Goal: Task Accomplishment & Management: Complete application form

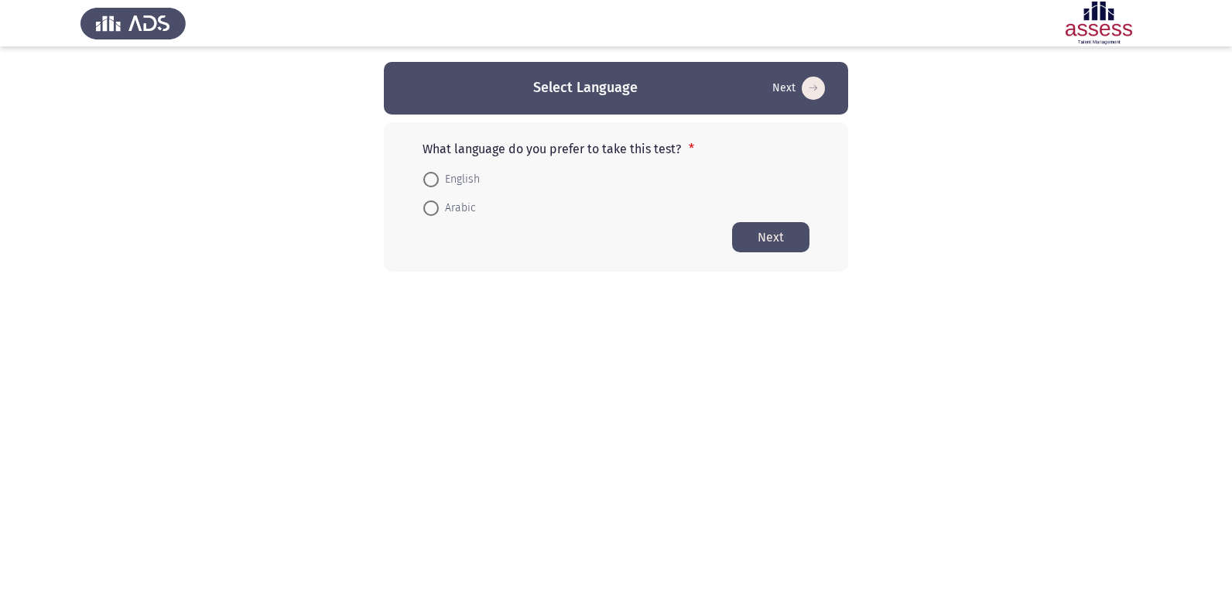
click at [426, 183] on span at bounding box center [430, 179] width 15 height 15
click at [426, 183] on input "English" at bounding box center [430, 179] width 15 height 15
radio input "true"
click at [763, 236] on button "Next" at bounding box center [770, 236] width 77 height 30
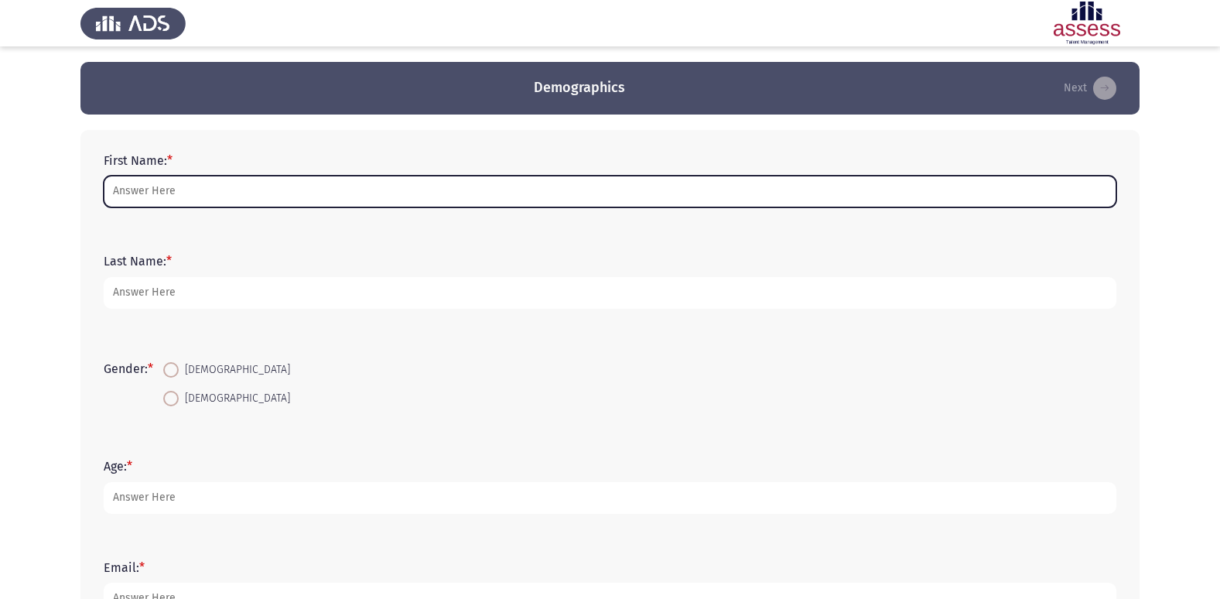
click at [247, 188] on input "First Name: *" at bounding box center [610, 192] width 1013 height 32
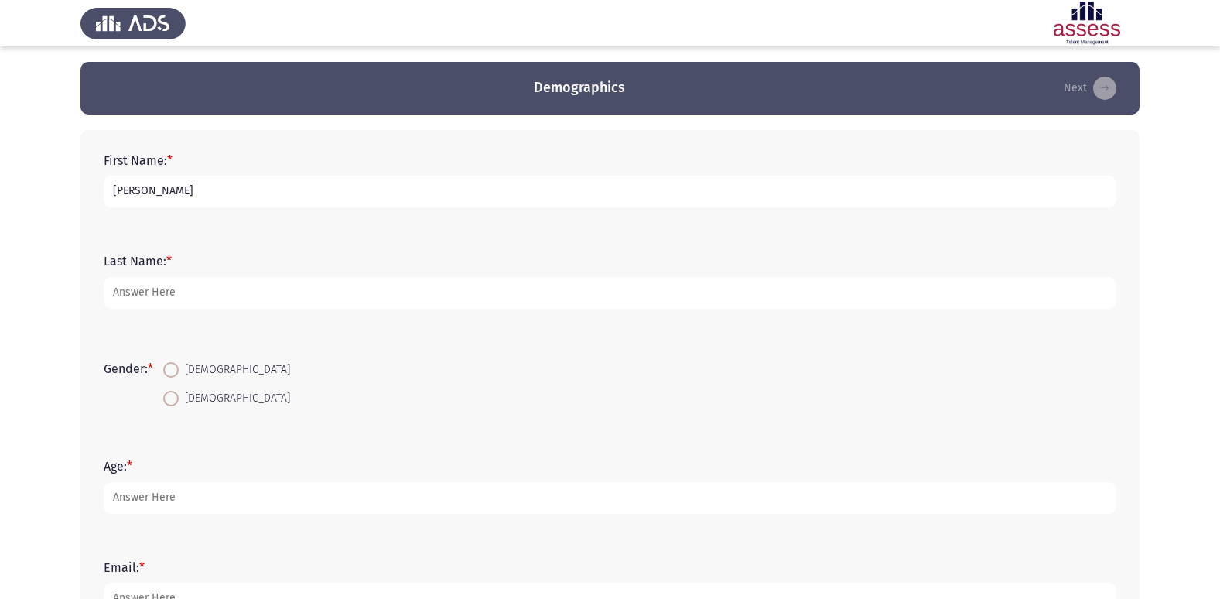
type input "[PERSON_NAME]"
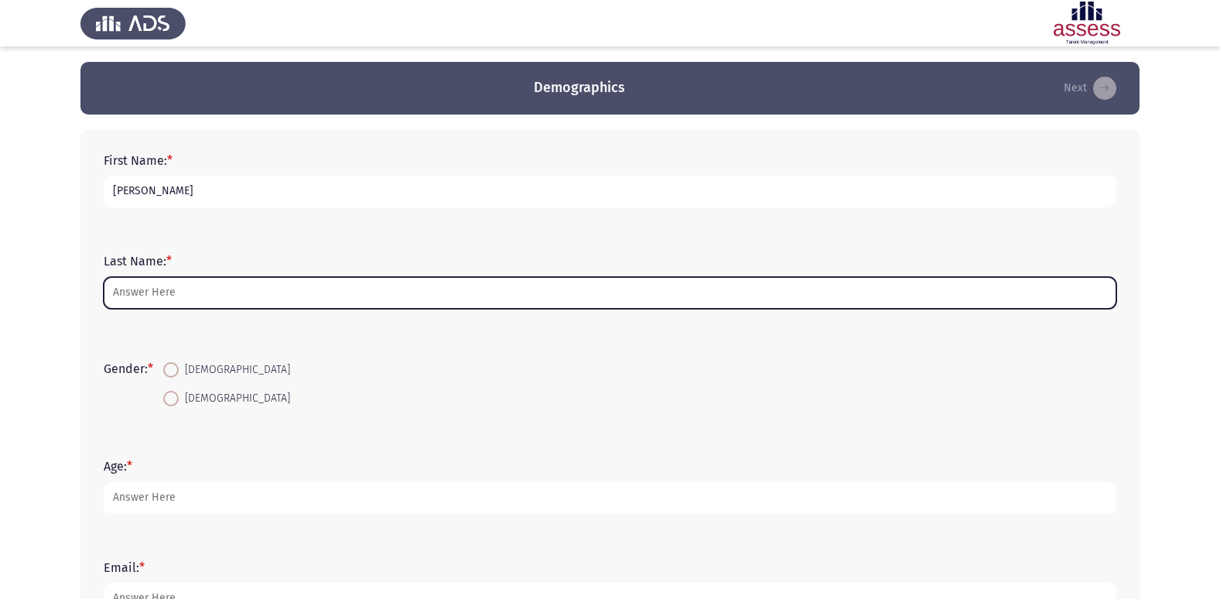
click at [192, 289] on input "Last Name: *" at bounding box center [610, 293] width 1013 height 32
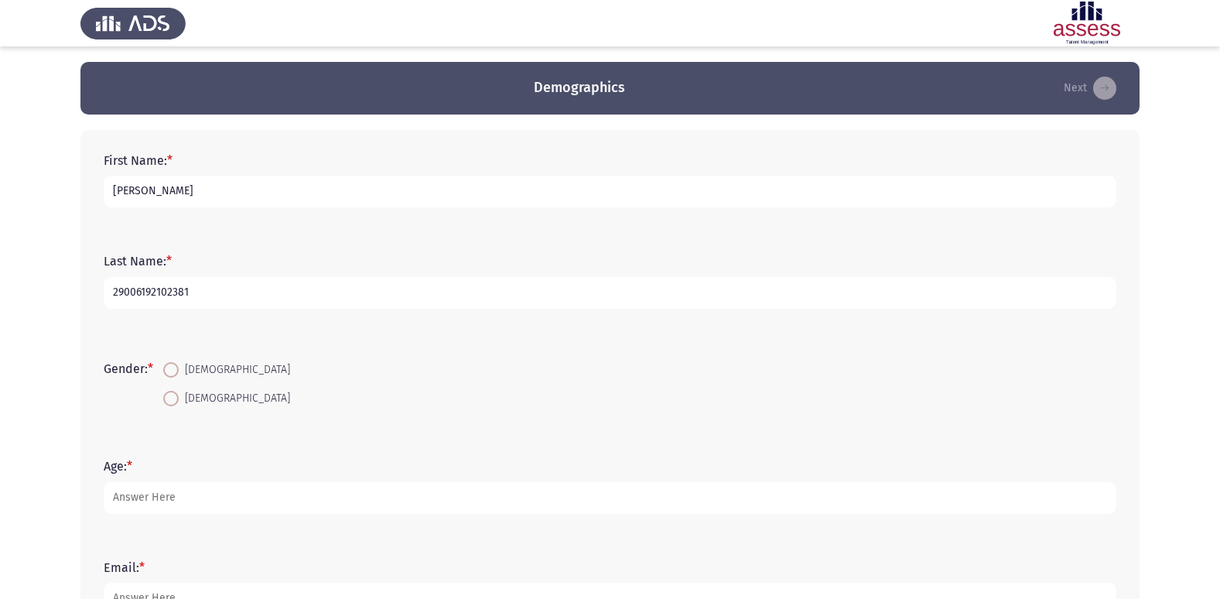
type input "29006192102381"
click at [172, 365] on span at bounding box center [170, 369] width 15 height 15
click at [172, 365] on input "[DEMOGRAPHIC_DATA]" at bounding box center [170, 369] width 15 height 15
radio input "true"
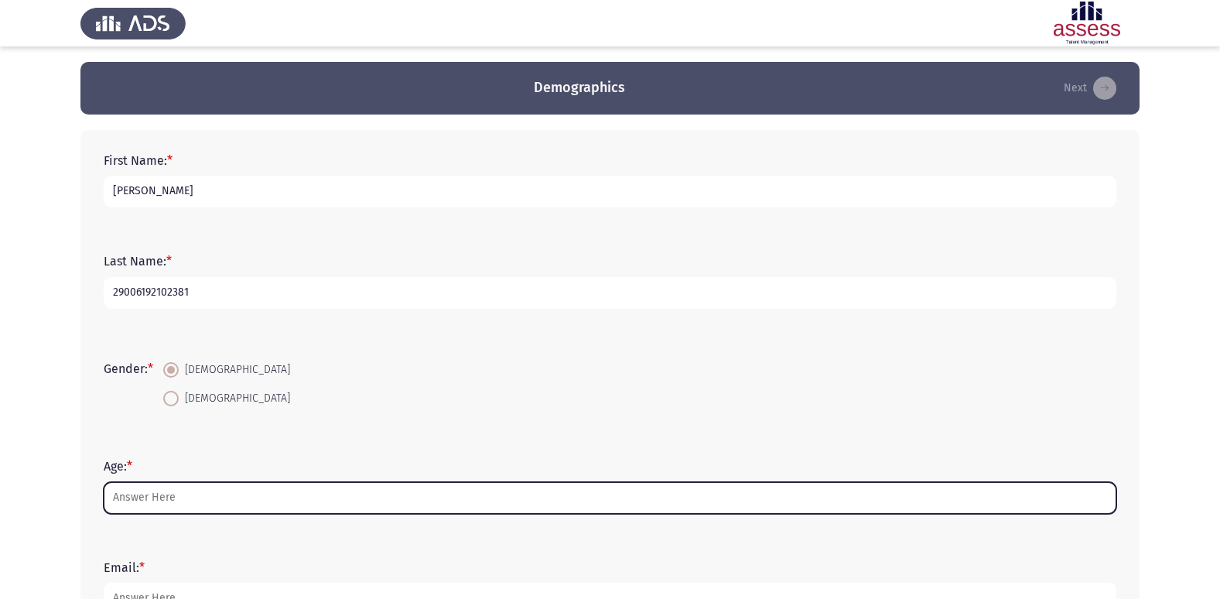
click at [237, 496] on input "Age: *" at bounding box center [610, 498] width 1013 height 32
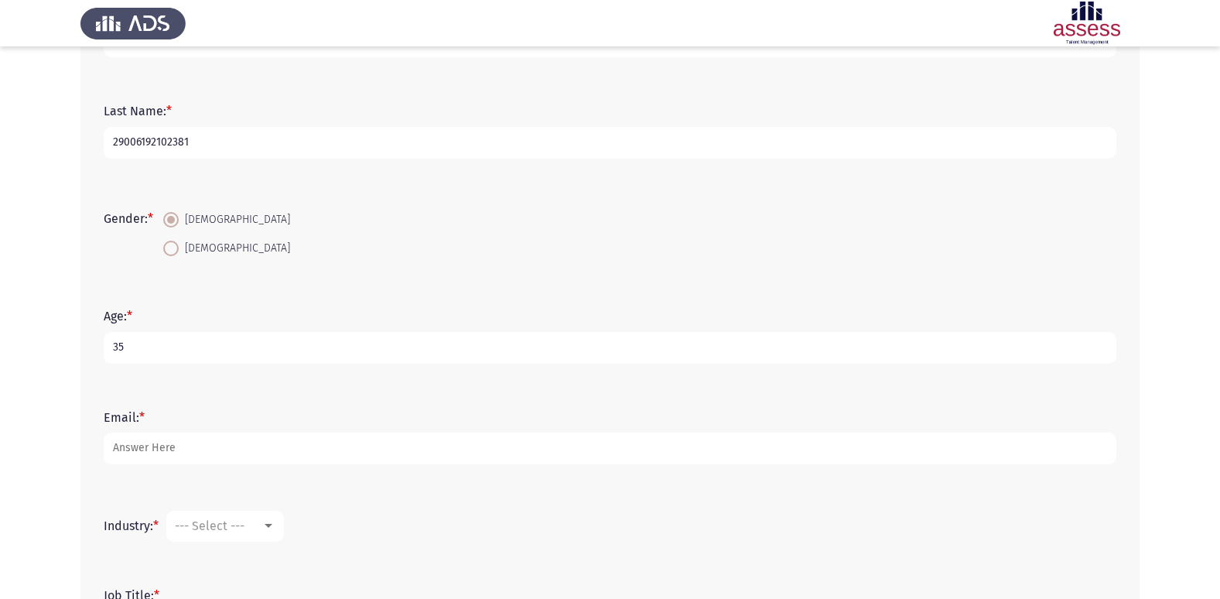
scroll to position [155, 0]
type input "35"
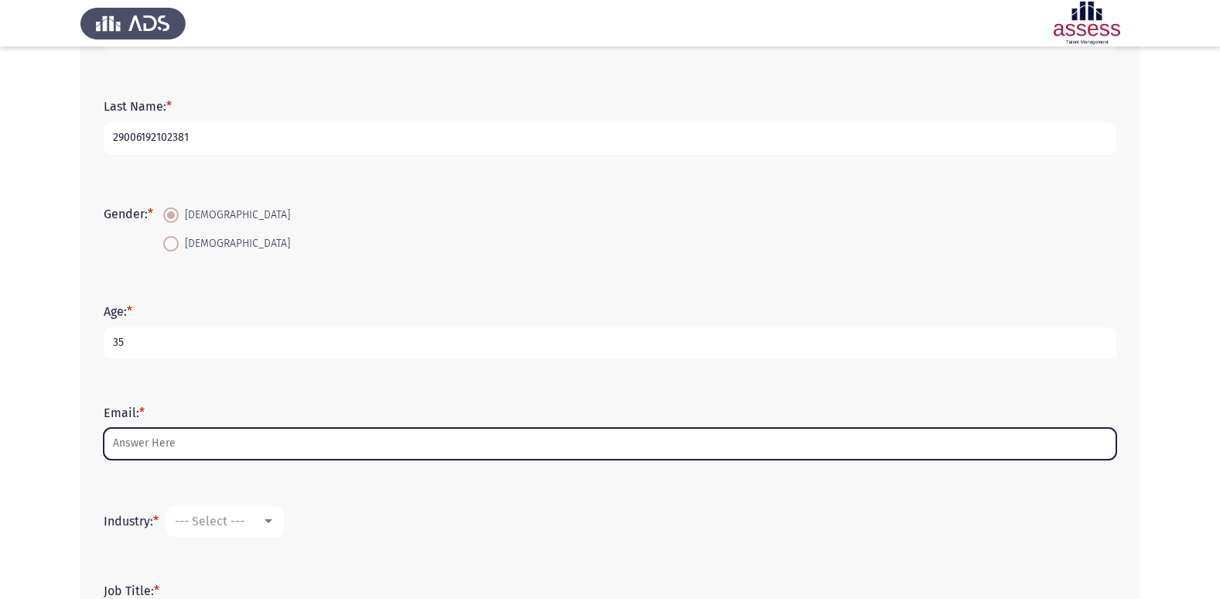
click at [154, 450] on input "Email: *" at bounding box center [610, 444] width 1013 height 32
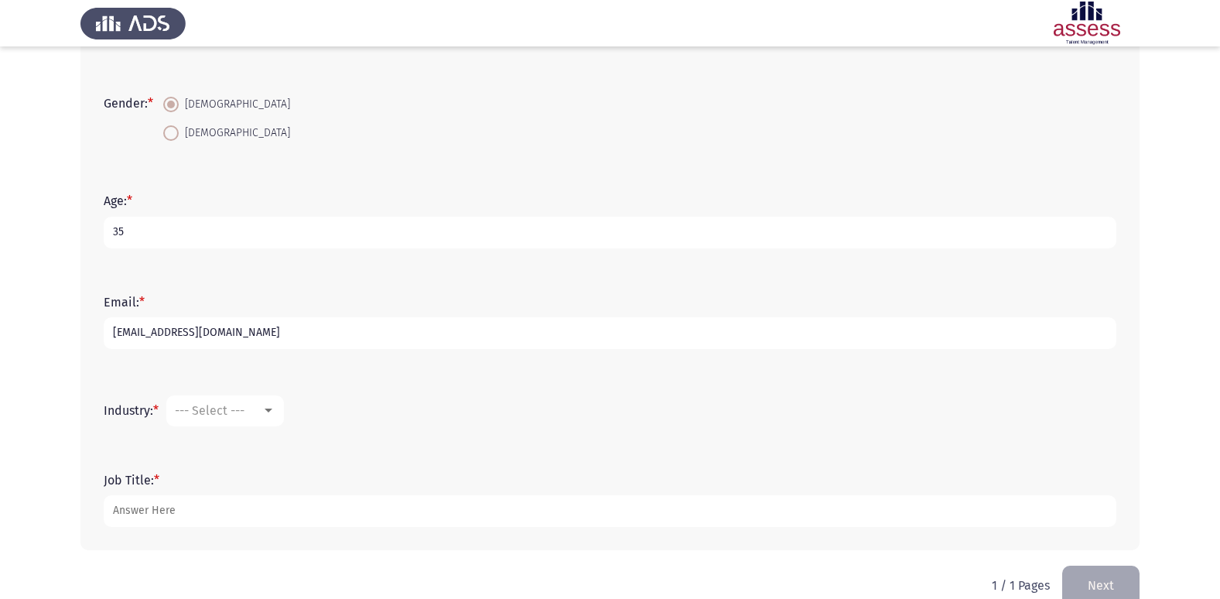
scroll to position [294, 0]
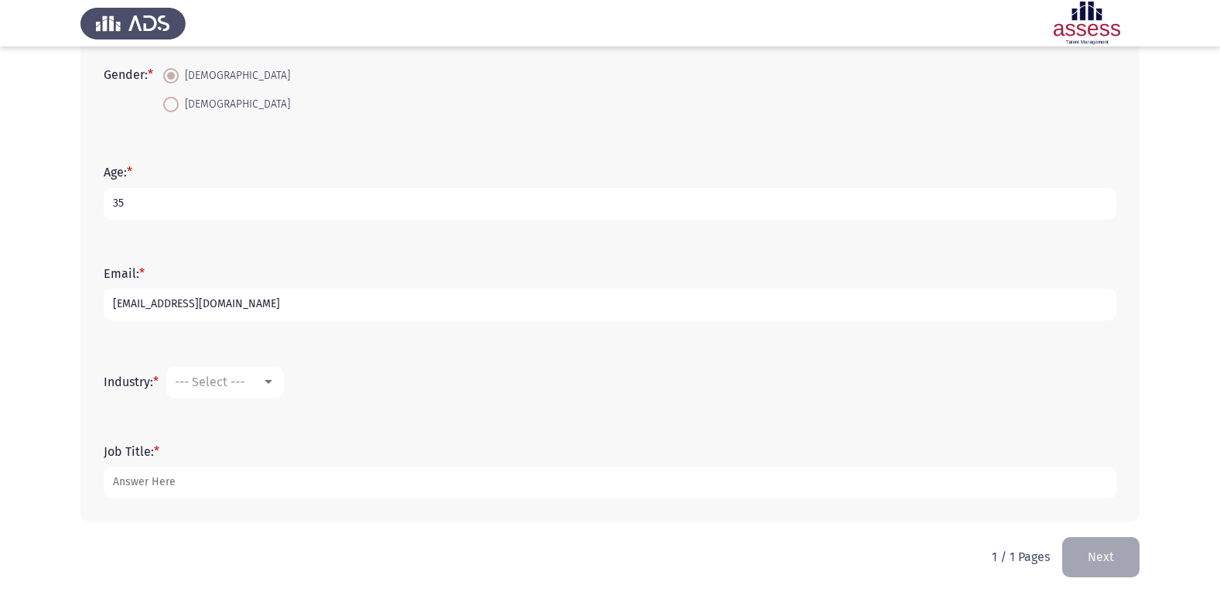
type input "[EMAIL_ADDRESS][DOMAIN_NAME]"
click at [217, 385] on span "--- Select ---" at bounding box center [210, 382] width 70 height 15
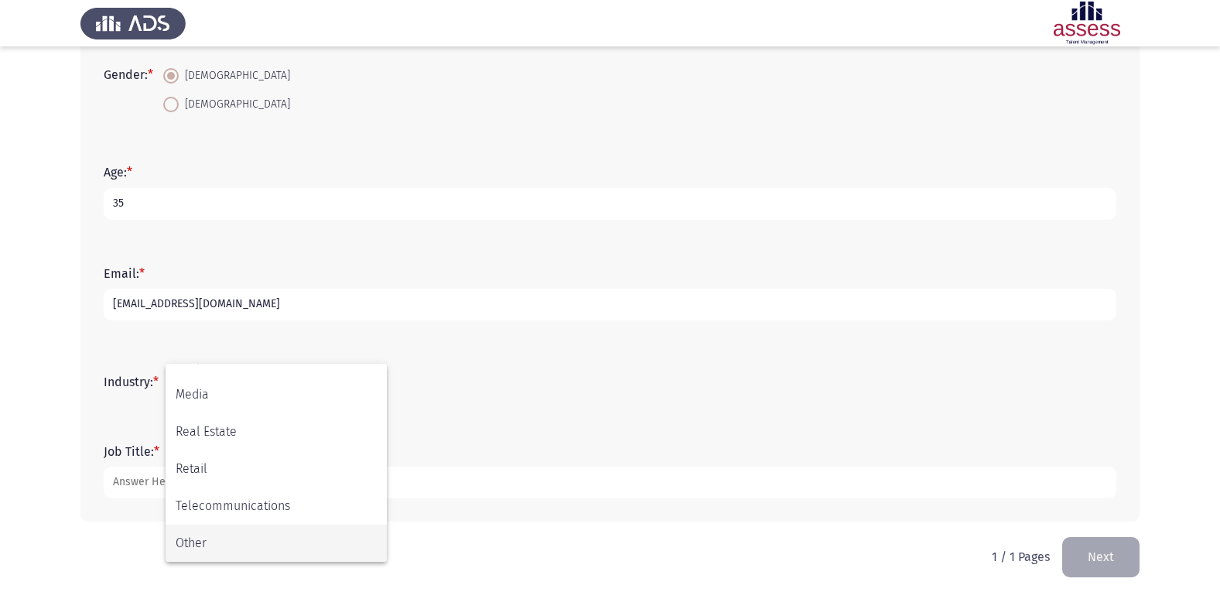
click at [263, 549] on span "Other" at bounding box center [276, 543] width 201 height 37
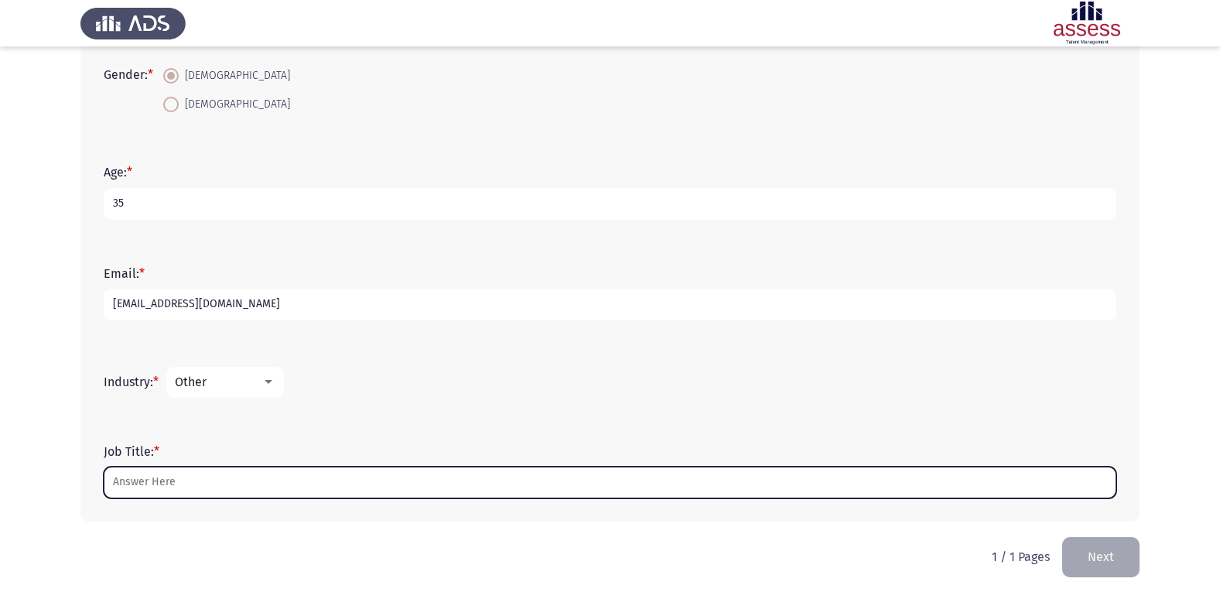
click at [192, 482] on input "Job Title: *" at bounding box center [610, 483] width 1013 height 32
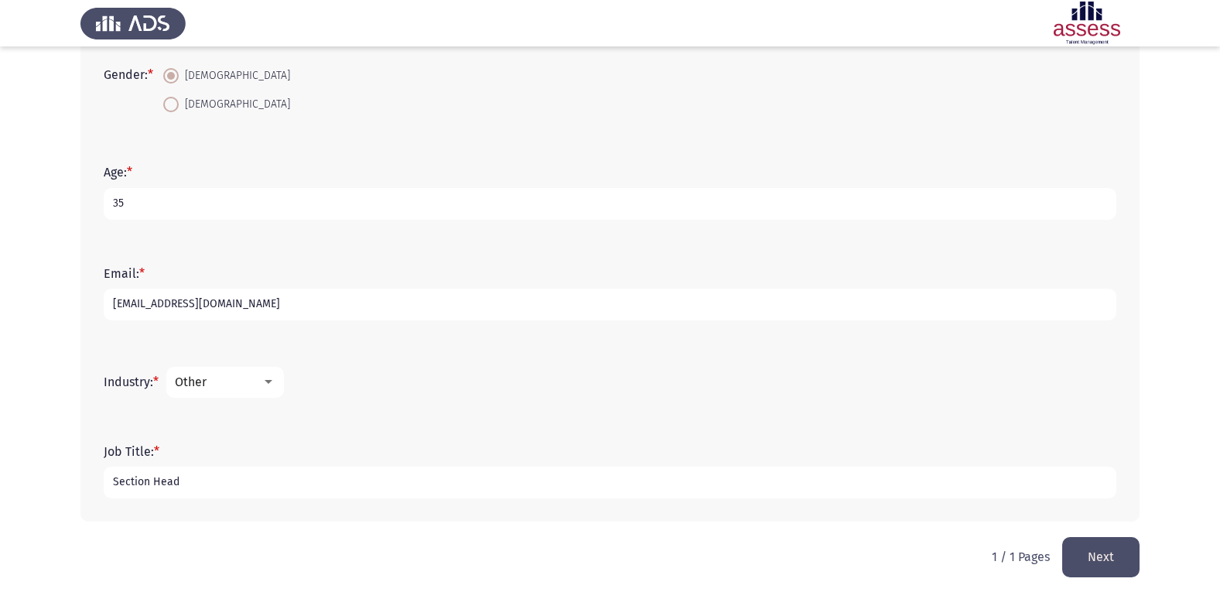
type input "Section Head"
click at [1083, 543] on button "Next" at bounding box center [1101, 556] width 77 height 39
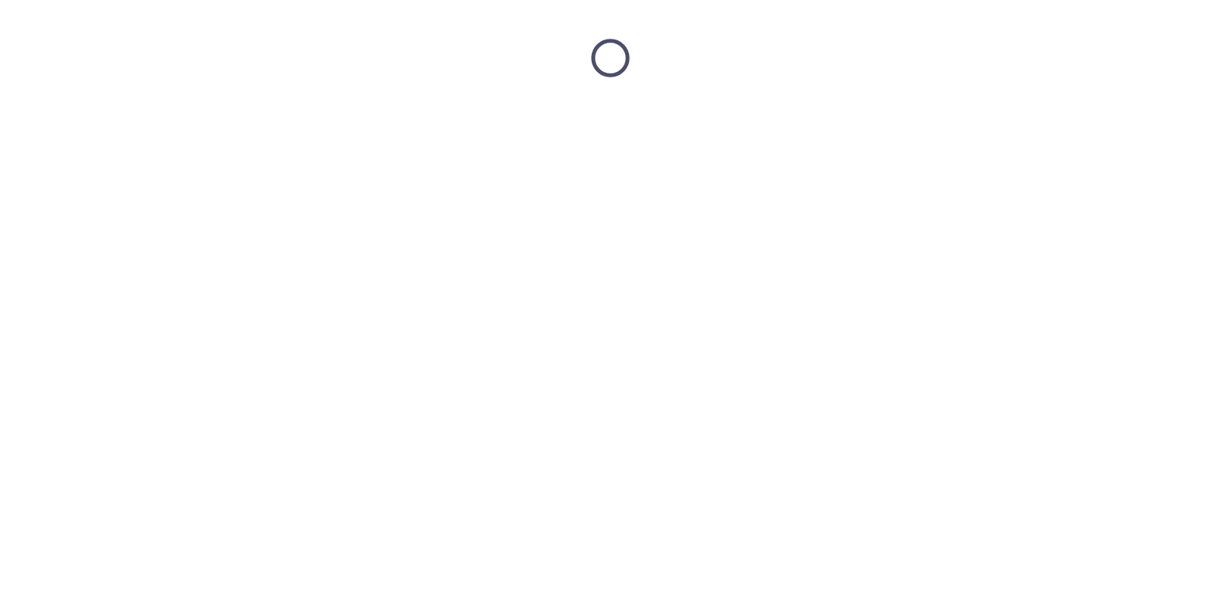
scroll to position [0, 0]
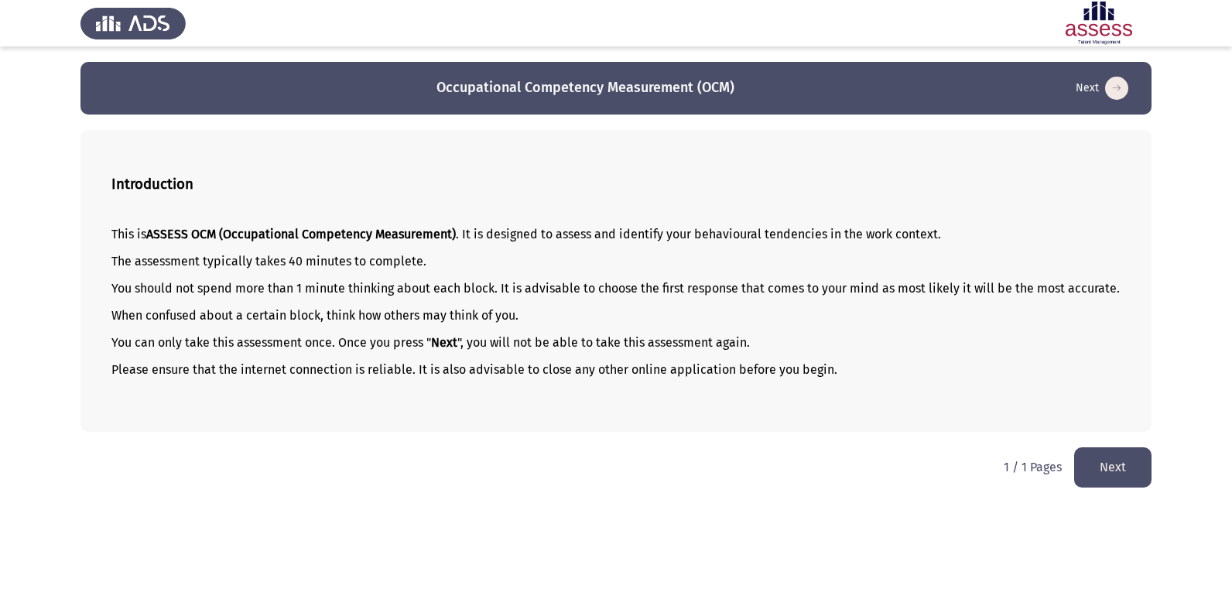
click at [1138, 487] on button "Next" at bounding box center [1112, 466] width 77 height 39
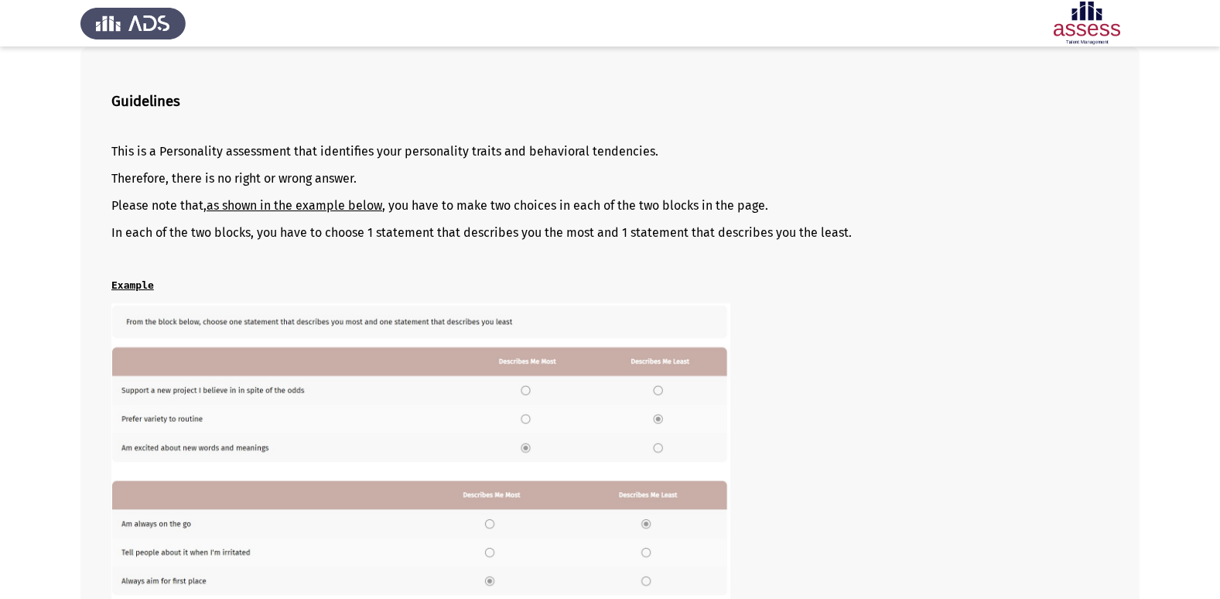
scroll to position [211, 0]
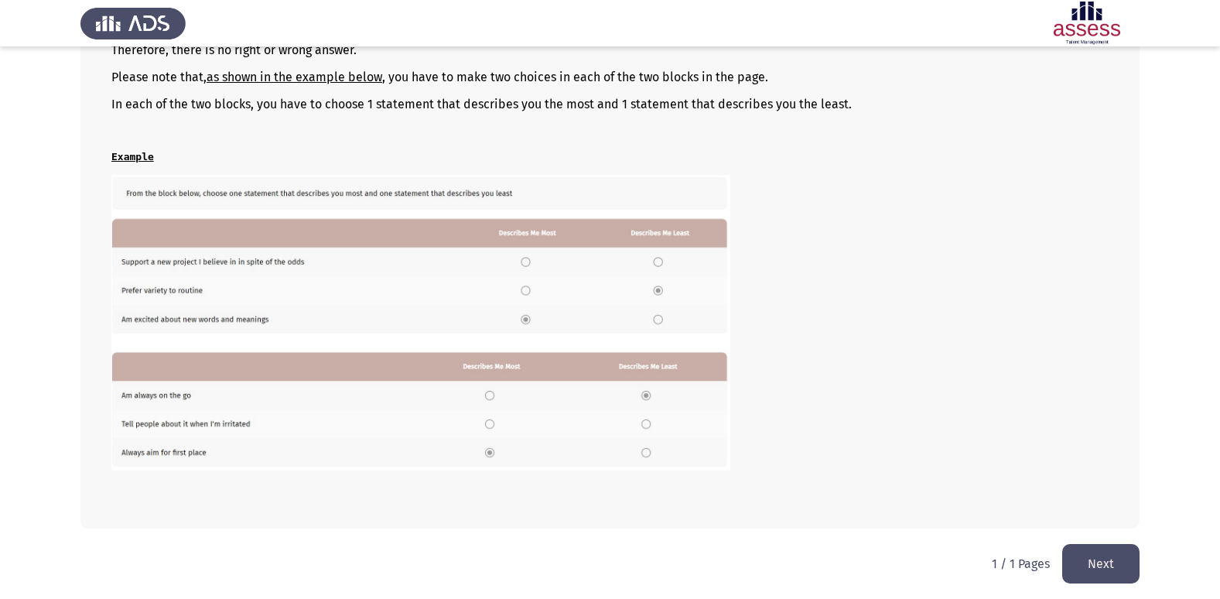
click at [1115, 566] on button "Next" at bounding box center [1101, 563] width 77 height 39
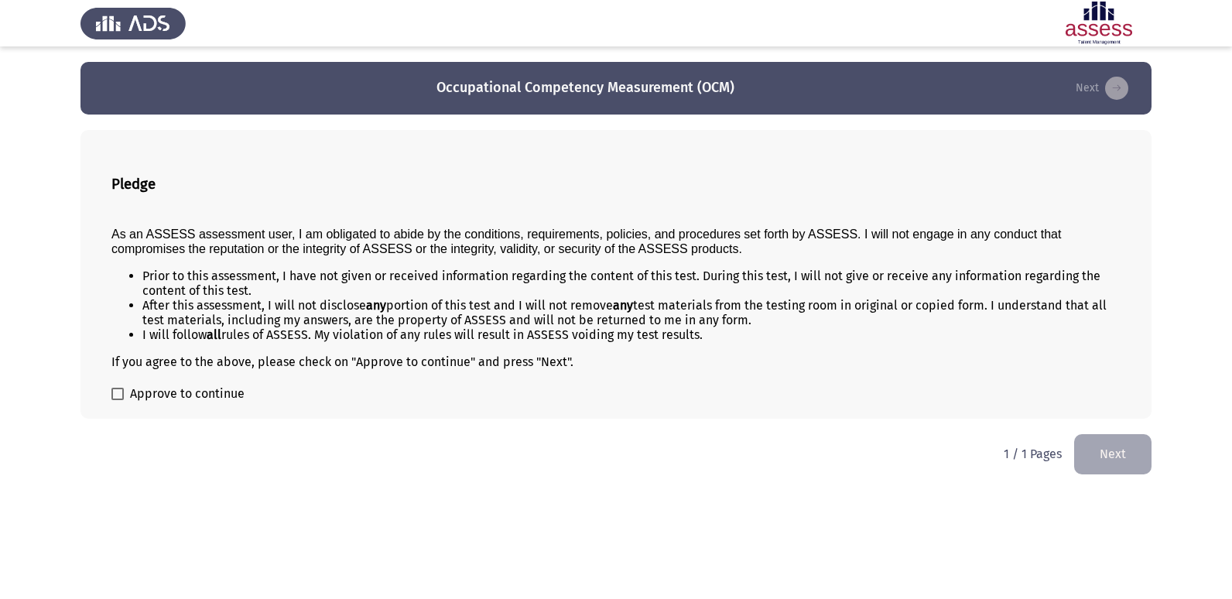
click at [115, 395] on span at bounding box center [117, 394] width 12 height 12
click at [117, 400] on input "Approve to continue" at bounding box center [117, 400] width 1 height 1
checkbox input "true"
click at [1094, 440] on button "Next" at bounding box center [1112, 453] width 77 height 39
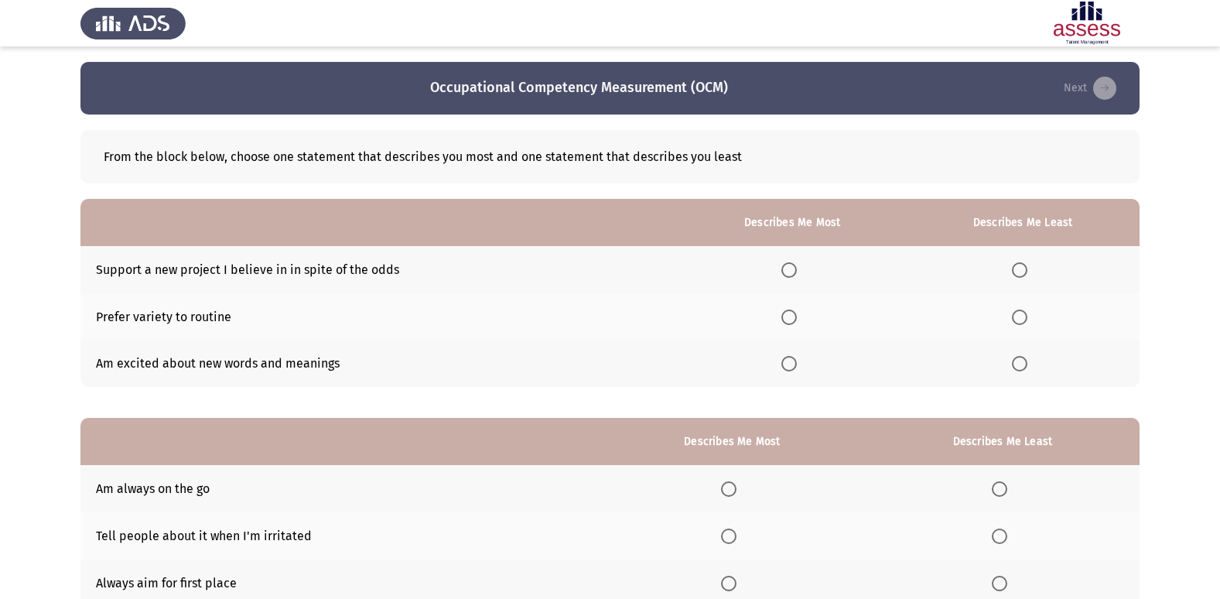
click at [797, 267] on span "Select an option" at bounding box center [789, 269] width 15 height 15
click at [797, 267] on input "Select an option" at bounding box center [789, 269] width 15 height 15
click at [1027, 366] on span "Select an option" at bounding box center [1019, 363] width 15 height 15
click at [1027, 366] on input "Select an option" at bounding box center [1019, 363] width 15 height 15
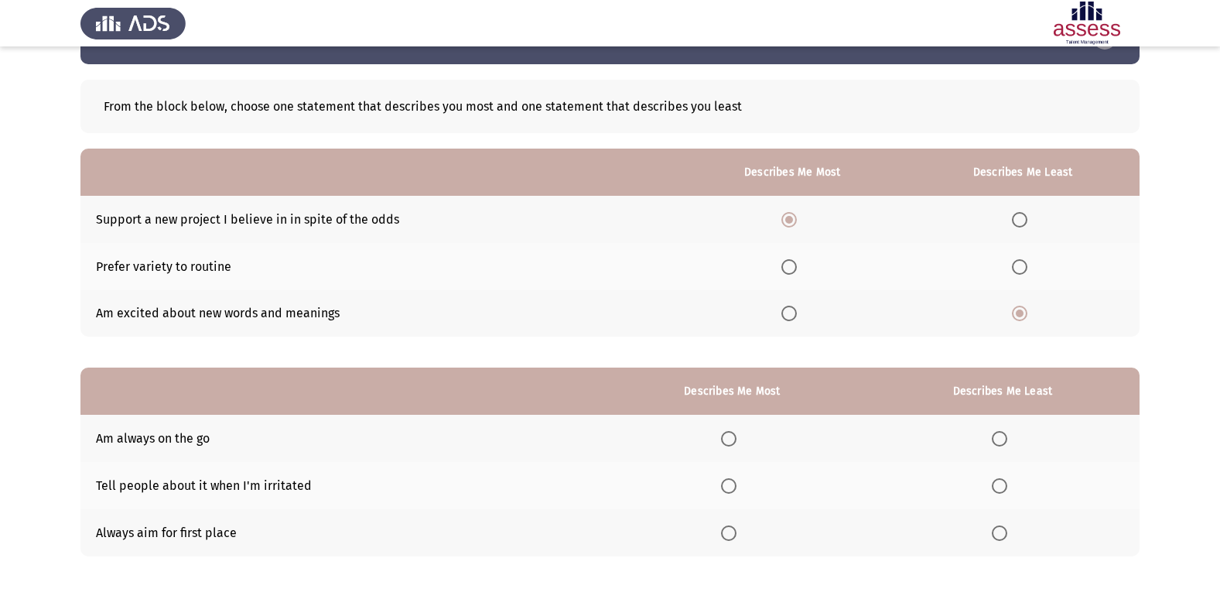
scroll to position [77, 0]
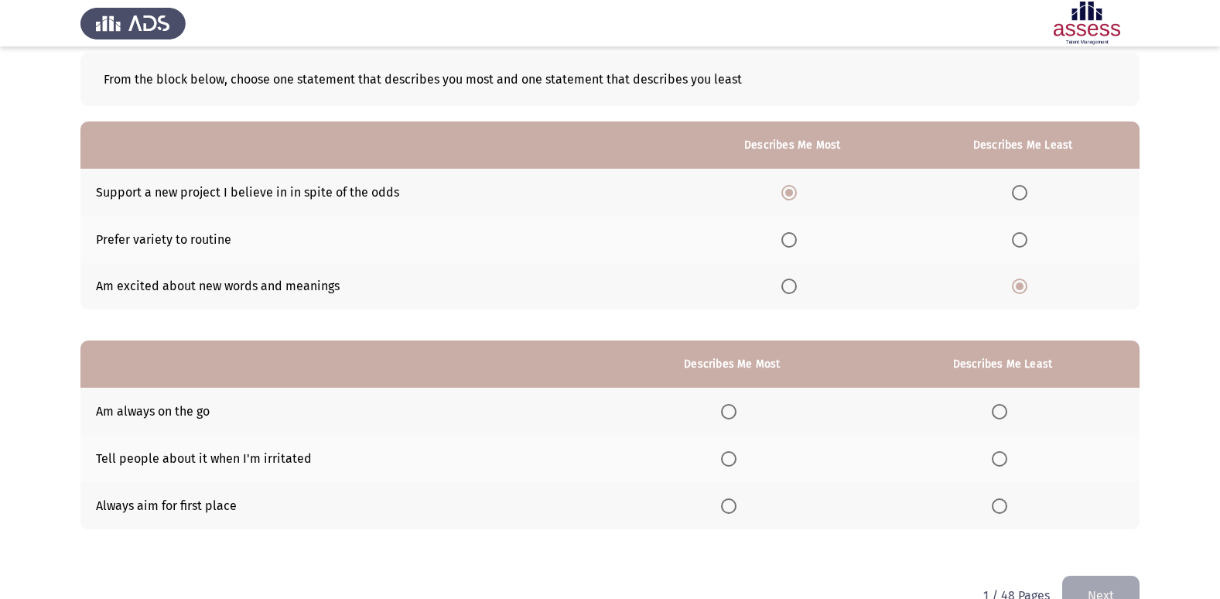
click at [1008, 409] on span "Select an option" at bounding box center [999, 411] width 15 height 15
click at [1008, 409] on input "Select an option" at bounding box center [999, 411] width 15 height 15
click at [727, 460] on span "Select an option" at bounding box center [728, 458] width 15 height 15
click at [727, 460] on input "Select an option" at bounding box center [728, 458] width 15 height 15
click at [1109, 583] on button "Next" at bounding box center [1101, 595] width 77 height 39
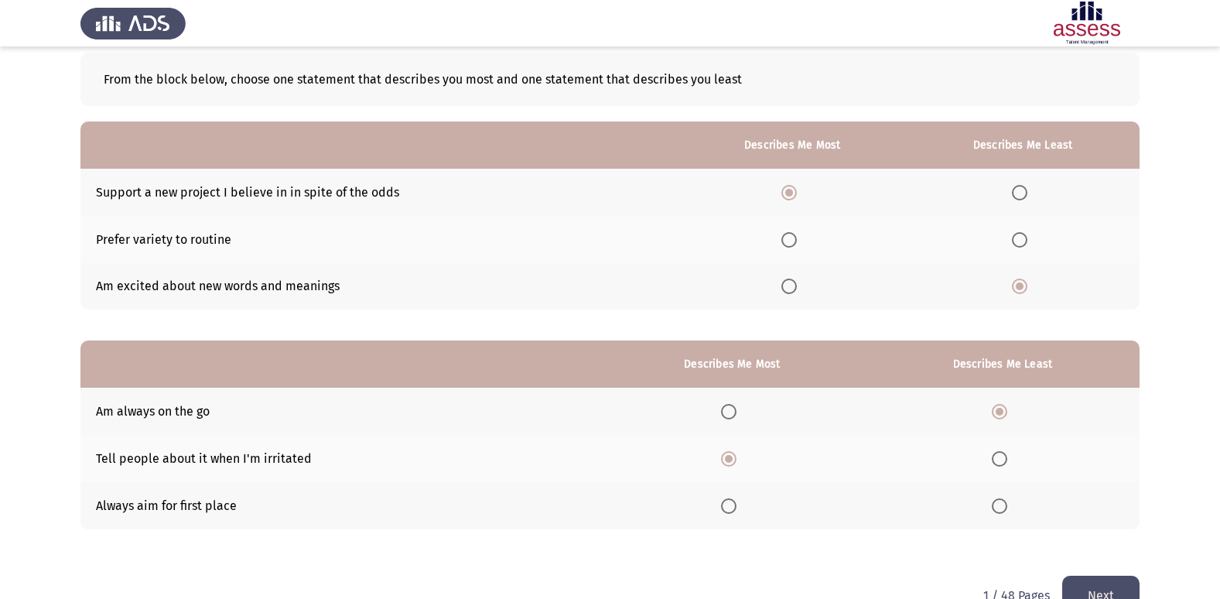
scroll to position [0, 0]
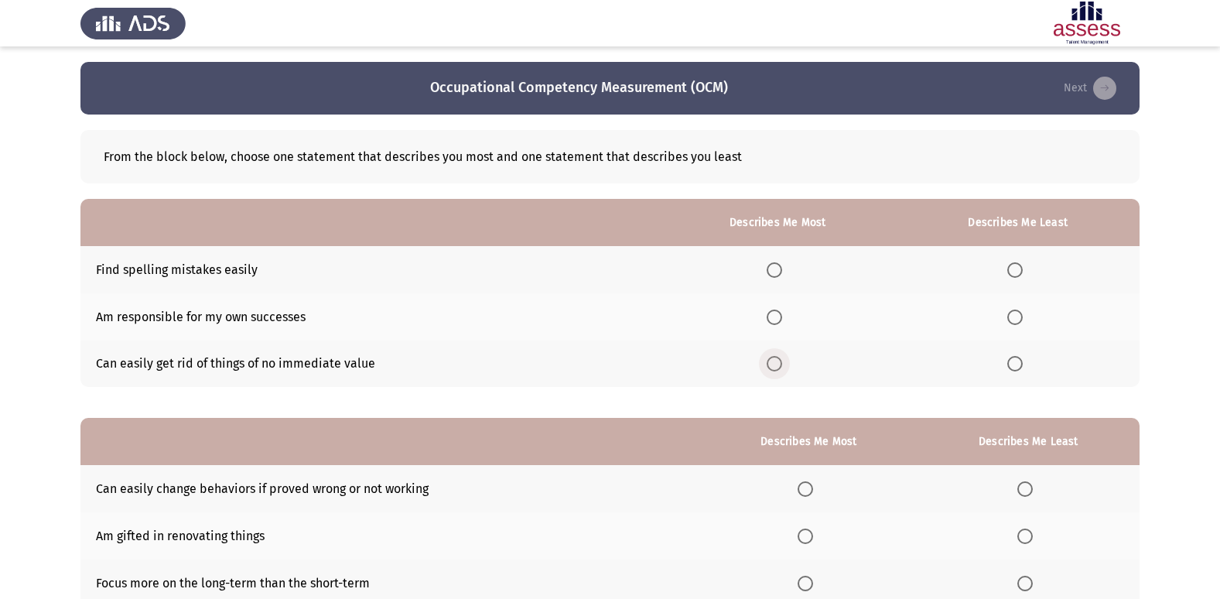
click at [776, 366] on span "Select an option" at bounding box center [774, 363] width 15 height 15
click at [776, 366] on input "Select an option" at bounding box center [774, 363] width 15 height 15
click at [1023, 269] on span "Select an option" at bounding box center [1015, 269] width 15 height 15
click at [1023, 269] on input "Select an option" at bounding box center [1015, 269] width 15 height 15
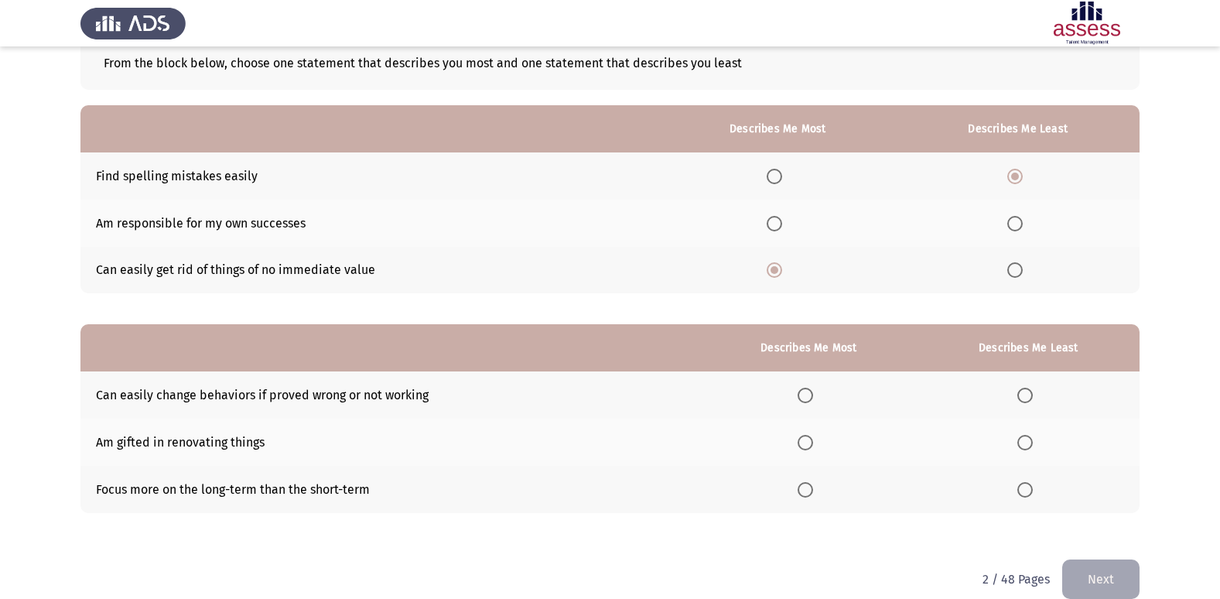
scroll to position [116, 0]
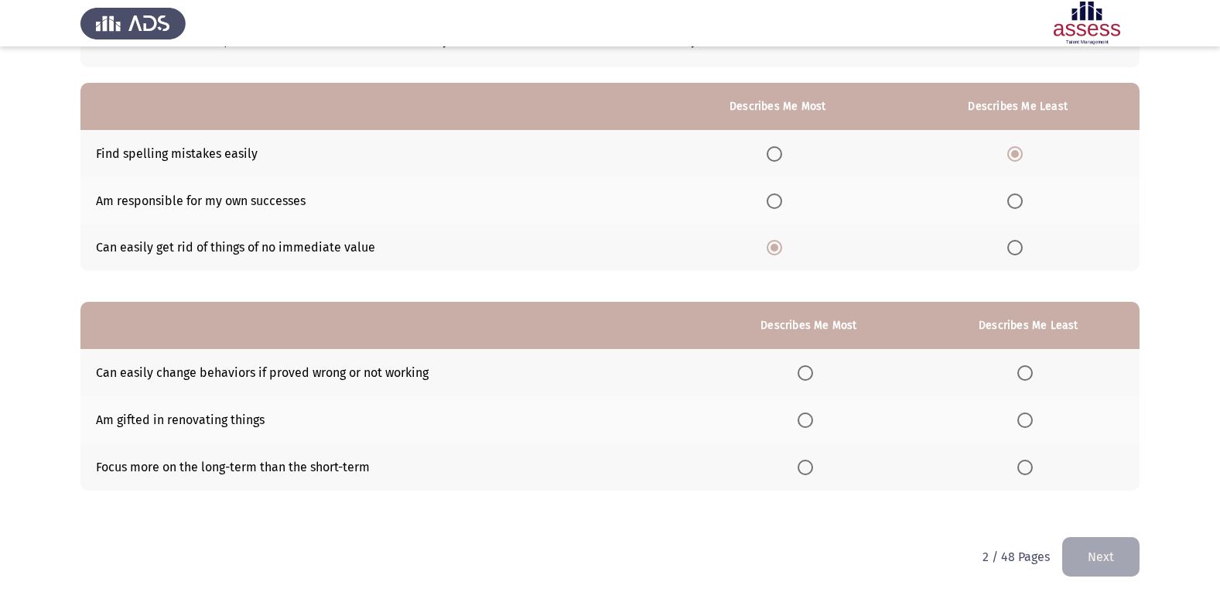
click at [1012, 197] on span "Select an option" at bounding box center [1015, 200] width 15 height 15
click at [1012, 197] on input "Select an option" at bounding box center [1015, 200] width 15 height 15
click at [1025, 420] on span "Select an option" at bounding box center [1025, 420] width 0 height 0
click at [1028, 420] on input "Select an option" at bounding box center [1025, 419] width 15 height 15
click at [803, 464] on span "Select an option" at bounding box center [805, 467] width 15 height 15
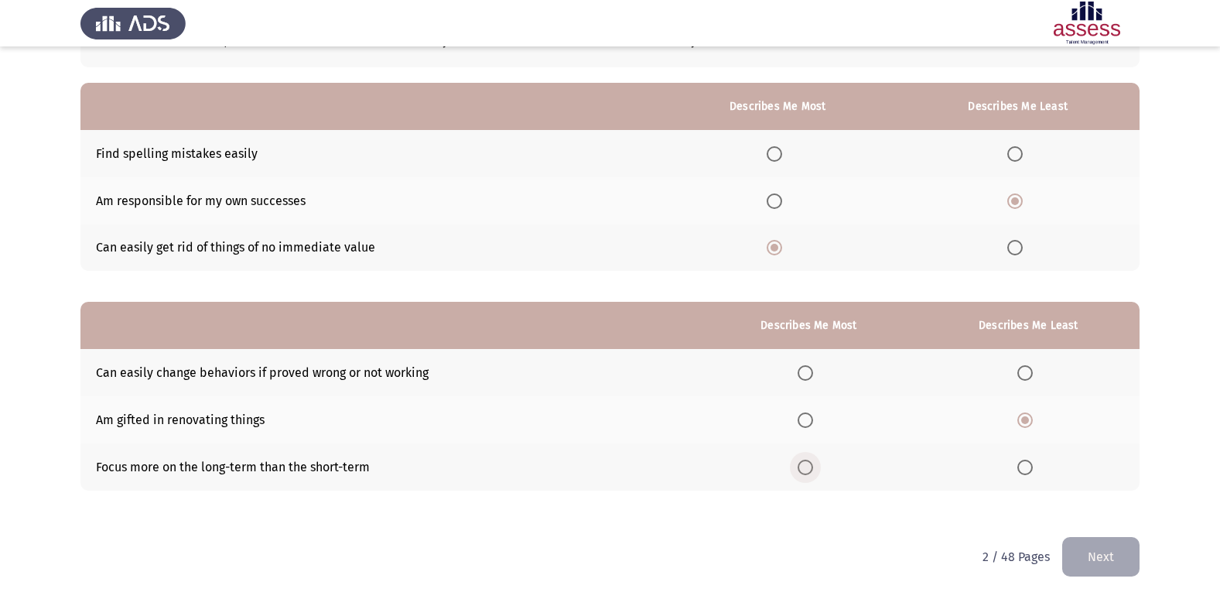
click at [803, 464] on input "Select an option" at bounding box center [805, 467] width 15 height 15
click at [1091, 566] on button "Next" at bounding box center [1101, 556] width 77 height 39
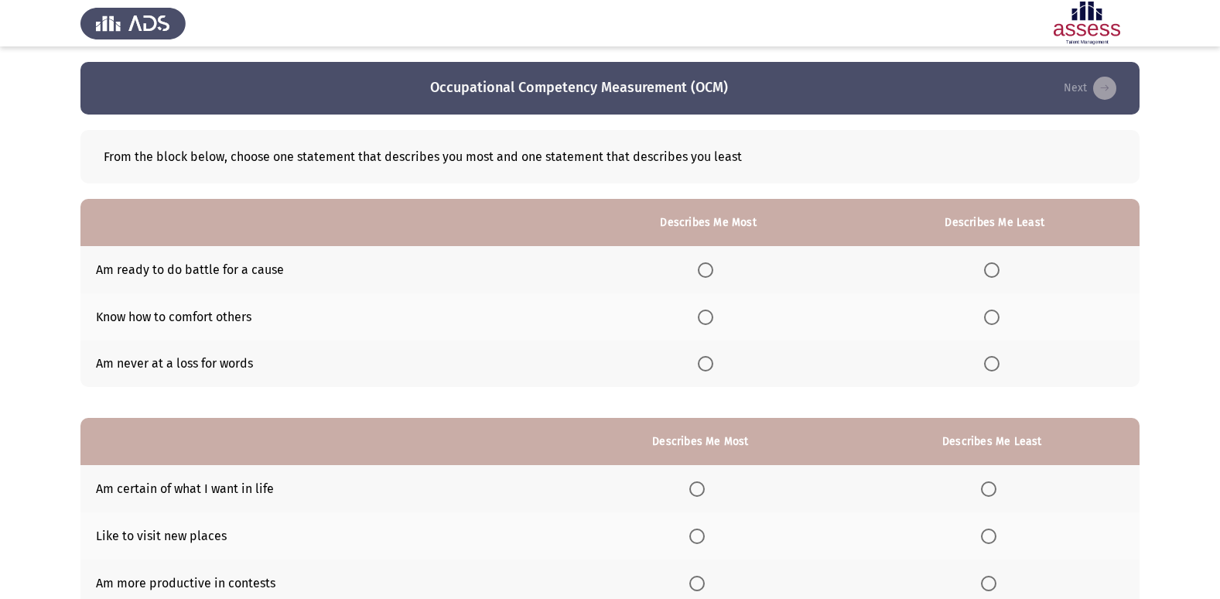
click at [712, 318] on span "Select an option" at bounding box center [705, 317] width 15 height 15
click at [712, 318] on input "Select an option" at bounding box center [705, 317] width 15 height 15
click at [993, 361] on span "Select an option" at bounding box center [991, 363] width 15 height 15
click at [993, 361] on input "Select an option" at bounding box center [991, 363] width 15 height 15
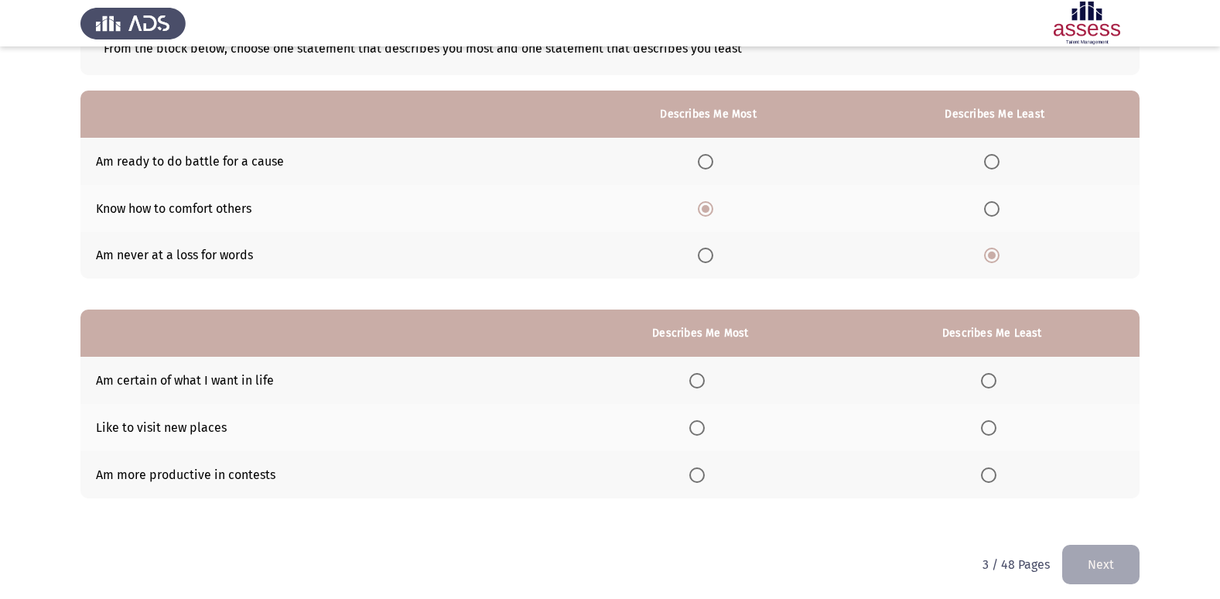
scroll to position [116, 0]
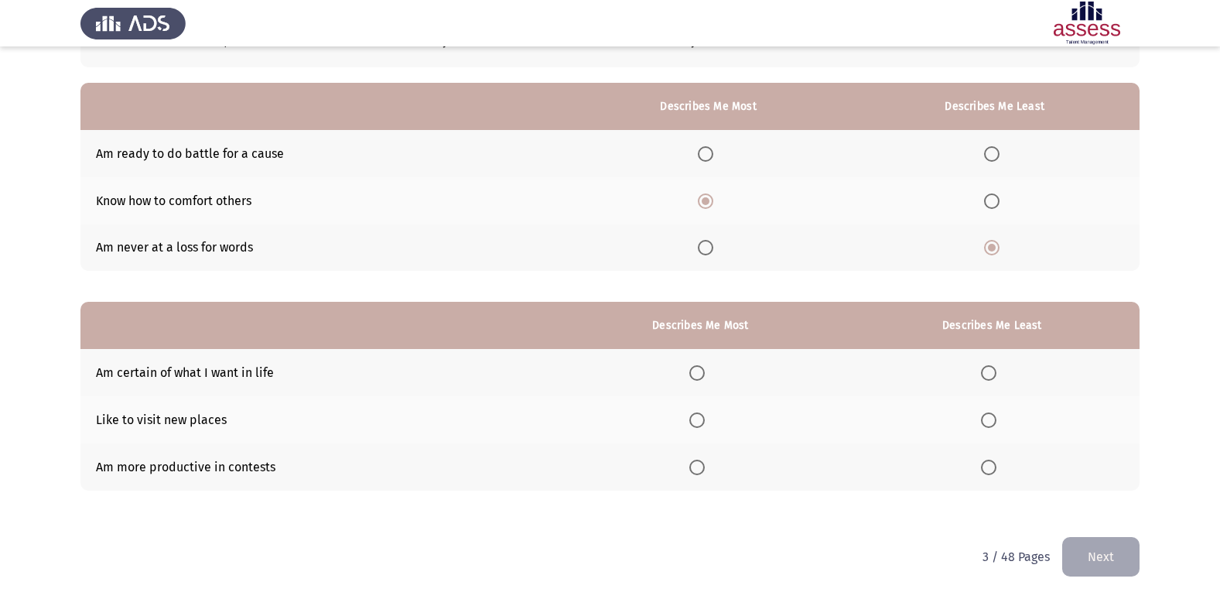
click at [698, 374] on span "Select an option" at bounding box center [697, 372] width 15 height 15
click at [698, 374] on input "Select an option" at bounding box center [697, 372] width 15 height 15
click at [989, 420] on span "Select an option" at bounding box center [989, 420] width 0 height 0
click at [990, 420] on input "Select an option" at bounding box center [988, 419] width 15 height 15
click at [991, 467] on span "Select an option" at bounding box center [988, 467] width 15 height 15
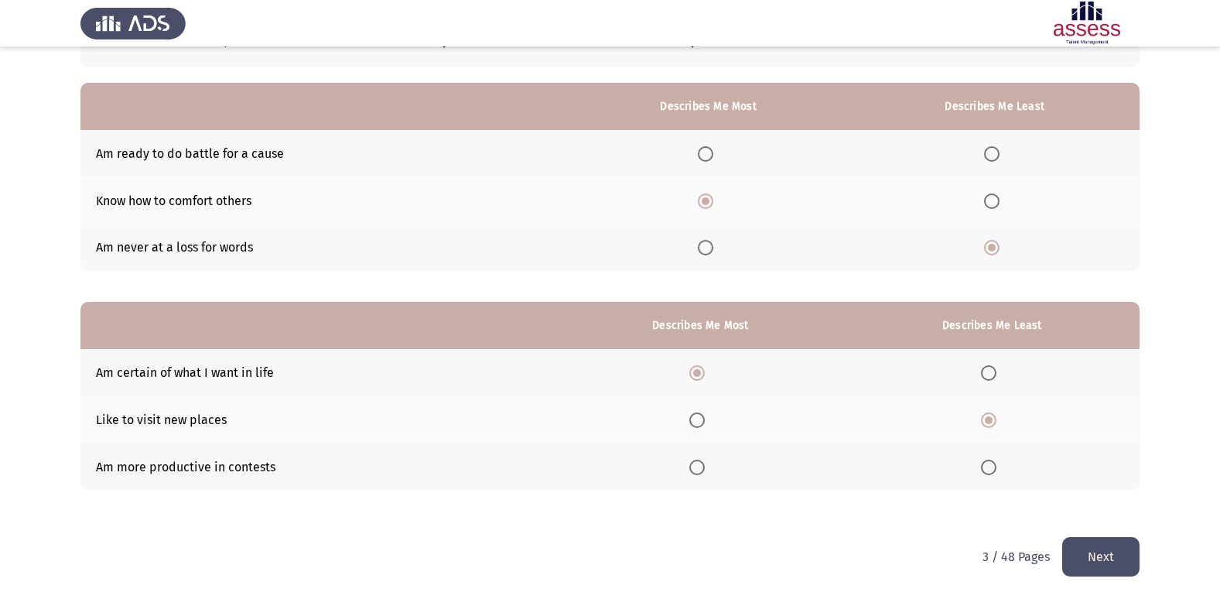
click at [991, 467] on input "Select an option" at bounding box center [988, 467] width 15 height 15
click at [1101, 560] on button "Next" at bounding box center [1101, 556] width 77 height 39
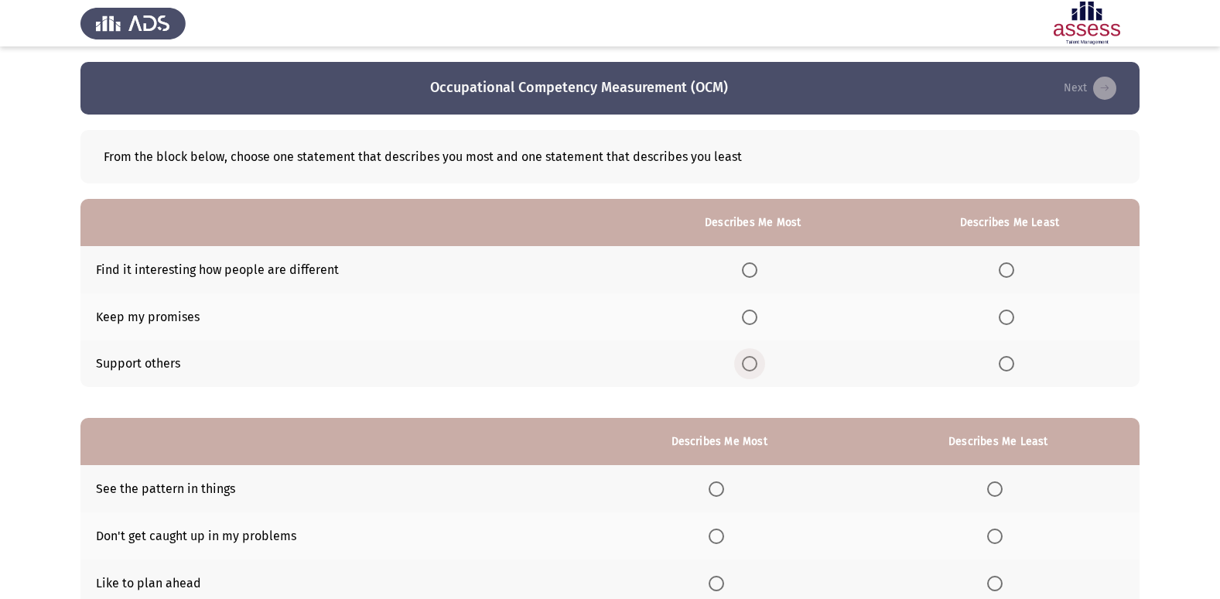
click at [755, 365] on span "Select an option" at bounding box center [749, 363] width 15 height 15
click at [755, 365] on input "Select an option" at bounding box center [749, 363] width 15 height 15
click at [1010, 272] on span "Select an option" at bounding box center [1006, 269] width 15 height 15
click at [1010, 272] on input "Select an option" at bounding box center [1006, 269] width 15 height 15
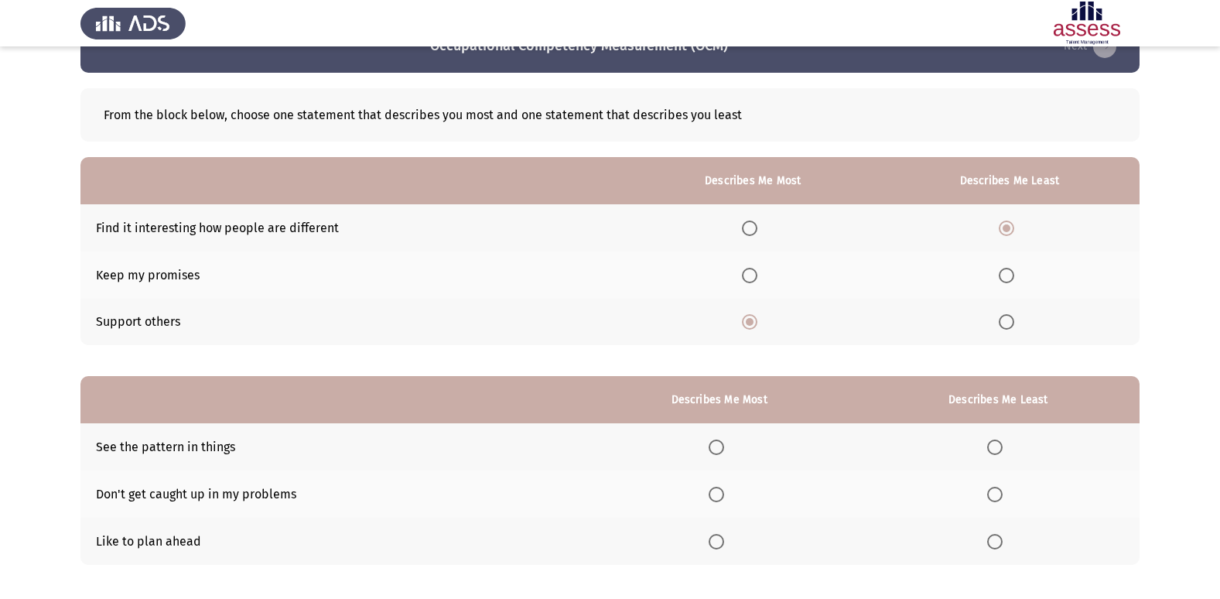
scroll to position [116, 0]
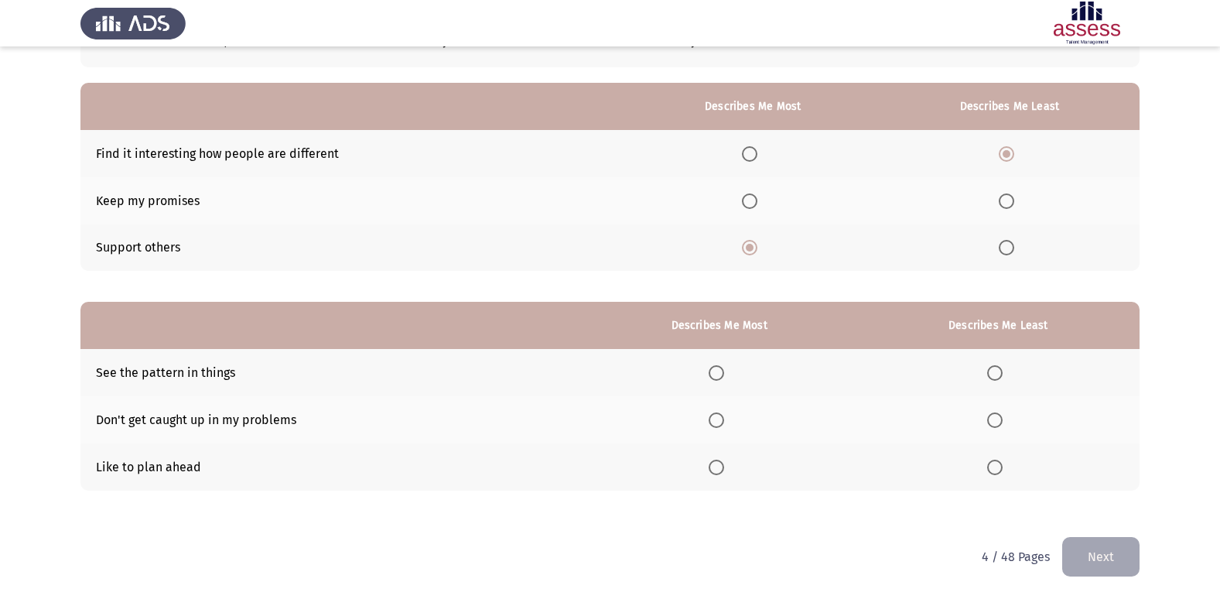
click at [714, 464] on span "Select an option" at bounding box center [716, 467] width 15 height 15
click at [714, 464] on input "Select an option" at bounding box center [716, 467] width 15 height 15
click at [1000, 373] on span "Select an option" at bounding box center [994, 372] width 15 height 15
click at [1000, 373] on input "Select an option" at bounding box center [994, 372] width 15 height 15
click at [1083, 557] on button "Next" at bounding box center [1101, 556] width 77 height 39
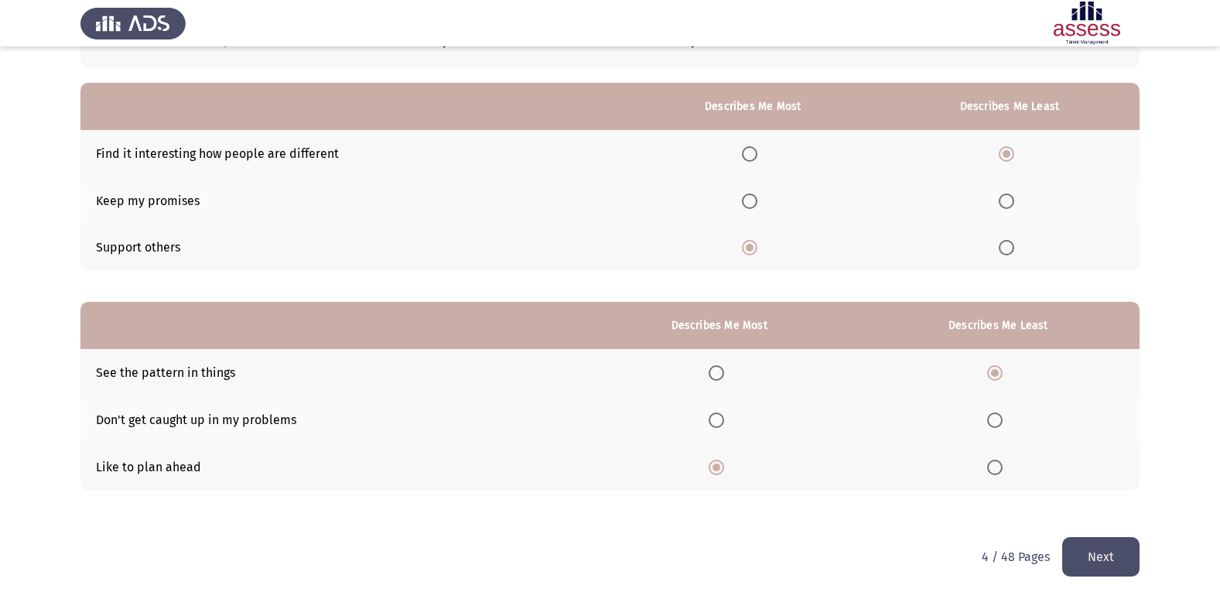
scroll to position [0, 0]
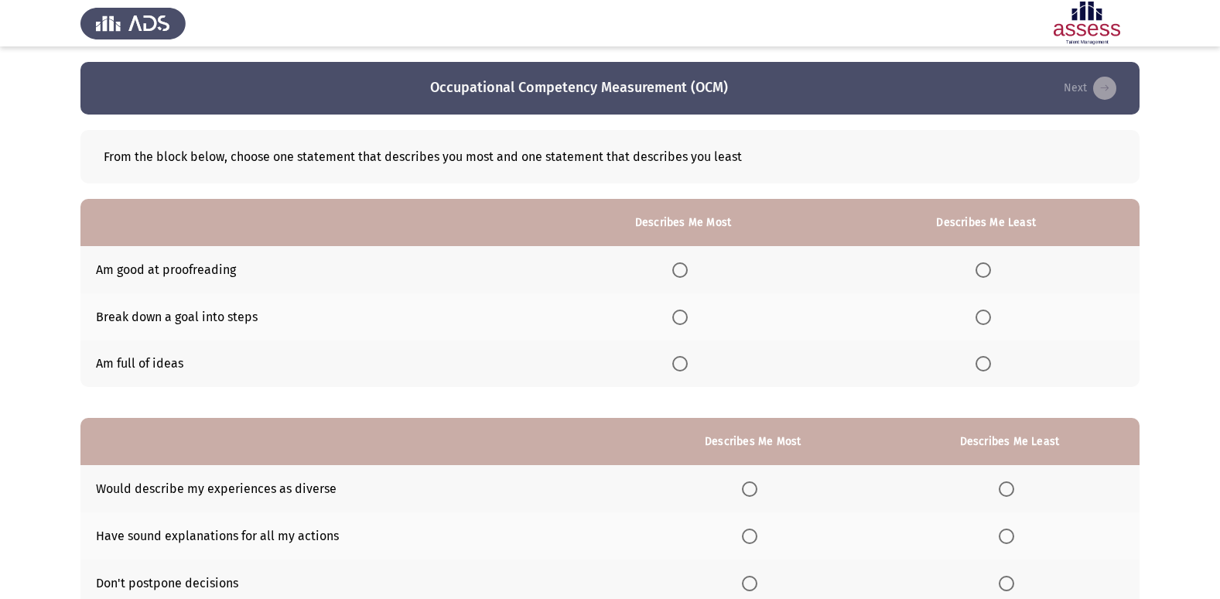
click at [688, 313] on span "Select an option" at bounding box center [680, 317] width 15 height 15
click at [688, 313] on input "Select an option" at bounding box center [680, 317] width 15 height 15
click at [982, 364] on span "Select an option" at bounding box center [983, 363] width 15 height 15
click at [982, 364] on input "Select an option" at bounding box center [983, 363] width 15 height 15
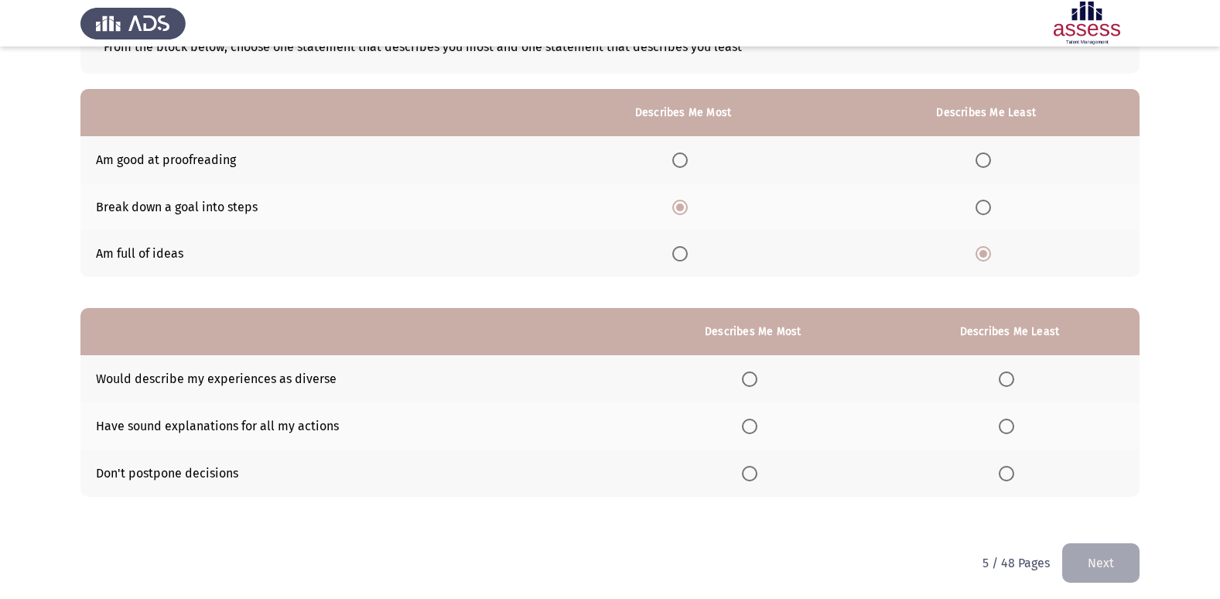
scroll to position [116, 0]
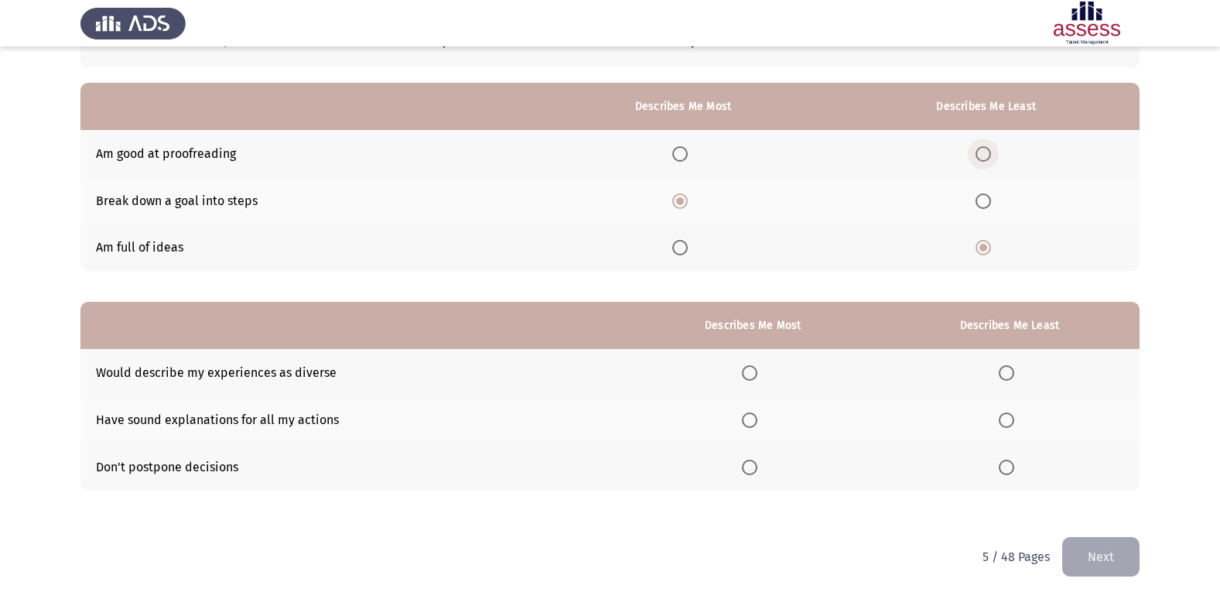
click at [985, 155] on span "Select an option" at bounding box center [983, 153] width 15 height 15
click at [985, 155] on input "Select an option" at bounding box center [983, 153] width 15 height 15
click at [1009, 420] on span "Select an option" at bounding box center [1006, 419] width 15 height 15
click at [1009, 420] on input "Select an option" at bounding box center [1006, 419] width 15 height 15
click at [758, 471] on span "Select an option" at bounding box center [749, 467] width 15 height 15
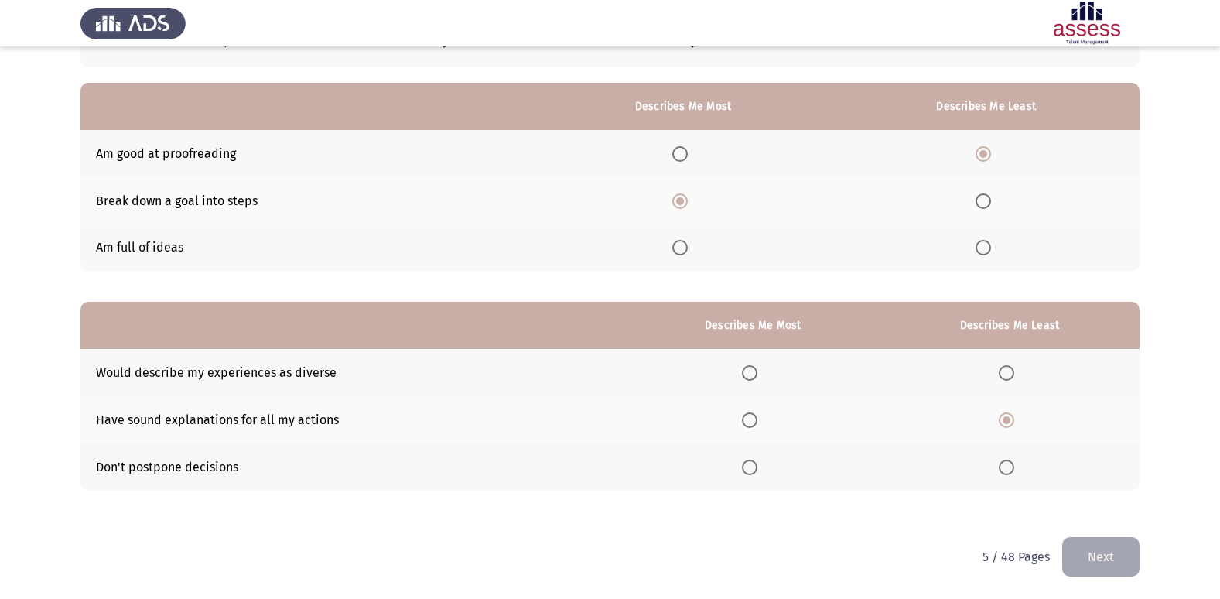
click at [758, 471] on input "Select an option" at bounding box center [749, 467] width 15 height 15
click at [1086, 551] on button "Next" at bounding box center [1101, 556] width 77 height 39
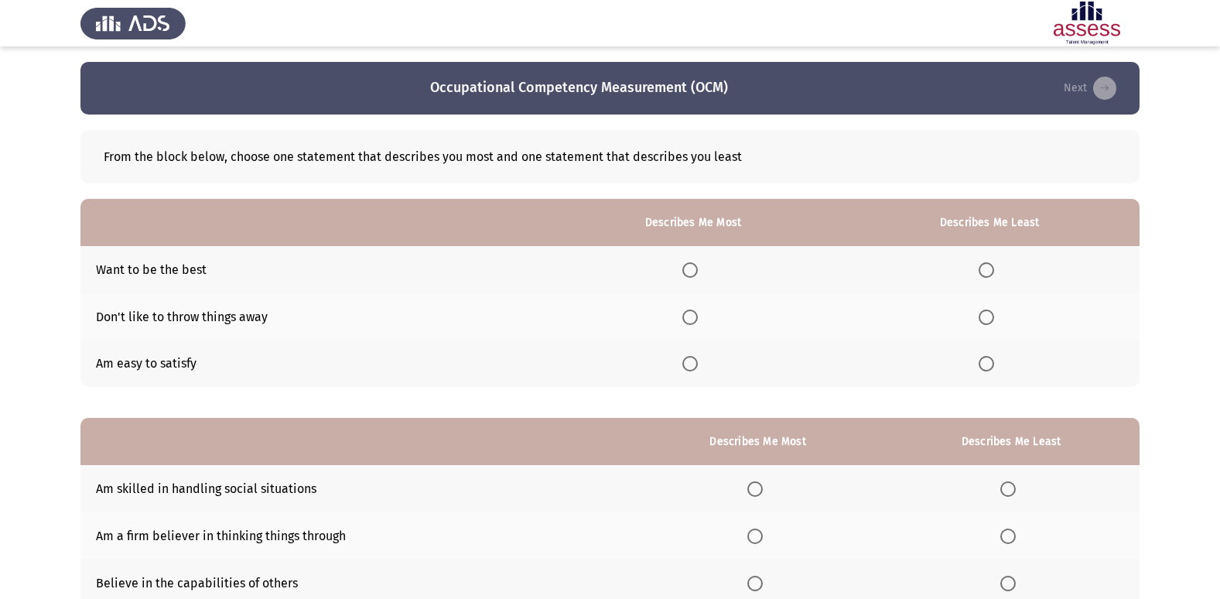
click at [692, 368] on span "Select an option" at bounding box center [690, 363] width 15 height 15
click at [692, 368] on input "Select an option" at bounding box center [690, 363] width 15 height 15
click at [986, 269] on span "Select an option" at bounding box center [986, 269] width 15 height 15
click at [986, 269] on input "Select an option" at bounding box center [986, 269] width 15 height 15
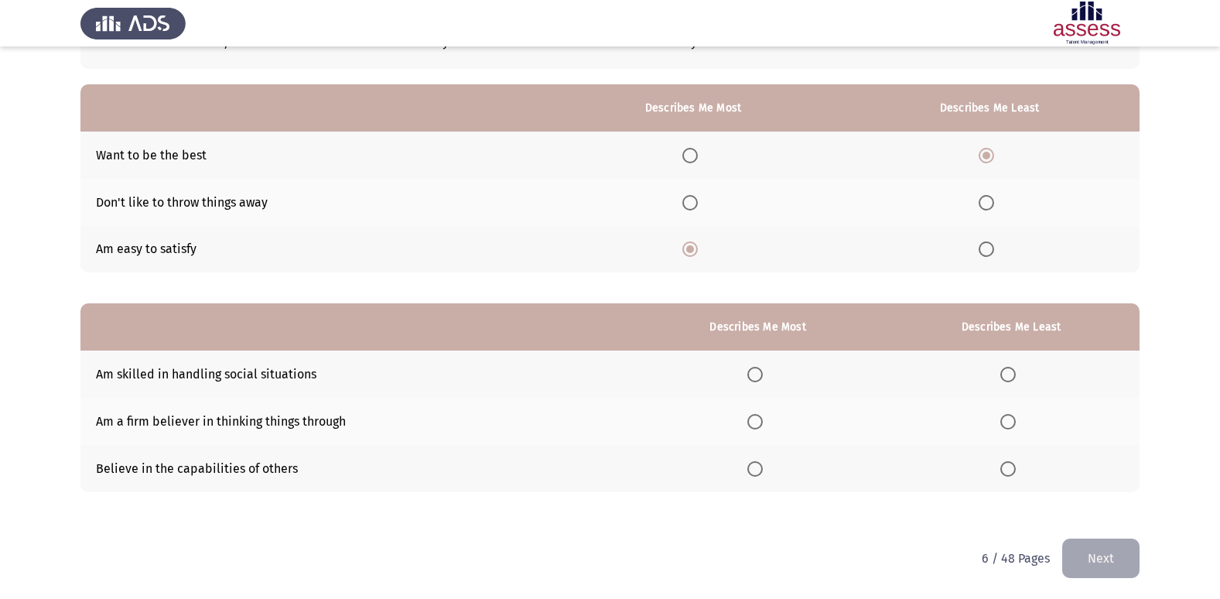
scroll to position [116, 0]
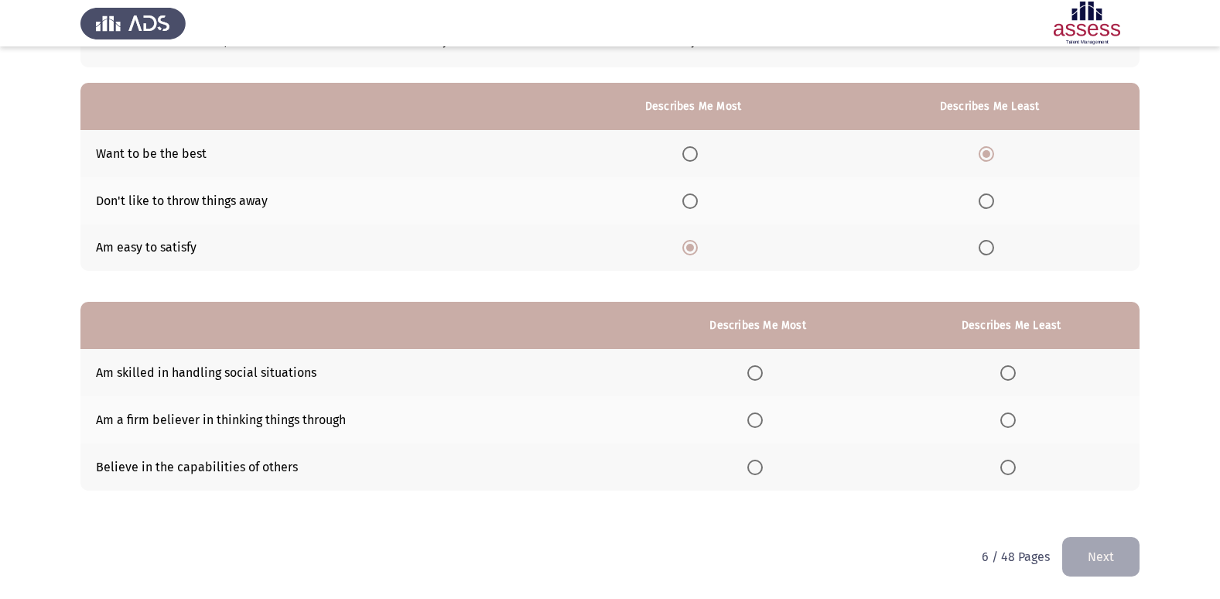
click at [763, 467] on span "Select an option" at bounding box center [755, 467] width 15 height 15
click at [763, 467] on input "Select an option" at bounding box center [755, 467] width 15 height 15
click at [1012, 373] on span "Select an option" at bounding box center [1008, 372] width 15 height 15
click at [1012, 373] on input "Select an option" at bounding box center [1008, 372] width 15 height 15
click at [1012, 420] on span "Select an option" at bounding box center [1008, 419] width 15 height 15
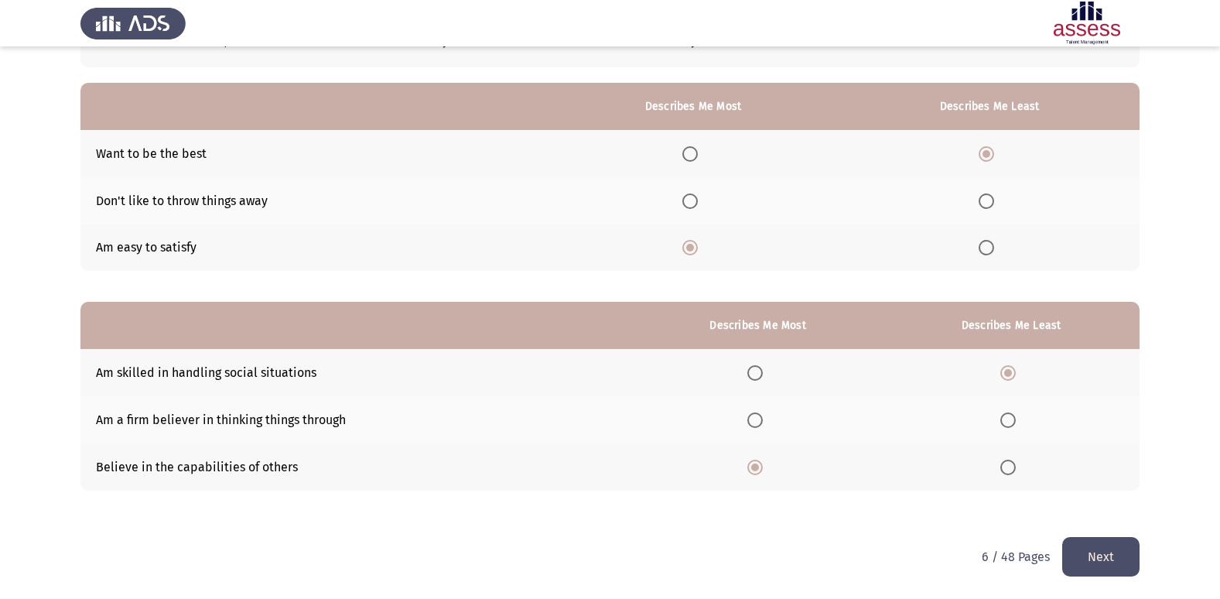
click at [1012, 420] on input "Select an option" at bounding box center [1008, 419] width 15 height 15
click at [1004, 368] on span "Select an option" at bounding box center [1008, 372] width 15 height 15
click at [1004, 368] on input "Select an option" at bounding box center [1008, 372] width 15 height 15
click at [1110, 559] on button "Next" at bounding box center [1101, 556] width 77 height 39
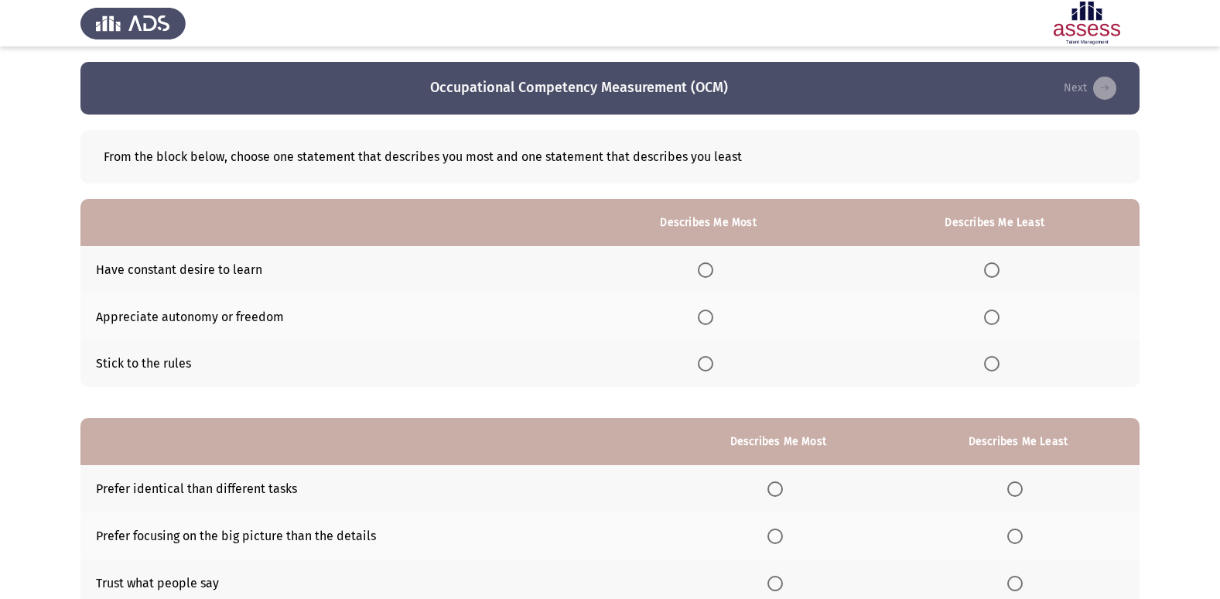
click at [707, 273] on span "Select an option" at bounding box center [705, 269] width 15 height 15
click at [707, 273] on input "Select an option" at bounding box center [705, 269] width 15 height 15
click at [993, 311] on span "Select an option" at bounding box center [991, 317] width 15 height 15
click at [993, 311] on input "Select an option" at bounding box center [991, 317] width 15 height 15
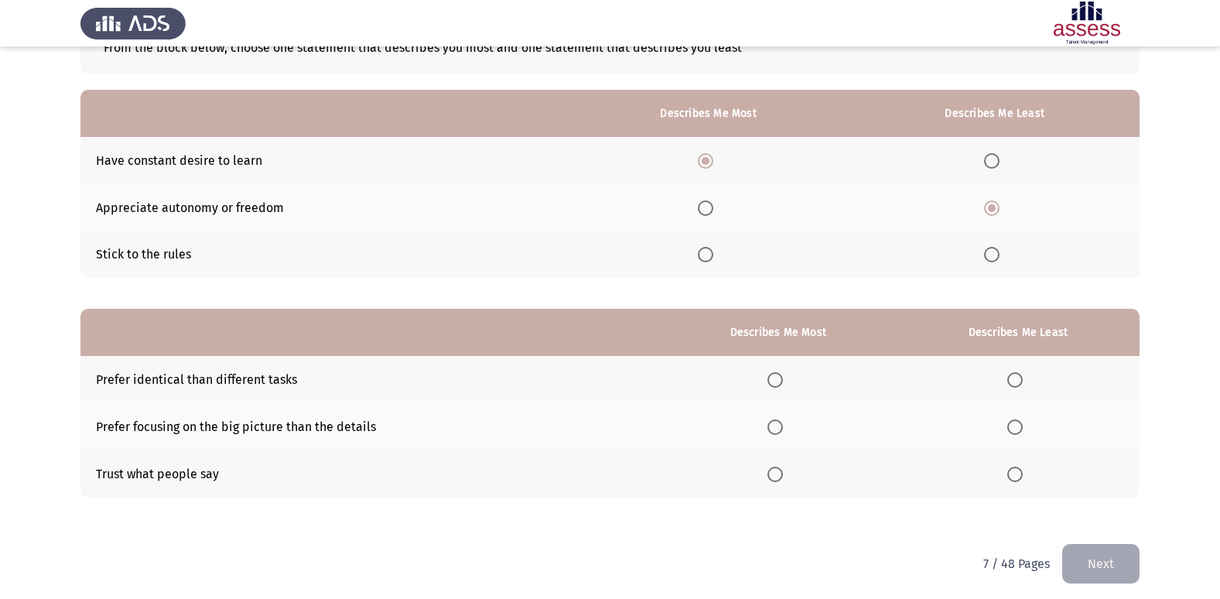
scroll to position [116, 0]
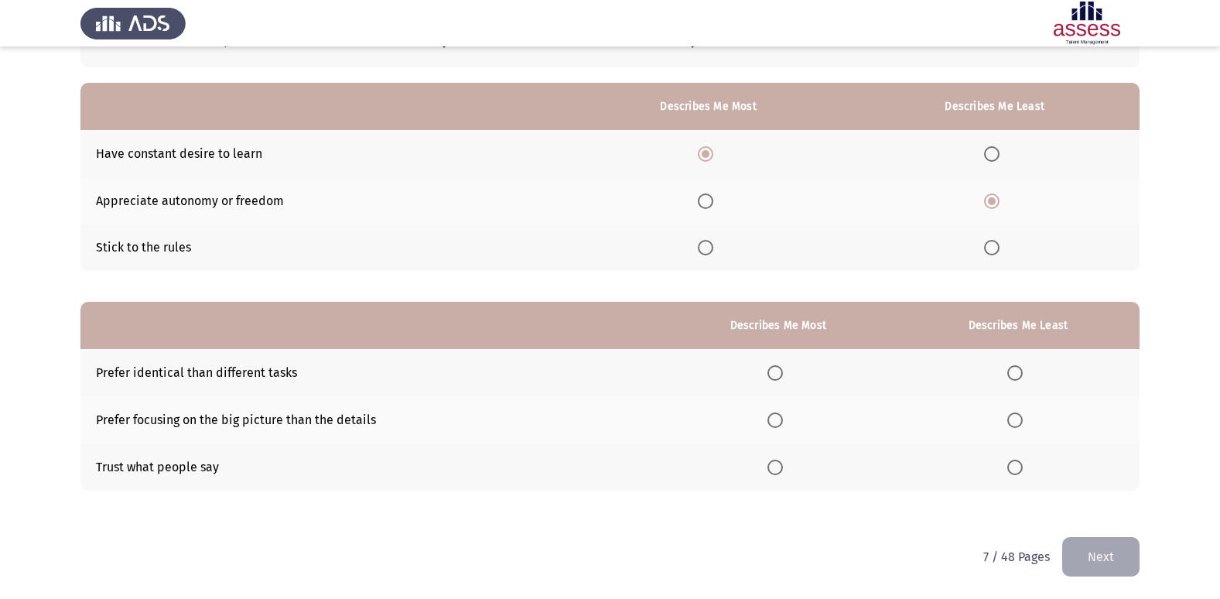
click at [1015, 374] on span "Select an option" at bounding box center [1015, 372] width 15 height 15
click at [1015, 374] on input "Select an option" at bounding box center [1015, 372] width 15 height 15
click at [775, 419] on span "Select an option" at bounding box center [775, 419] width 15 height 15
click at [775, 419] on input "Select an option" at bounding box center [775, 419] width 15 height 15
click at [1016, 463] on span "Select an option" at bounding box center [1015, 467] width 15 height 15
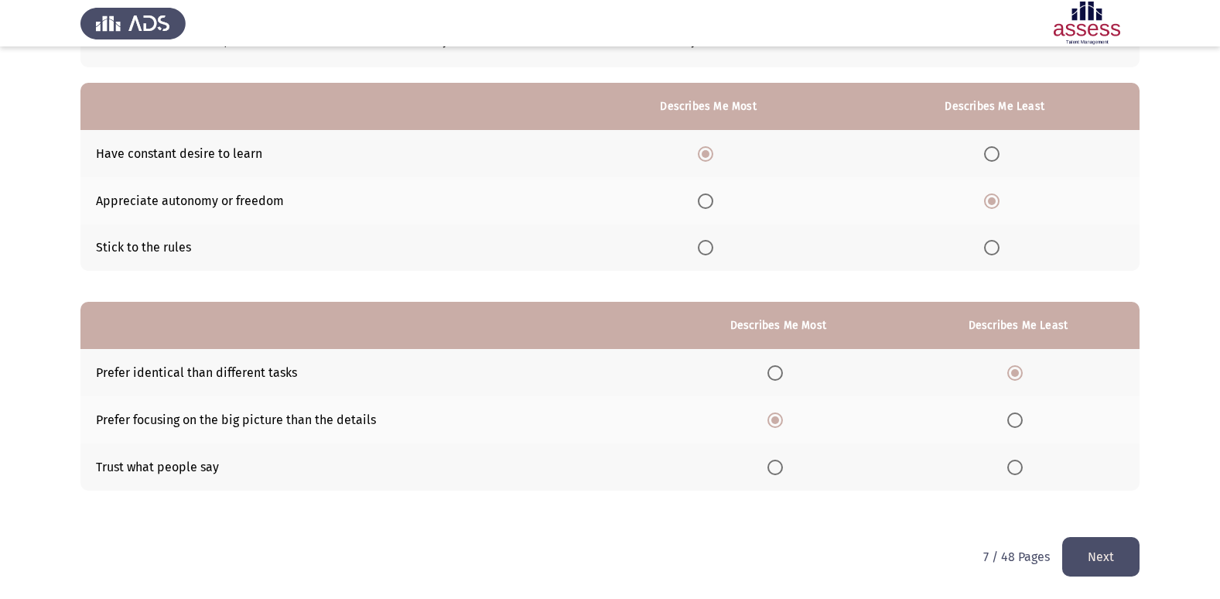
click at [1016, 463] on input "Select an option" at bounding box center [1015, 467] width 15 height 15
click at [1097, 560] on button "Next" at bounding box center [1101, 556] width 77 height 39
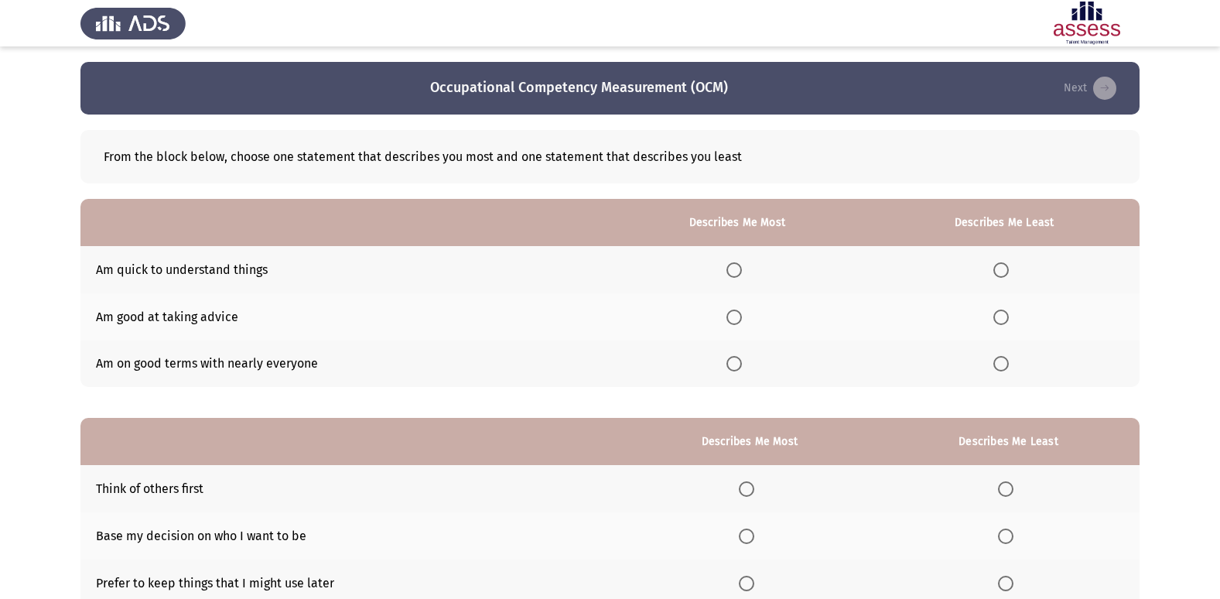
click at [734, 269] on span "Select an option" at bounding box center [734, 269] width 15 height 15
click at [734, 269] on input "Select an option" at bounding box center [734, 269] width 15 height 15
click at [998, 365] on span "Select an option" at bounding box center [1001, 363] width 15 height 15
click at [998, 365] on input "Select an option" at bounding box center [1001, 363] width 15 height 15
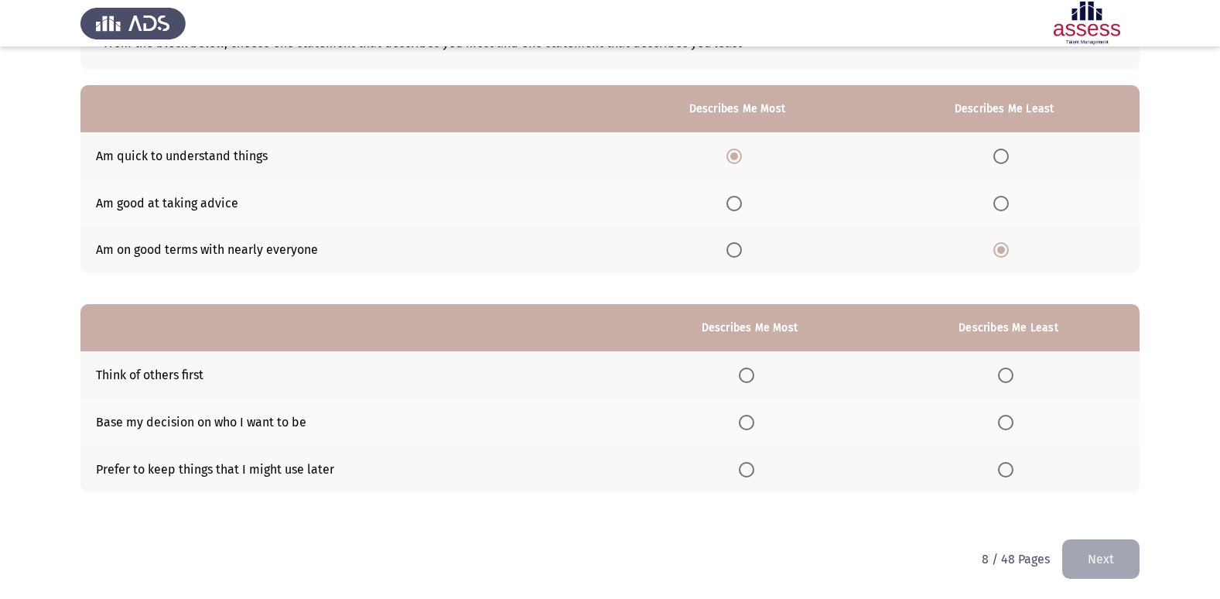
scroll to position [116, 0]
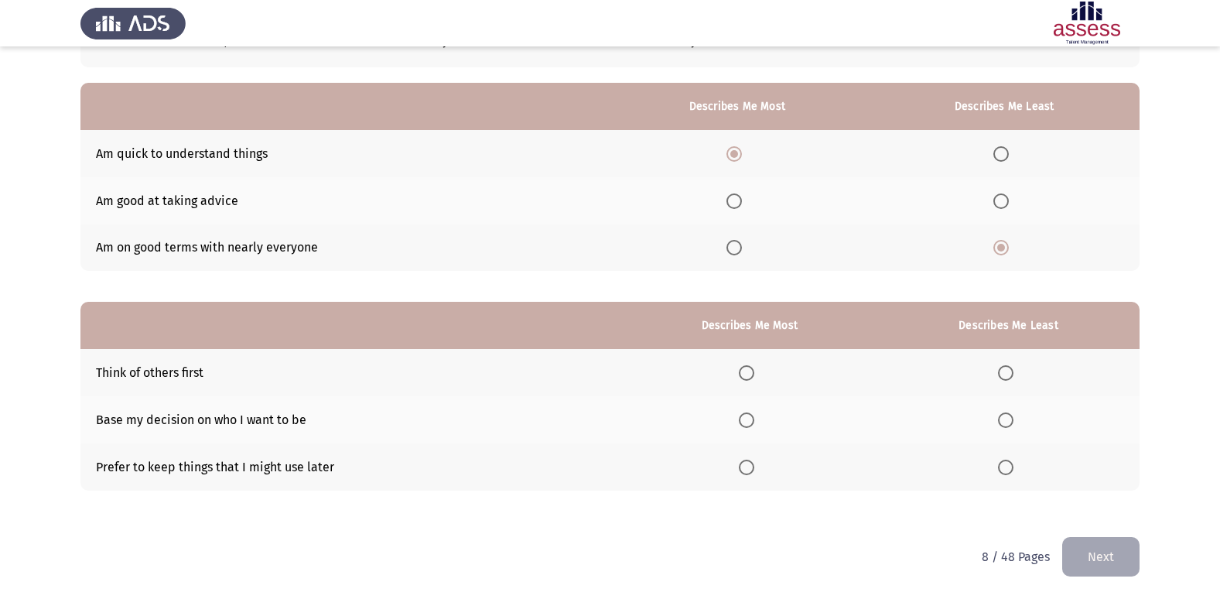
click at [752, 419] on span "Select an option" at bounding box center [746, 419] width 15 height 15
click at [752, 419] on input "Select an option" at bounding box center [746, 419] width 15 height 15
click at [1003, 471] on span "Select an option" at bounding box center [1005, 467] width 15 height 15
click at [1003, 471] on input "Select an option" at bounding box center [1005, 467] width 15 height 15
click at [1093, 558] on button "Next" at bounding box center [1101, 556] width 77 height 39
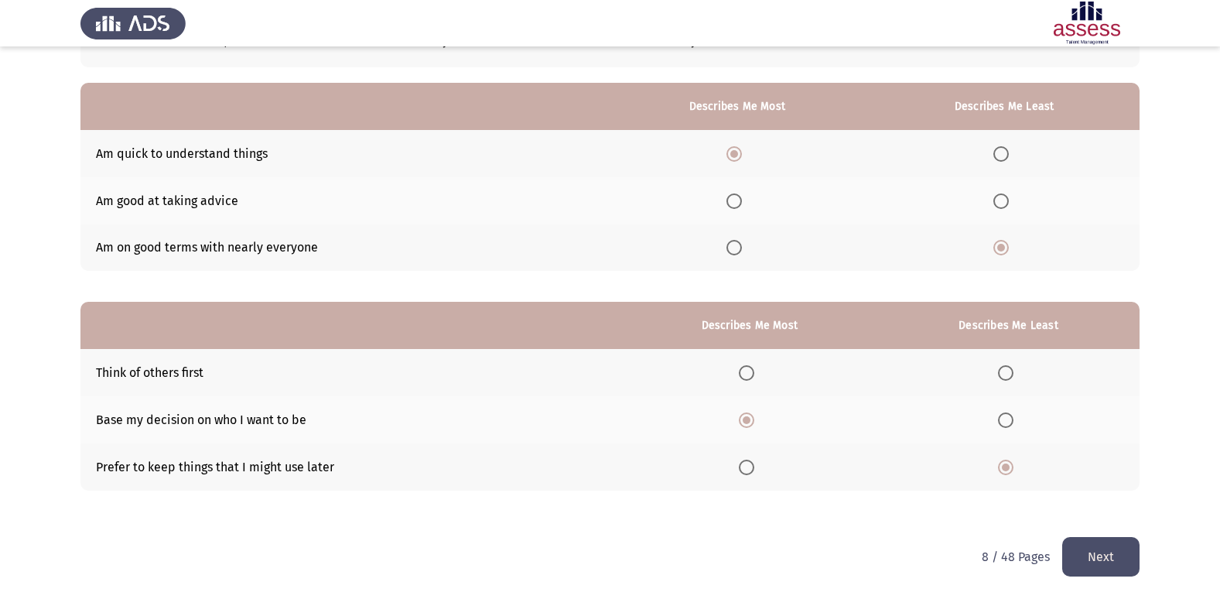
scroll to position [0, 0]
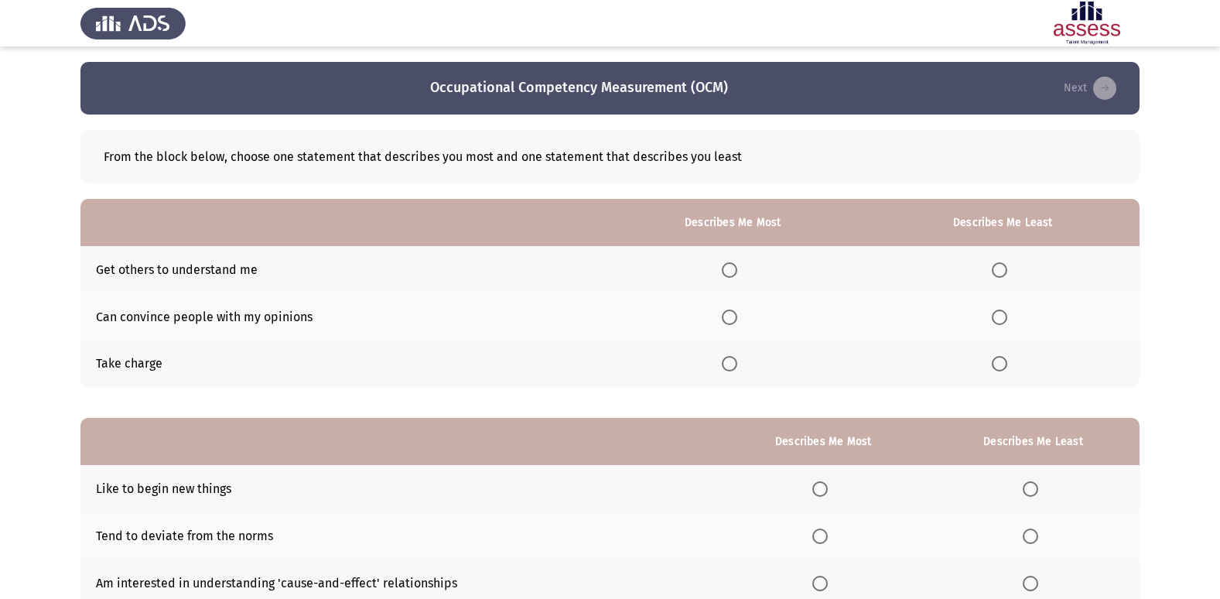
click at [736, 318] on span "Select an option" at bounding box center [729, 317] width 15 height 15
click at [736, 318] on input "Select an option" at bounding box center [729, 317] width 15 height 15
click at [1006, 268] on span "Select an option" at bounding box center [999, 269] width 15 height 15
click at [1006, 268] on input "Select an option" at bounding box center [999, 269] width 15 height 15
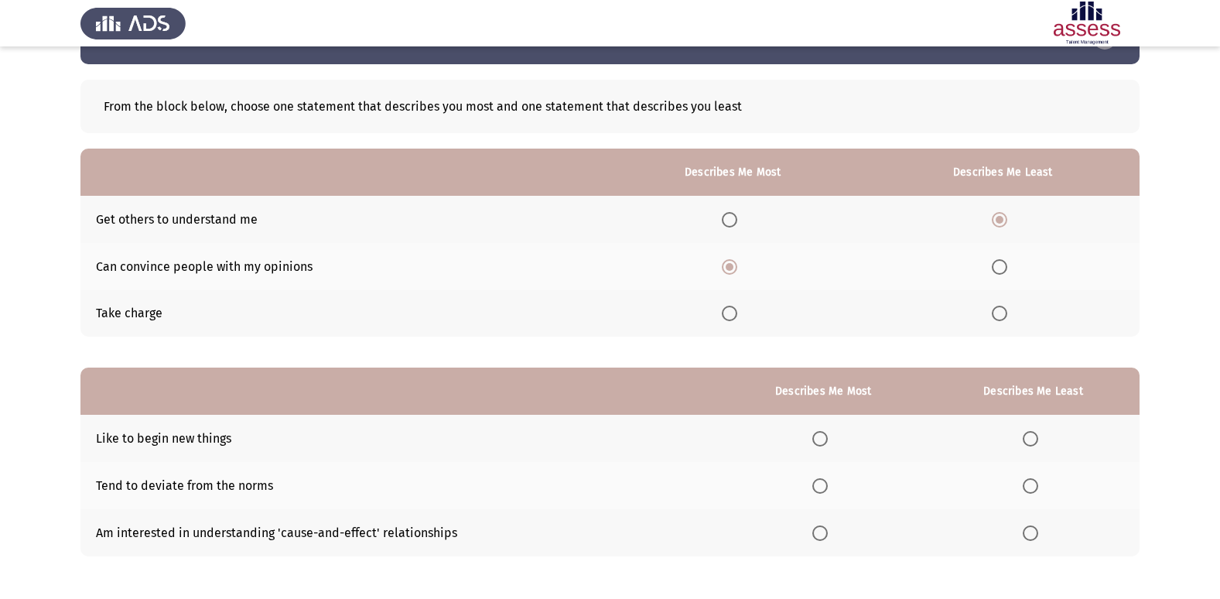
scroll to position [77, 0]
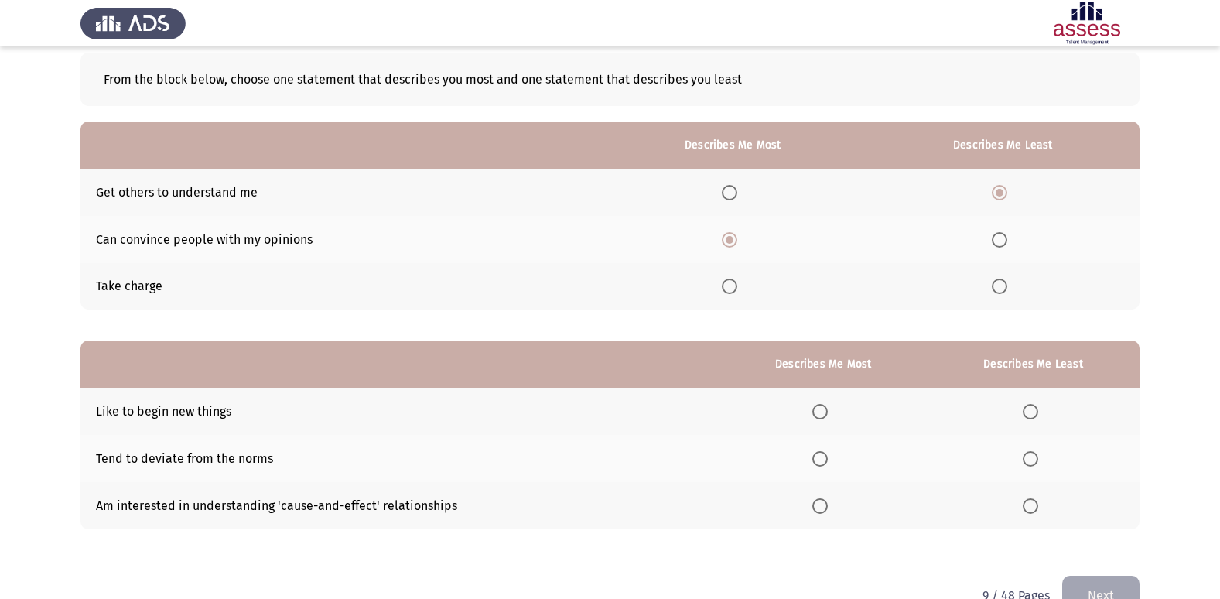
click at [1037, 459] on span "Select an option" at bounding box center [1030, 458] width 15 height 15
click at [1037, 459] on input "Select an option" at bounding box center [1030, 458] width 15 height 15
click at [827, 416] on span "Select an option" at bounding box center [820, 411] width 15 height 15
click at [827, 416] on input "Select an option" at bounding box center [820, 411] width 15 height 15
click at [1082, 584] on button "Next" at bounding box center [1101, 595] width 77 height 39
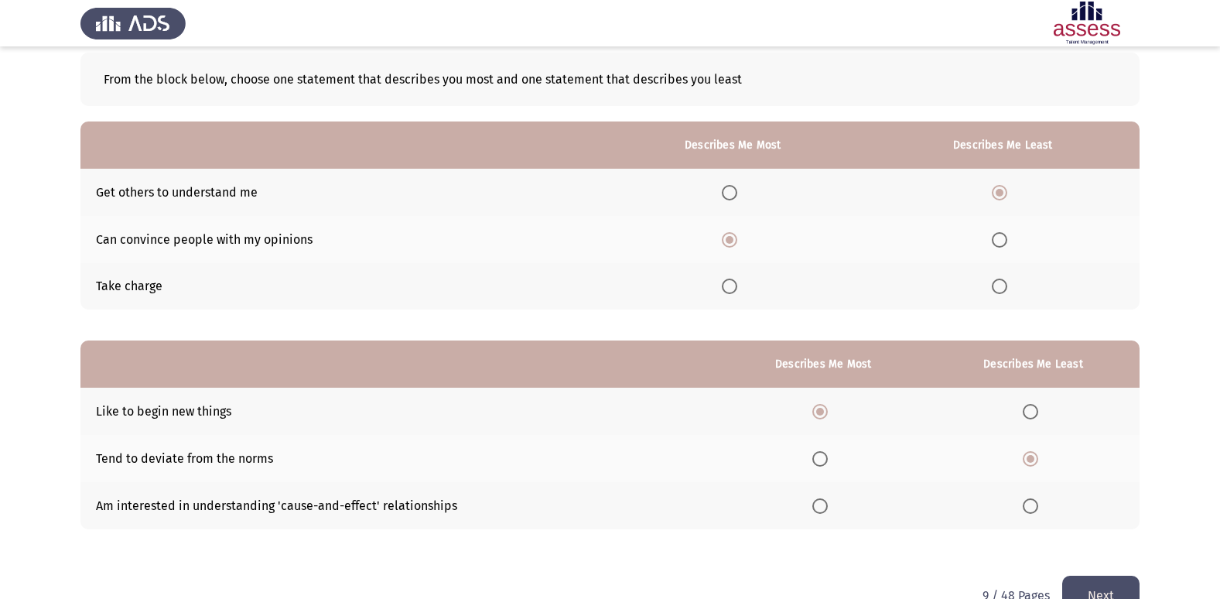
scroll to position [0, 0]
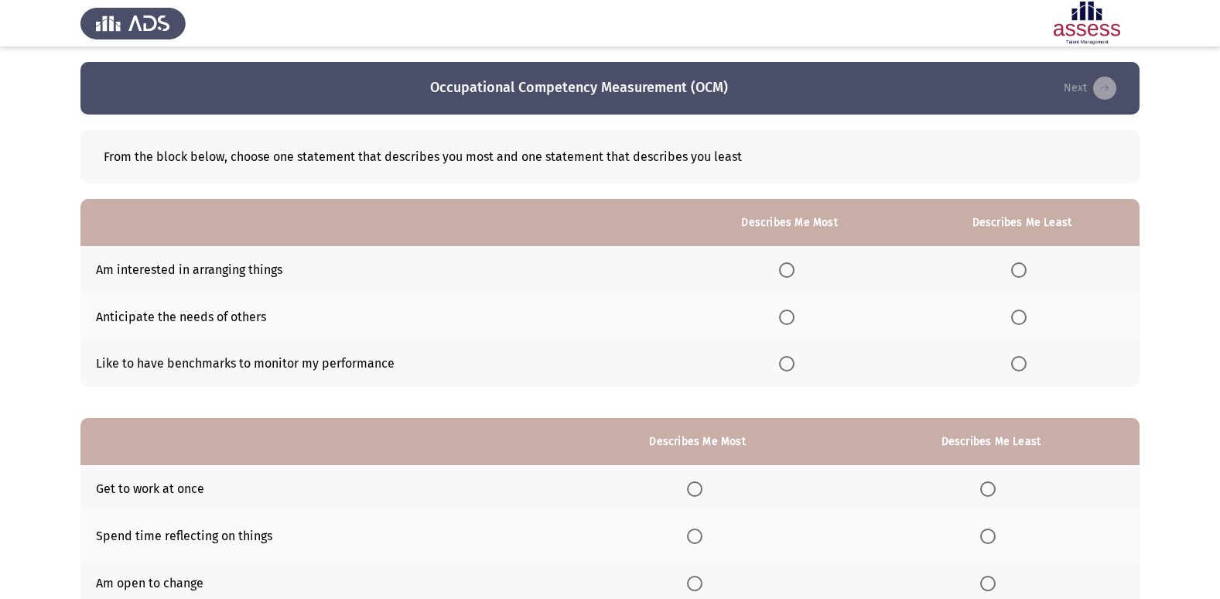
click at [785, 368] on span "Select an option" at bounding box center [786, 363] width 15 height 15
click at [785, 368] on input "Select an option" at bounding box center [786, 363] width 15 height 15
click at [1019, 276] on span "Select an option" at bounding box center [1018, 269] width 15 height 15
click at [1019, 276] on input "Select an option" at bounding box center [1018, 269] width 15 height 15
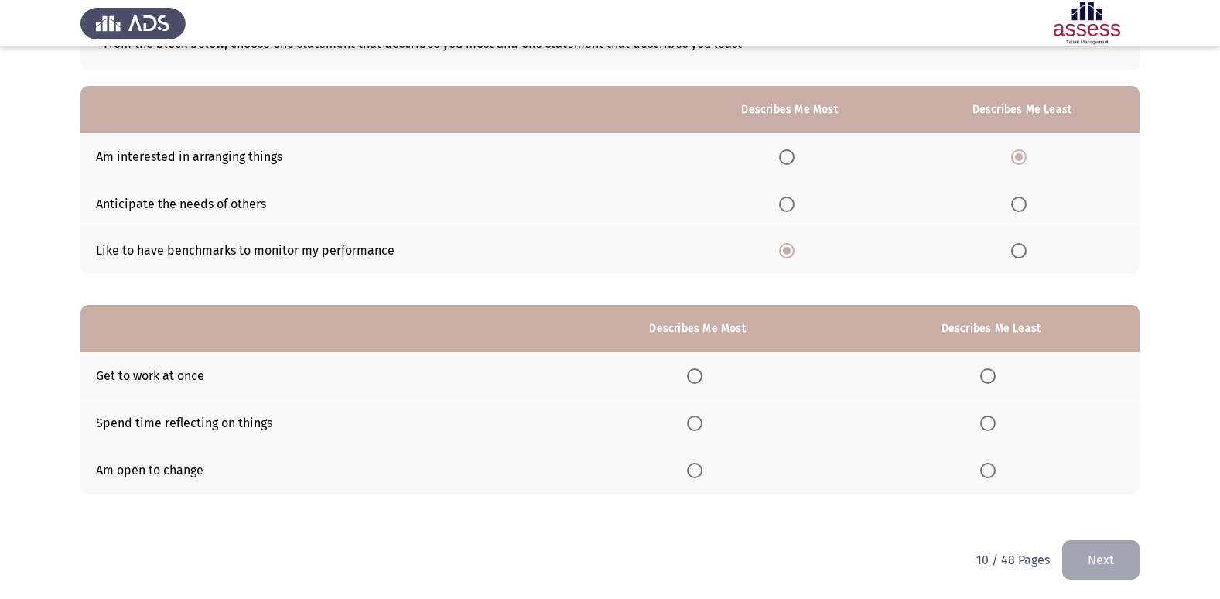
scroll to position [116, 0]
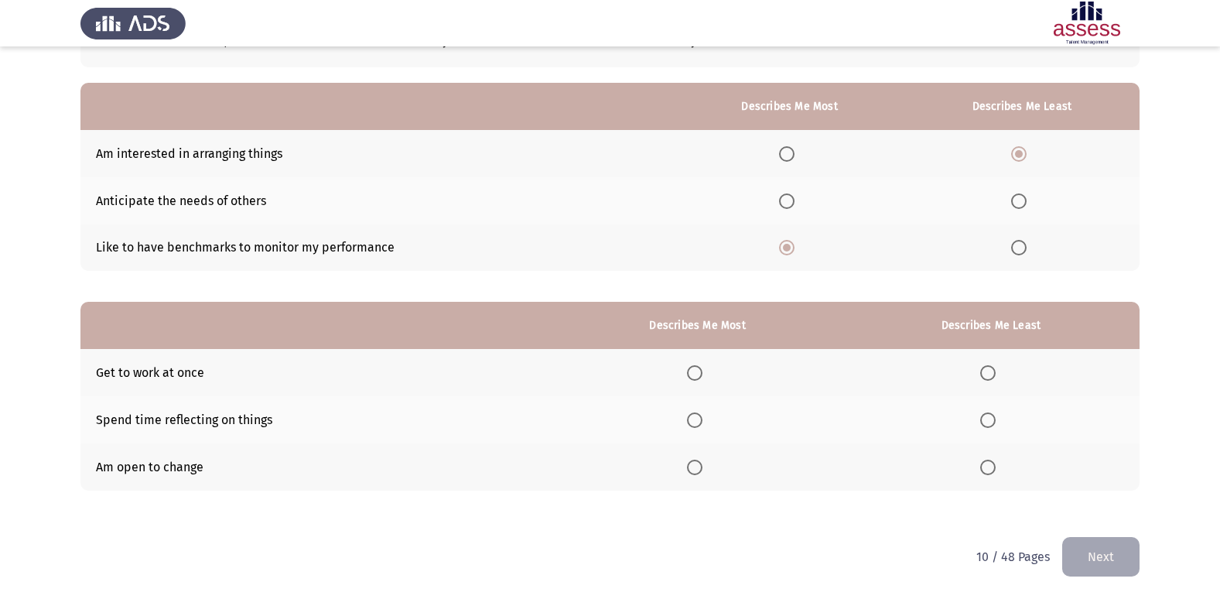
click at [1026, 199] on span "Select an option" at bounding box center [1018, 200] width 15 height 15
click at [1026, 199] on input "Select an option" at bounding box center [1018, 200] width 15 height 15
click at [694, 468] on span "Select an option" at bounding box center [694, 467] width 15 height 15
click at [694, 468] on input "Select an option" at bounding box center [694, 467] width 15 height 15
click at [993, 372] on span "Select an option" at bounding box center [988, 372] width 15 height 15
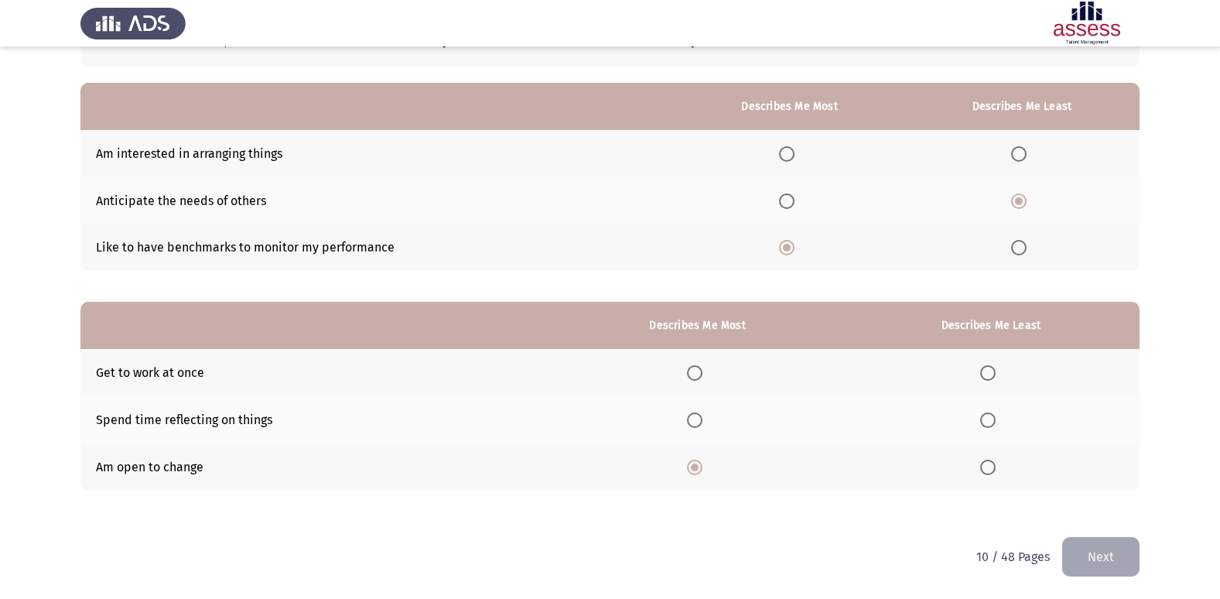
click at [993, 372] on input "Select an option" at bounding box center [988, 372] width 15 height 15
click at [1111, 555] on button "Next" at bounding box center [1101, 556] width 77 height 39
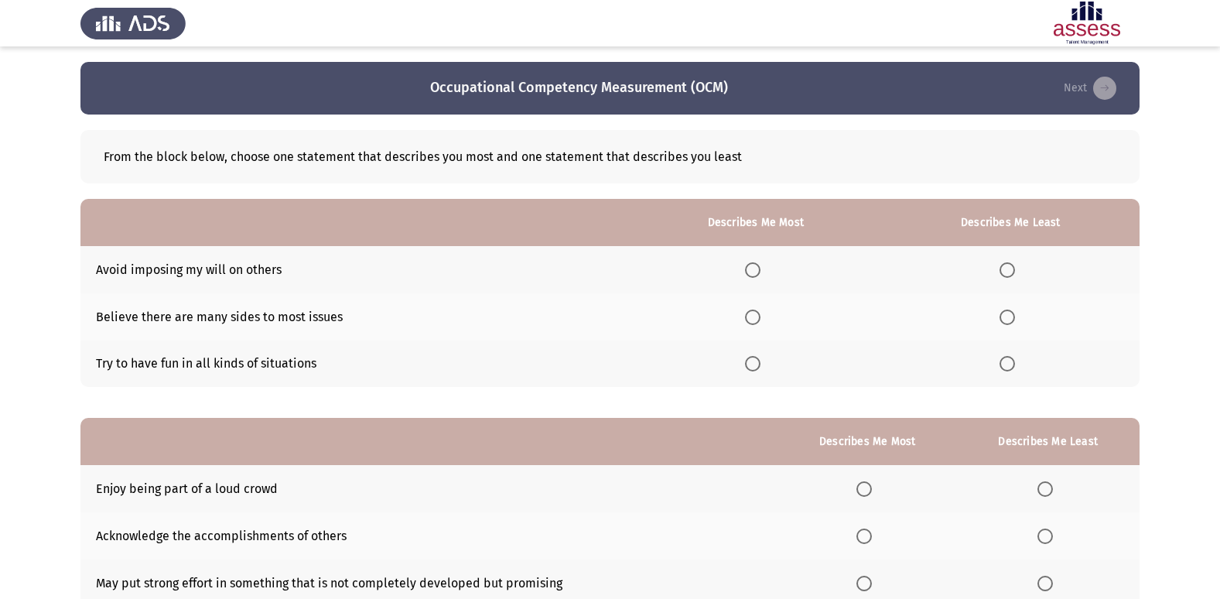
click at [1007, 371] on span "Select an option" at bounding box center [1007, 363] width 15 height 15
click at [1007, 371] on input "Select an option" at bounding box center [1007, 363] width 15 height 15
click at [753, 317] on span "Select an option" at bounding box center [753, 317] width 0 height 0
click at [756, 317] on input "Select an option" at bounding box center [752, 317] width 15 height 15
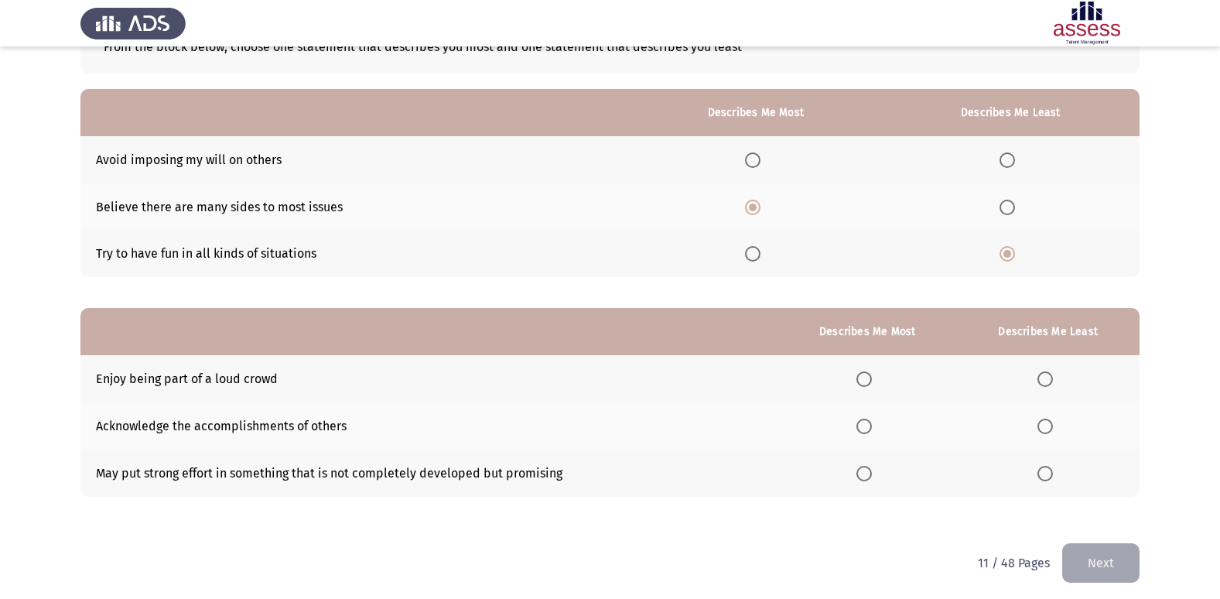
scroll to position [116, 0]
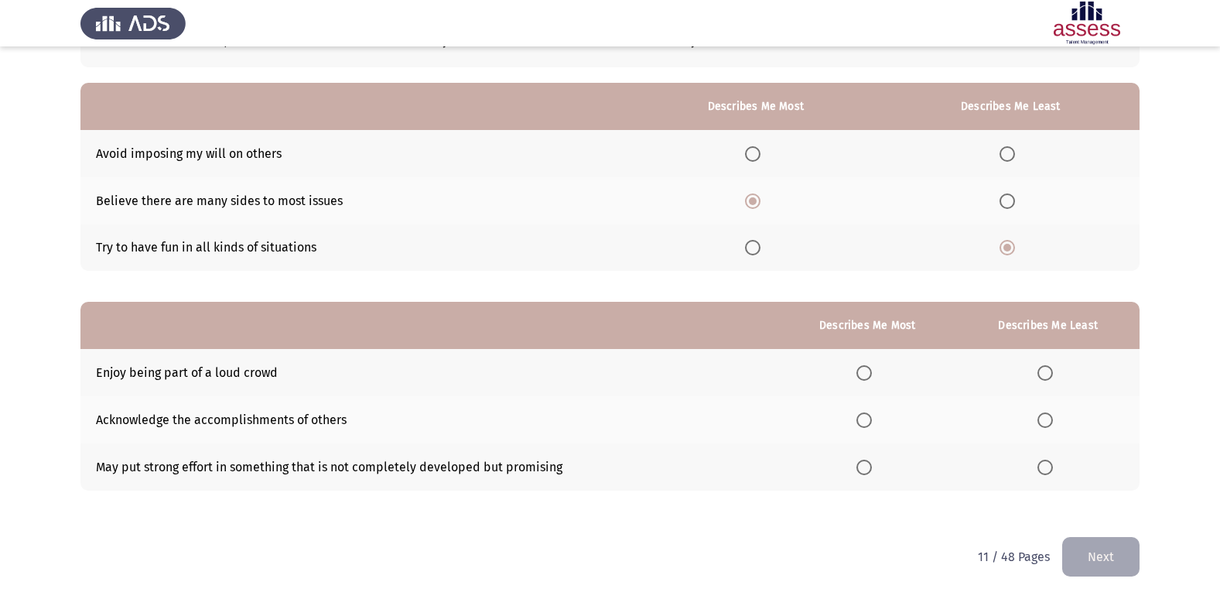
click at [1052, 370] on span "Select an option" at bounding box center [1045, 372] width 15 height 15
click at [1052, 370] on input "Select an option" at bounding box center [1045, 372] width 15 height 15
click at [869, 420] on span "Select an option" at bounding box center [864, 419] width 15 height 15
click at [869, 420] on input "Select an option" at bounding box center [864, 419] width 15 height 15
click at [1117, 550] on button "Next" at bounding box center [1101, 556] width 77 height 39
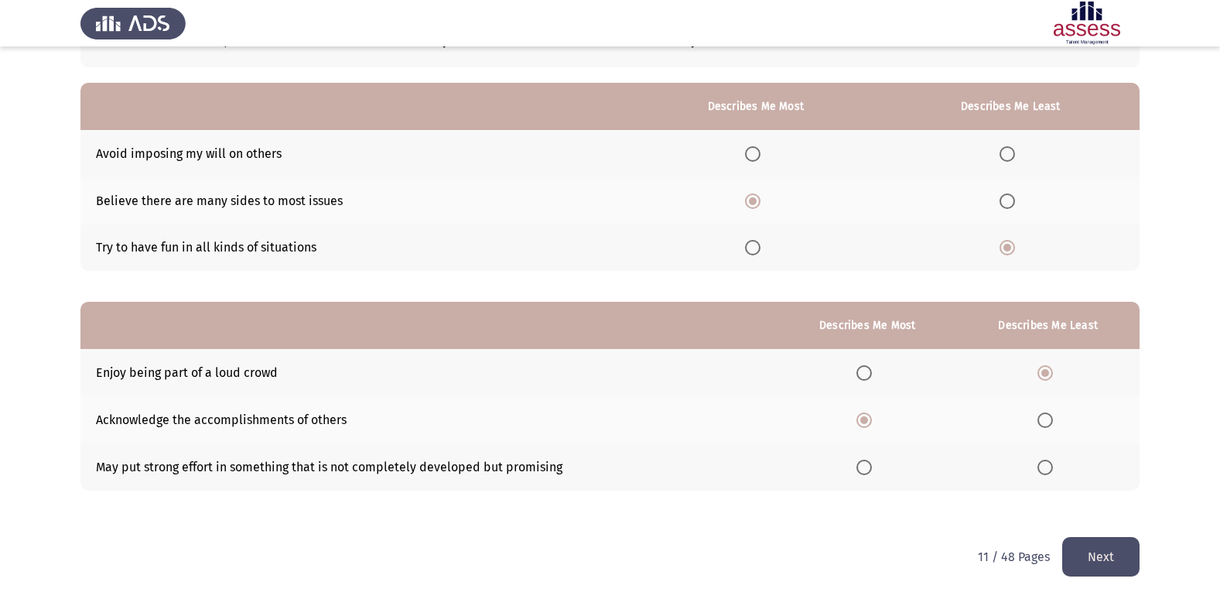
scroll to position [0, 0]
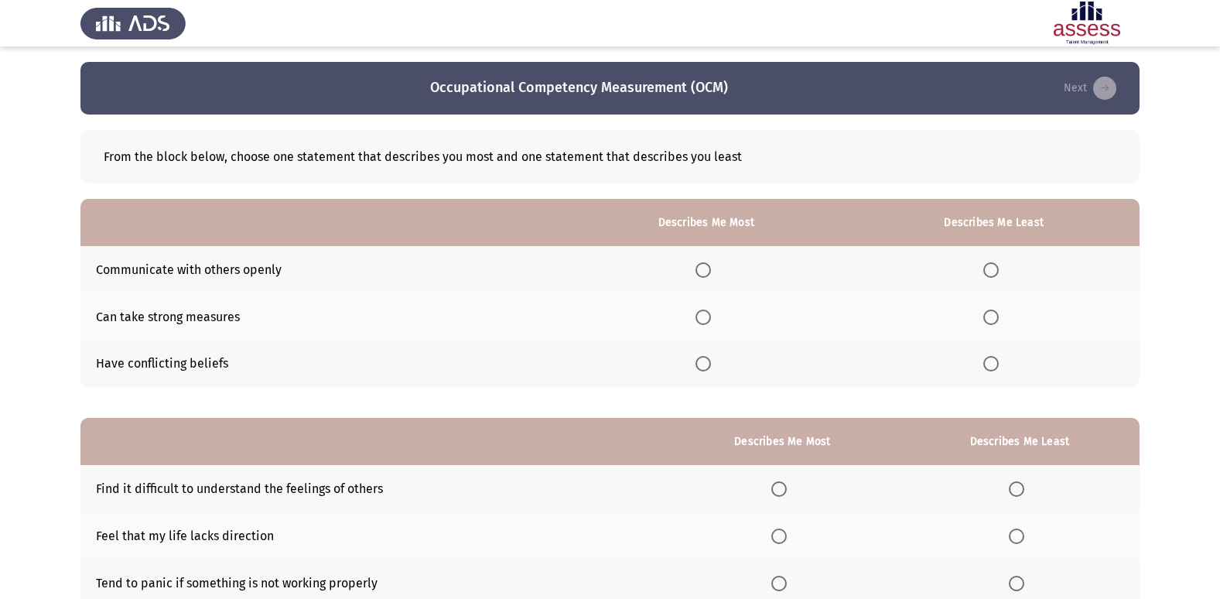
click at [991, 361] on span "Select an option" at bounding box center [991, 363] width 15 height 15
click at [991, 361] on input "Select an option" at bounding box center [991, 363] width 15 height 15
click at [711, 315] on span "Select an option" at bounding box center [703, 317] width 15 height 15
click at [711, 315] on input "Select an option" at bounding box center [703, 317] width 15 height 15
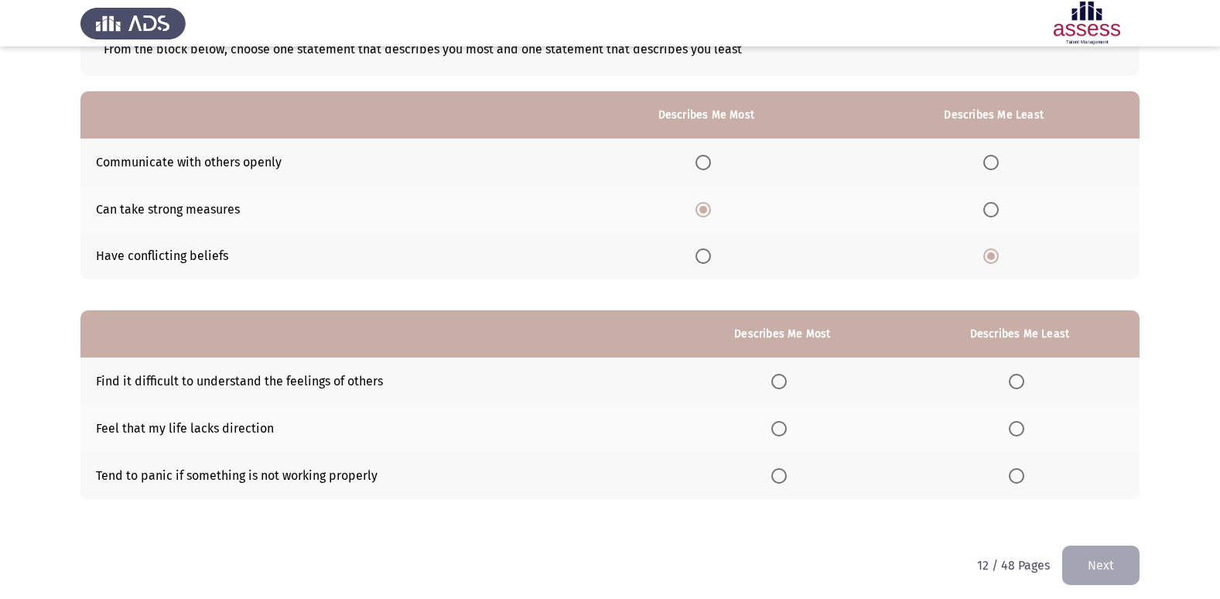
scroll to position [116, 0]
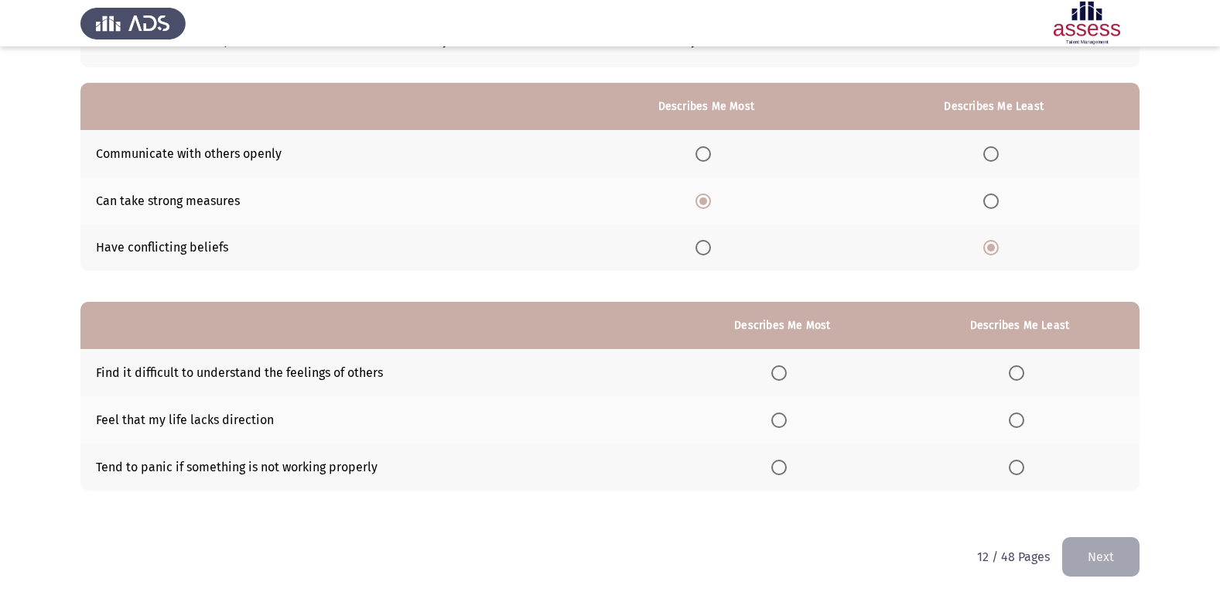
click at [1018, 375] on span "Select an option" at bounding box center [1016, 372] width 15 height 15
click at [1018, 375] on input "Select an option" at bounding box center [1016, 372] width 15 height 15
click at [787, 465] on span "Select an option" at bounding box center [779, 467] width 15 height 15
click at [787, 465] on input "Select an option" at bounding box center [779, 467] width 15 height 15
click at [1092, 557] on button "Next" at bounding box center [1101, 556] width 77 height 39
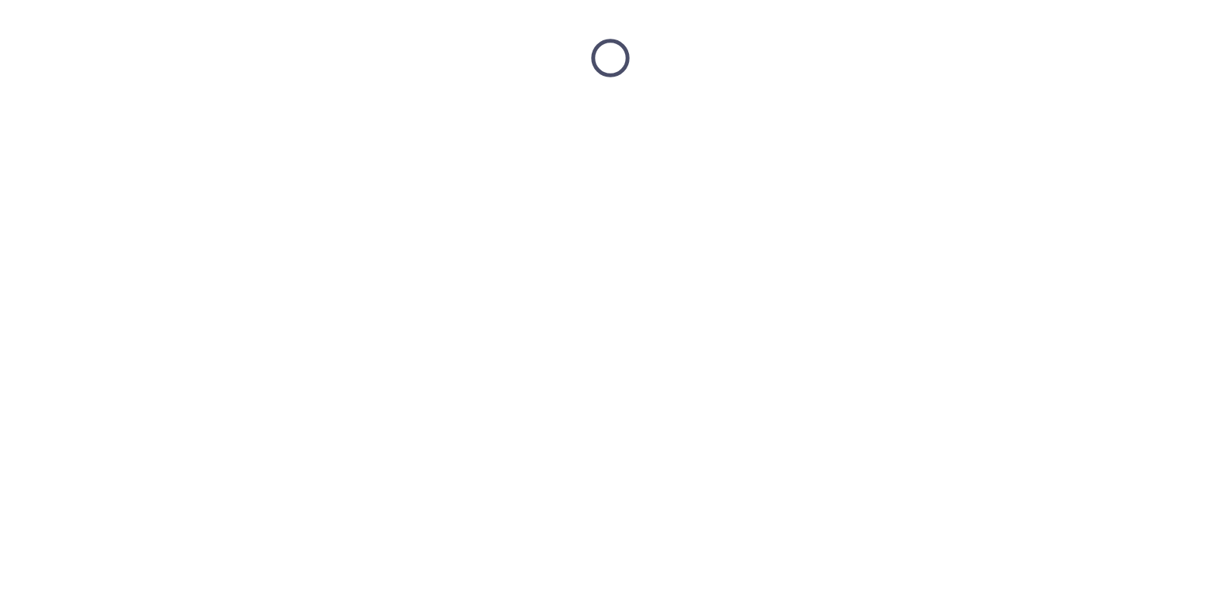
scroll to position [0, 0]
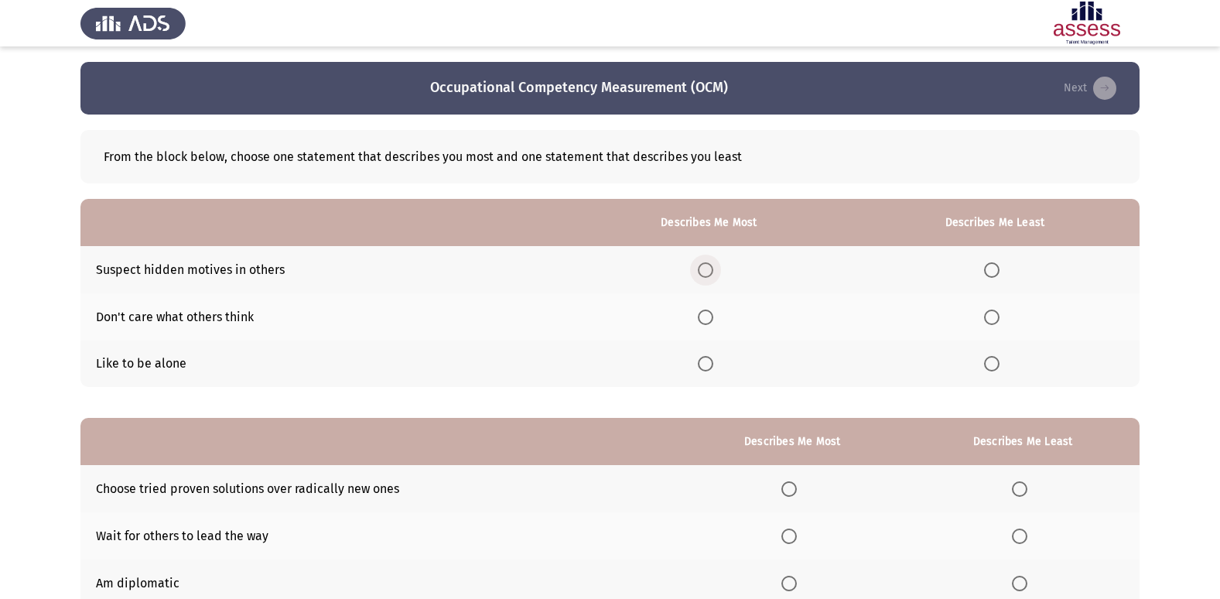
click at [712, 272] on span "Select an option" at bounding box center [705, 269] width 15 height 15
click at [712, 272] on input "Select an option" at bounding box center [705, 269] width 15 height 15
click at [998, 367] on span "Select an option" at bounding box center [991, 363] width 15 height 15
click at [998, 367] on input "Select an option" at bounding box center [991, 363] width 15 height 15
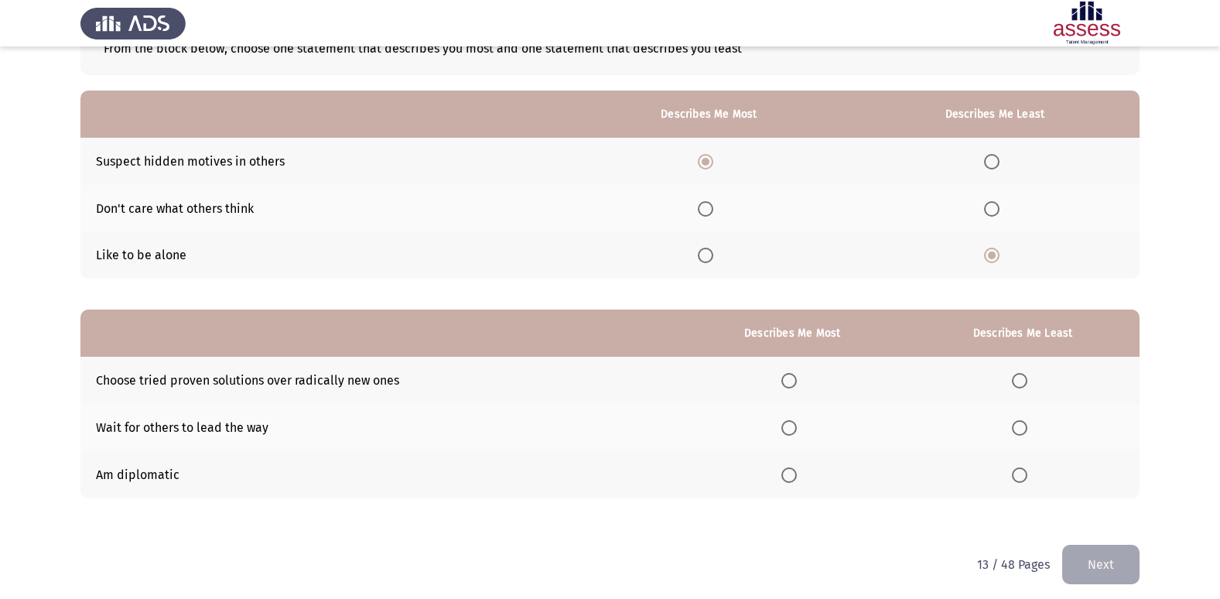
scroll to position [116, 0]
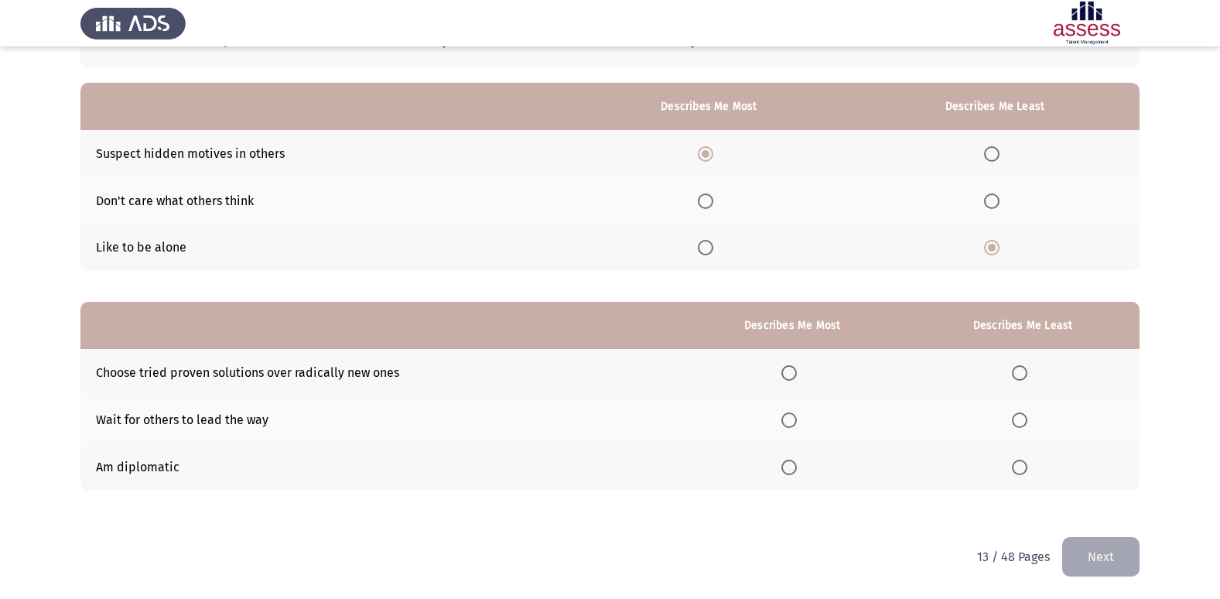
click at [797, 377] on span "Select an option" at bounding box center [789, 372] width 15 height 15
click at [797, 377] on input "Select an option" at bounding box center [789, 372] width 15 height 15
click at [1021, 417] on span "Select an option" at bounding box center [1019, 419] width 15 height 15
click at [1021, 417] on input "Select an option" at bounding box center [1019, 419] width 15 height 15
click at [793, 461] on span "Select an option" at bounding box center [789, 467] width 15 height 15
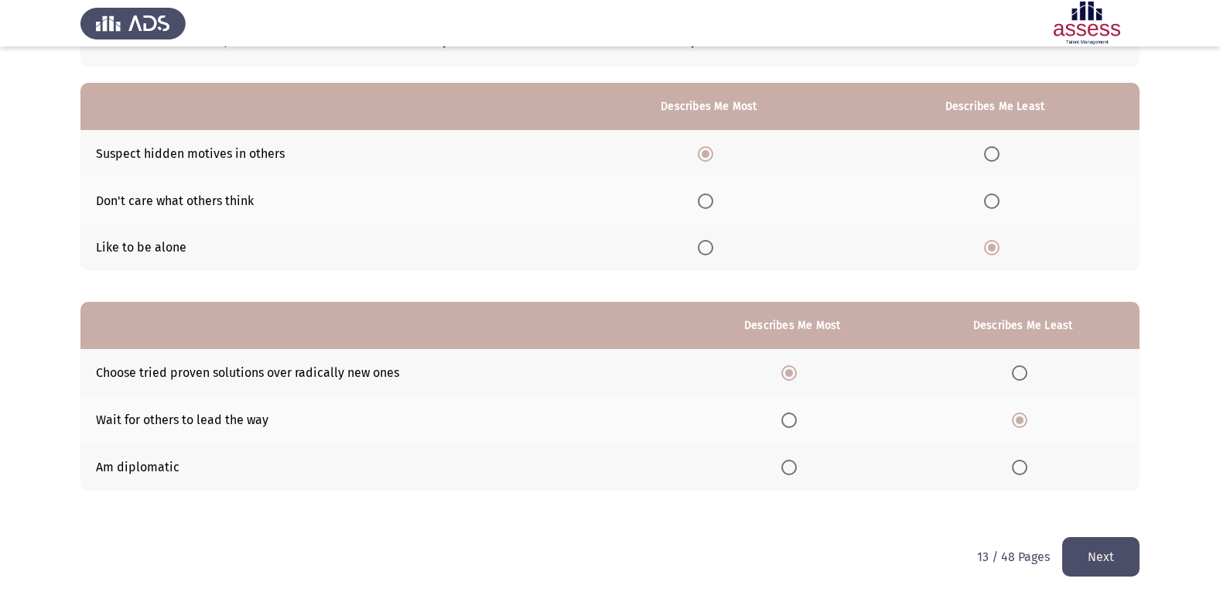
click at [793, 461] on input "Select an option" at bounding box center [789, 467] width 15 height 15
click at [1106, 551] on button "Next" at bounding box center [1101, 556] width 77 height 39
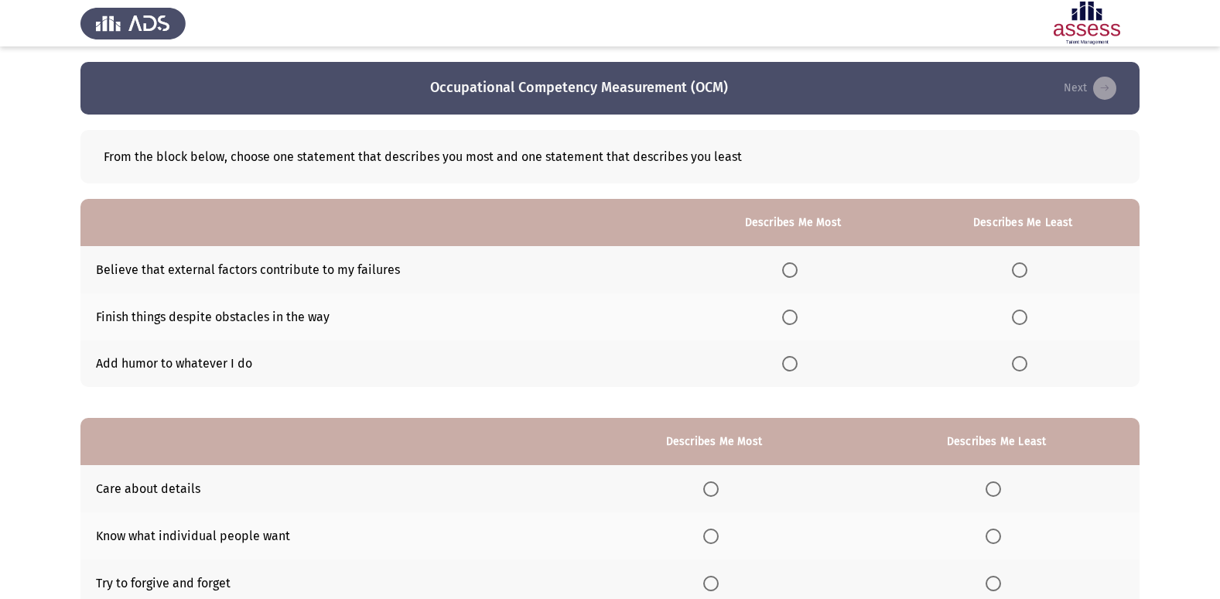
click at [796, 323] on span "Select an option" at bounding box center [789, 317] width 15 height 15
click at [796, 323] on input "Select an option" at bounding box center [789, 317] width 15 height 15
click at [1015, 269] on span "Select an option" at bounding box center [1019, 269] width 15 height 15
click at [1015, 269] on input "Select an option" at bounding box center [1019, 269] width 15 height 15
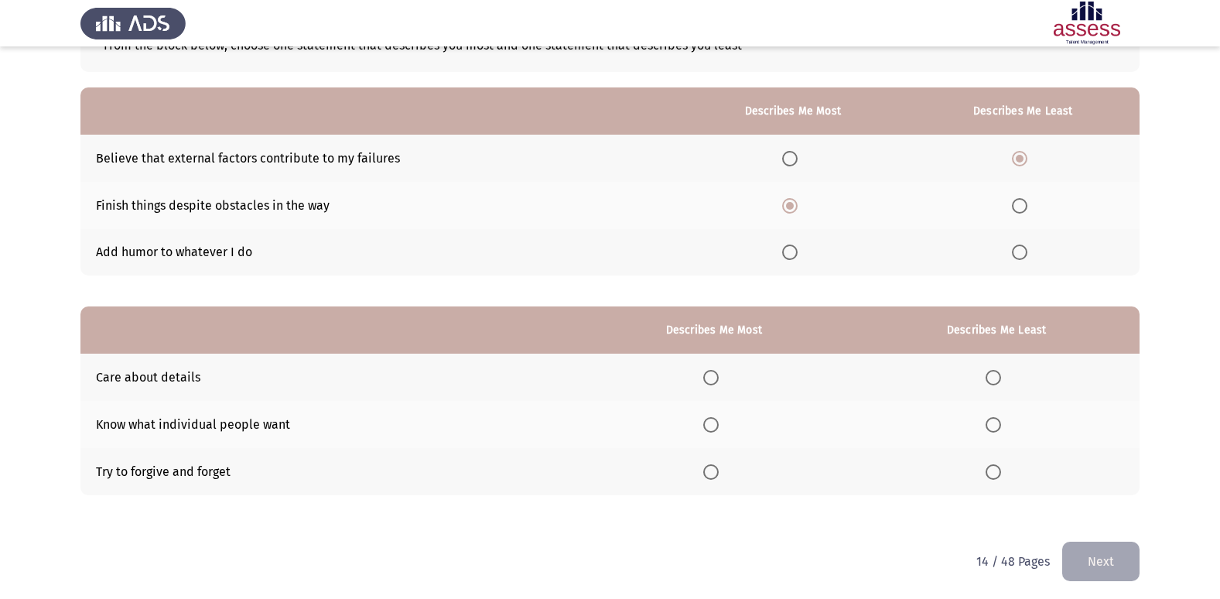
scroll to position [116, 0]
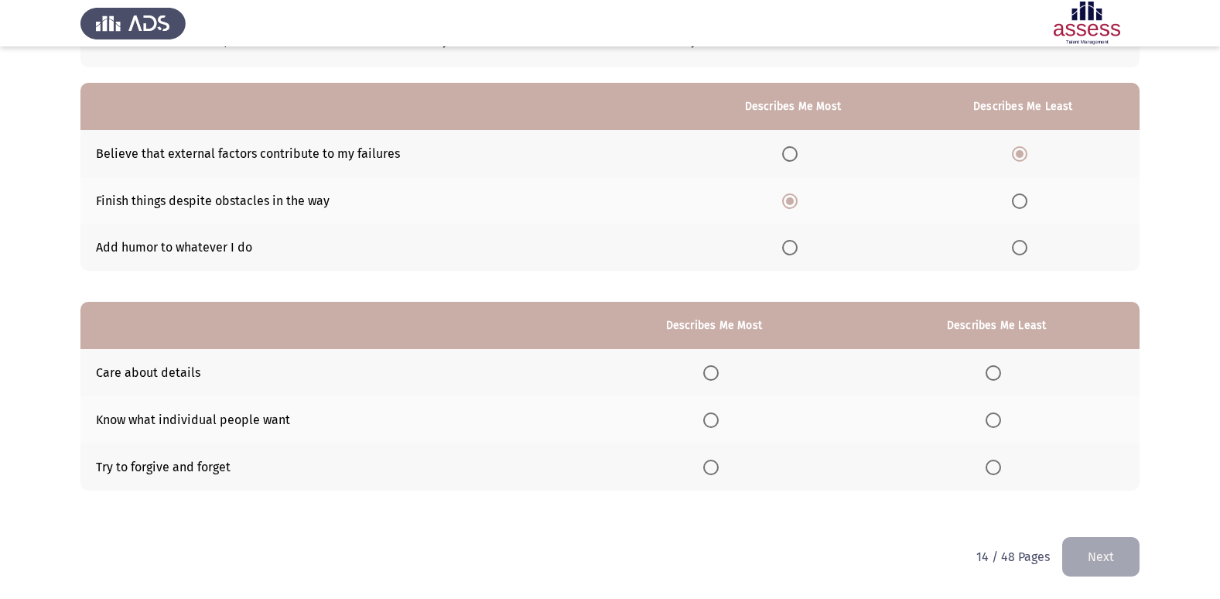
click at [717, 375] on span "Select an option" at bounding box center [710, 372] width 15 height 15
click at [717, 375] on input "Select an option" at bounding box center [710, 372] width 15 height 15
click at [992, 417] on span "Select an option" at bounding box center [993, 419] width 15 height 15
click at [992, 417] on input "Select an option" at bounding box center [993, 419] width 15 height 15
click at [1087, 560] on button "Next" at bounding box center [1101, 556] width 77 height 39
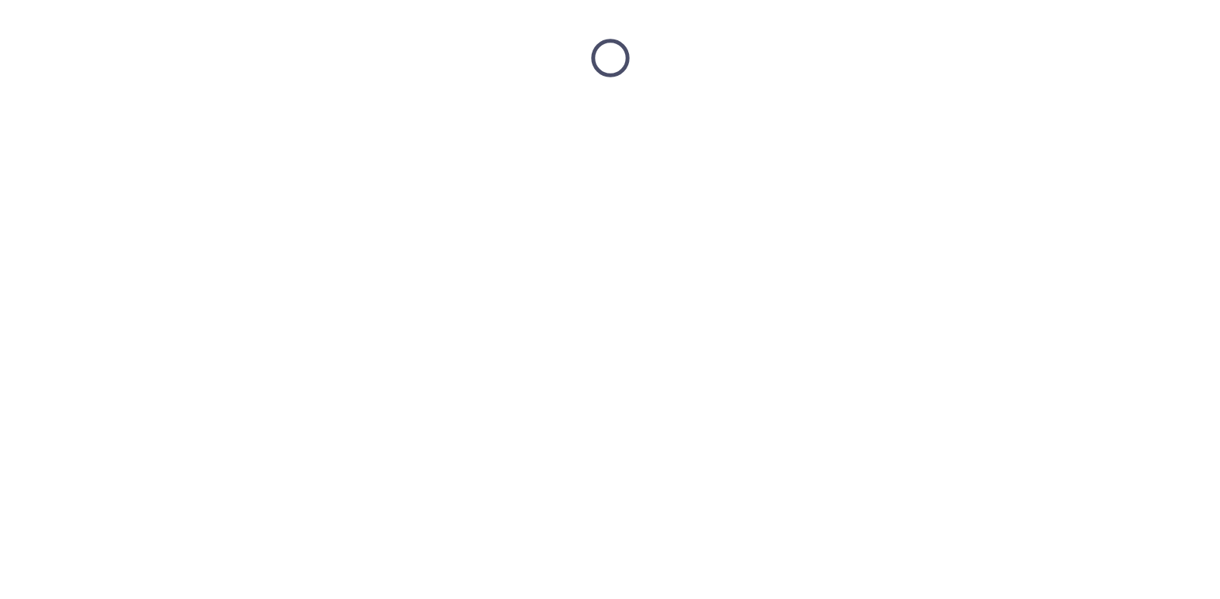
scroll to position [0, 0]
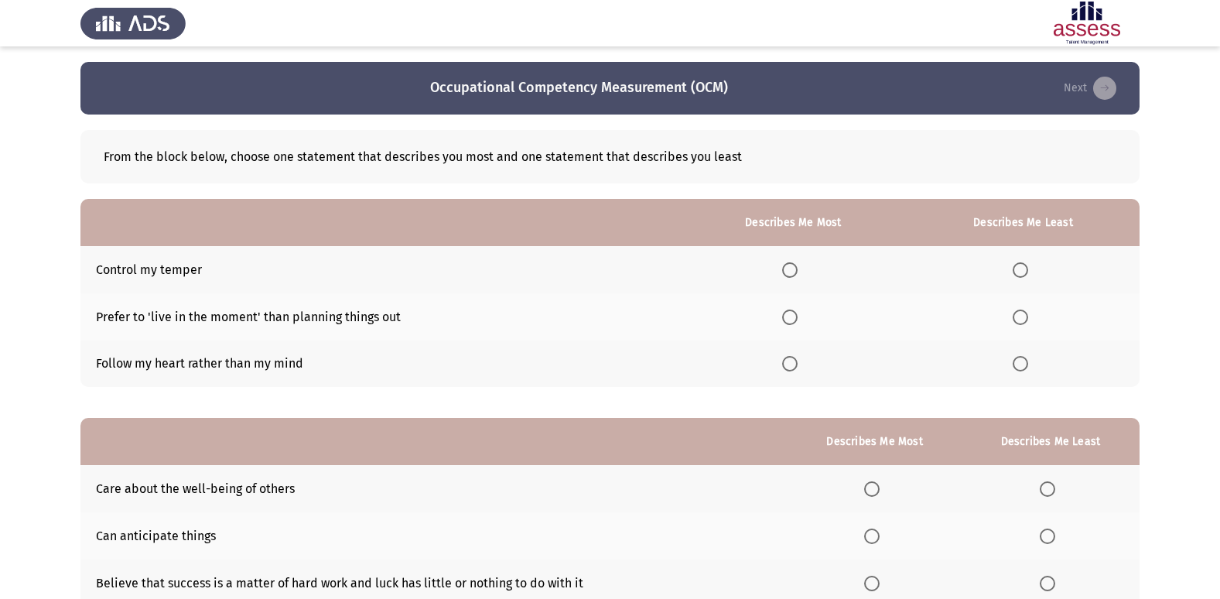
click at [1020, 361] on span "Select an option" at bounding box center [1020, 363] width 15 height 15
click at [1020, 361] on input "Select an option" at bounding box center [1020, 363] width 15 height 15
click at [791, 272] on span "Select an option" at bounding box center [789, 269] width 15 height 15
click at [791, 272] on input "Select an option" at bounding box center [789, 269] width 15 height 15
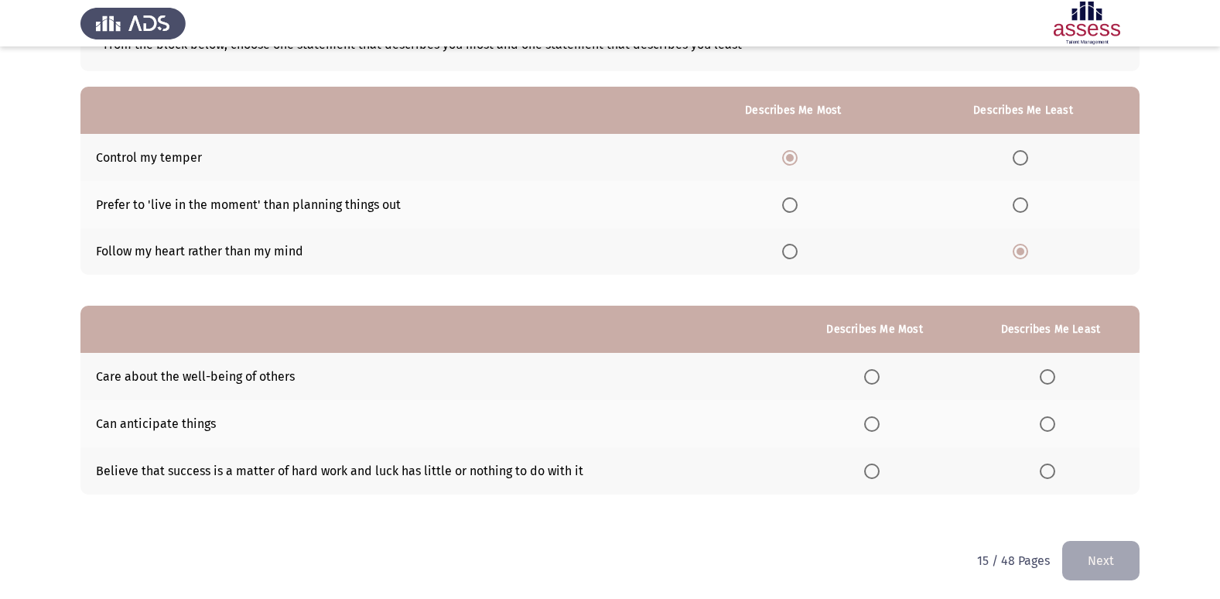
scroll to position [116, 0]
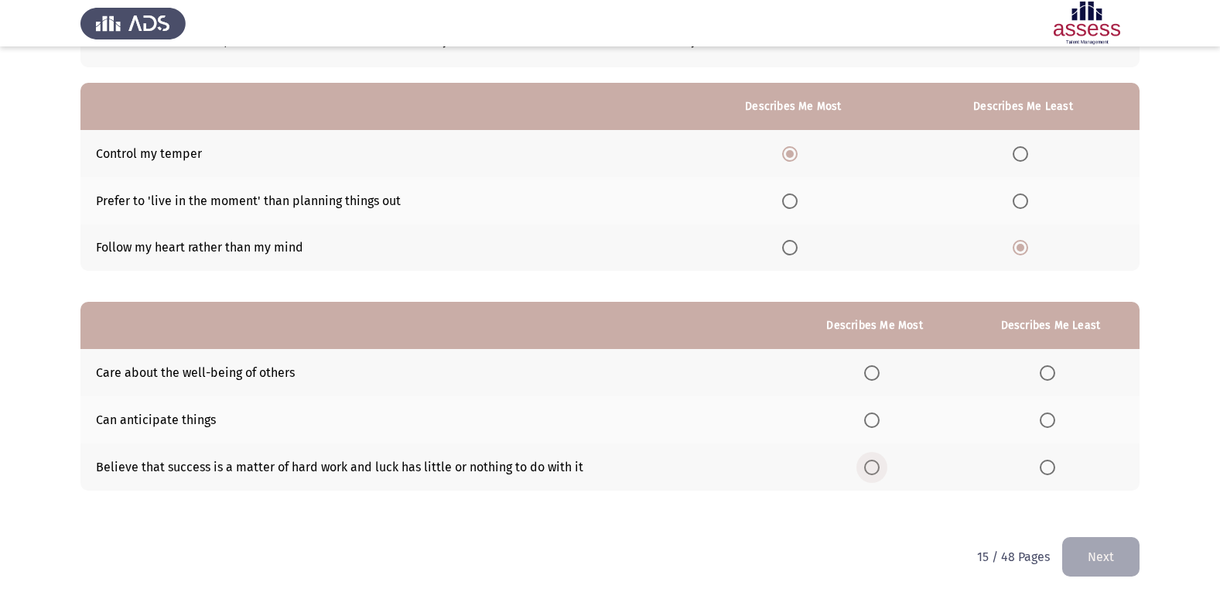
click at [871, 467] on span "Select an option" at bounding box center [871, 467] width 15 height 15
click at [871, 467] on input "Select an option" at bounding box center [871, 467] width 15 height 15
click at [1049, 370] on span "Select an option" at bounding box center [1047, 372] width 15 height 15
click at [1049, 370] on input "Select an option" at bounding box center [1047, 372] width 15 height 15
click at [1096, 545] on button "Next" at bounding box center [1101, 556] width 77 height 39
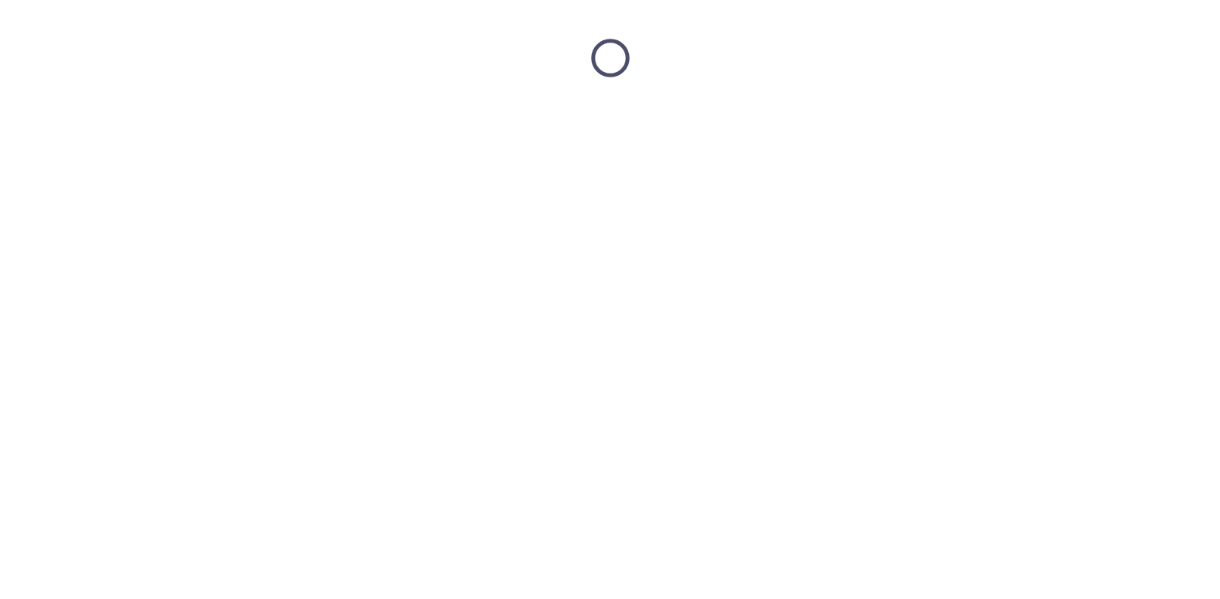
scroll to position [0, 0]
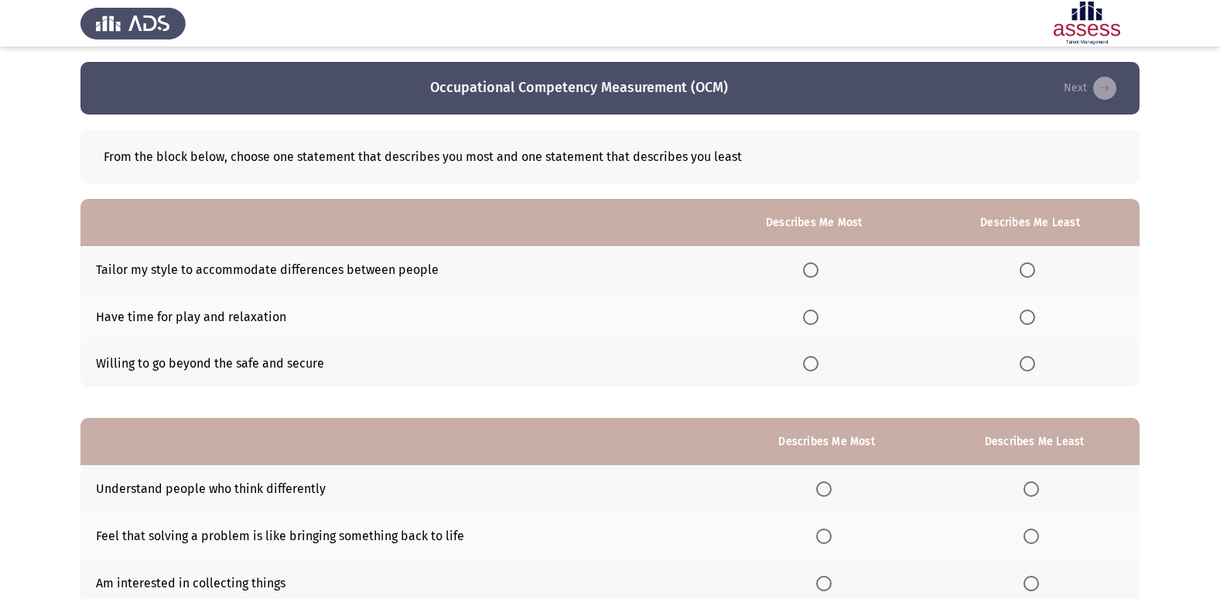
click at [811, 320] on span "Select an option" at bounding box center [810, 317] width 15 height 15
click at [811, 320] on input "Select an option" at bounding box center [810, 317] width 15 height 15
click at [1030, 270] on span "Select an option" at bounding box center [1027, 269] width 15 height 15
click at [1030, 270] on input "Select an option" at bounding box center [1027, 269] width 15 height 15
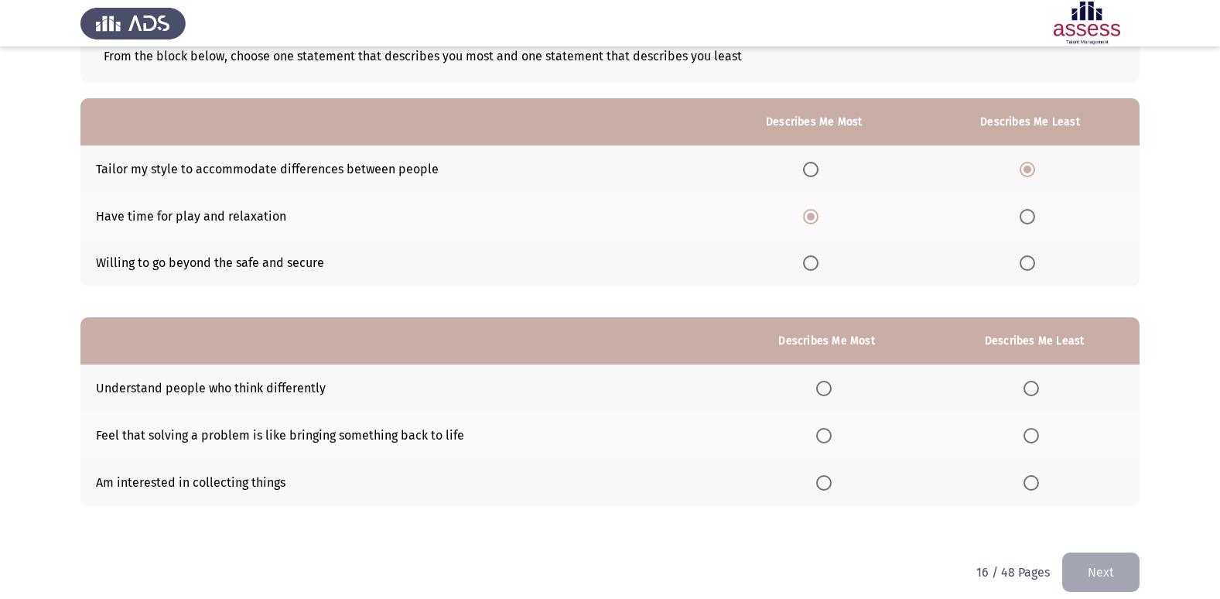
scroll to position [116, 0]
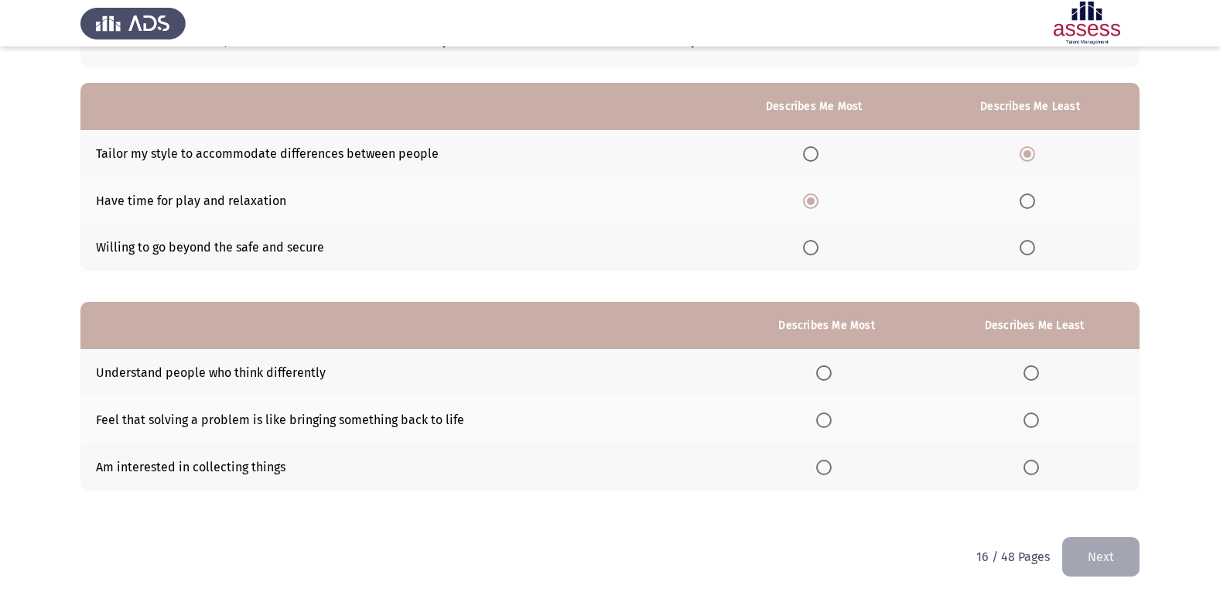
click at [827, 425] on span "Select an option" at bounding box center [823, 419] width 15 height 15
click at [827, 425] on input "Select an option" at bounding box center [823, 419] width 15 height 15
click at [1029, 469] on span "Select an option" at bounding box center [1031, 467] width 15 height 15
click at [1029, 469] on input "Select an option" at bounding box center [1031, 467] width 15 height 15
click at [1091, 550] on button "Next" at bounding box center [1101, 556] width 77 height 39
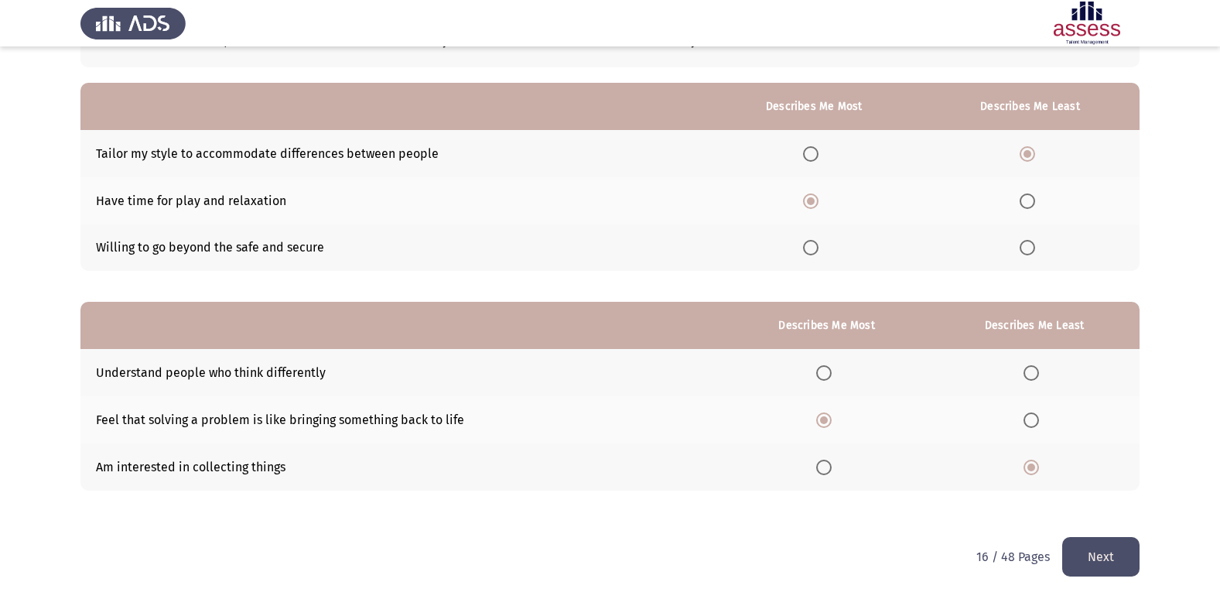
scroll to position [0, 0]
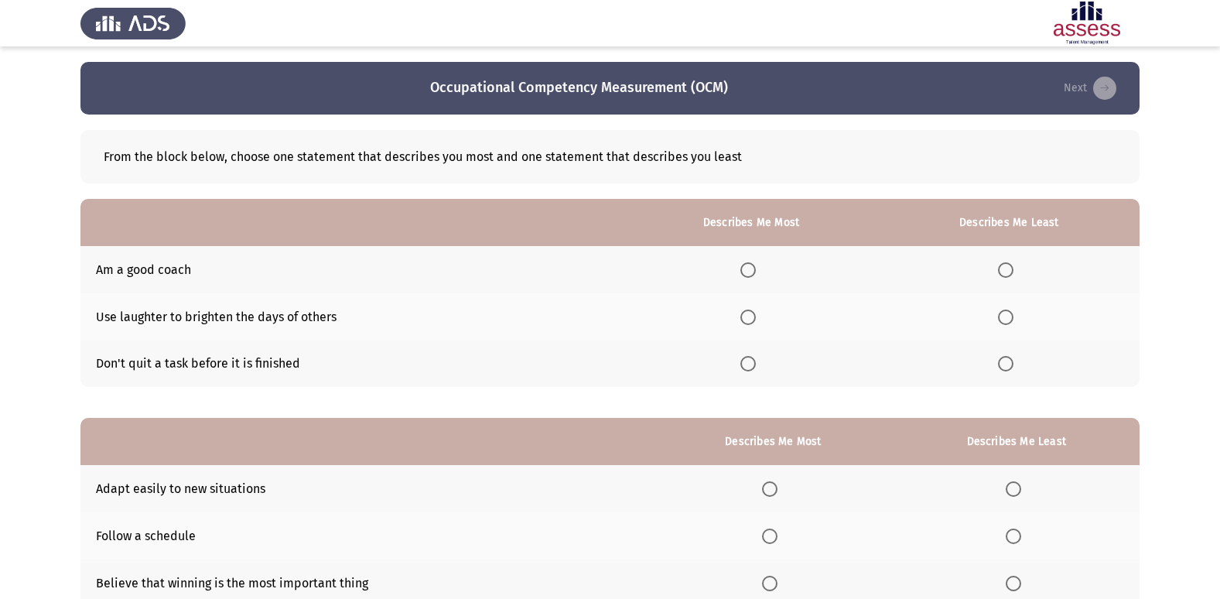
click at [756, 361] on span "Select an option" at bounding box center [748, 363] width 15 height 15
click at [756, 361] on input "Select an option" at bounding box center [748, 363] width 15 height 15
click at [1010, 263] on span "Select an option" at bounding box center [1005, 269] width 15 height 15
click at [1010, 263] on input "Select an option" at bounding box center [1005, 269] width 15 height 15
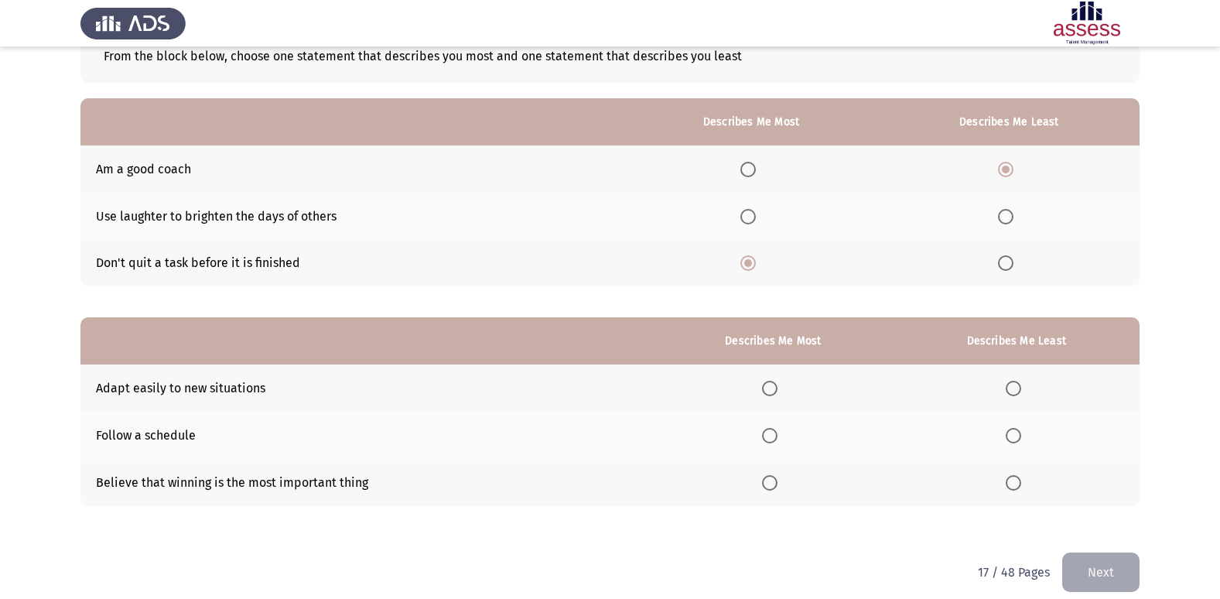
scroll to position [116, 0]
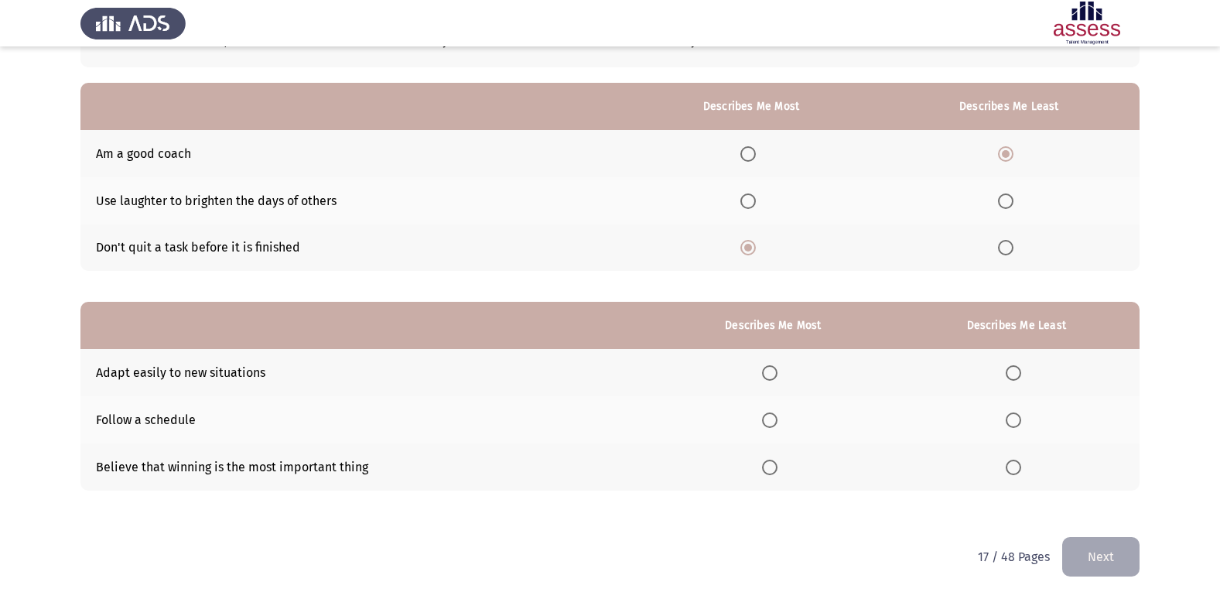
click at [770, 373] on span "Select an option" at bounding box center [770, 373] width 0 height 0
click at [775, 373] on input "Select an option" at bounding box center [769, 372] width 15 height 15
click at [1016, 470] on span "Select an option" at bounding box center [1013, 467] width 15 height 15
click at [1016, 470] on input "Select an option" at bounding box center [1013, 467] width 15 height 15
click at [1082, 549] on button "Next" at bounding box center [1101, 556] width 77 height 39
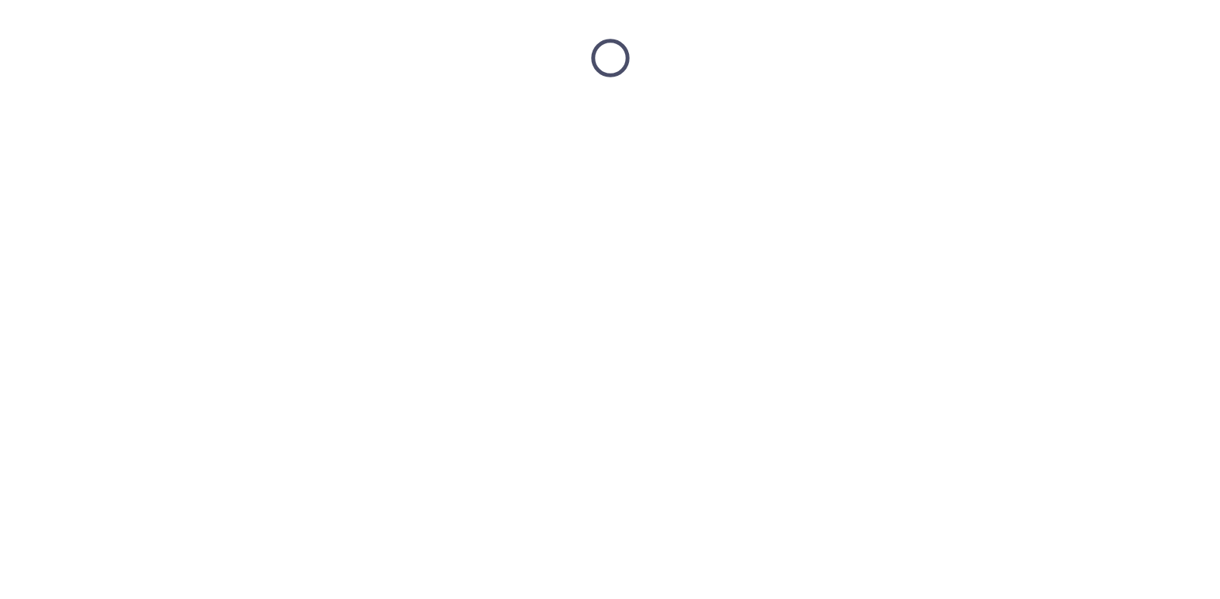
scroll to position [0, 0]
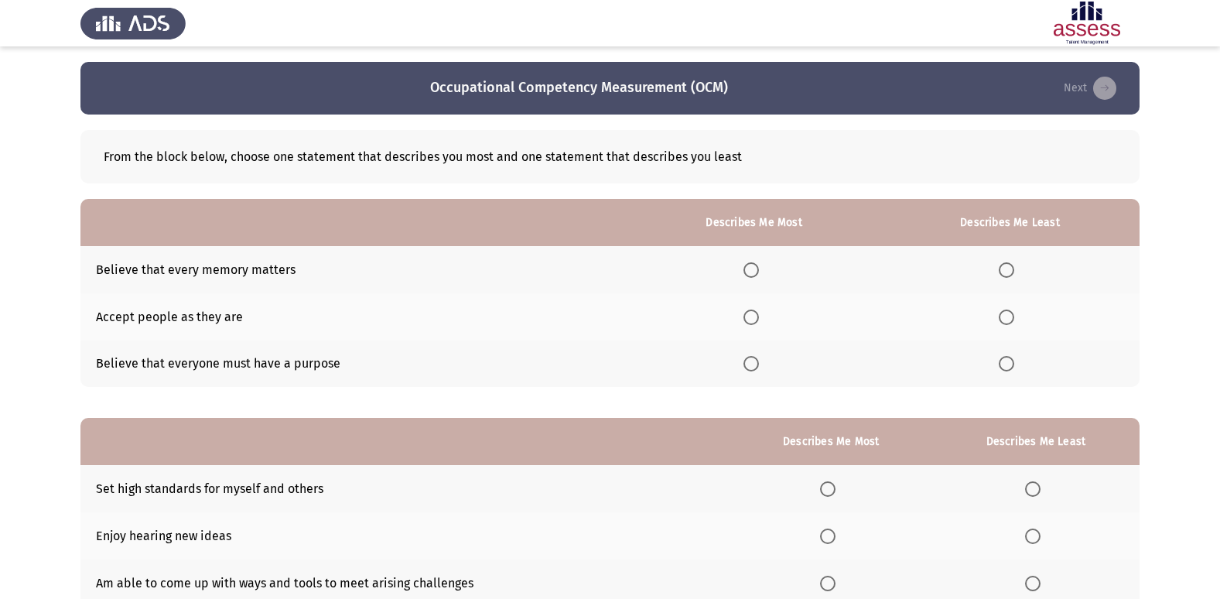
click at [1011, 367] on span "Select an option" at bounding box center [1006, 363] width 15 height 15
click at [1011, 367] on input "Select an option" at bounding box center [1006, 363] width 15 height 15
click at [756, 274] on span "Select an option" at bounding box center [751, 269] width 15 height 15
click at [756, 274] on input "Select an option" at bounding box center [751, 269] width 15 height 15
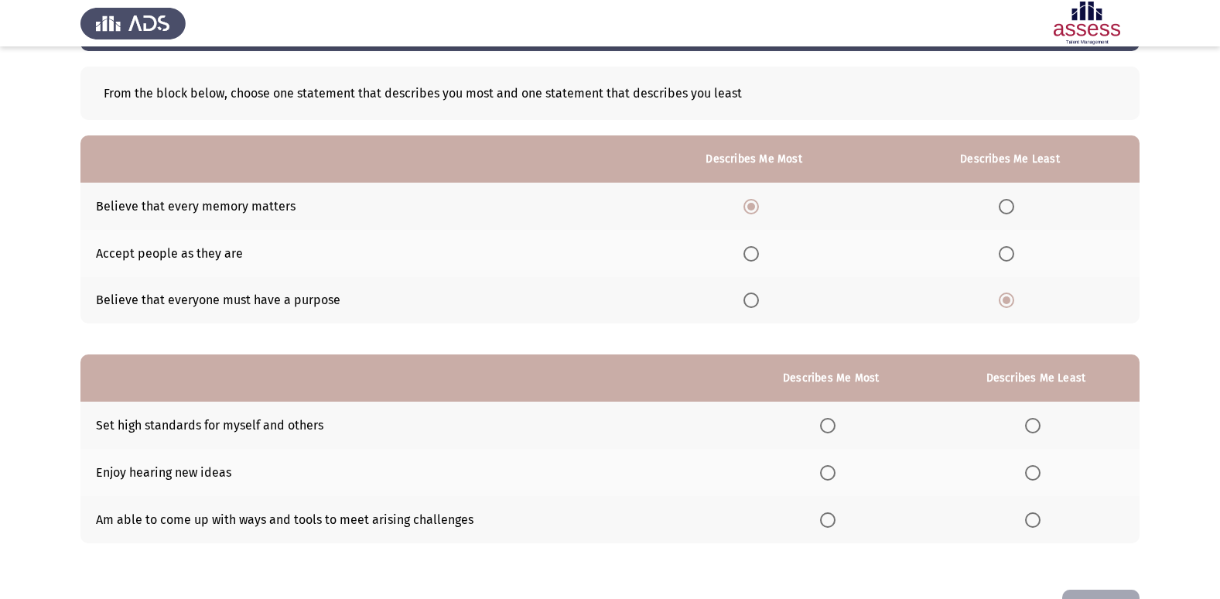
scroll to position [116, 0]
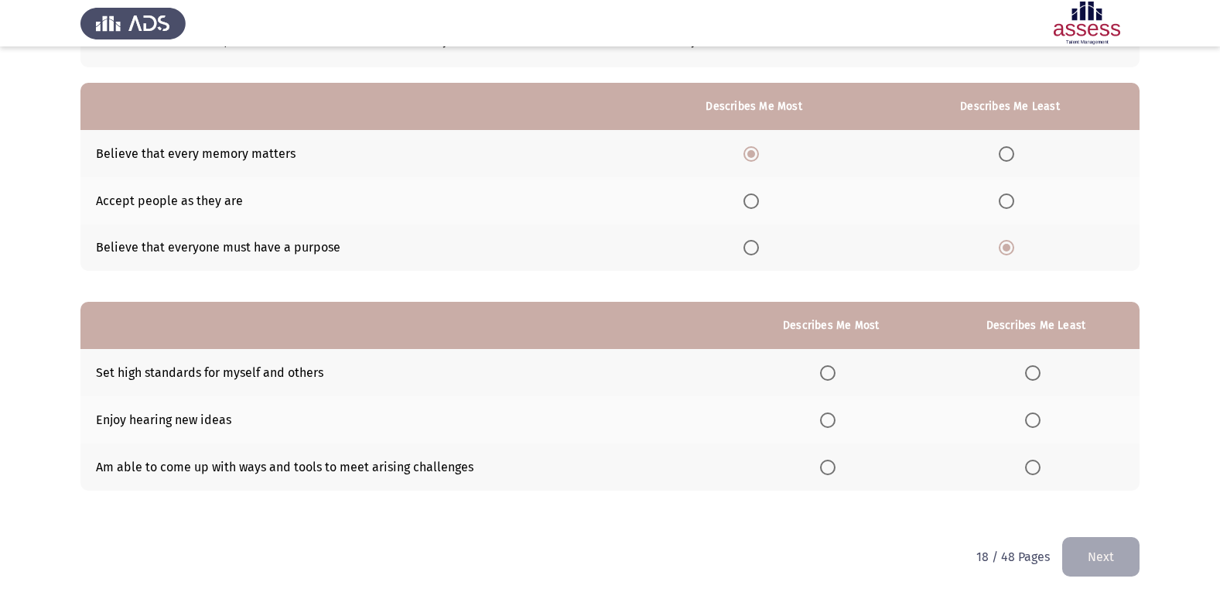
click at [1029, 373] on span "Select an option" at bounding box center [1032, 372] width 15 height 15
click at [1029, 373] on input "Select an option" at bounding box center [1032, 372] width 15 height 15
click at [835, 470] on span "Select an option" at bounding box center [827, 467] width 15 height 15
click at [835, 470] on input "Select an option" at bounding box center [827, 467] width 15 height 15
click at [1081, 558] on button "Next" at bounding box center [1101, 556] width 77 height 39
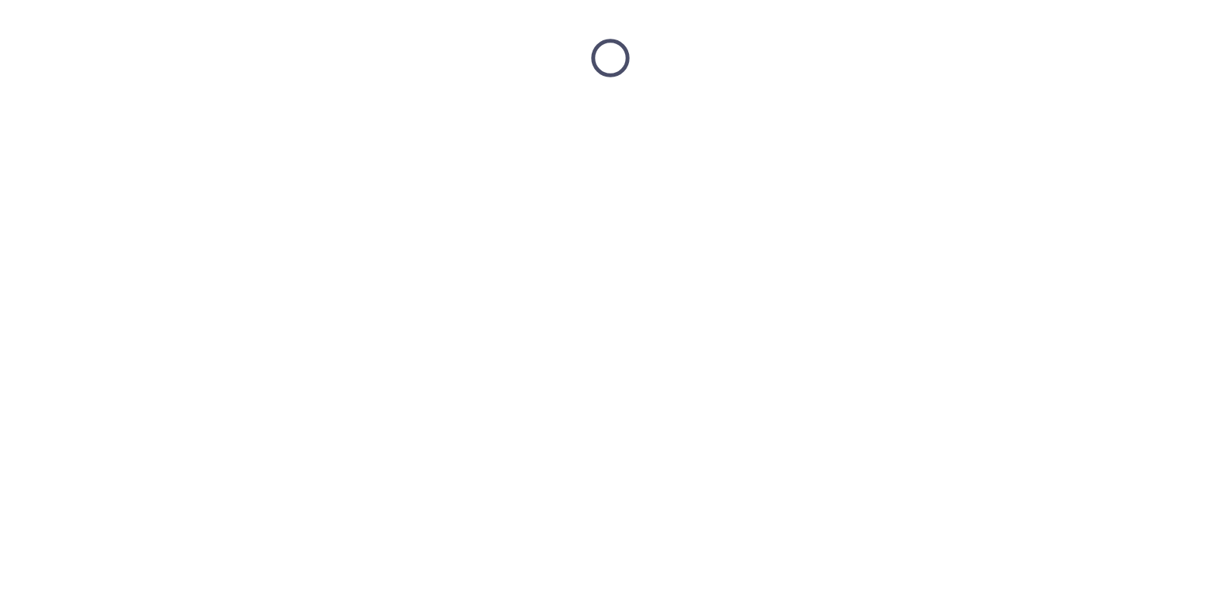
scroll to position [0, 0]
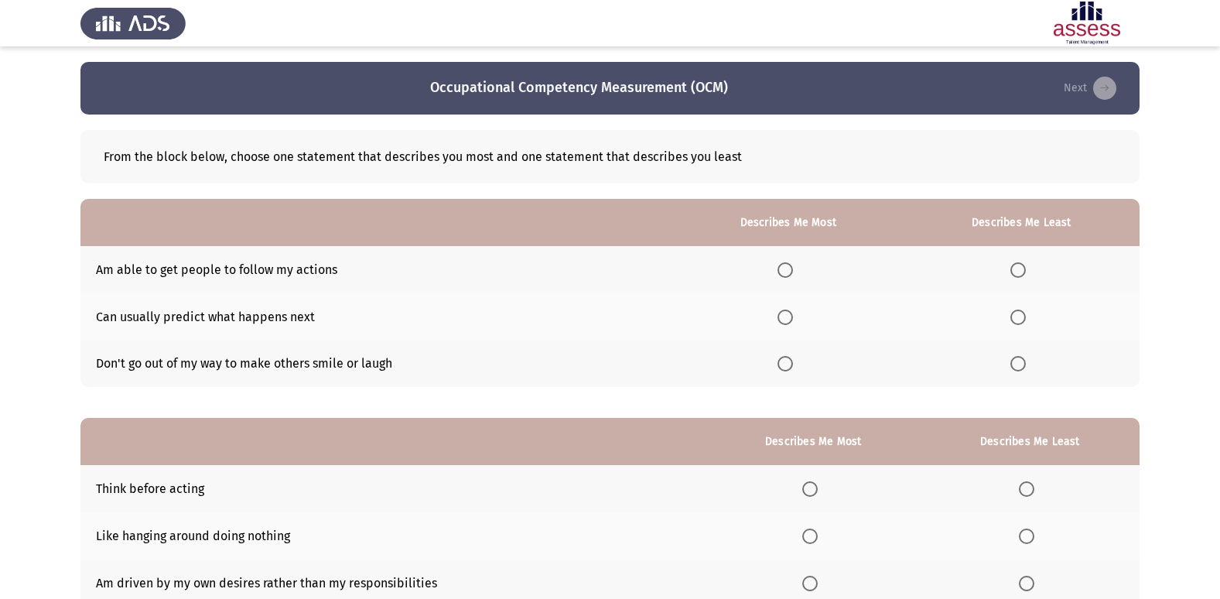
click at [791, 268] on span "Select an option" at bounding box center [785, 269] width 15 height 15
click at [791, 268] on input "Select an option" at bounding box center [785, 269] width 15 height 15
click at [1021, 320] on span "Select an option" at bounding box center [1018, 317] width 15 height 15
click at [1021, 320] on input "Select an option" at bounding box center [1018, 317] width 15 height 15
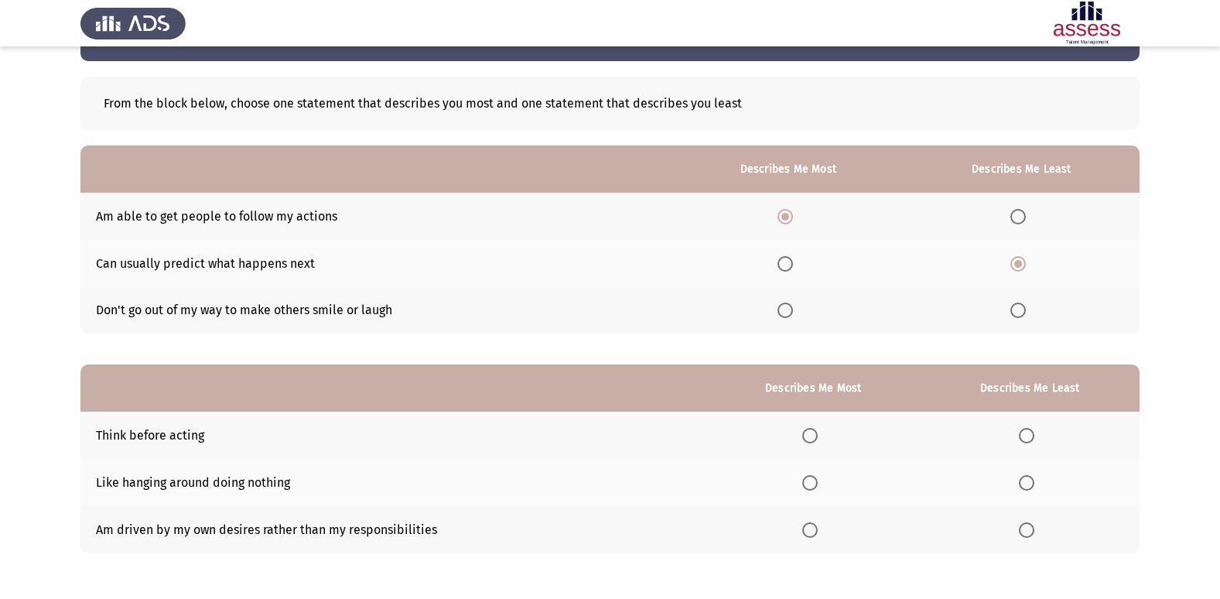
scroll to position [116, 0]
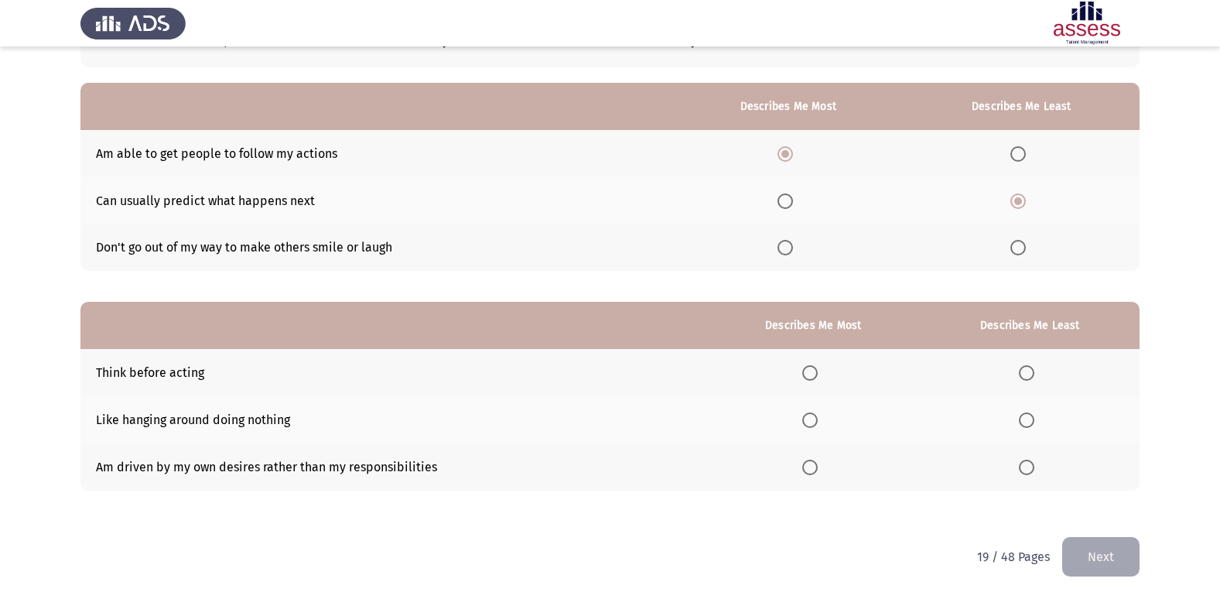
click at [815, 371] on span "Select an option" at bounding box center [810, 372] width 15 height 15
click at [815, 371] on input "Select an option" at bounding box center [810, 372] width 15 height 15
click at [1028, 462] on span "Select an option" at bounding box center [1026, 467] width 15 height 15
click at [1028, 462] on input "Select an option" at bounding box center [1026, 467] width 15 height 15
click at [1098, 545] on button "Next" at bounding box center [1101, 556] width 77 height 39
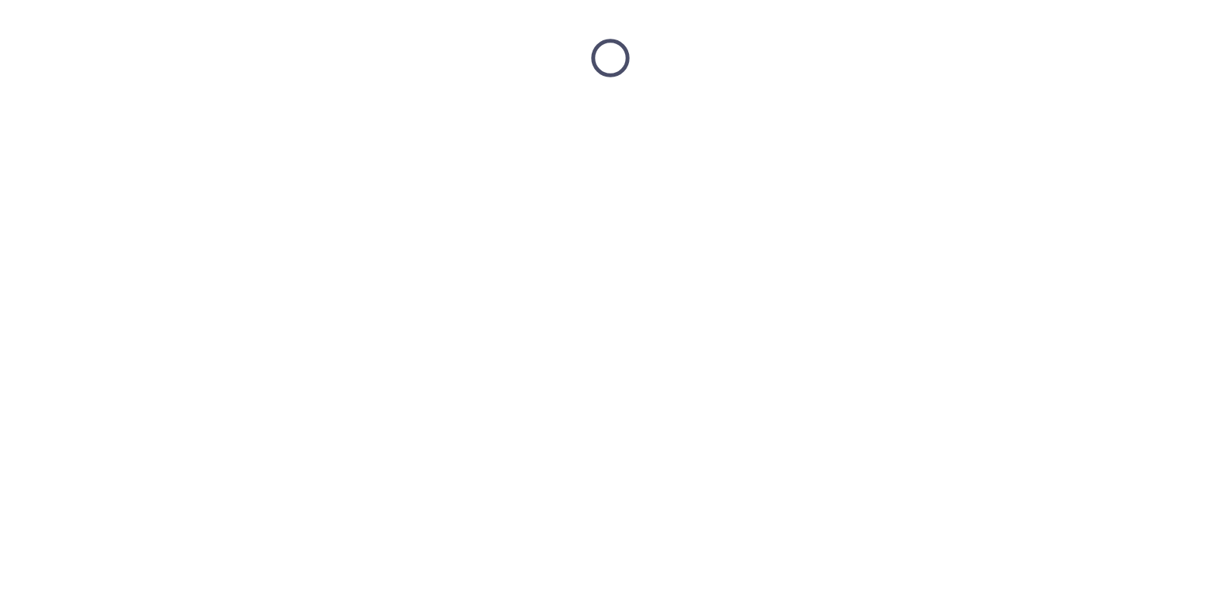
scroll to position [0, 0]
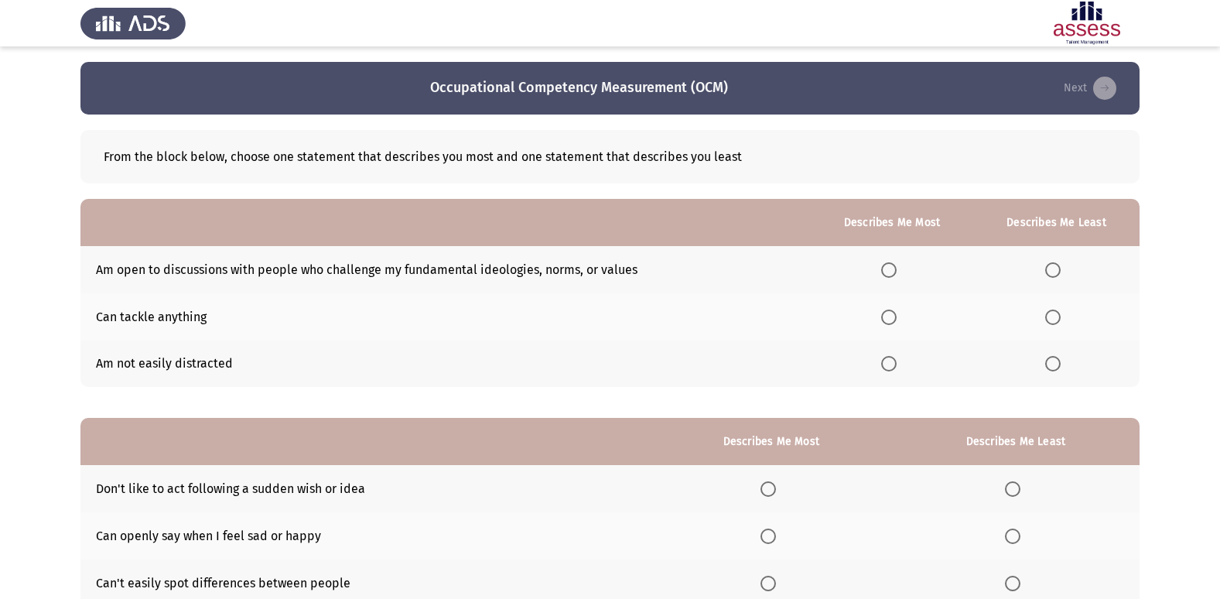
click at [890, 364] on span "Select an option" at bounding box center [888, 363] width 15 height 15
click at [890, 364] on input "Select an option" at bounding box center [888, 363] width 15 height 15
click at [1057, 310] on span "Select an option" at bounding box center [1053, 317] width 15 height 15
click at [1057, 310] on input "Select an option" at bounding box center [1053, 317] width 15 height 15
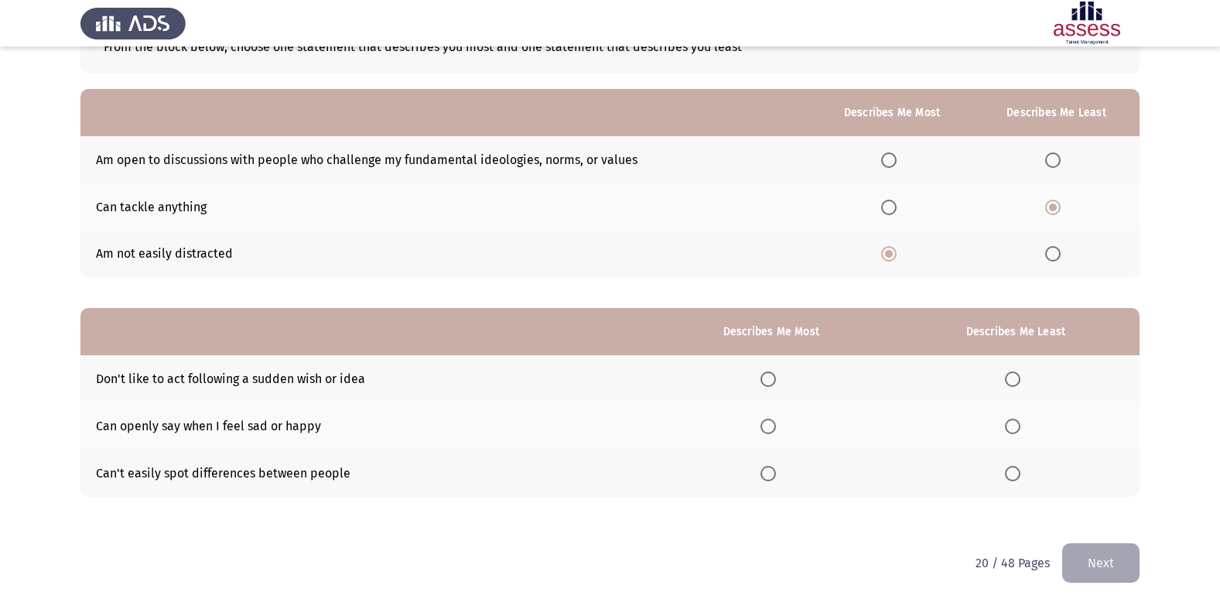
scroll to position [116, 0]
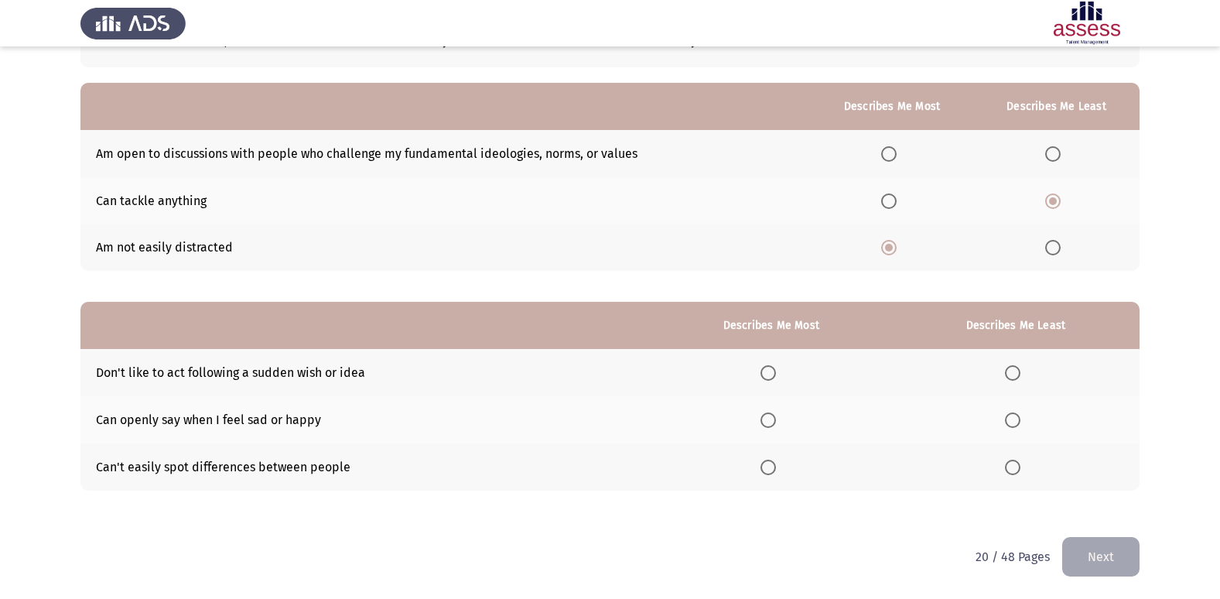
click at [769, 377] on span "Select an option" at bounding box center [768, 372] width 15 height 15
click at [769, 377] on input "Select an option" at bounding box center [768, 372] width 15 height 15
click at [1017, 465] on span "Select an option" at bounding box center [1012, 467] width 15 height 15
click at [1017, 465] on input "Select an option" at bounding box center [1012, 467] width 15 height 15
click at [1080, 553] on button "Next" at bounding box center [1101, 556] width 77 height 39
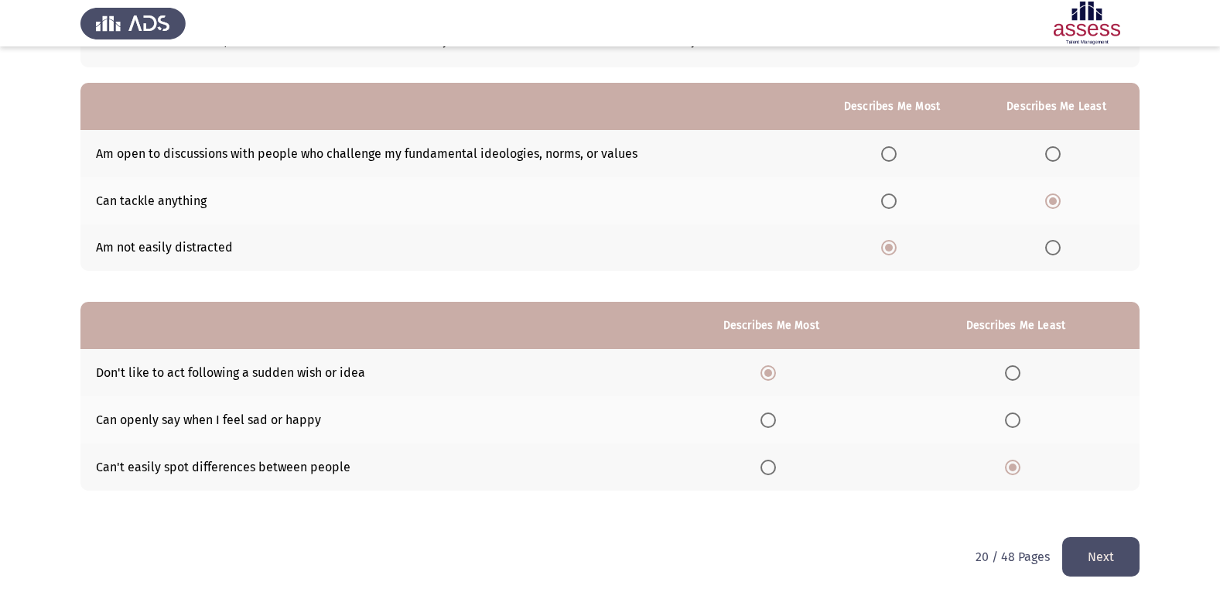
scroll to position [0, 0]
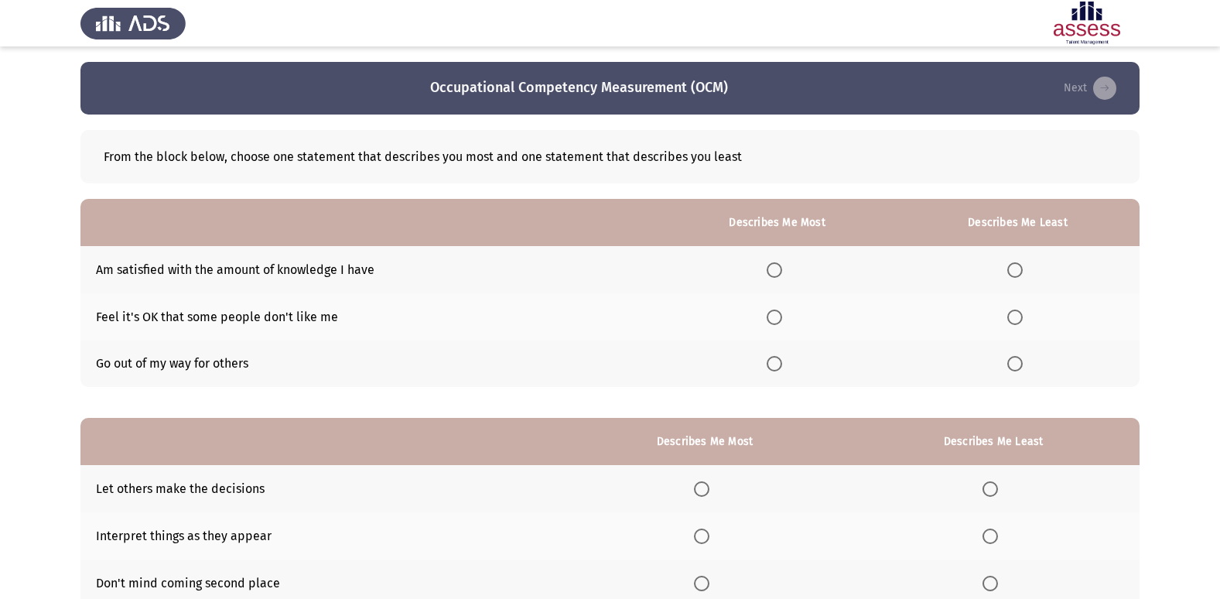
click at [778, 268] on span "Select an option" at bounding box center [774, 269] width 15 height 15
click at [778, 268] on input "Select an option" at bounding box center [774, 269] width 15 height 15
click at [1015, 362] on span "Select an option" at bounding box center [1015, 363] width 15 height 15
click at [1015, 362] on input "Select an option" at bounding box center [1015, 363] width 15 height 15
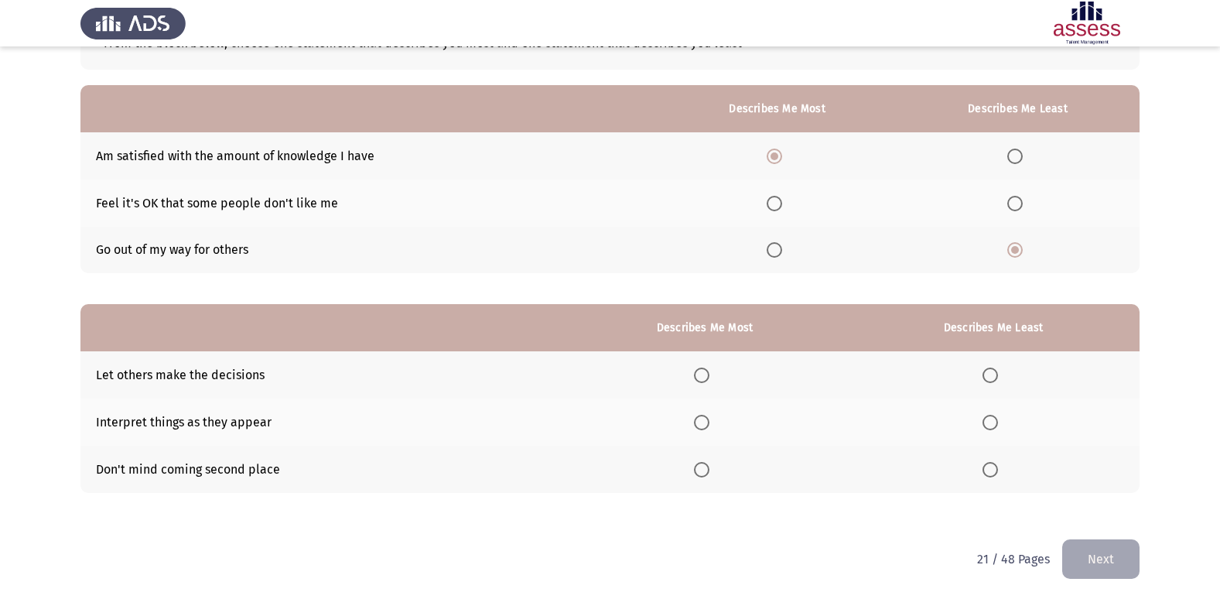
scroll to position [116, 0]
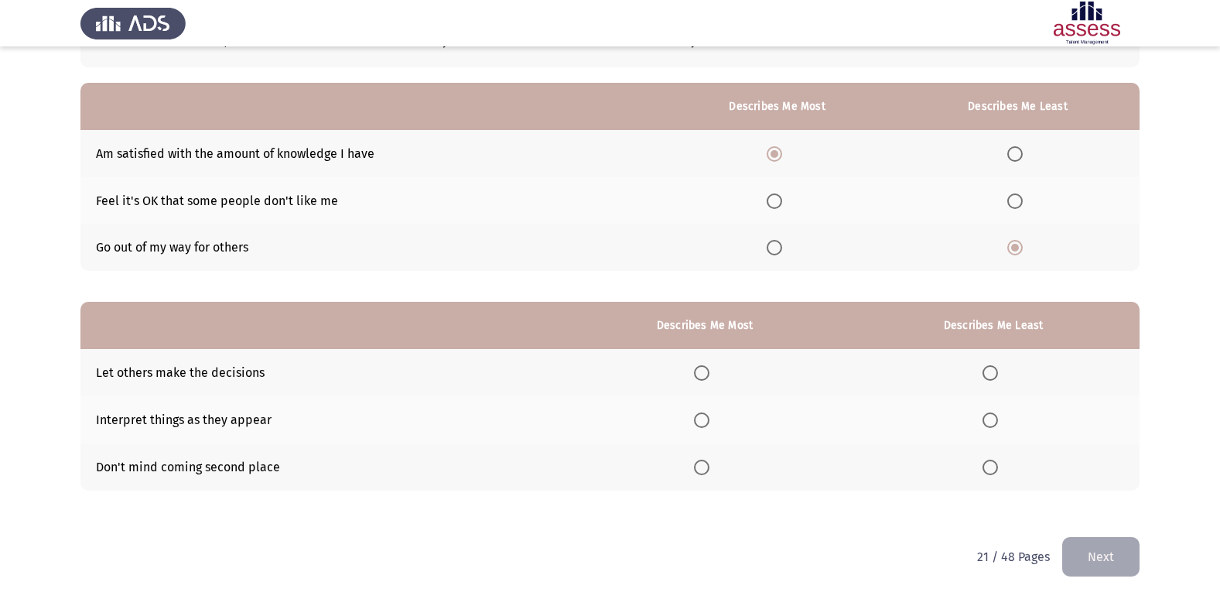
click at [710, 420] on span "Select an option" at bounding box center [701, 419] width 15 height 15
click at [710, 420] on input "Select an option" at bounding box center [701, 419] width 15 height 15
click at [988, 371] on span "Select an option" at bounding box center [990, 372] width 15 height 15
click at [988, 371] on input "Select an option" at bounding box center [990, 372] width 15 height 15
click at [1107, 559] on button "Next" at bounding box center [1101, 556] width 77 height 39
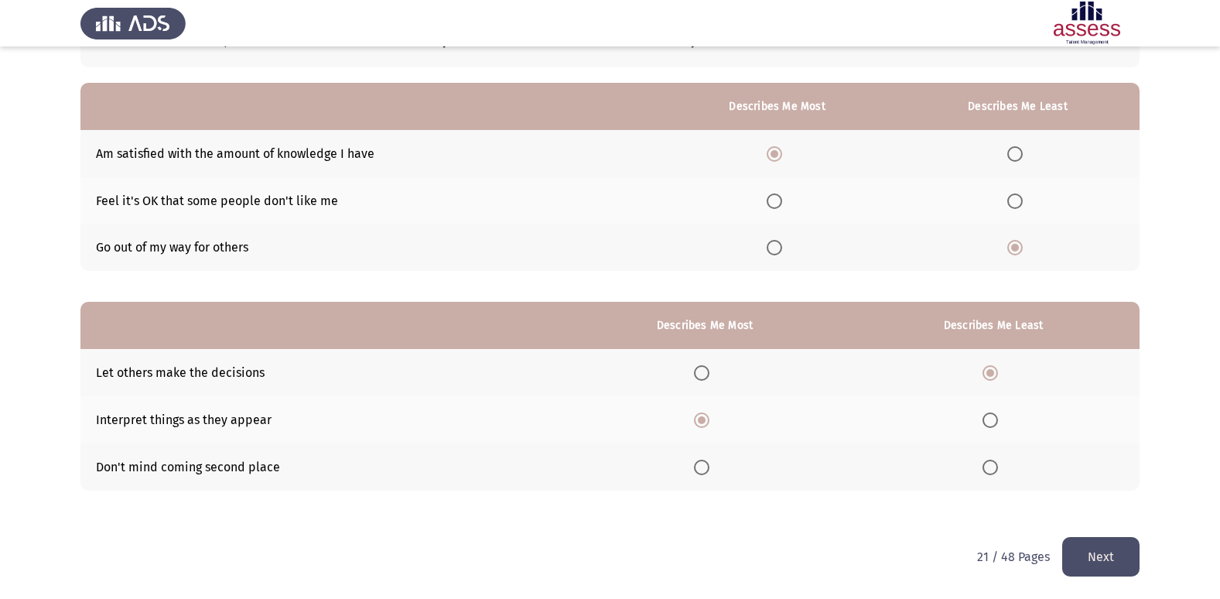
scroll to position [0, 0]
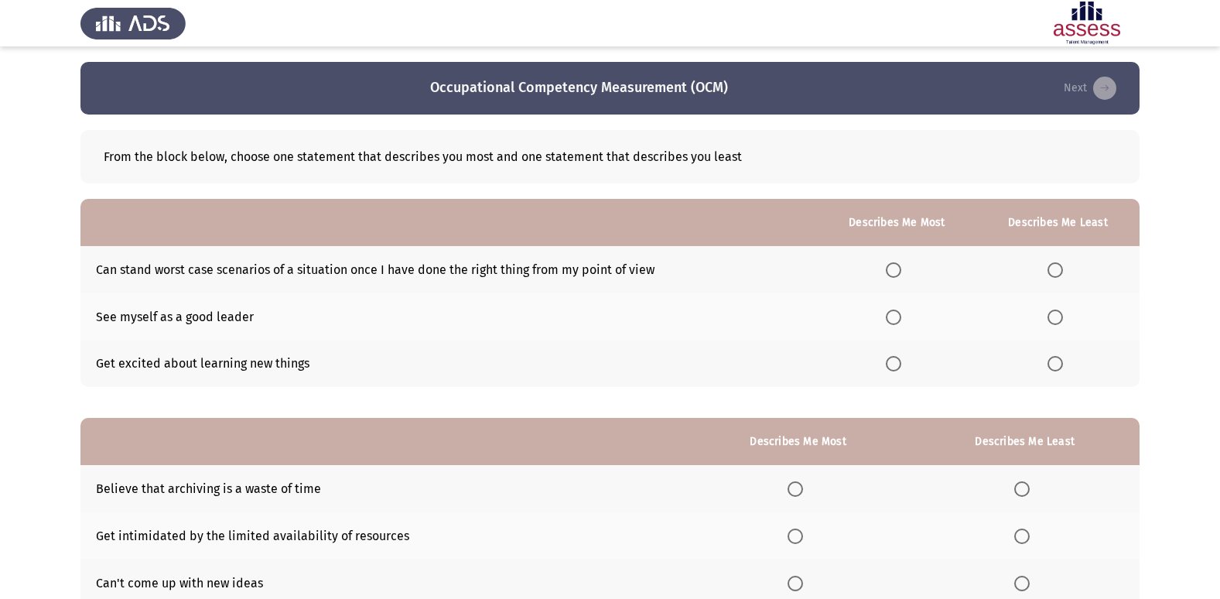
click at [897, 265] on span "Select an option" at bounding box center [893, 269] width 15 height 15
click at [897, 265] on input "Select an option" at bounding box center [893, 269] width 15 height 15
click at [1056, 365] on span "Select an option" at bounding box center [1055, 363] width 15 height 15
click at [1056, 365] on input "Select an option" at bounding box center [1055, 363] width 15 height 15
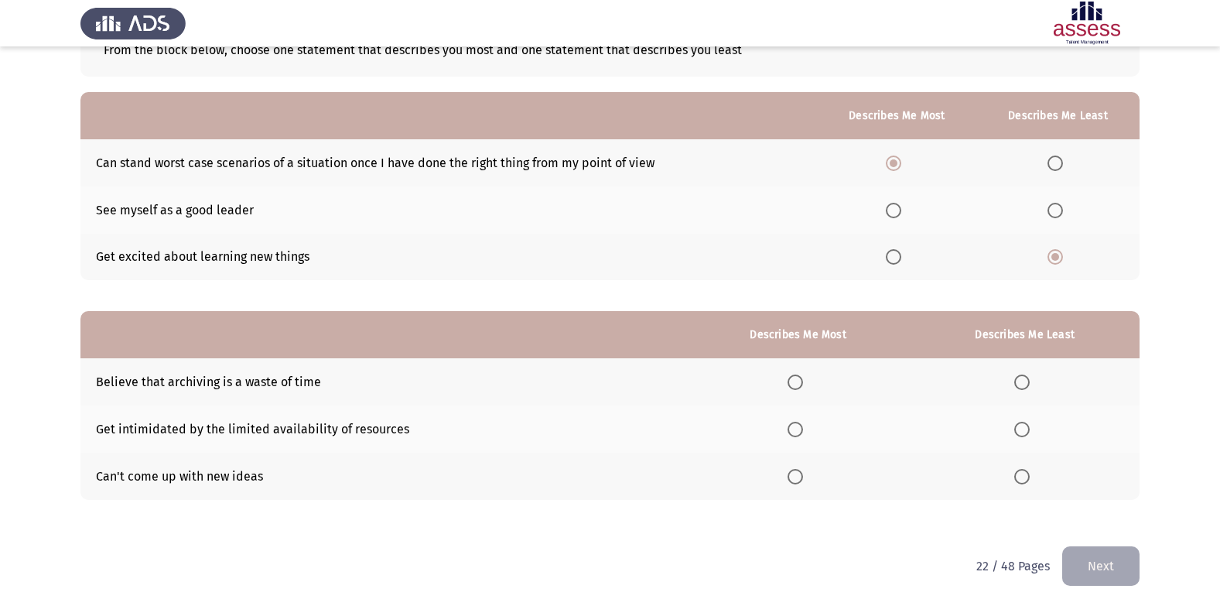
scroll to position [116, 0]
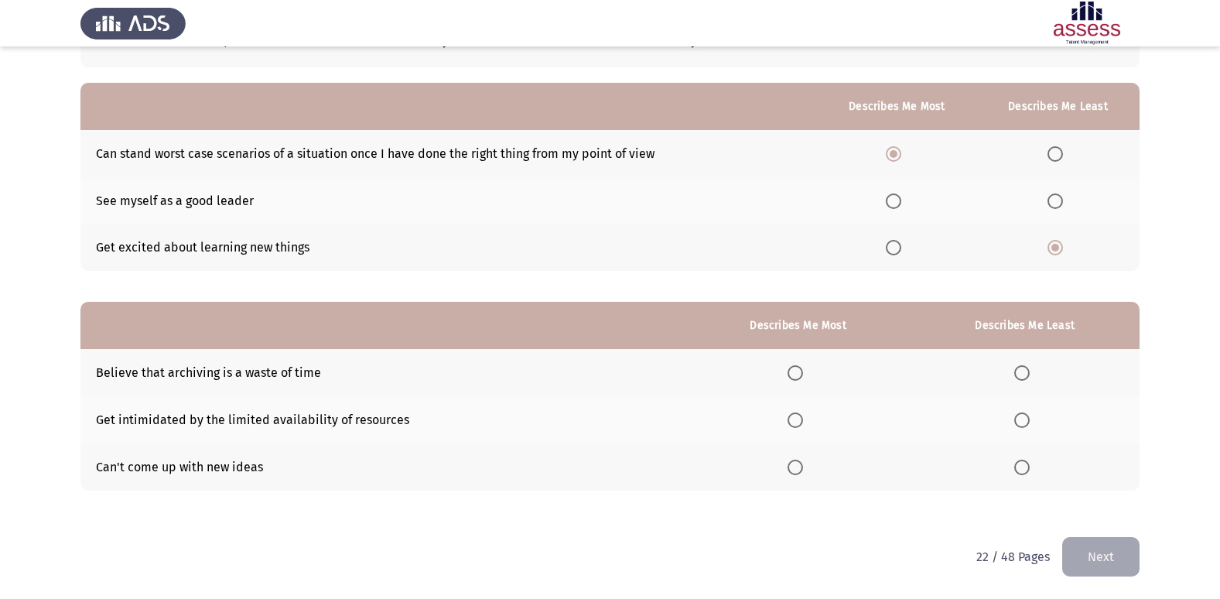
click at [802, 425] on span "Select an option" at bounding box center [795, 419] width 15 height 15
click at [802, 425] on input "Select an option" at bounding box center [795, 419] width 15 height 15
click at [1016, 469] on span "Select an option" at bounding box center [1022, 467] width 15 height 15
click at [1016, 469] on input "Select an option" at bounding box center [1022, 467] width 15 height 15
click at [1090, 546] on button "Next" at bounding box center [1101, 556] width 77 height 39
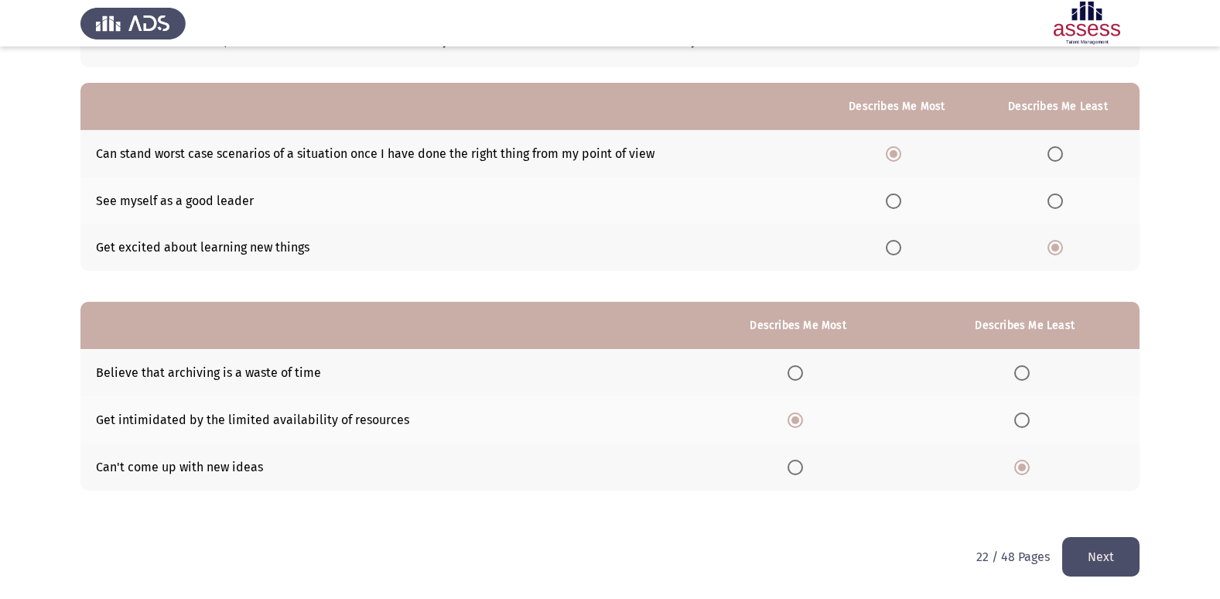
scroll to position [0, 0]
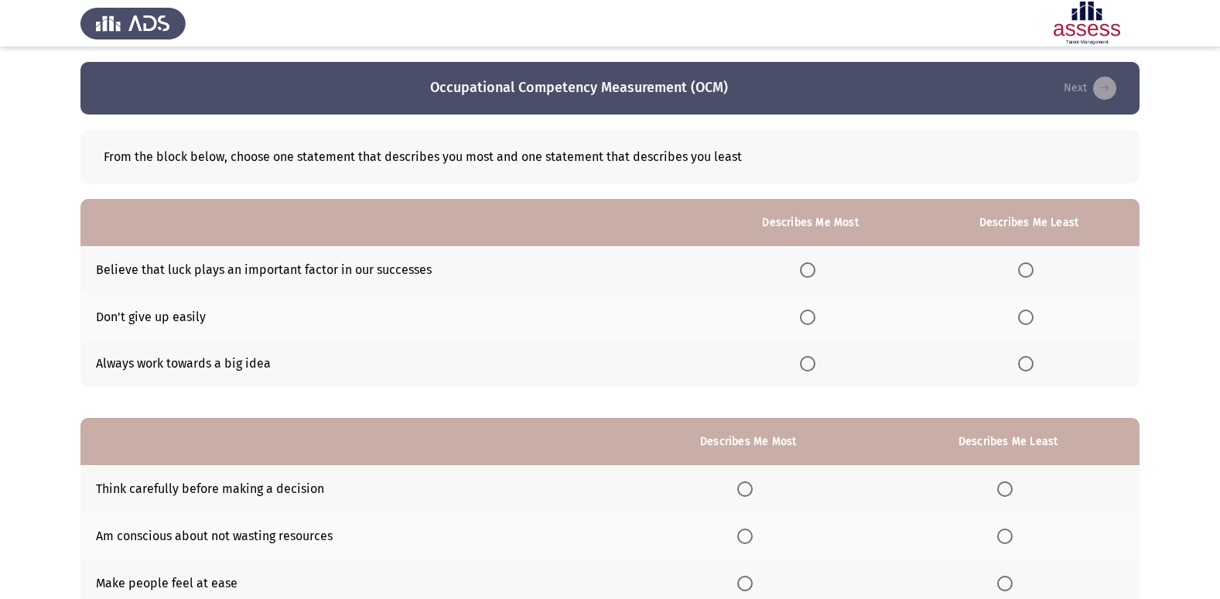
click at [813, 317] on span "Select an option" at bounding box center [807, 317] width 15 height 15
click at [813, 317] on input "Select an option" at bounding box center [807, 317] width 15 height 15
click at [1026, 271] on span "Select an option" at bounding box center [1025, 269] width 15 height 15
click at [1026, 271] on input "Select an option" at bounding box center [1025, 269] width 15 height 15
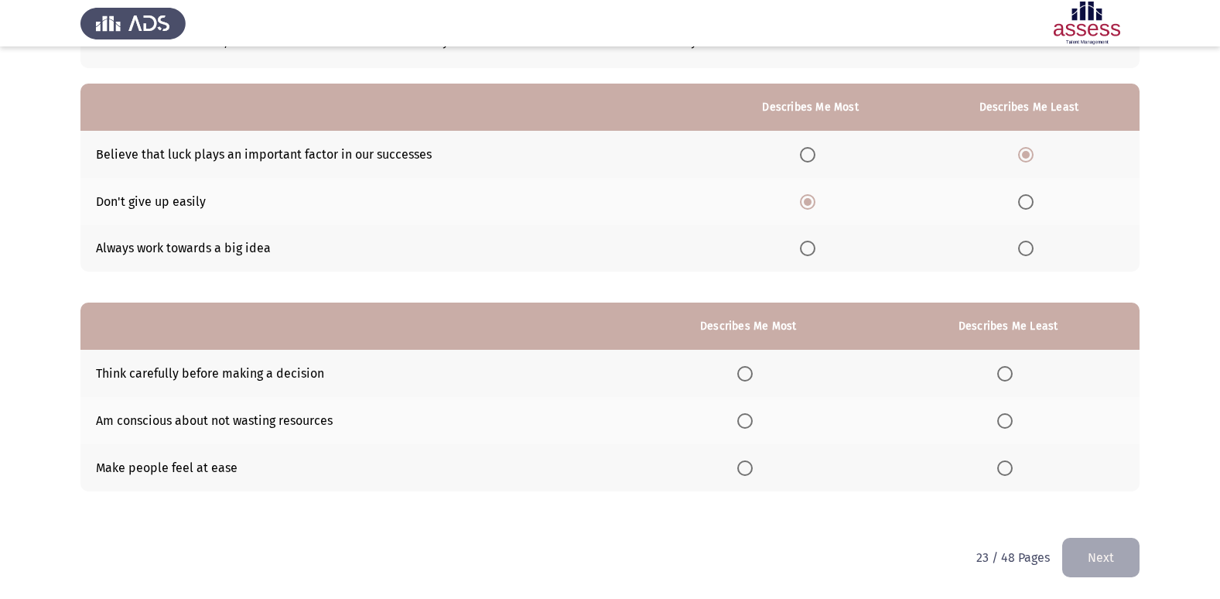
scroll to position [116, 0]
click at [744, 375] on span "Select an option" at bounding box center [745, 372] width 15 height 15
click at [744, 375] on input "Select an option" at bounding box center [745, 372] width 15 height 15
click at [998, 463] on th at bounding box center [1008, 466] width 263 height 47
click at [1001, 468] on span "Select an option" at bounding box center [1005, 467] width 15 height 15
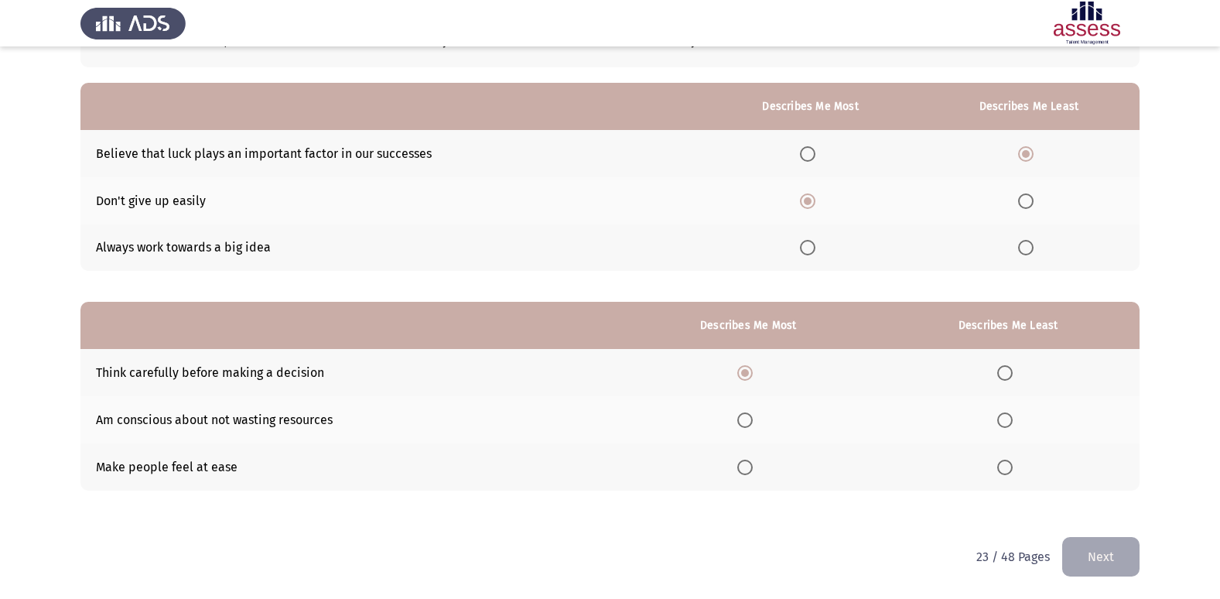
click at [1001, 468] on input "Select an option" at bounding box center [1005, 467] width 15 height 15
click at [1101, 551] on button "Next" at bounding box center [1101, 556] width 77 height 39
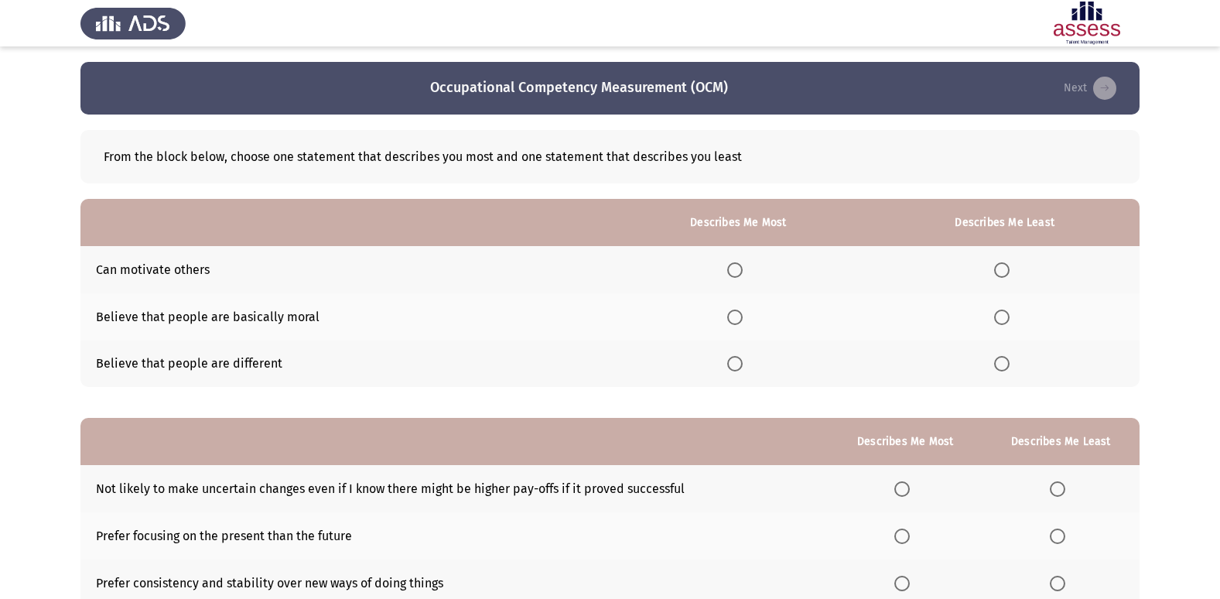
click at [741, 273] on span "Select an option" at bounding box center [734, 269] width 15 height 15
click at [741, 273] on input "Select an option" at bounding box center [734, 269] width 15 height 15
click at [1006, 317] on span "Select an option" at bounding box center [1001, 317] width 15 height 15
click at [1006, 317] on input "Select an option" at bounding box center [1001, 317] width 15 height 15
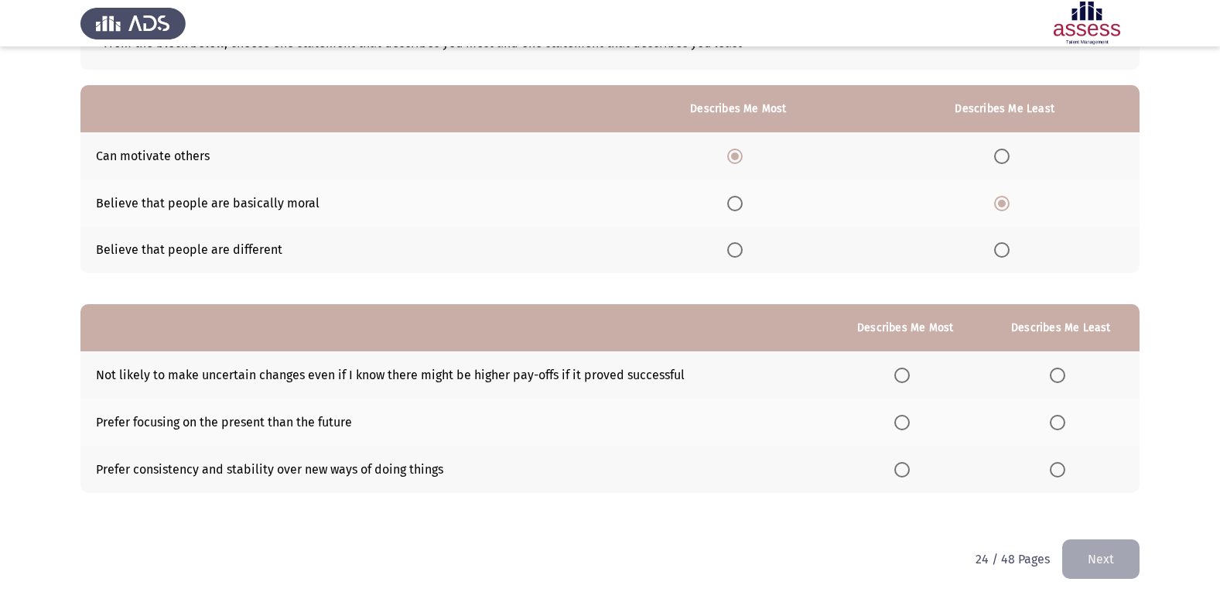
scroll to position [116, 0]
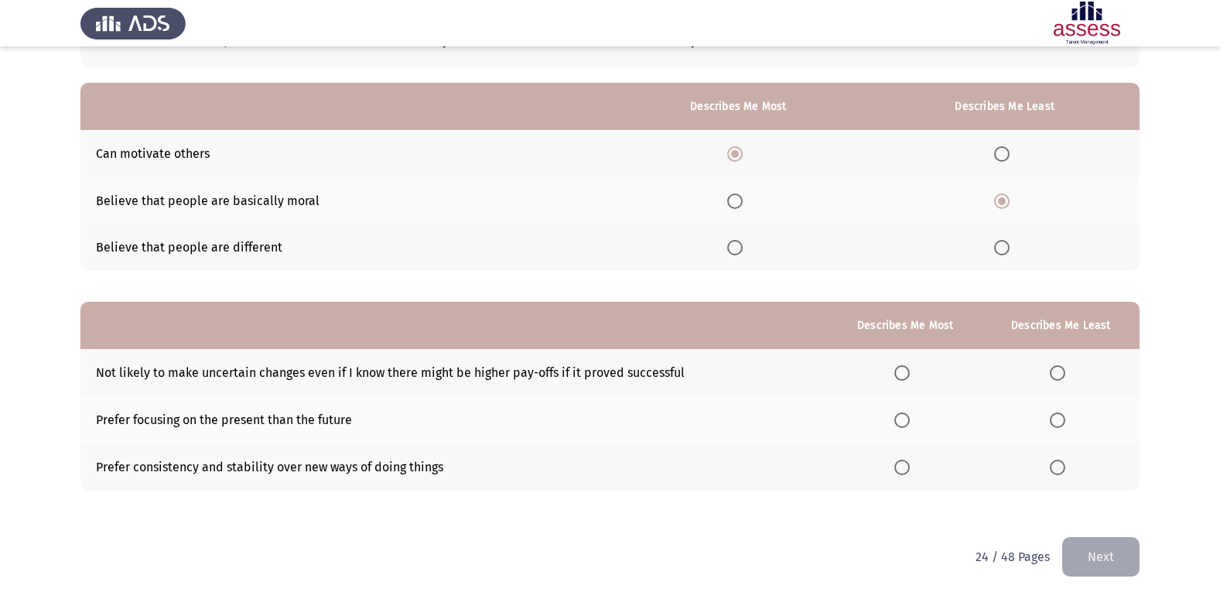
click at [1057, 467] on span "Select an option" at bounding box center [1057, 467] width 15 height 15
click at [1057, 467] on input "Select an option" at bounding box center [1057, 467] width 15 height 15
click at [907, 416] on span "Select an option" at bounding box center [902, 419] width 15 height 15
click at [907, 416] on input "Select an option" at bounding box center [902, 419] width 15 height 15
drag, startPoint x: 1096, startPoint y: 558, endPoint x: 1090, endPoint y: 549, distance: 11.2
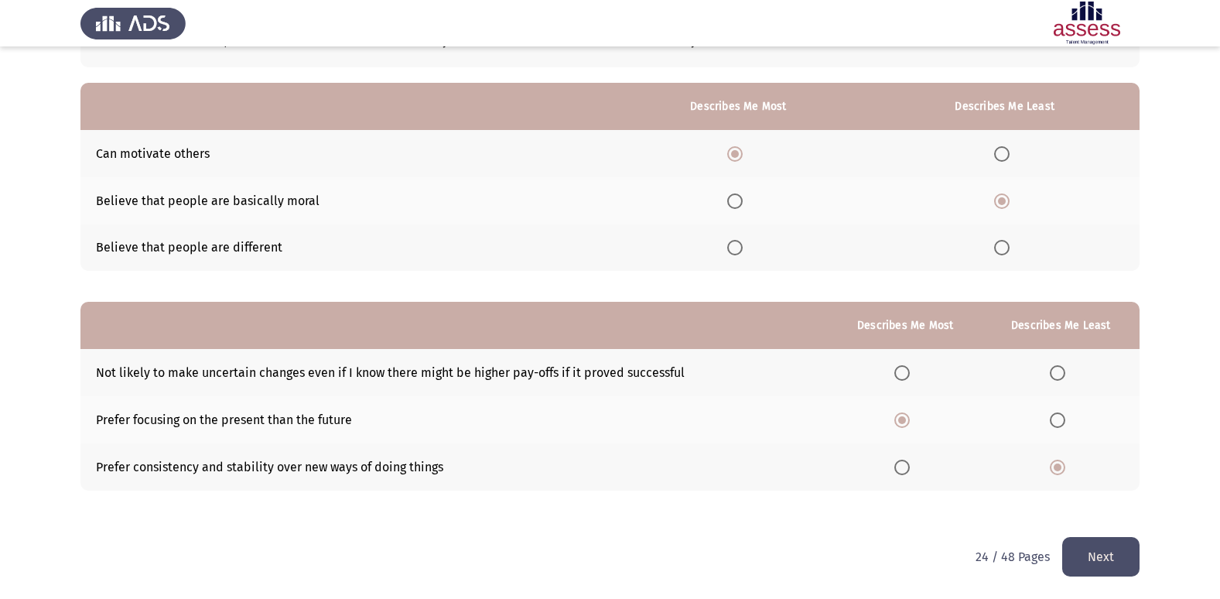
click at [1092, 556] on button "Next" at bounding box center [1101, 556] width 77 height 39
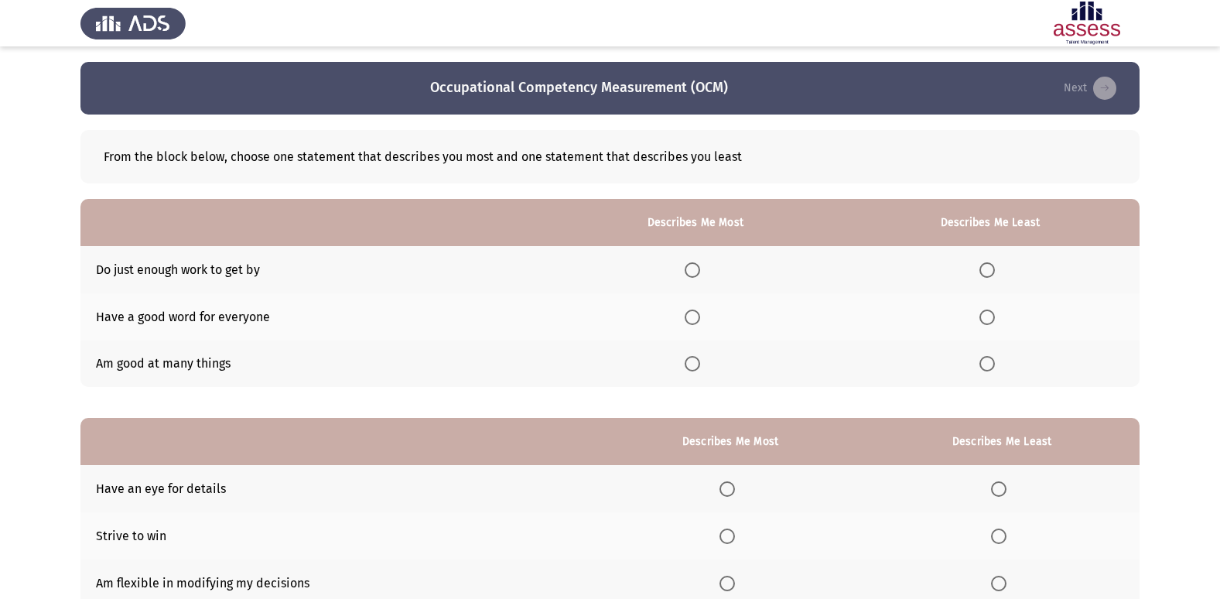
click at [698, 363] on span "Select an option" at bounding box center [692, 363] width 15 height 15
click at [698, 363] on input "Select an option" at bounding box center [692, 363] width 15 height 15
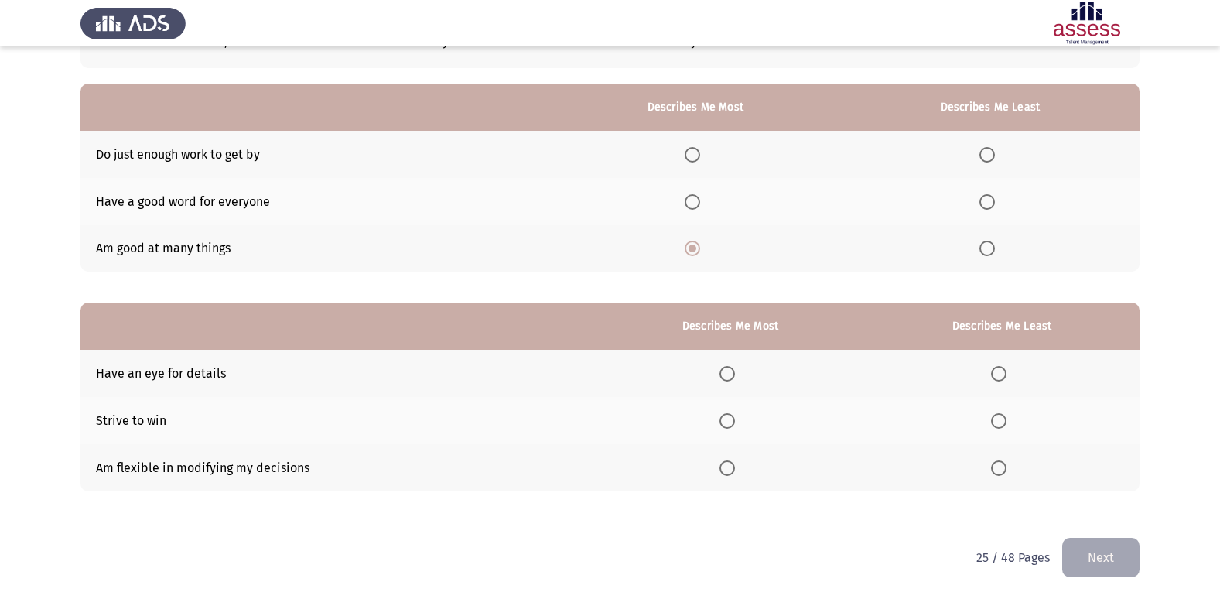
scroll to position [116, 0]
click at [733, 368] on span "Select an option" at bounding box center [727, 372] width 15 height 15
click at [733, 368] on input "Select an option" at bounding box center [727, 372] width 15 height 15
click at [998, 466] on span "Select an option" at bounding box center [998, 467] width 15 height 15
click at [998, 466] on input "Select an option" at bounding box center [998, 467] width 15 height 15
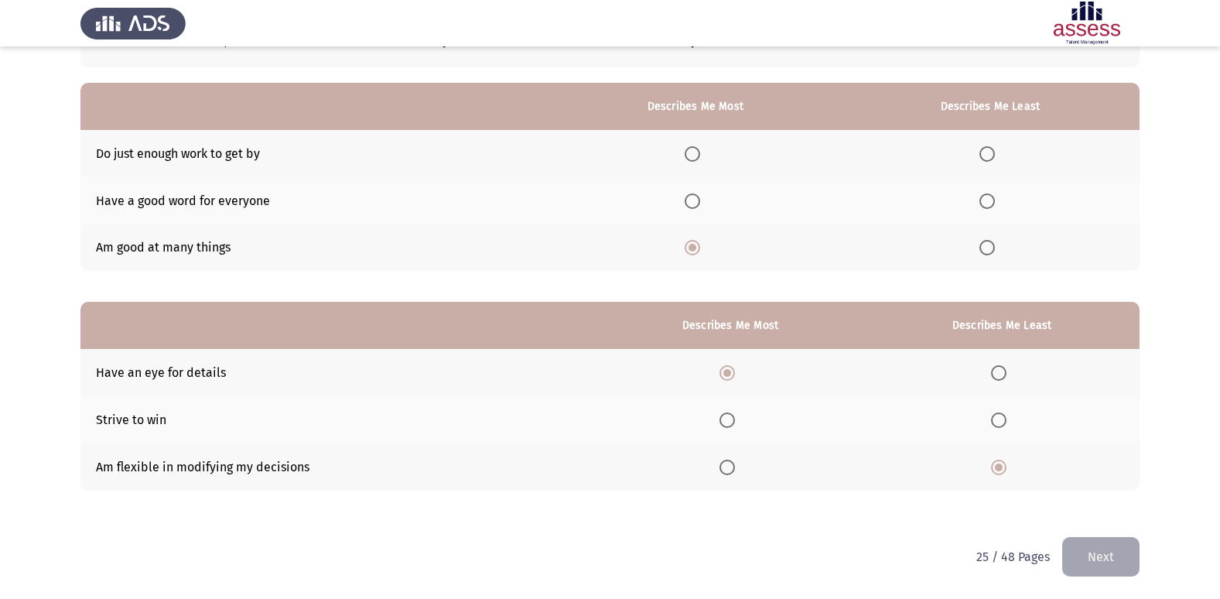
click at [1104, 551] on button "Next" at bounding box center [1101, 556] width 77 height 39
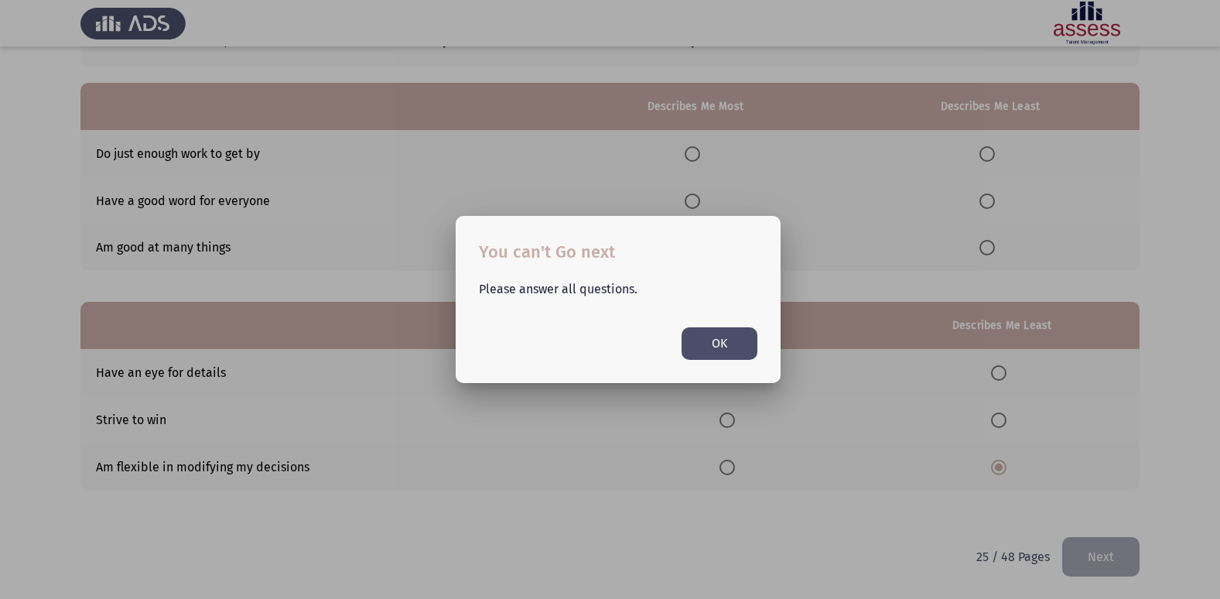
scroll to position [0, 0]
click at [713, 341] on button "OK" at bounding box center [720, 343] width 76 height 32
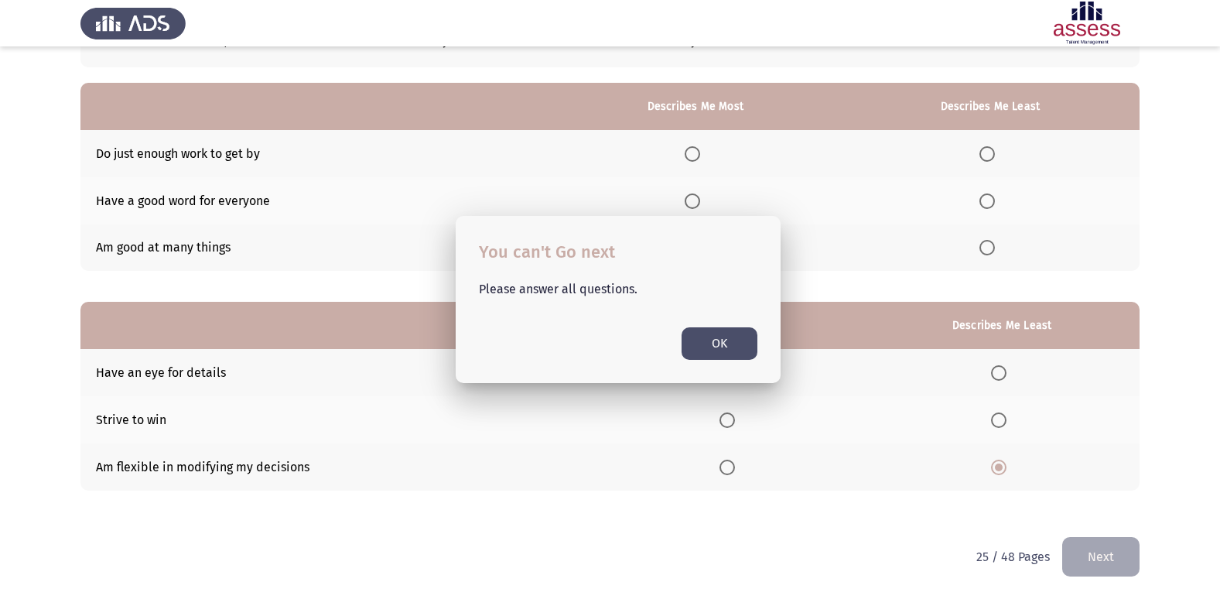
scroll to position [116, 0]
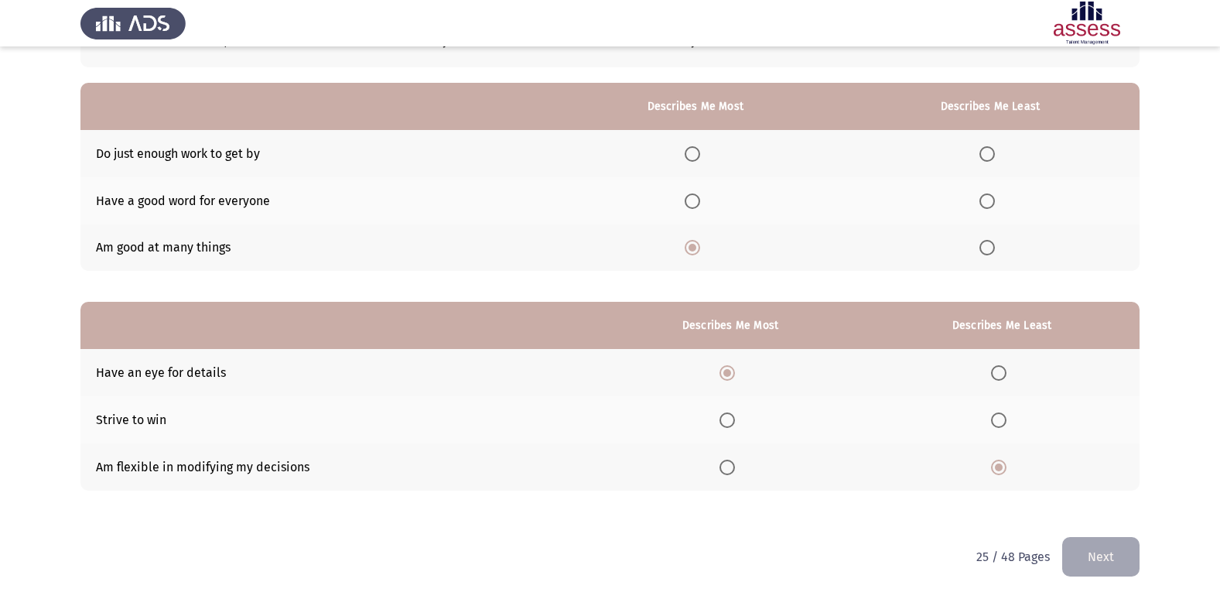
click at [990, 155] on span "Select an option" at bounding box center [987, 153] width 15 height 15
click at [990, 155] on input "Select an option" at bounding box center [987, 153] width 15 height 15
click at [1085, 549] on button "Next" at bounding box center [1101, 556] width 77 height 39
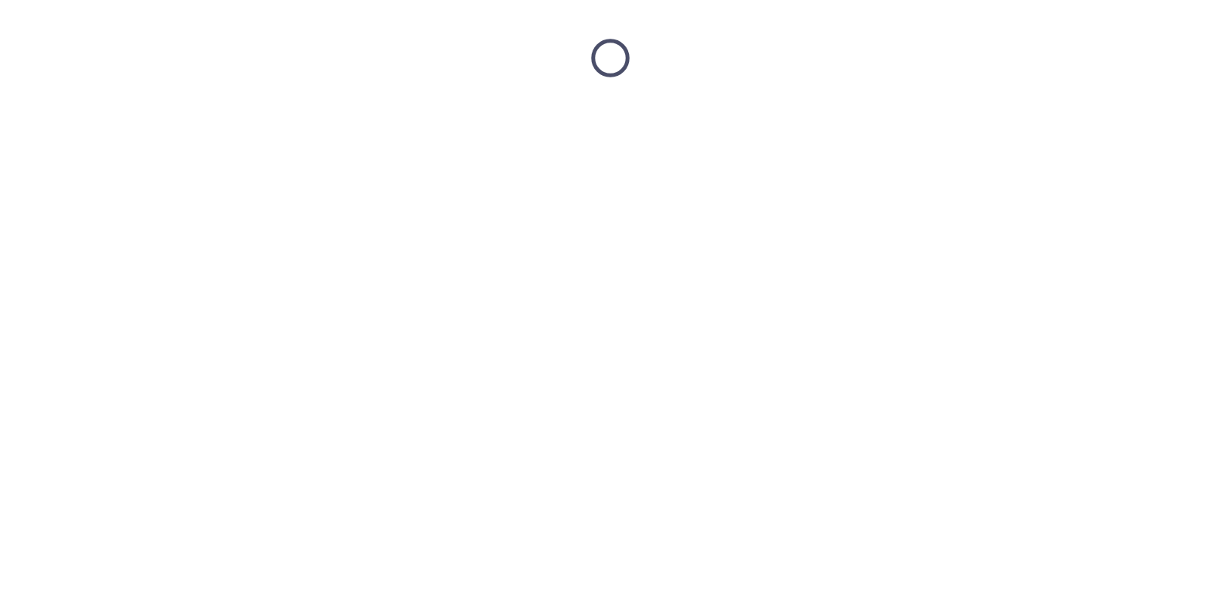
scroll to position [0, 0]
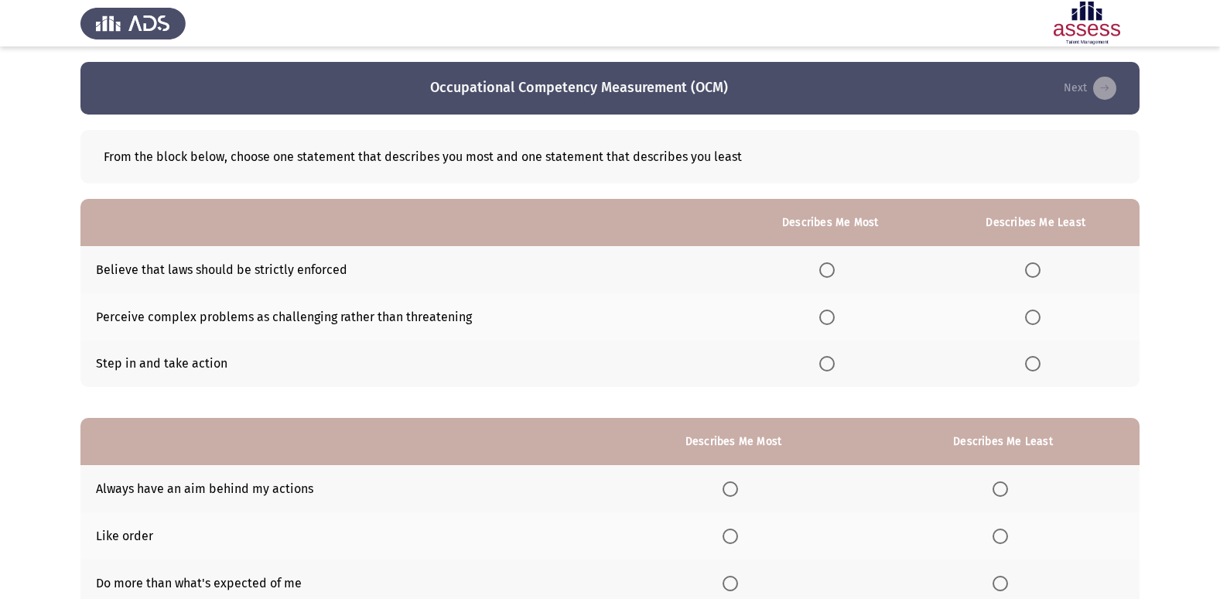
click at [825, 269] on span "Select an option" at bounding box center [827, 269] width 15 height 15
click at [825, 269] on input "Select an option" at bounding box center [827, 269] width 15 height 15
click at [1033, 317] on span "Select an option" at bounding box center [1033, 317] width 0 height 0
click at [1034, 317] on input "Select an option" at bounding box center [1032, 317] width 15 height 15
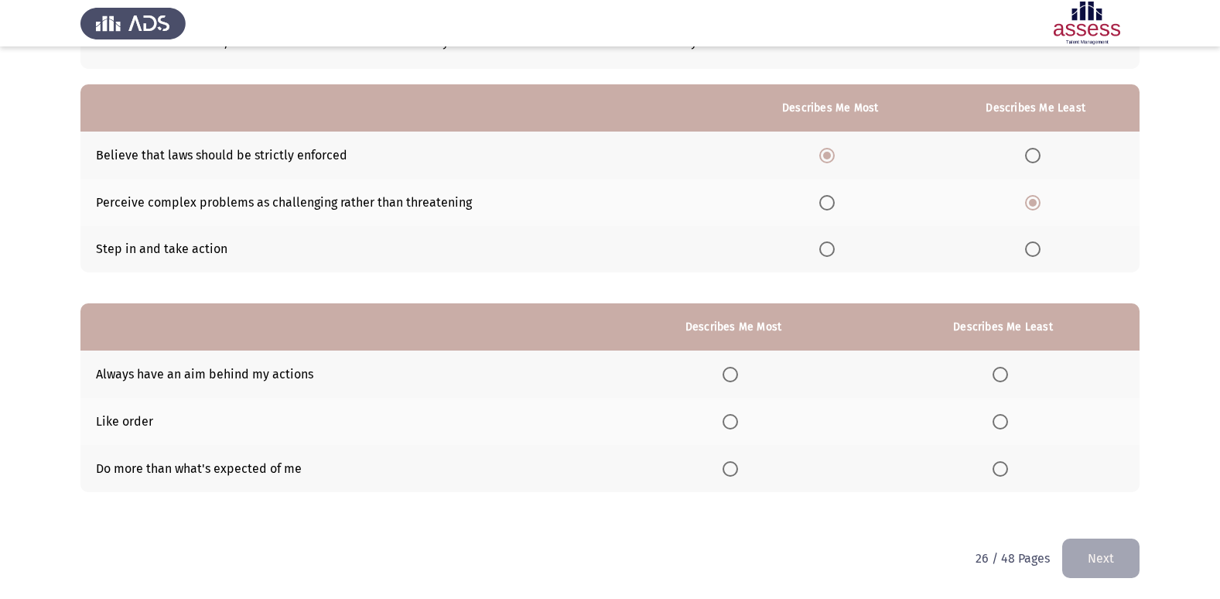
scroll to position [116, 0]
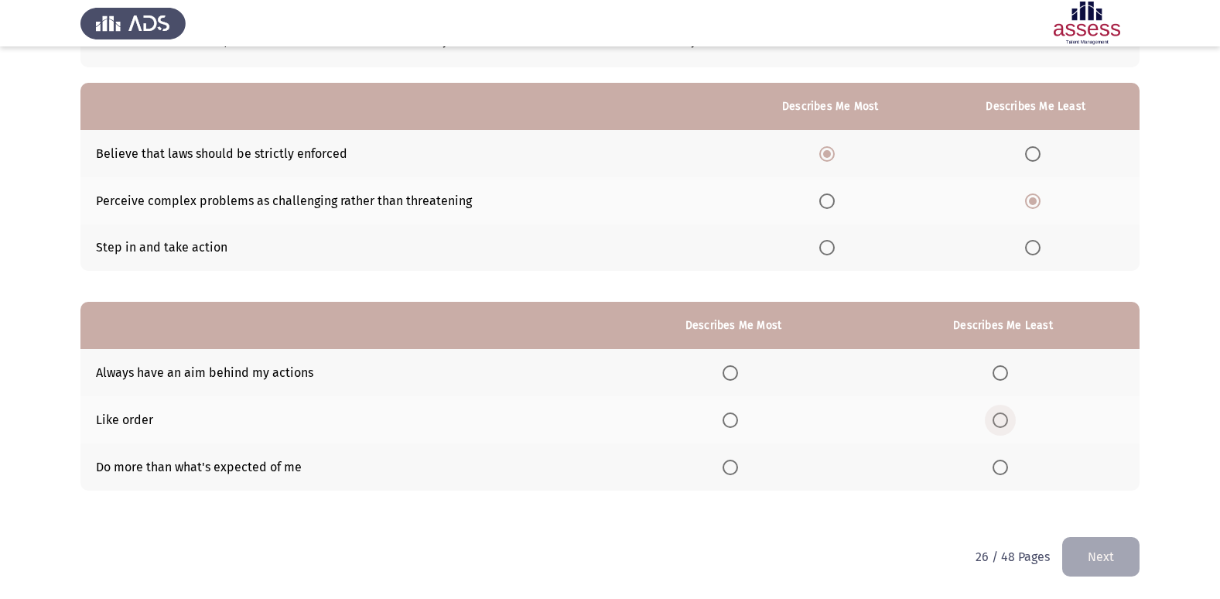
click at [1004, 426] on span "Select an option" at bounding box center [1000, 419] width 15 height 15
click at [1004, 426] on input "Select an option" at bounding box center [1000, 419] width 15 height 15
click at [731, 471] on span "Select an option" at bounding box center [730, 467] width 15 height 15
click at [731, 471] on input "Select an option" at bounding box center [730, 467] width 15 height 15
click at [1084, 552] on button "Next" at bounding box center [1101, 556] width 77 height 39
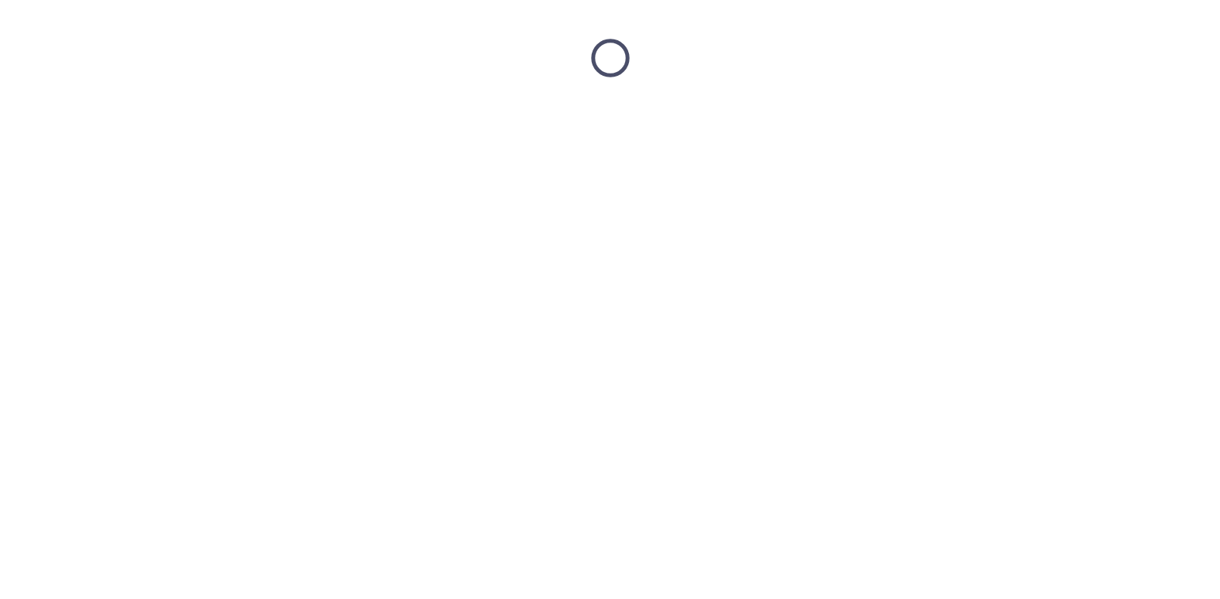
scroll to position [0, 0]
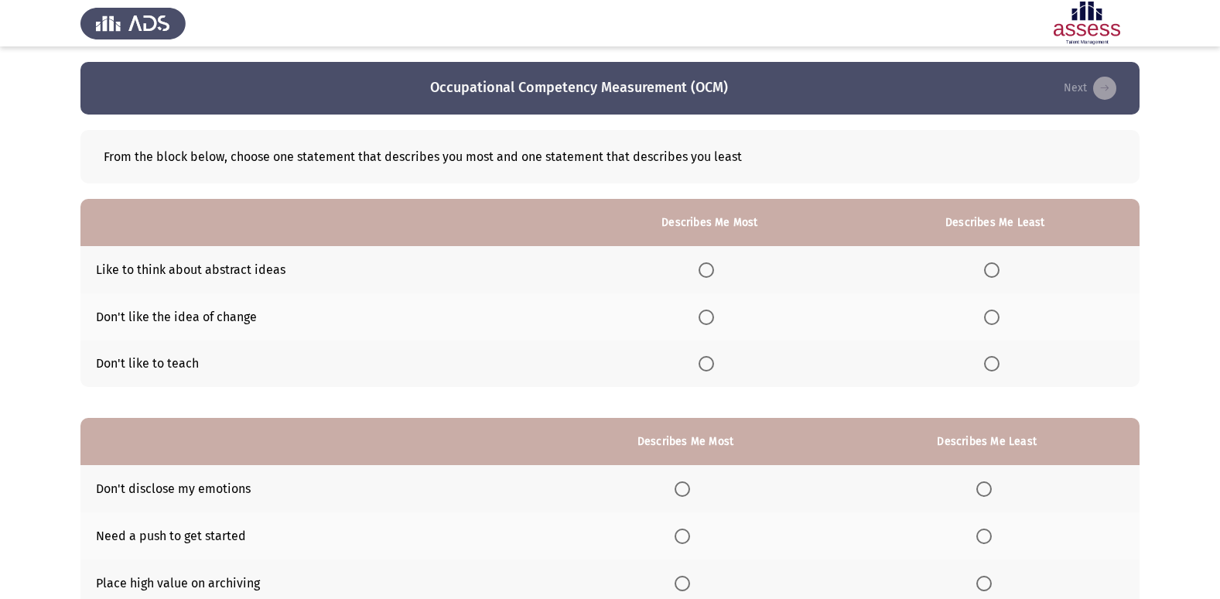
click at [713, 365] on span "Select an option" at bounding box center [706, 363] width 15 height 15
click at [713, 365] on input "Select an option" at bounding box center [706, 363] width 15 height 15
click at [996, 313] on span "Select an option" at bounding box center [991, 317] width 15 height 15
click at [996, 313] on input "Select an option" at bounding box center [991, 317] width 15 height 15
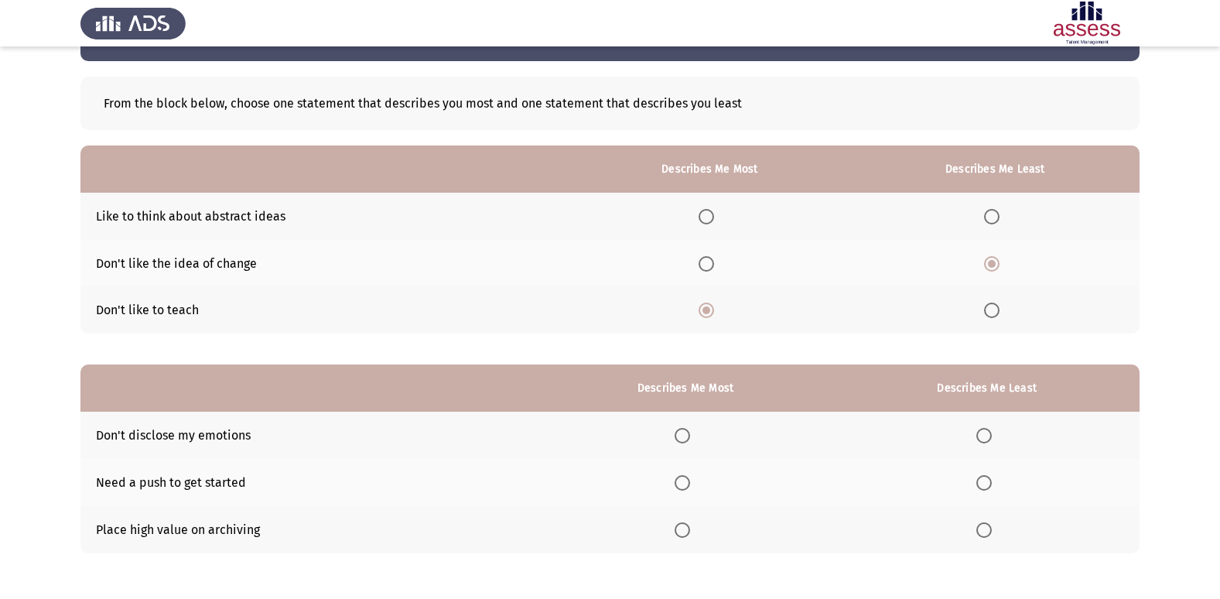
scroll to position [116, 0]
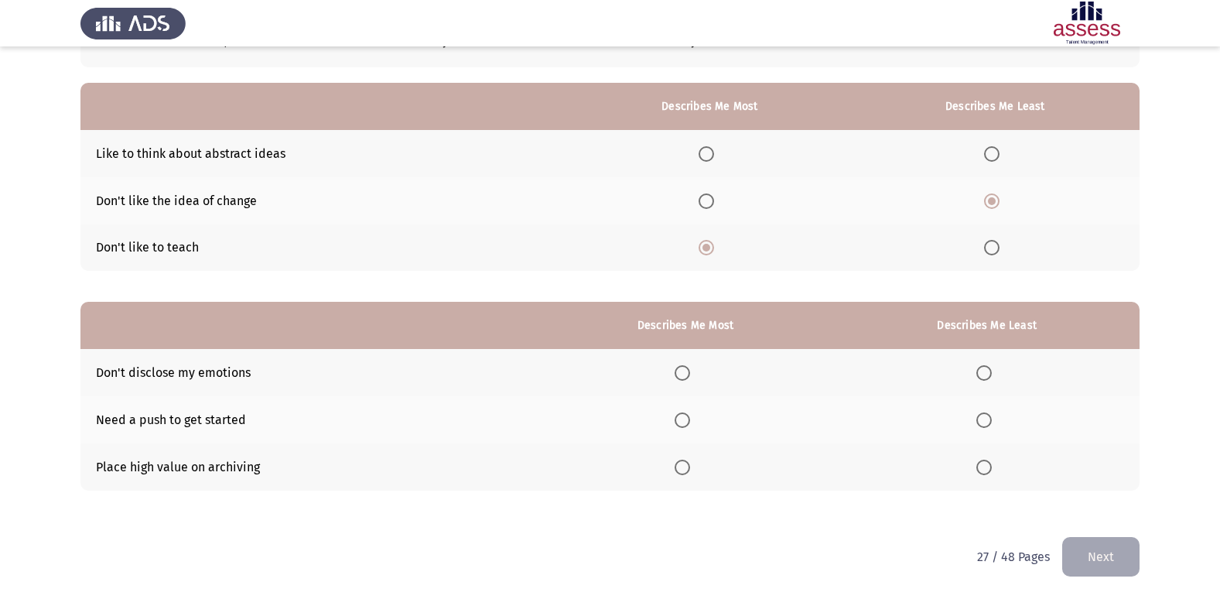
click at [684, 373] on span "Select an option" at bounding box center [682, 372] width 15 height 15
click at [684, 373] on input "Select an option" at bounding box center [682, 372] width 15 height 15
click at [984, 420] on span "Select an option" at bounding box center [984, 420] width 0 height 0
click at [986, 420] on input "Select an option" at bounding box center [984, 419] width 15 height 15
click at [1090, 549] on button "Next" at bounding box center [1101, 556] width 77 height 39
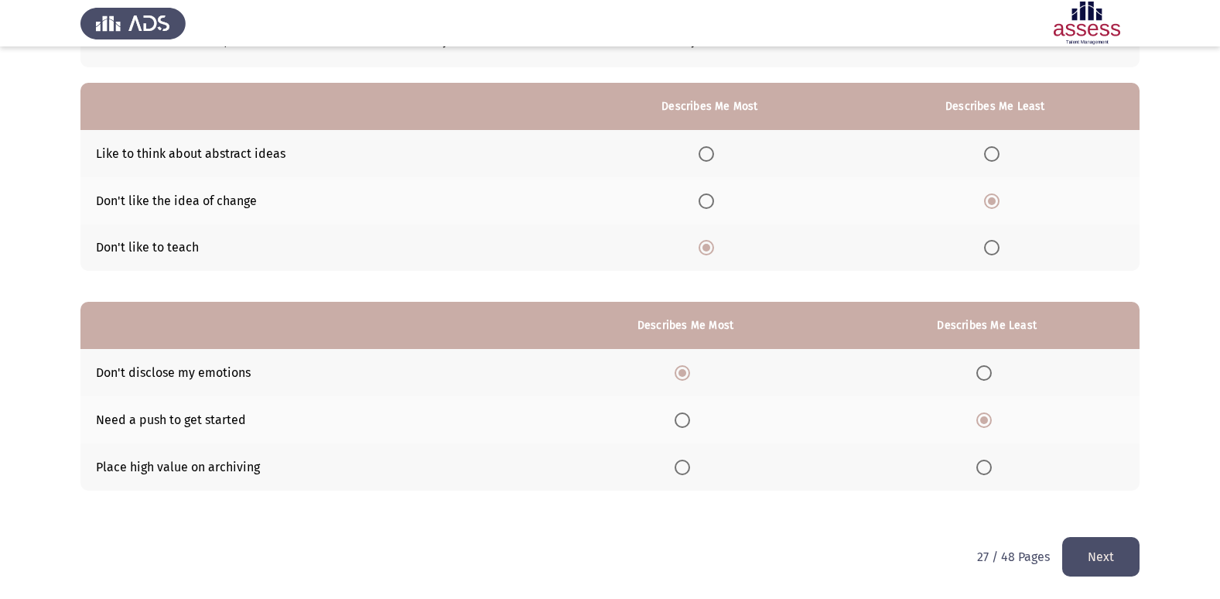
scroll to position [0, 0]
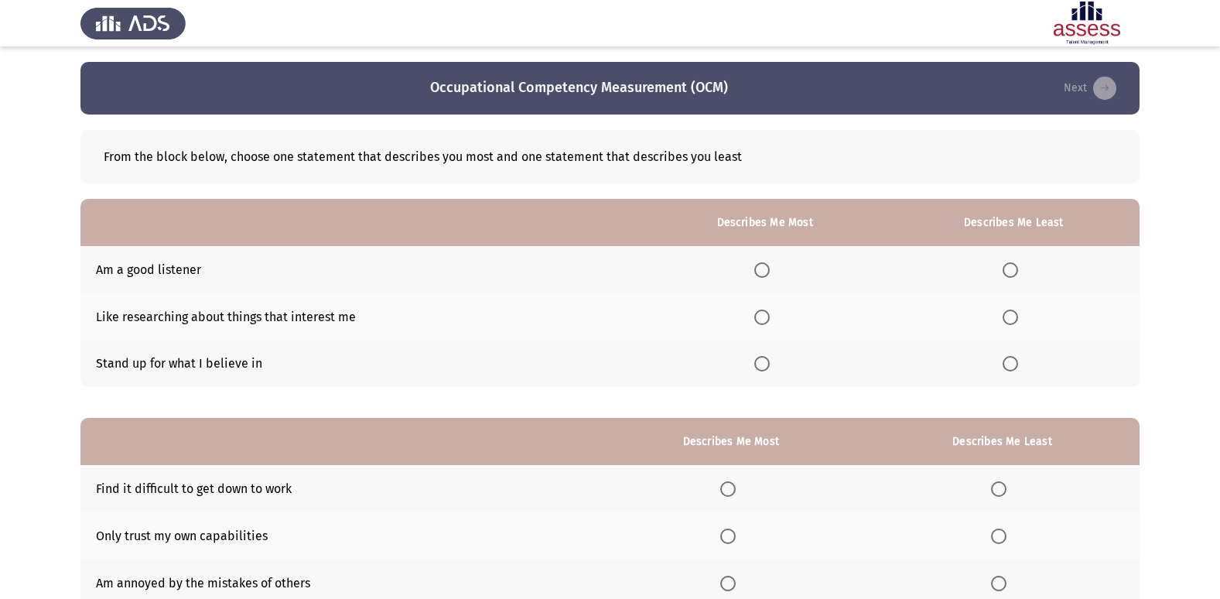
click at [768, 319] on span "Select an option" at bounding box center [762, 317] width 15 height 15
click at [768, 319] on input "Select an option" at bounding box center [762, 317] width 15 height 15
click at [1015, 265] on span "Select an option" at bounding box center [1010, 269] width 15 height 15
click at [1015, 265] on input "Select an option" at bounding box center [1010, 269] width 15 height 15
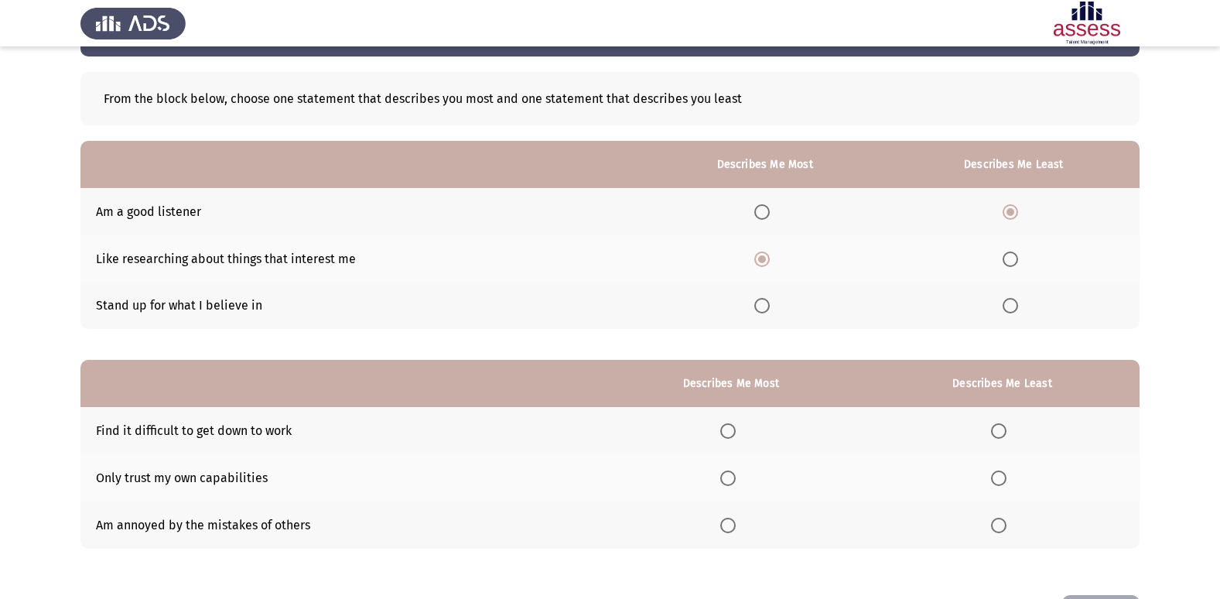
scroll to position [116, 0]
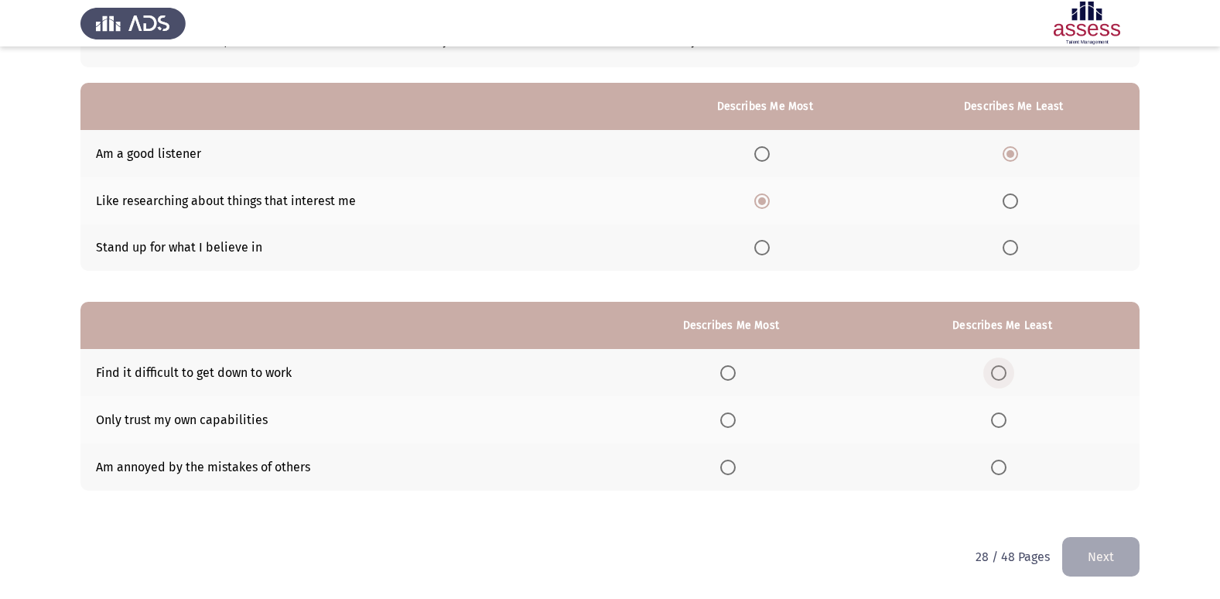
click at [1005, 370] on span "Select an option" at bounding box center [998, 372] width 15 height 15
click at [1005, 370] on input "Select an option" at bounding box center [998, 372] width 15 height 15
click at [736, 423] on span "Select an option" at bounding box center [727, 419] width 15 height 15
click at [736, 423] on input "Select an option" at bounding box center [727, 419] width 15 height 15
click at [1099, 554] on button "Next" at bounding box center [1101, 556] width 77 height 39
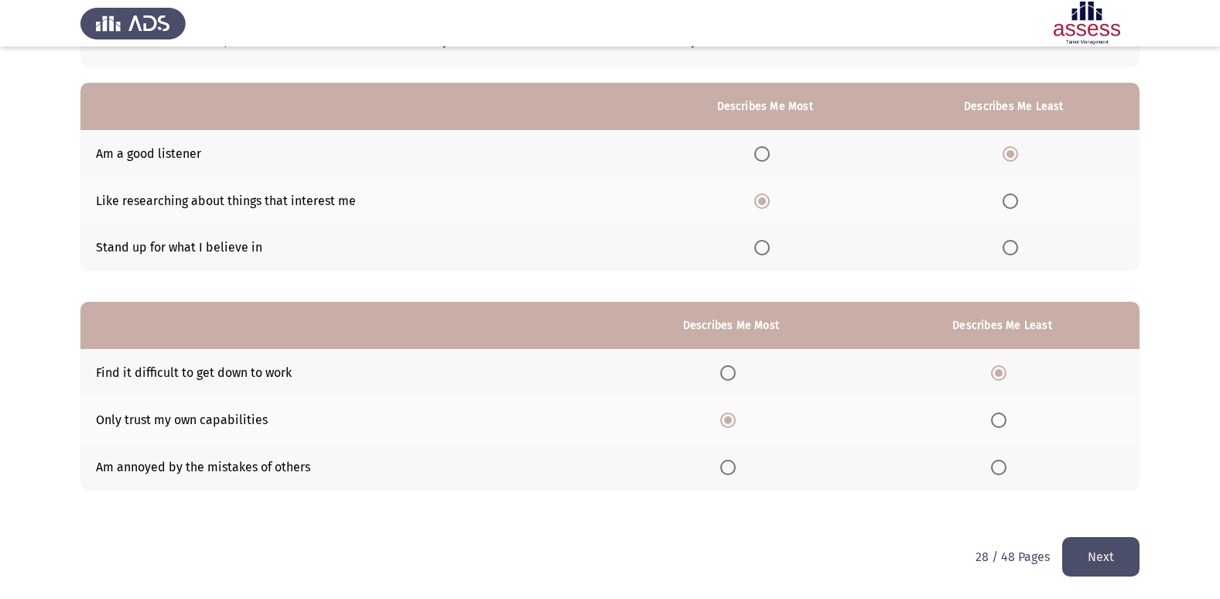
click at [1099, 554] on html "Occupational Competency Measurement (OCM) Next From the block below, choose one…" at bounding box center [610, 241] width 1220 height 715
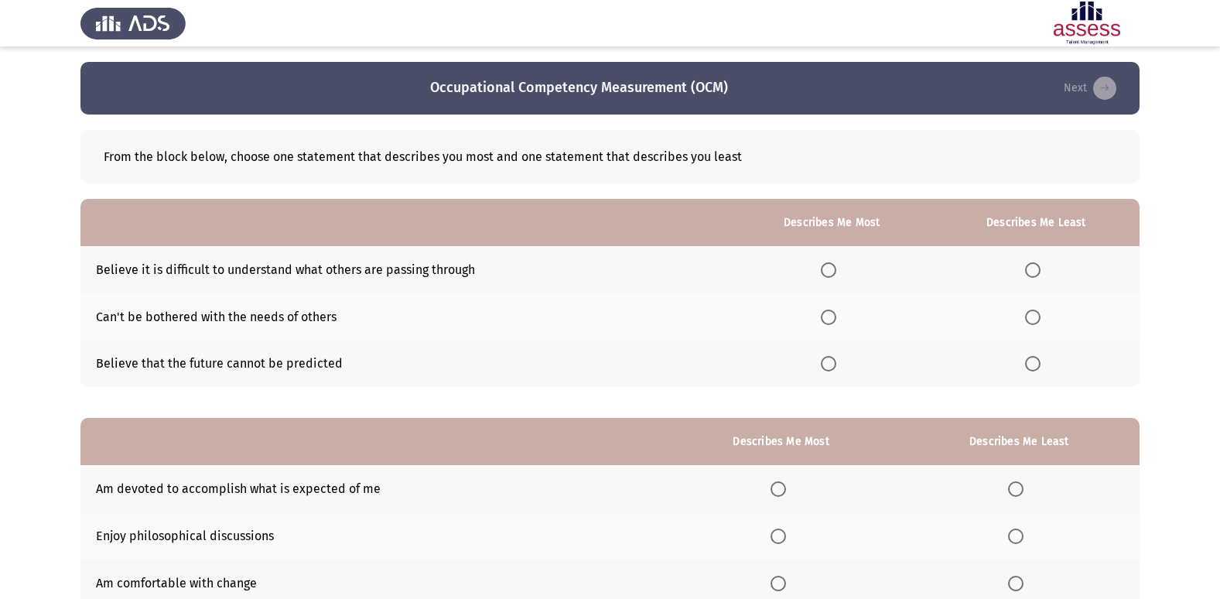
click at [1031, 269] on span "Select an option" at bounding box center [1032, 269] width 15 height 15
click at [1031, 269] on input "Select an option" at bounding box center [1032, 269] width 15 height 15
click at [829, 358] on span "Select an option" at bounding box center [828, 363] width 15 height 15
click at [829, 358] on input "Select an option" at bounding box center [828, 363] width 15 height 15
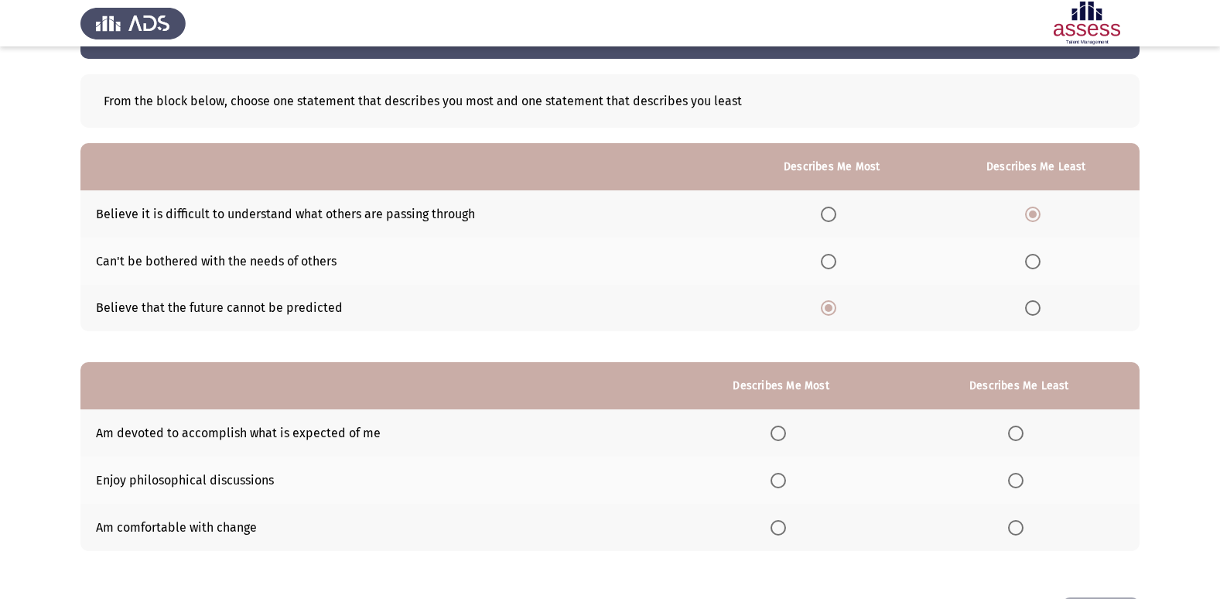
scroll to position [116, 0]
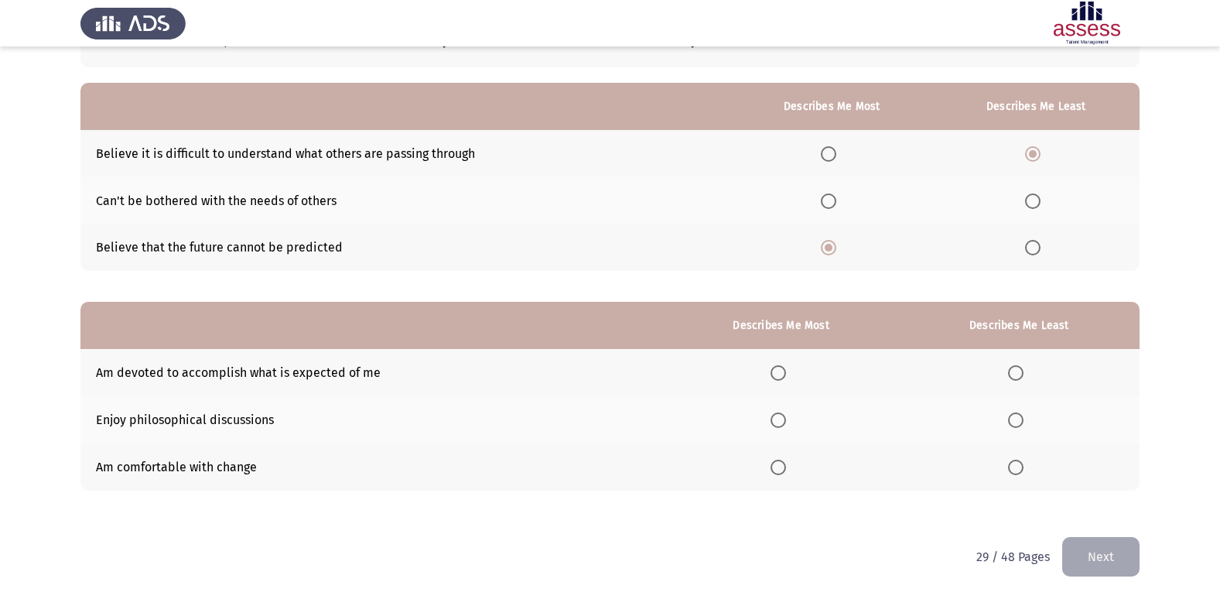
click at [786, 372] on span "Select an option" at bounding box center [778, 372] width 15 height 15
click at [786, 372] on input "Select an option" at bounding box center [778, 372] width 15 height 15
click at [1024, 423] on span "Select an option" at bounding box center [1015, 419] width 15 height 15
click at [1024, 423] on input "Select an option" at bounding box center [1015, 419] width 15 height 15
click at [1083, 541] on button "Next" at bounding box center [1101, 556] width 77 height 39
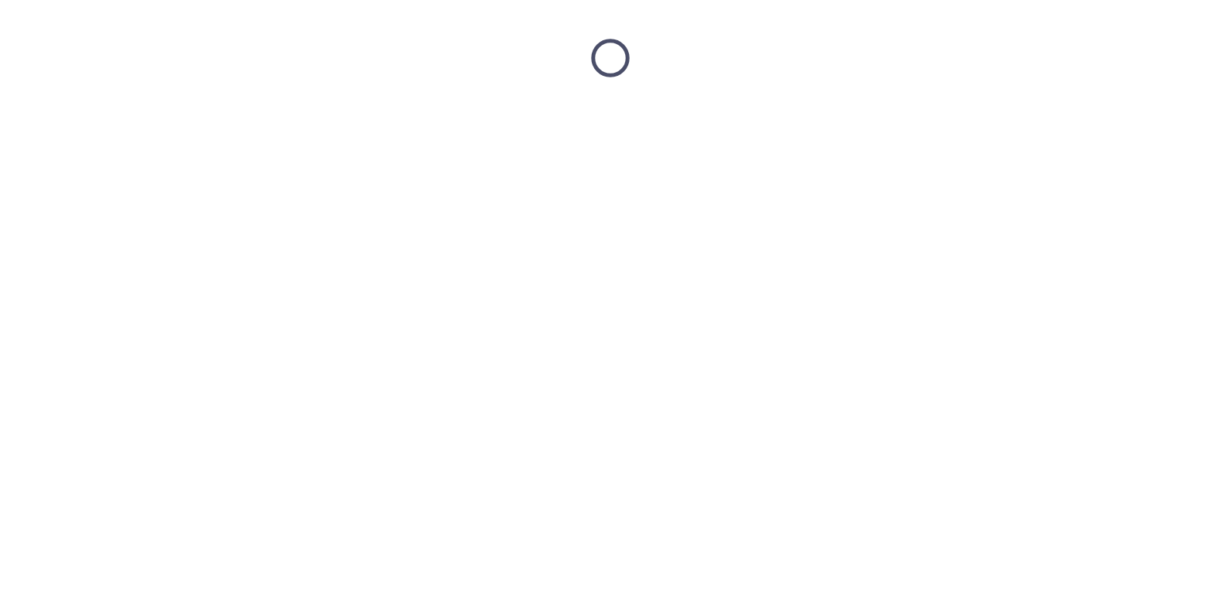
scroll to position [0, 0]
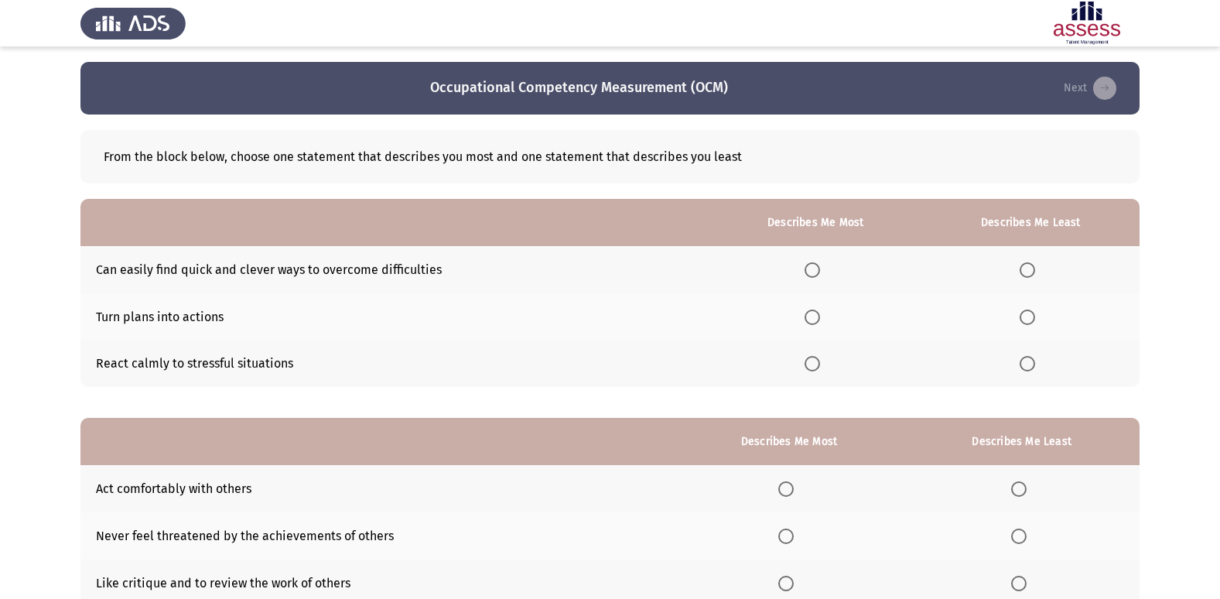
click at [817, 363] on span "Select an option" at bounding box center [812, 363] width 15 height 15
click at [817, 363] on input "Select an option" at bounding box center [812, 363] width 15 height 15
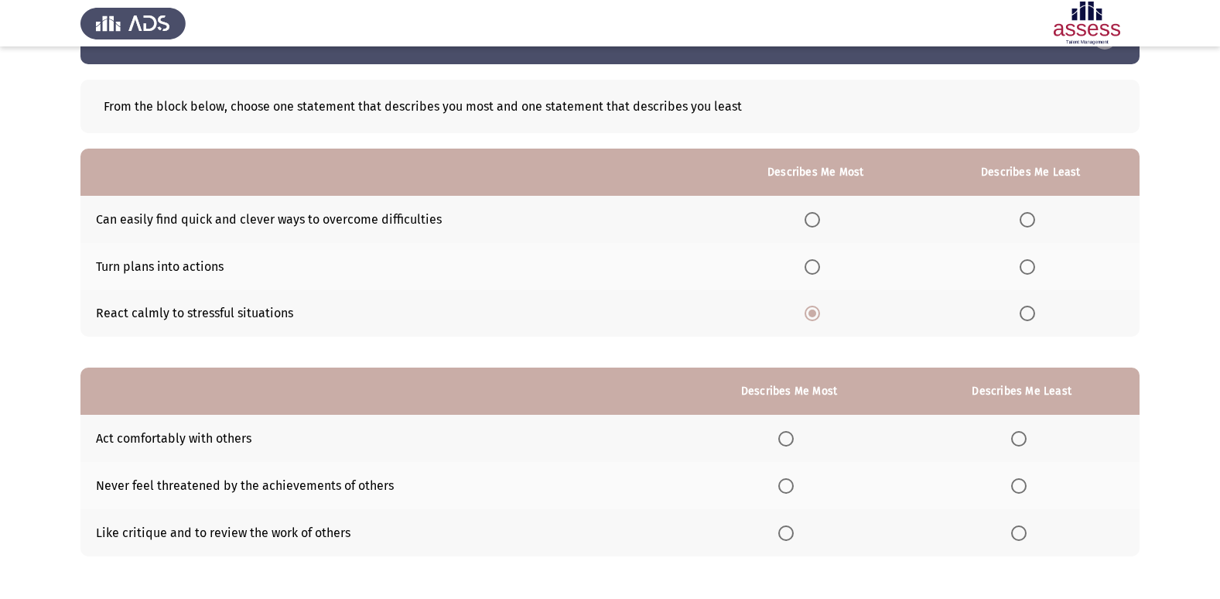
scroll to position [77, 0]
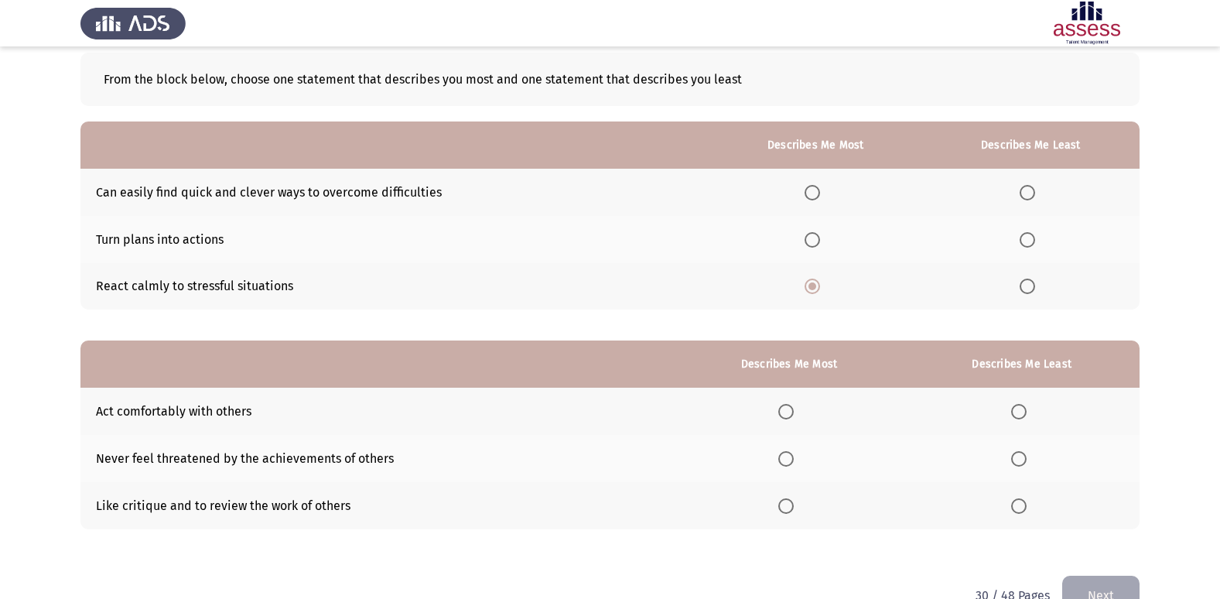
click at [1022, 192] on span "Select an option" at bounding box center [1027, 192] width 15 height 15
click at [1022, 192] on input "Select an option" at bounding box center [1027, 192] width 15 height 15
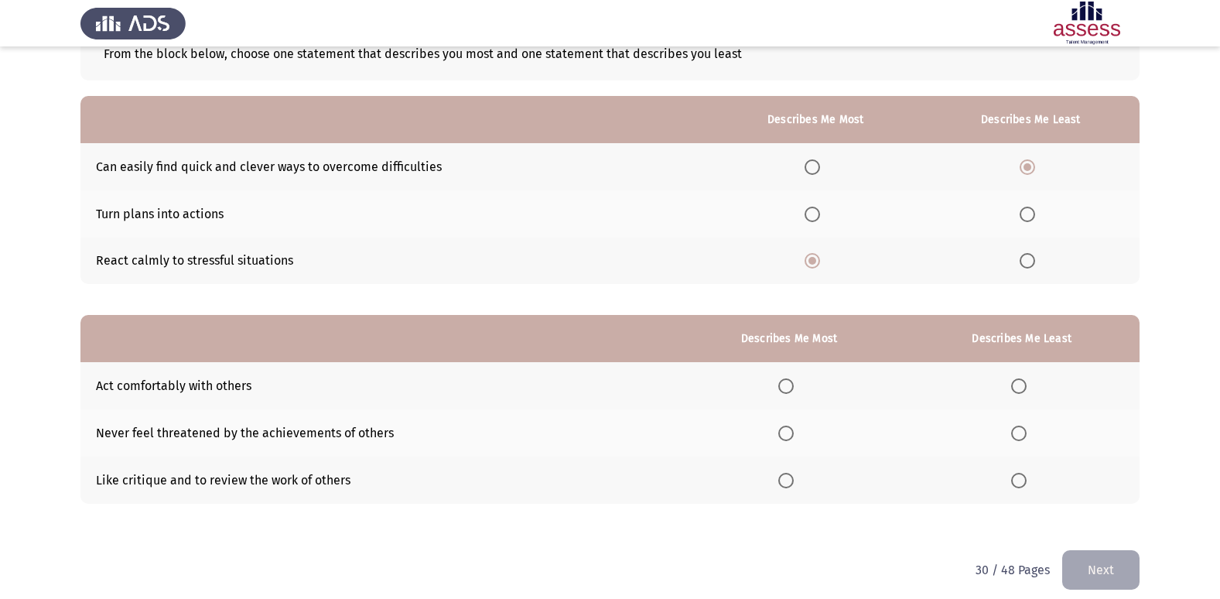
scroll to position [116, 0]
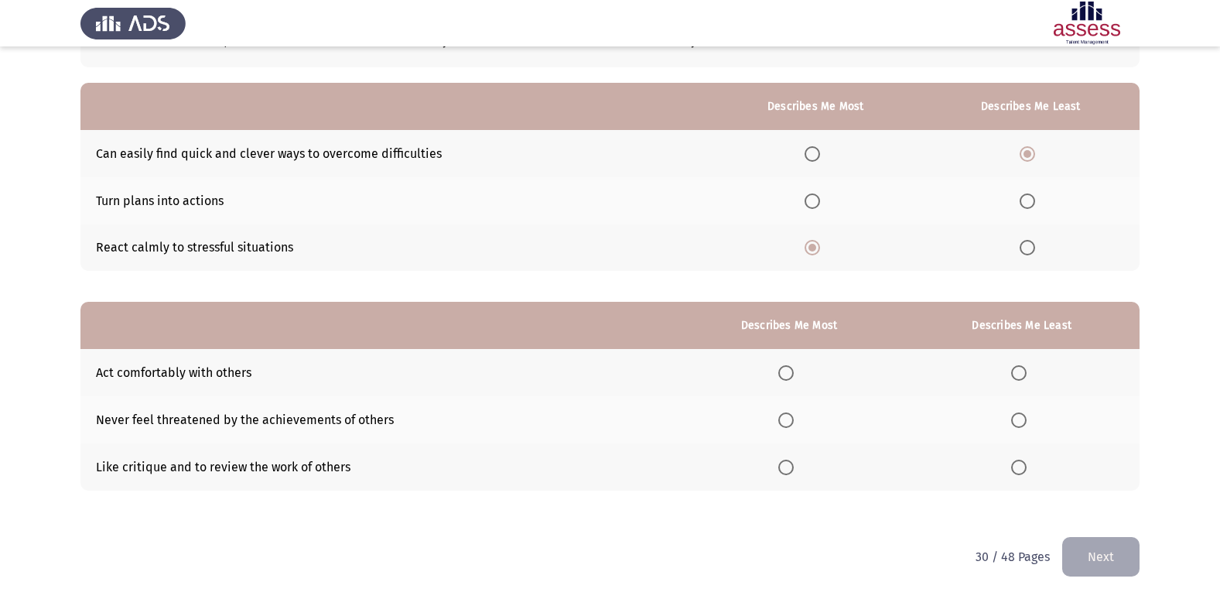
click at [784, 419] on span "Select an option" at bounding box center [786, 419] width 15 height 15
click at [784, 419] on input "Select an option" at bounding box center [786, 419] width 15 height 15
click at [1026, 467] on span "Select an option" at bounding box center [1018, 467] width 15 height 15
click at [1026, 467] on input "Select an option" at bounding box center [1018, 467] width 15 height 15
click at [1086, 554] on button "Next" at bounding box center [1101, 556] width 77 height 39
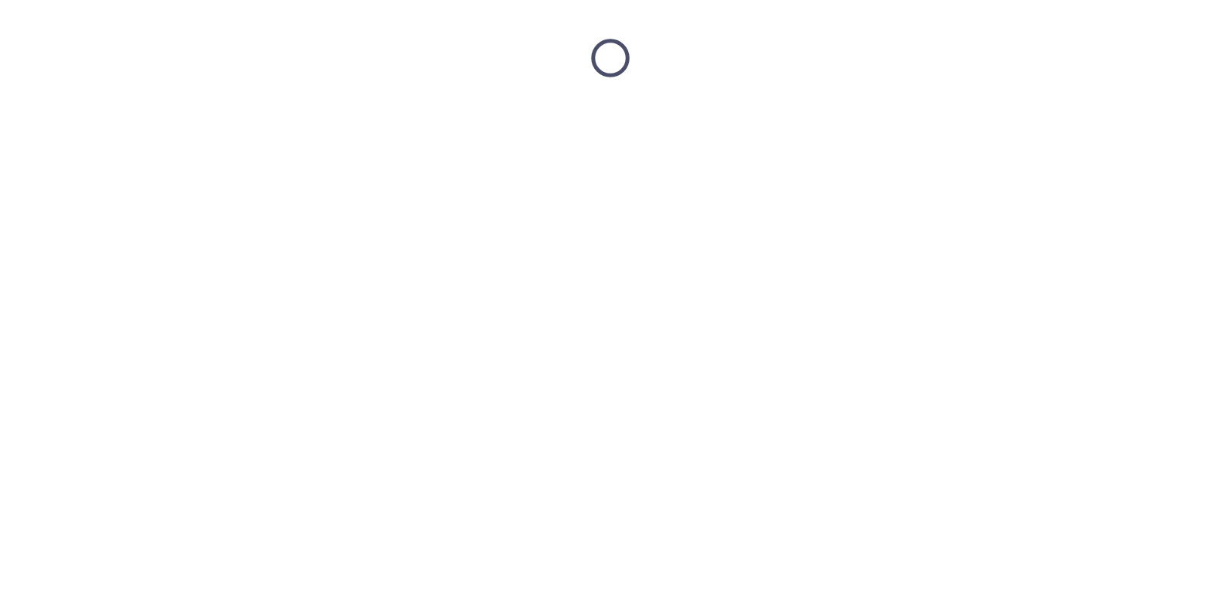
scroll to position [0, 0]
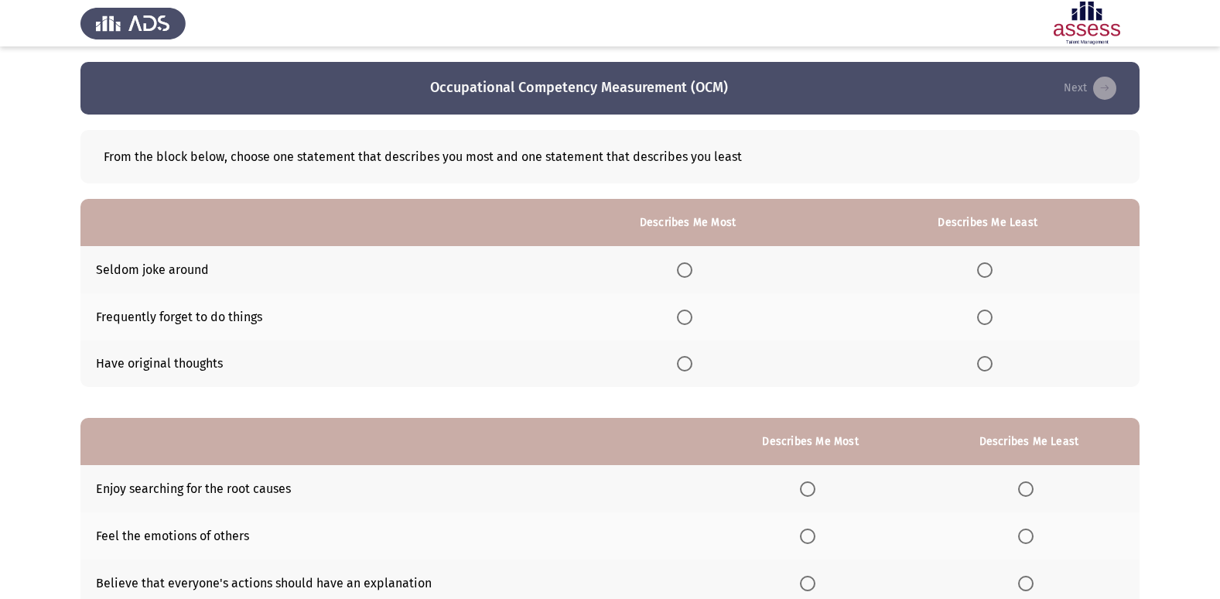
click at [987, 319] on span "Select an option" at bounding box center [984, 317] width 15 height 15
click at [987, 319] on input "Select an option" at bounding box center [984, 317] width 15 height 15
click at [686, 362] on span "Select an option" at bounding box center [684, 363] width 15 height 15
click at [686, 362] on input "Select an option" at bounding box center [684, 363] width 15 height 15
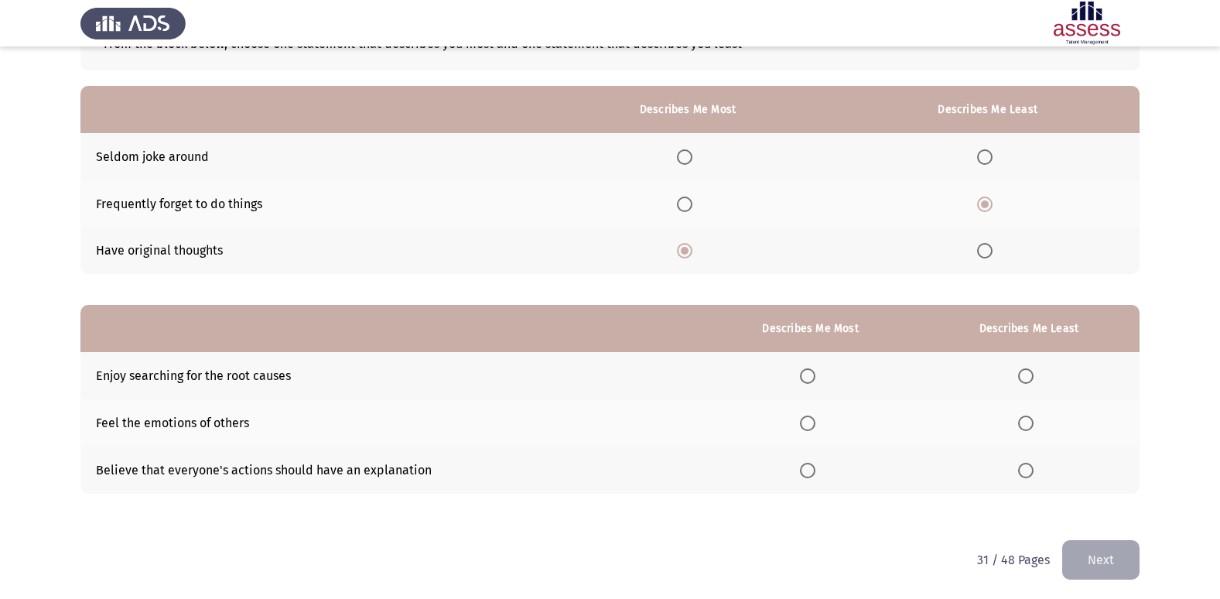
scroll to position [116, 0]
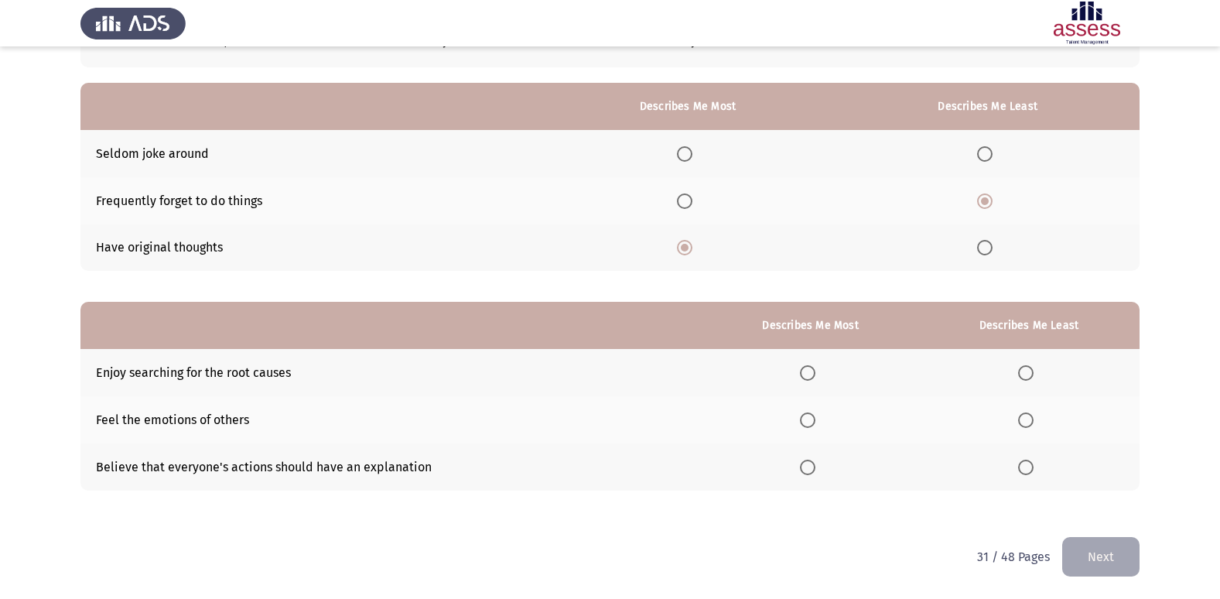
click at [807, 368] on span "Select an option" at bounding box center [807, 372] width 15 height 15
click at [807, 368] on input "Select an option" at bounding box center [807, 372] width 15 height 15
click at [1034, 422] on span "Select an option" at bounding box center [1025, 419] width 15 height 15
click at [1034, 422] on input "Select an option" at bounding box center [1025, 419] width 15 height 15
click at [1096, 563] on button "Next" at bounding box center [1101, 556] width 77 height 39
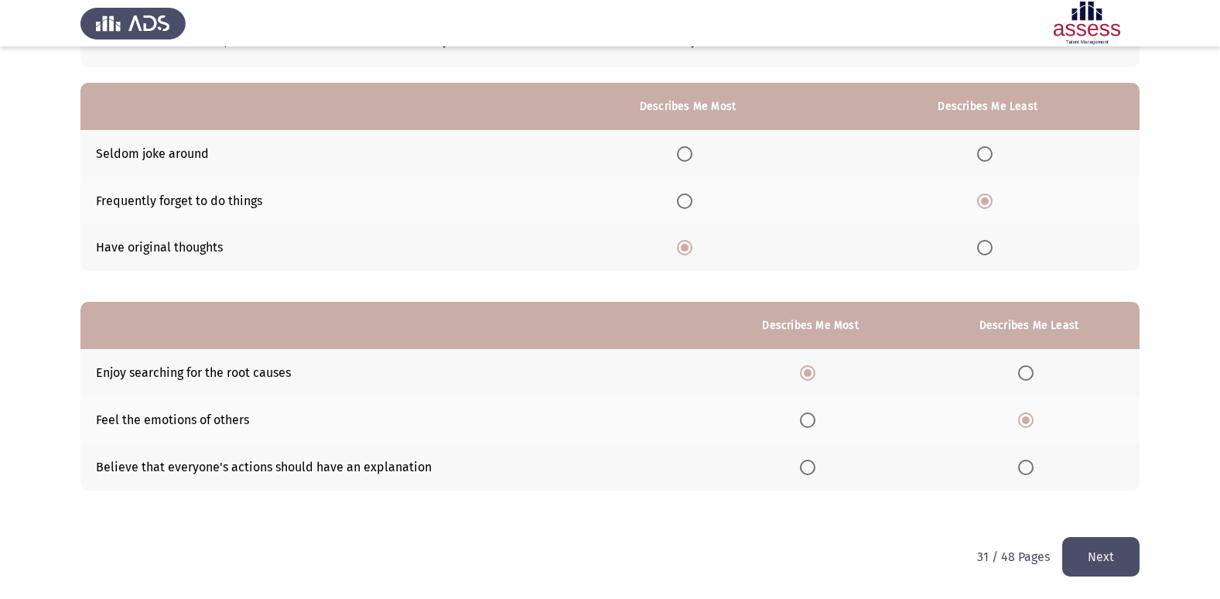
scroll to position [0, 0]
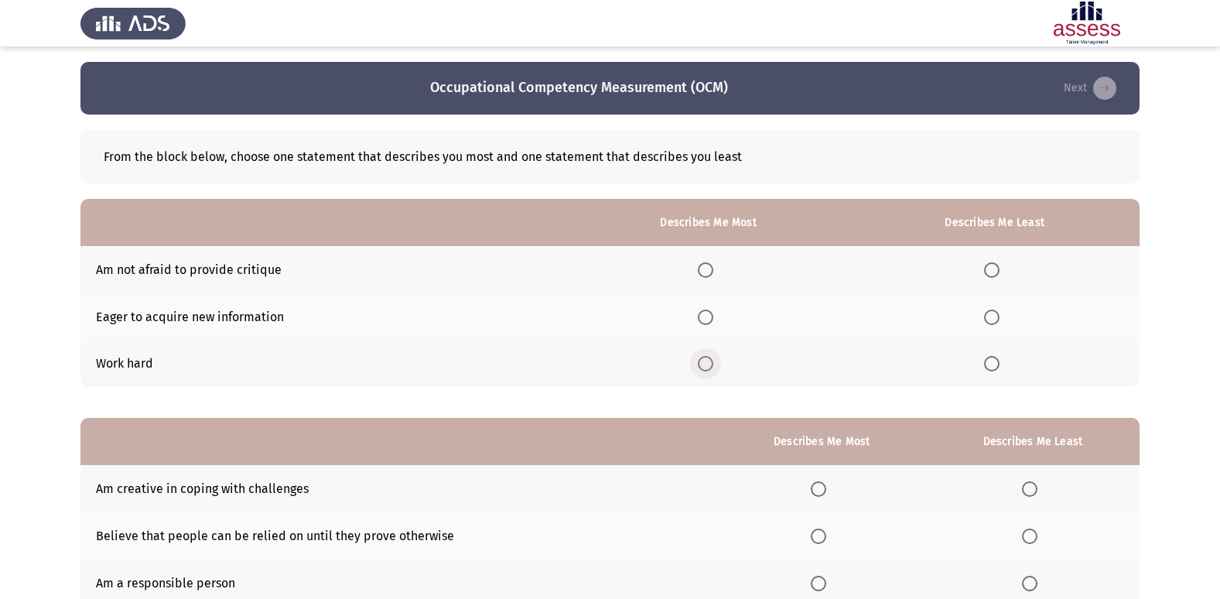
click at [711, 361] on span "Select an option" at bounding box center [705, 363] width 15 height 15
click at [711, 361] on input "Select an option" at bounding box center [705, 363] width 15 height 15
click at [988, 269] on span "Select an option" at bounding box center [991, 269] width 15 height 15
click at [988, 269] on input "Select an option" at bounding box center [991, 269] width 15 height 15
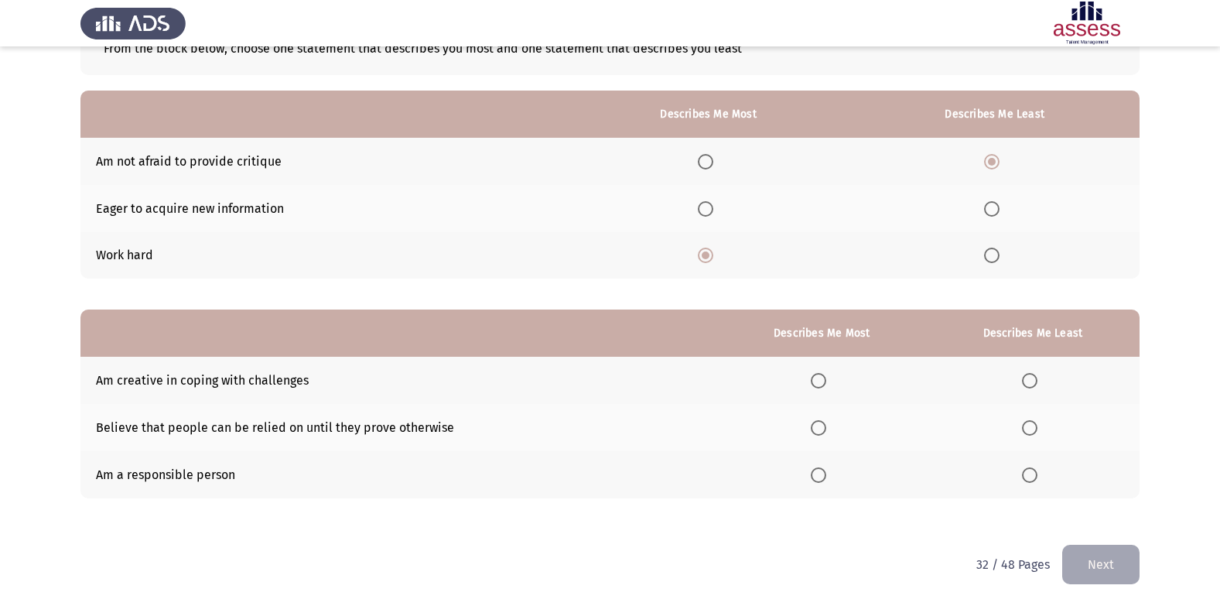
scroll to position [116, 0]
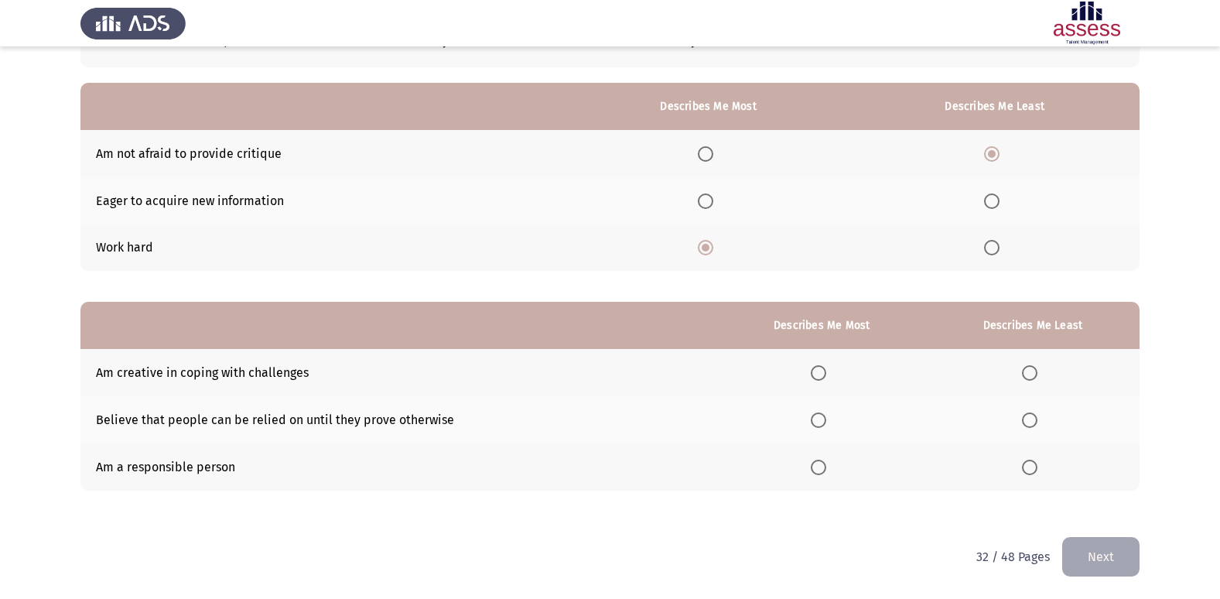
click at [820, 378] on span "Select an option" at bounding box center [818, 372] width 15 height 15
click at [820, 378] on input "Select an option" at bounding box center [818, 372] width 15 height 15
click at [816, 459] on mat-radio-button "Select an option" at bounding box center [822, 467] width 22 height 16
click at [818, 465] on span "Select an option" at bounding box center [818, 467] width 15 height 15
click at [818, 465] on input "Select an option" at bounding box center [818, 467] width 15 height 15
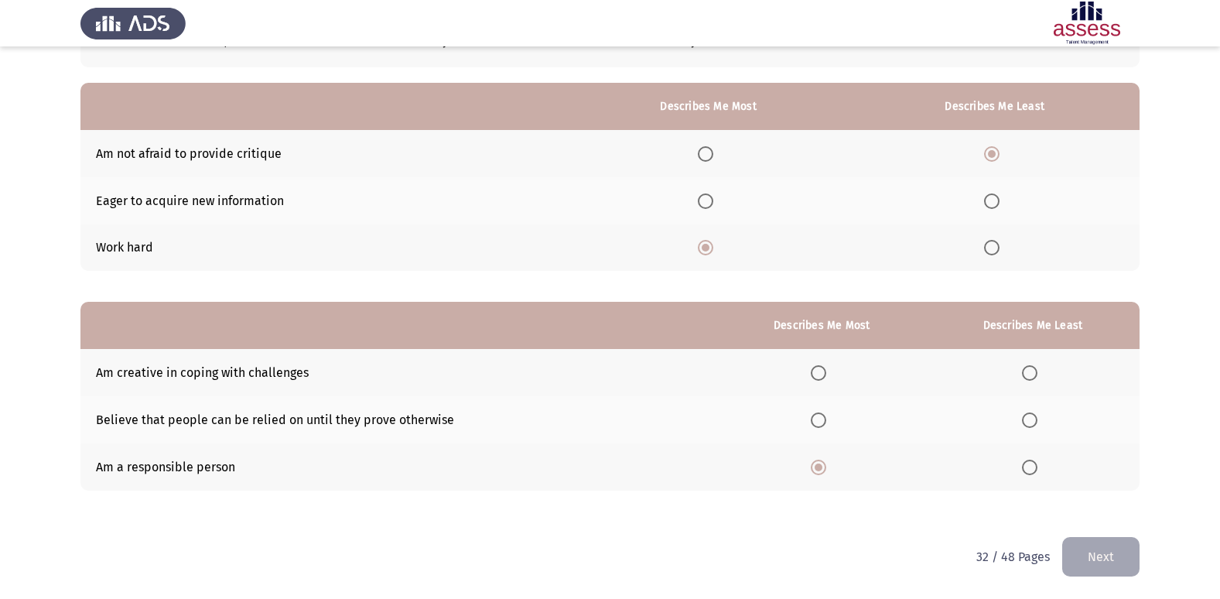
click at [1024, 421] on span "Select an option" at bounding box center [1029, 419] width 15 height 15
click at [1024, 421] on input "Select an option" at bounding box center [1029, 419] width 15 height 15
click at [1080, 564] on button "Next" at bounding box center [1101, 556] width 77 height 39
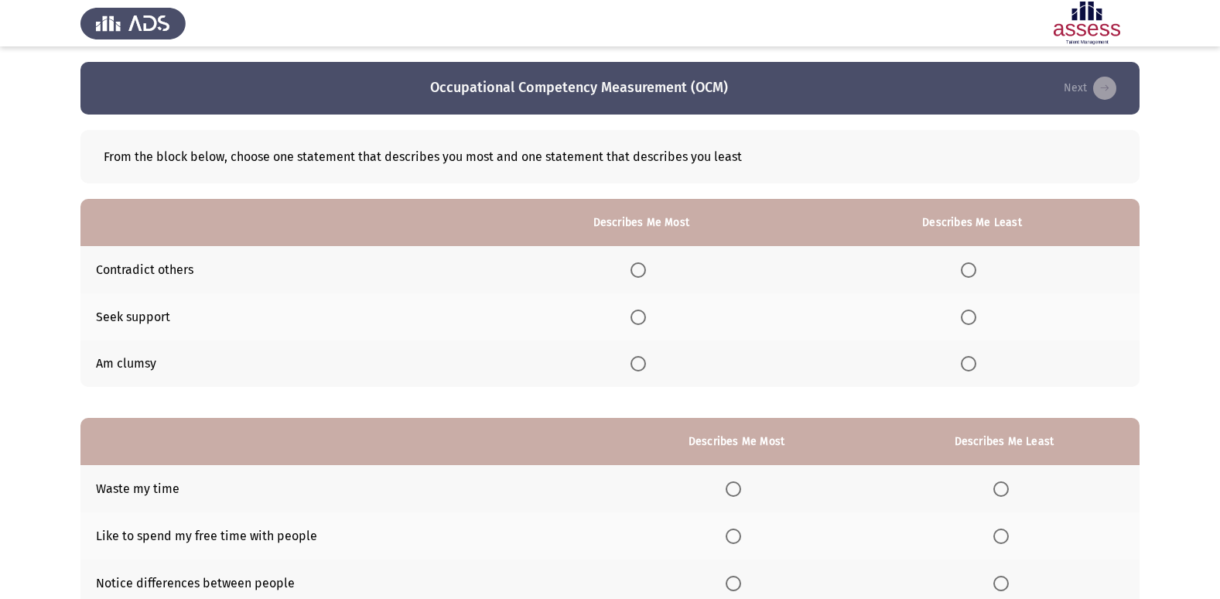
click at [972, 368] on span "Select an option" at bounding box center [968, 363] width 15 height 15
click at [972, 368] on input "Select an option" at bounding box center [968, 363] width 15 height 15
click at [643, 320] on span "Select an option" at bounding box center [638, 317] width 15 height 15
click at [643, 320] on input "Select an option" at bounding box center [638, 317] width 15 height 15
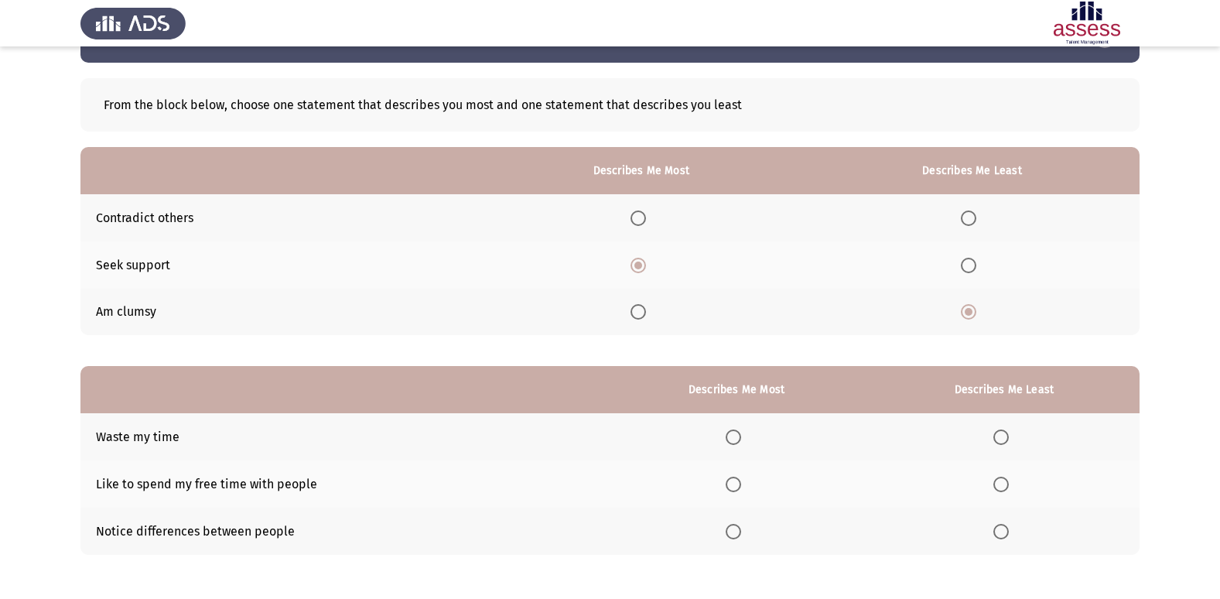
scroll to position [116, 0]
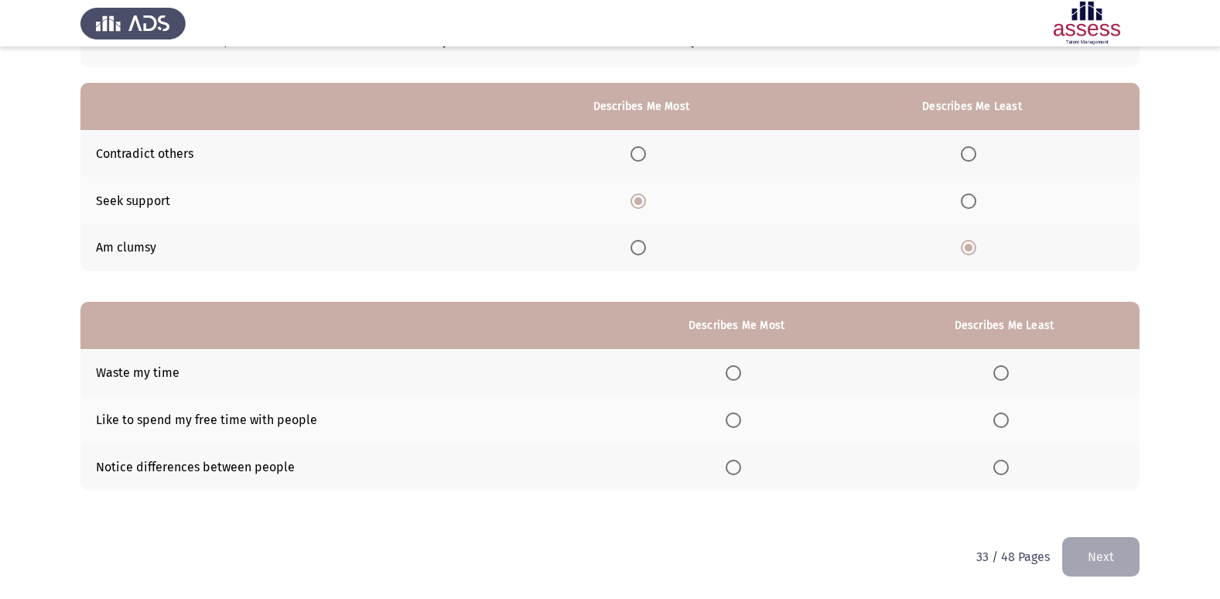
click at [998, 366] on span "Select an option" at bounding box center [1001, 372] width 15 height 15
click at [998, 366] on input "Select an option" at bounding box center [1001, 372] width 15 height 15
click at [735, 415] on span "Select an option" at bounding box center [733, 419] width 15 height 15
click at [735, 415] on input "Select an option" at bounding box center [733, 419] width 15 height 15
click at [1117, 560] on button "Next" at bounding box center [1101, 556] width 77 height 39
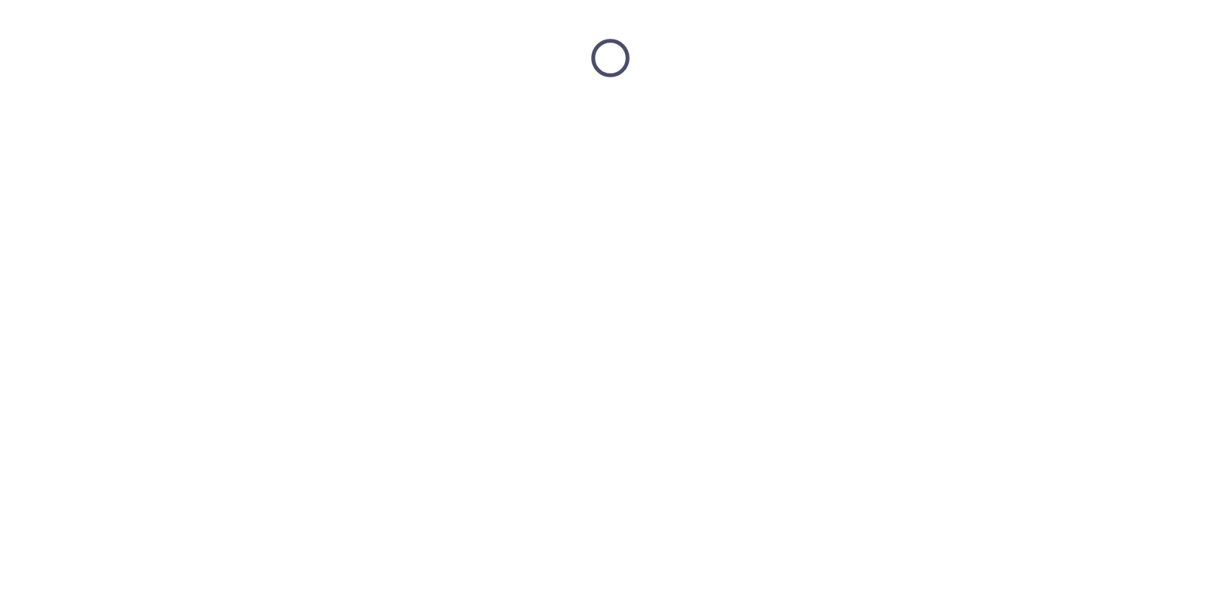
scroll to position [0, 0]
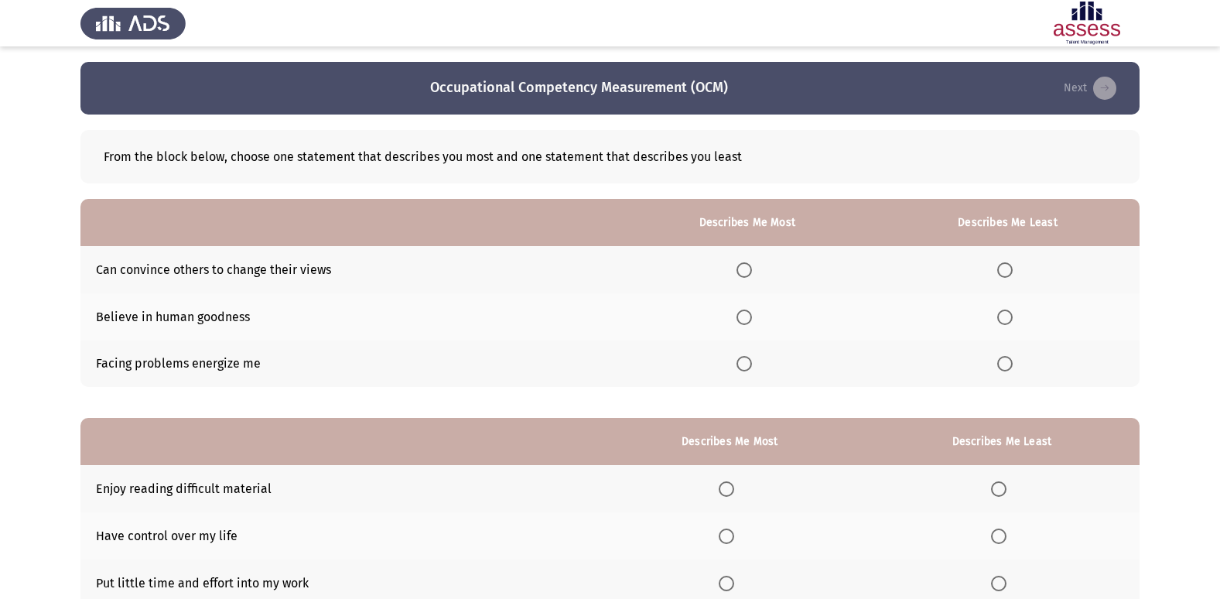
click at [751, 273] on span "Select an option" at bounding box center [744, 269] width 15 height 15
click at [751, 273] on input "Select an option" at bounding box center [744, 269] width 15 height 15
click at [998, 269] on th at bounding box center [1008, 269] width 264 height 47
click at [1002, 272] on span "Select an option" at bounding box center [1005, 269] width 15 height 15
click at [1002, 272] on input "Select an option" at bounding box center [1005, 269] width 15 height 15
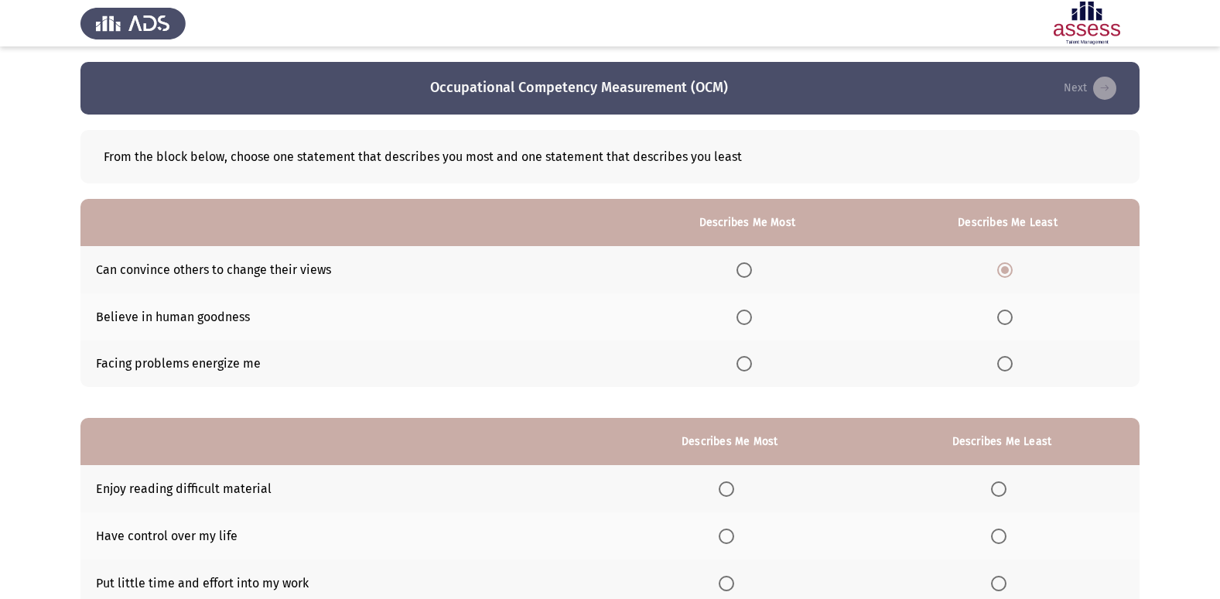
click at [746, 363] on span "Select an option" at bounding box center [744, 363] width 15 height 15
click at [746, 363] on input "Select an option" at bounding box center [744, 363] width 15 height 15
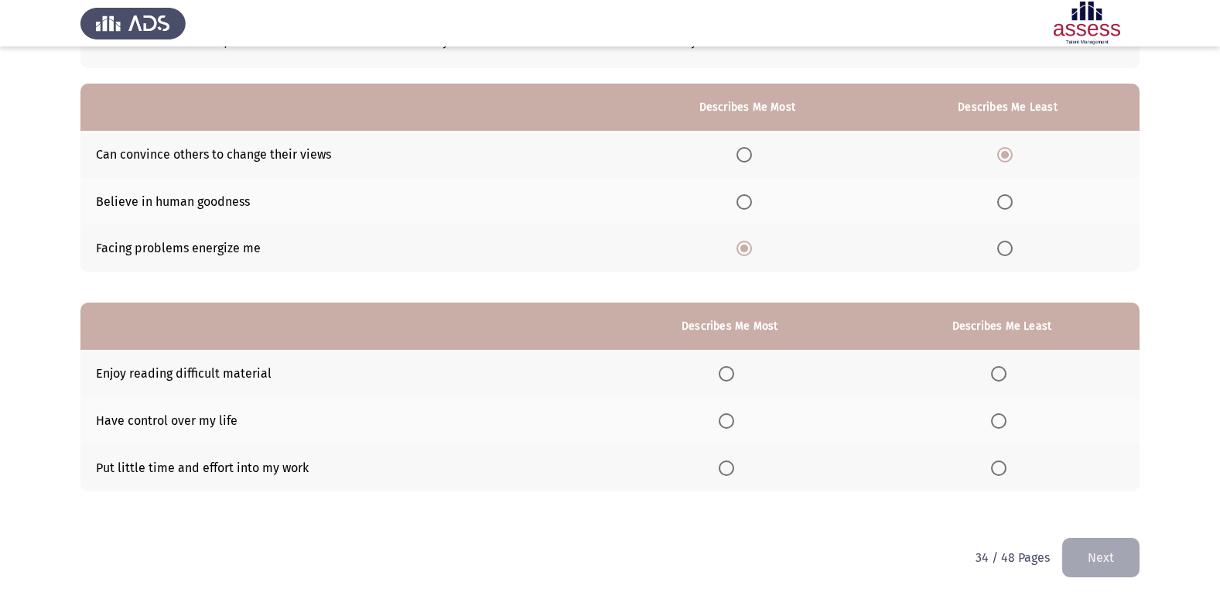
scroll to position [116, 0]
click at [1003, 468] on span "Select an option" at bounding box center [998, 467] width 15 height 15
click at [1003, 468] on input "Select an option" at bounding box center [998, 467] width 15 height 15
click at [732, 425] on span "Select an option" at bounding box center [726, 419] width 15 height 15
click at [732, 425] on input "Select an option" at bounding box center [726, 419] width 15 height 15
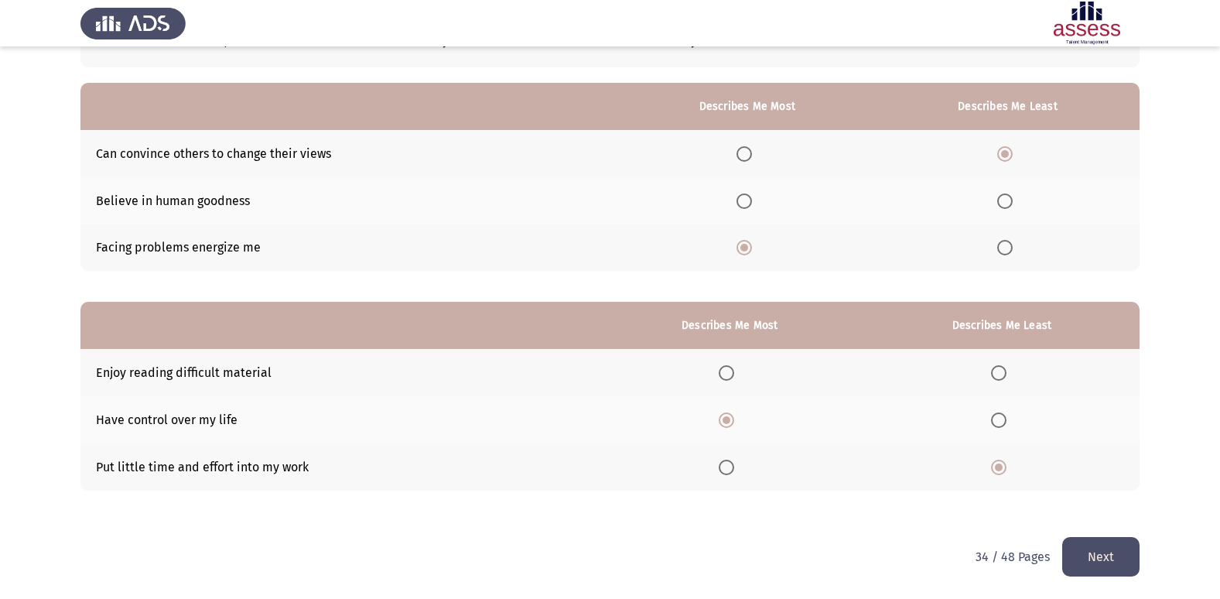
click at [1114, 546] on button "Next" at bounding box center [1101, 556] width 77 height 39
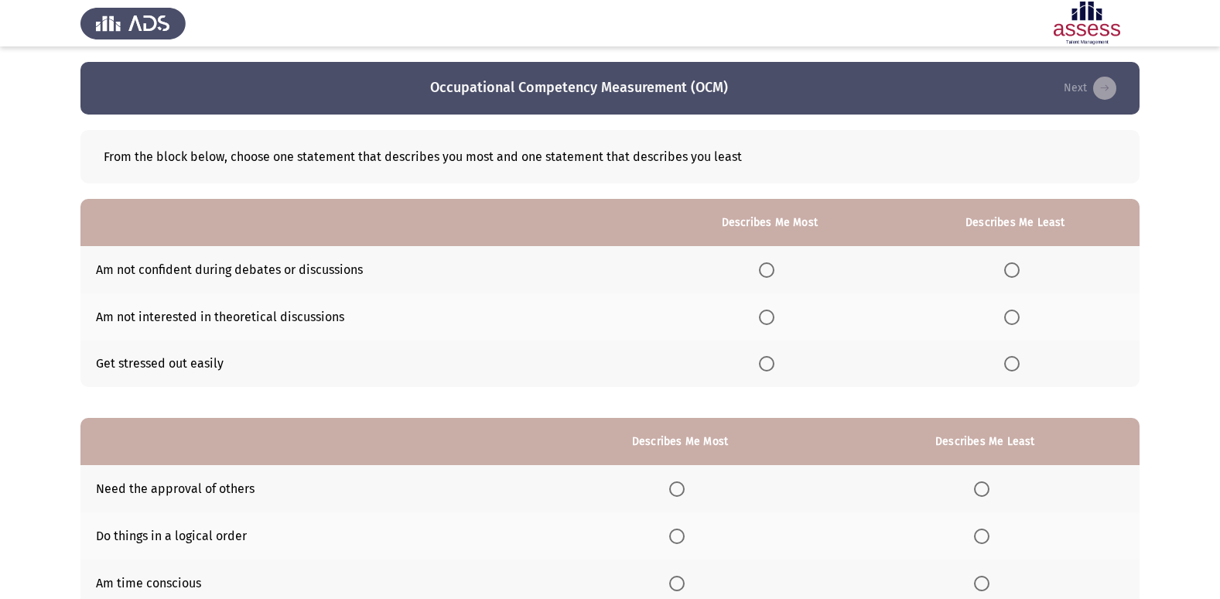
click at [1018, 275] on span "Select an option" at bounding box center [1012, 269] width 15 height 15
click at [1018, 275] on input "Select an option" at bounding box center [1012, 269] width 15 height 15
click at [775, 320] on span "Select an option" at bounding box center [766, 317] width 15 height 15
click at [775, 320] on input "Select an option" at bounding box center [766, 317] width 15 height 15
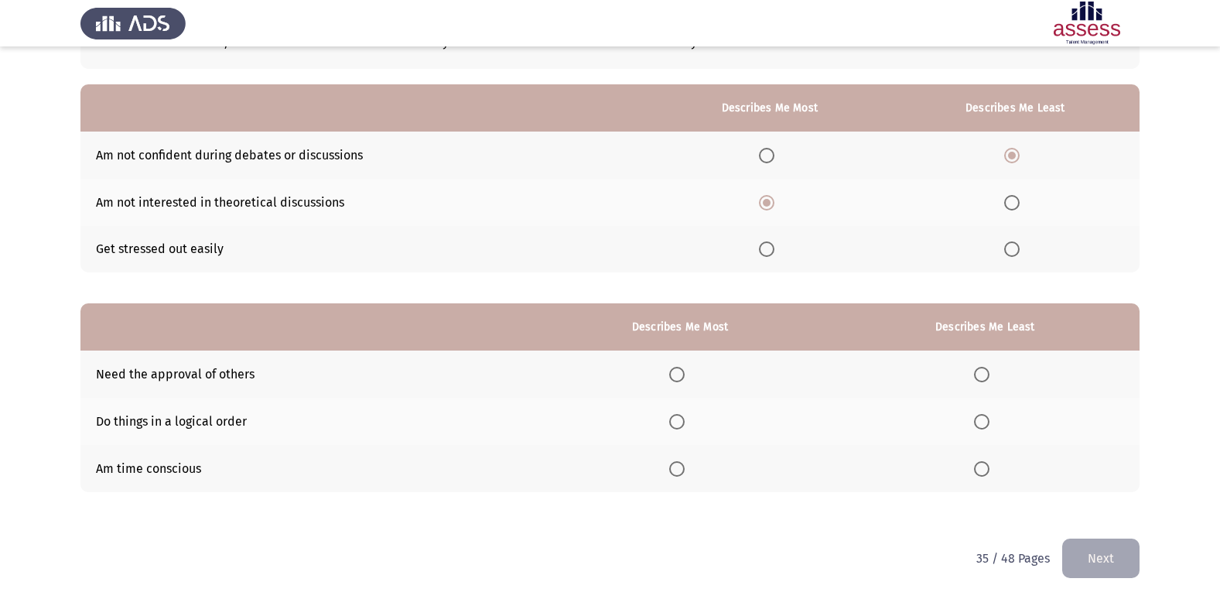
scroll to position [116, 0]
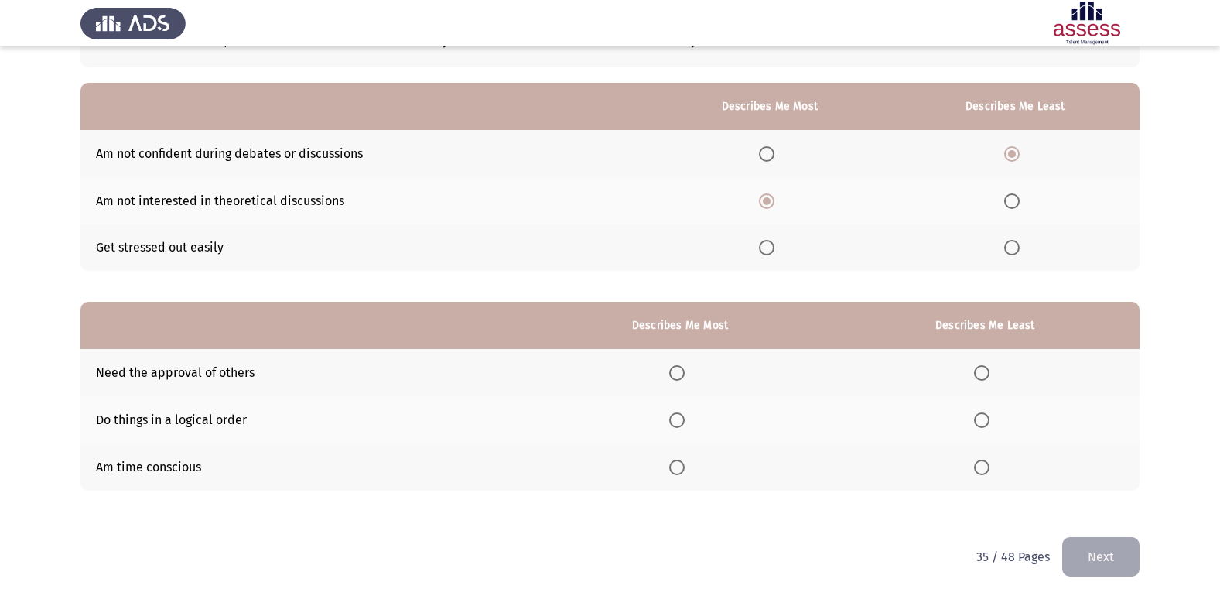
click at [982, 374] on span "Select an option" at bounding box center [981, 372] width 15 height 15
click at [982, 374] on input "Select an option" at bounding box center [981, 372] width 15 height 15
click at [682, 421] on span "Select an option" at bounding box center [676, 419] width 15 height 15
click at [682, 421] on input "Select an option" at bounding box center [676, 419] width 15 height 15
click at [1104, 556] on button "Next" at bounding box center [1101, 556] width 77 height 39
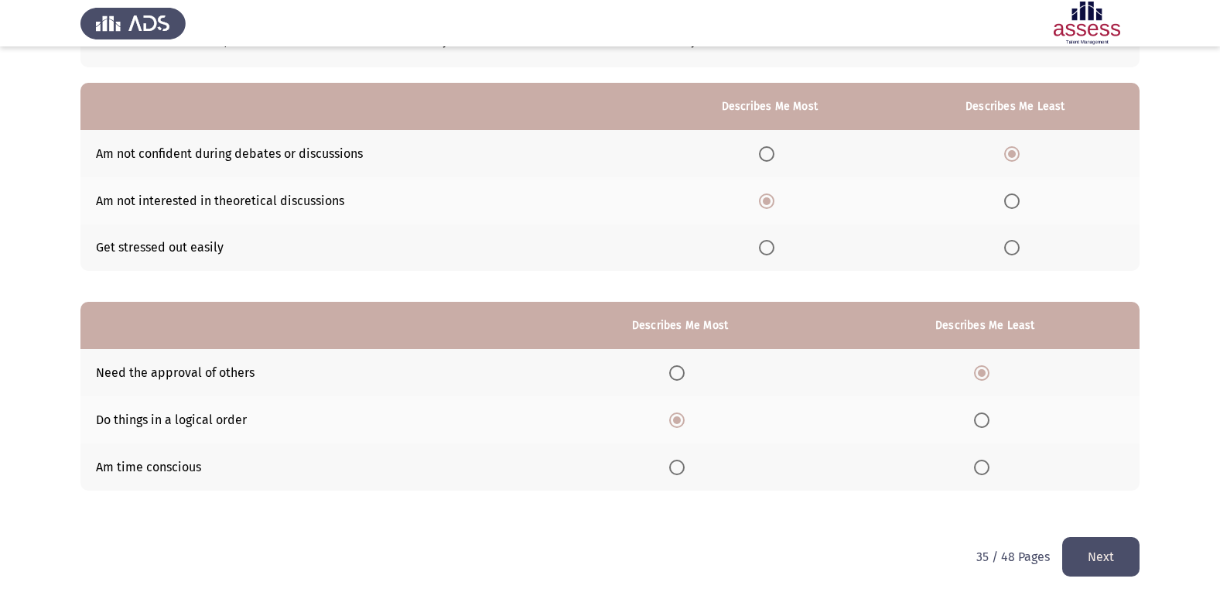
scroll to position [0, 0]
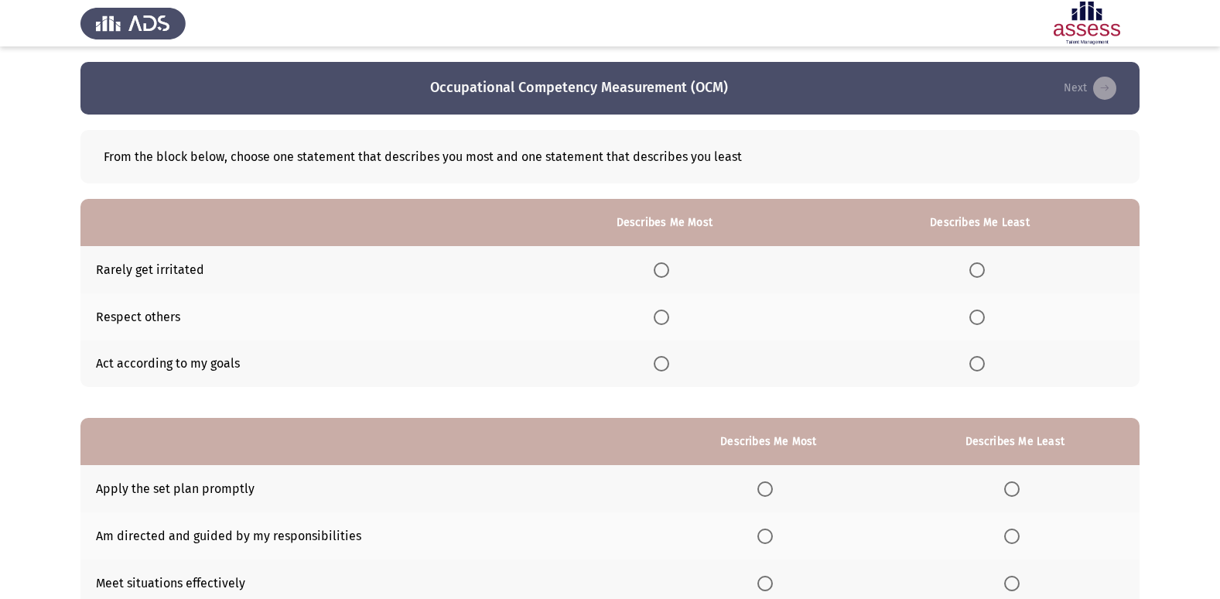
click at [974, 362] on span "Select an option" at bounding box center [977, 363] width 15 height 15
click at [974, 362] on input "Select an option" at bounding box center [977, 363] width 15 height 15
click at [662, 317] on span "Select an option" at bounding box center [661, 317] width 15 height 15
click at [662, 317] on input "Select an option" at bounding box center [661, 317] width 15 height 15
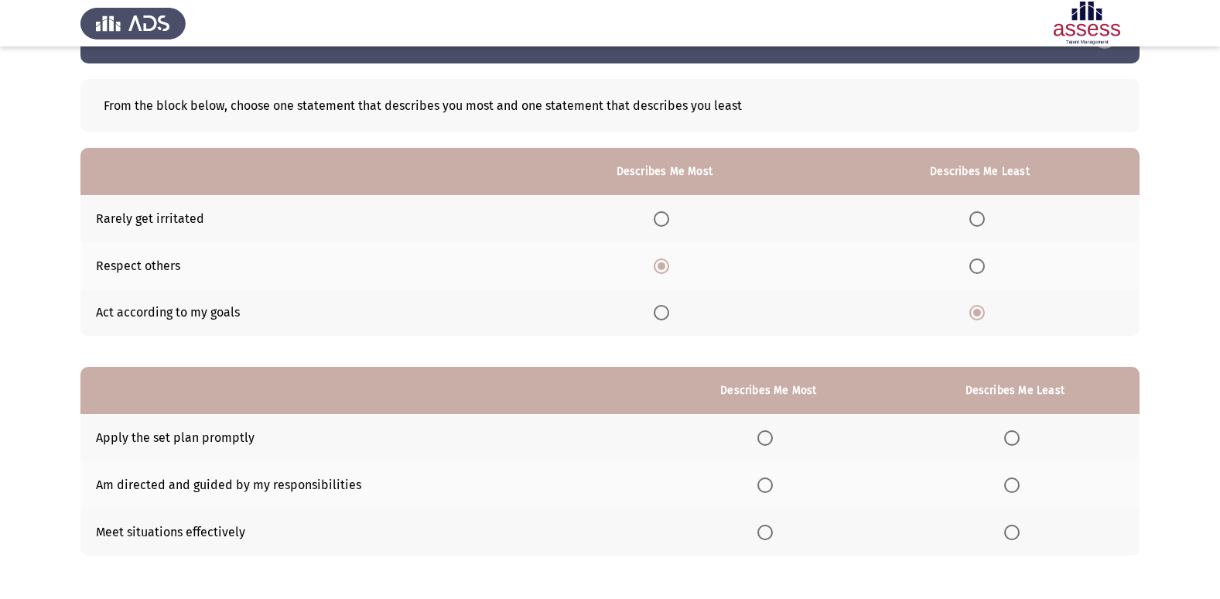
scroll to position [116, 0]
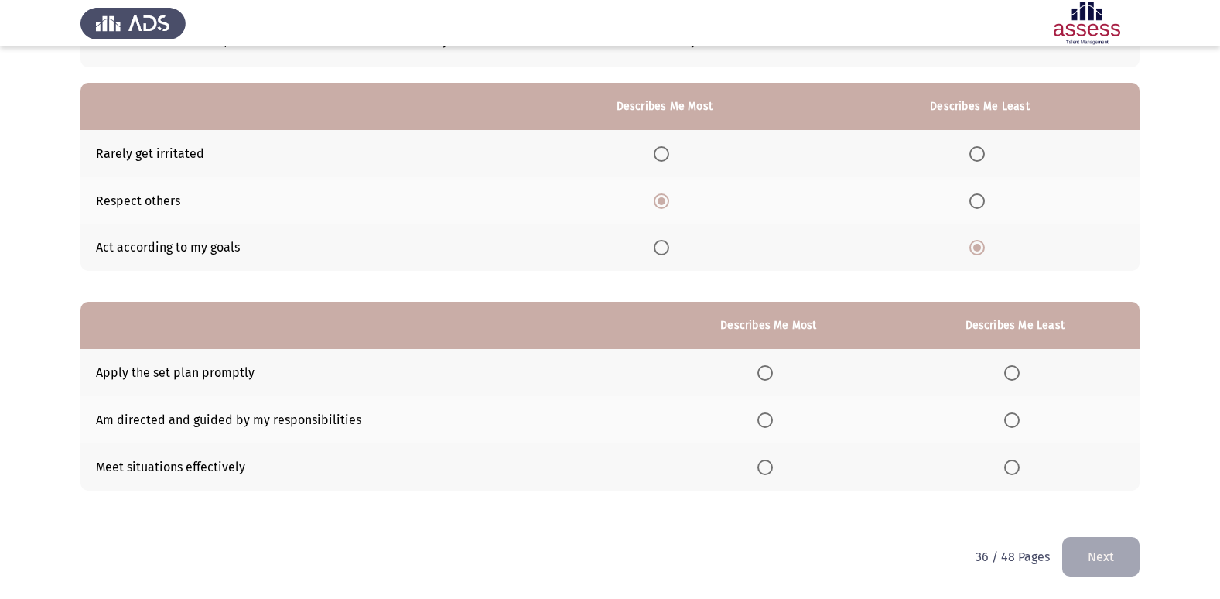
click at [772, 423] on span "Select an option" at bounding box center [765, 419] width 15 height 15
click at [772, 423] on input "Select an option" at bounding box center [765, 419] width 15 height 15
click at [1009, 374] on span "Select an option" at bounding box center [1012, 372] width 15 height 15
click at [1009, 374] on input "Select an option" at bounding box center [1012, 372] width 15 height 15
click at [1079, 546] on button "Next" at bounding box center [1101, 556] width 77 height 39
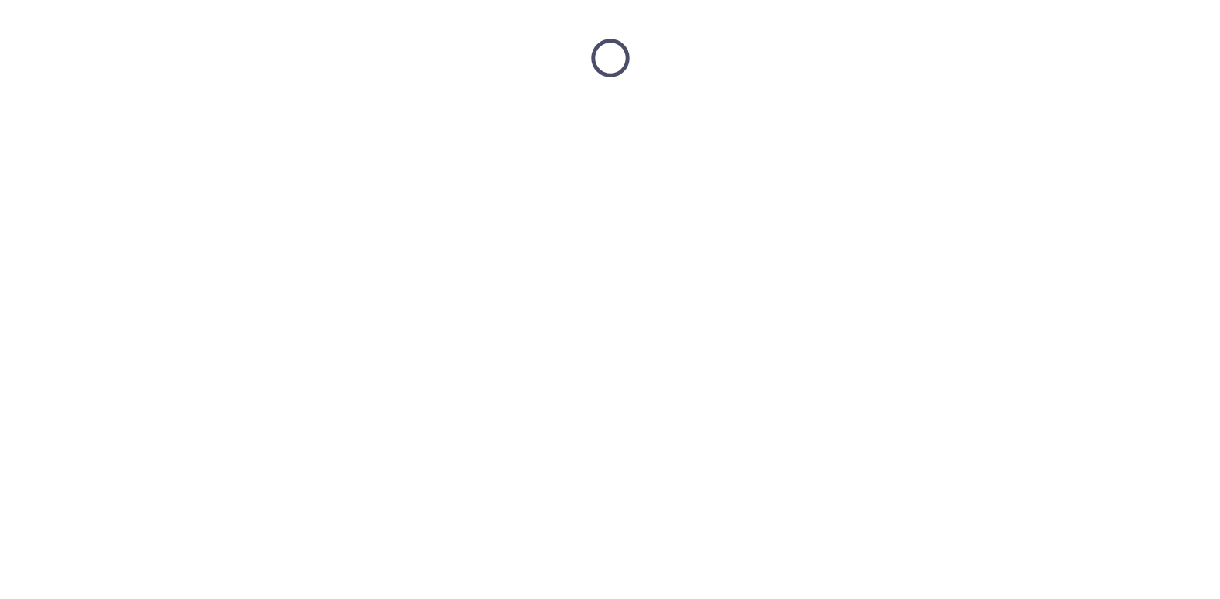
scroll to position [0, 0]
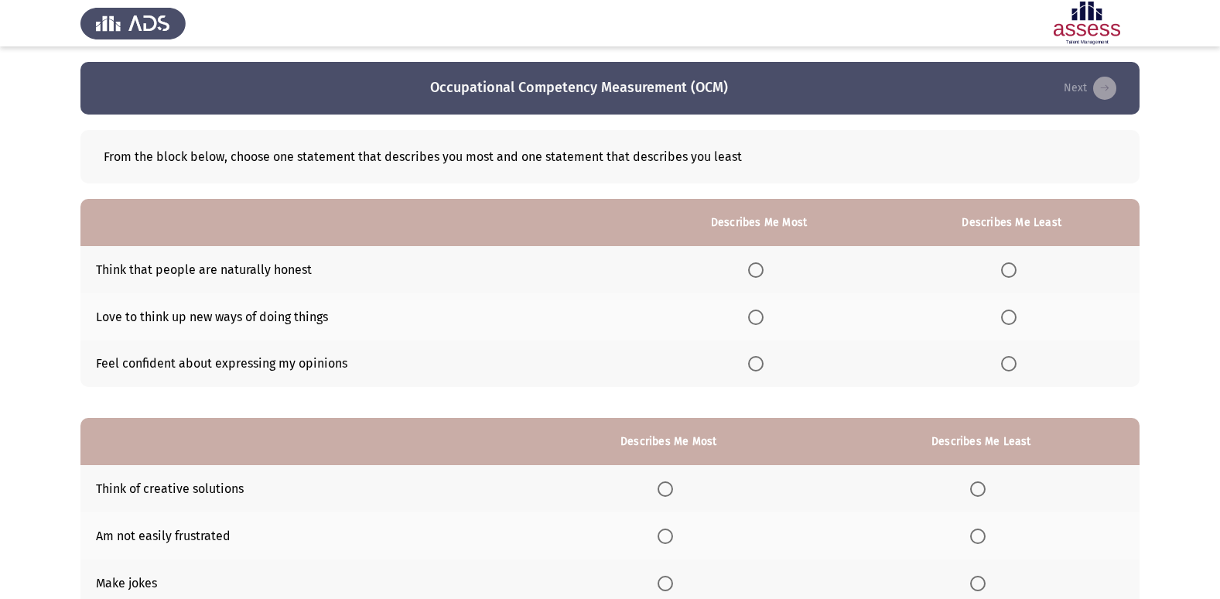
click at [758, 362] on span "Select an option" at bounding box center [755, 363] width 15 height 15
click at [758, 362] on input "Select an option" at bounding box center [755, 363] width 15 height 15
click at [1008, 270] on span "Select an option" at bounding box center [1008, 269] width 15 height 15
click at [1008, 270] on input "Select an option" at bounding box center [1008, 269] width 15 height 15
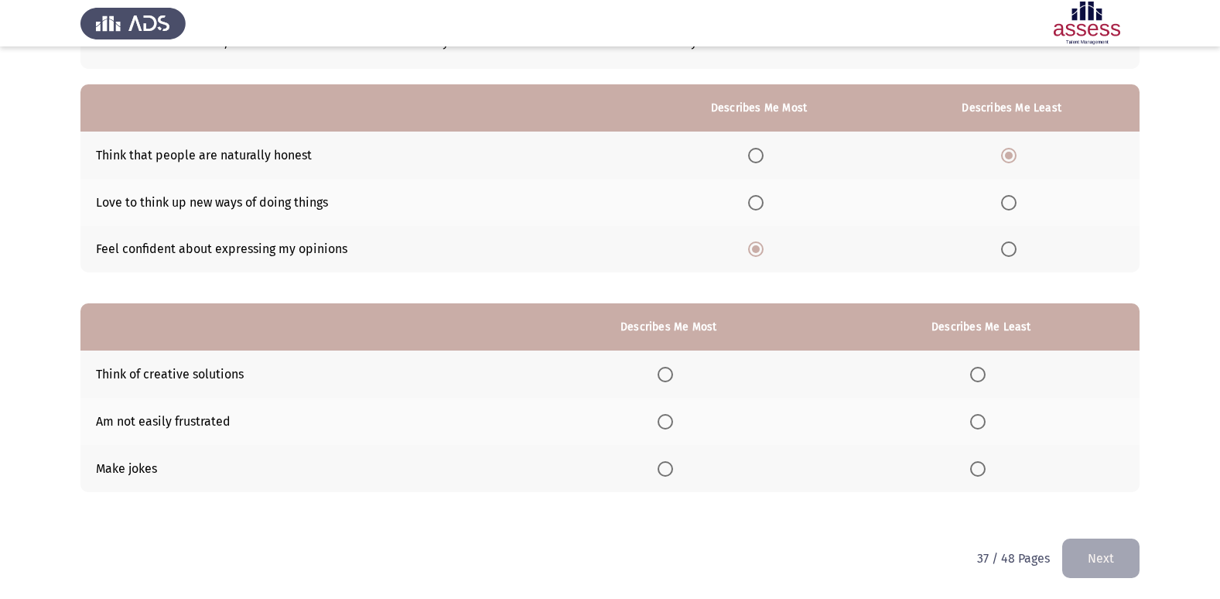
scroll to position [116, 0]
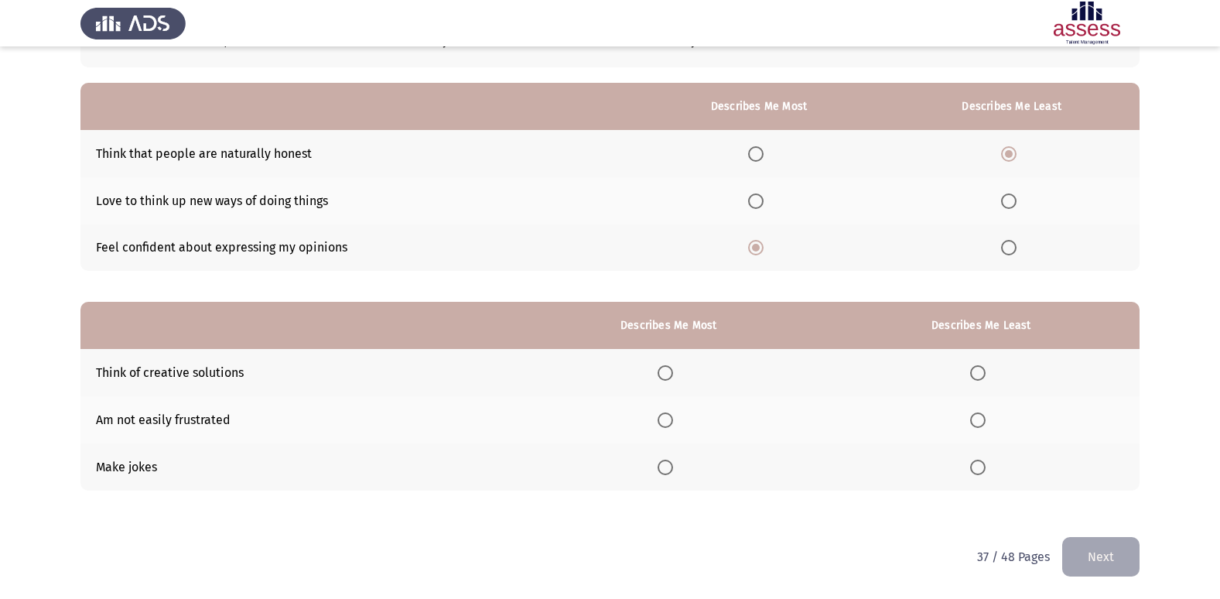
click at [673, 422] on span "Select an option" at bounding box center [665, 419] width 15 height 15
click at [673, 422] on input "Select an option" at bounding box center [665, 419] width 15 height 15
click at [978, 471] on span "Select an option" at bounding box center [977, 467] width 15 height 15
click at [978, 471] on input "Select an option" at bounding box center [977, 467] width 15 height 15
click at [1098, 560] on button "Next" at bounding box center [1101, 556] width 77 height 39
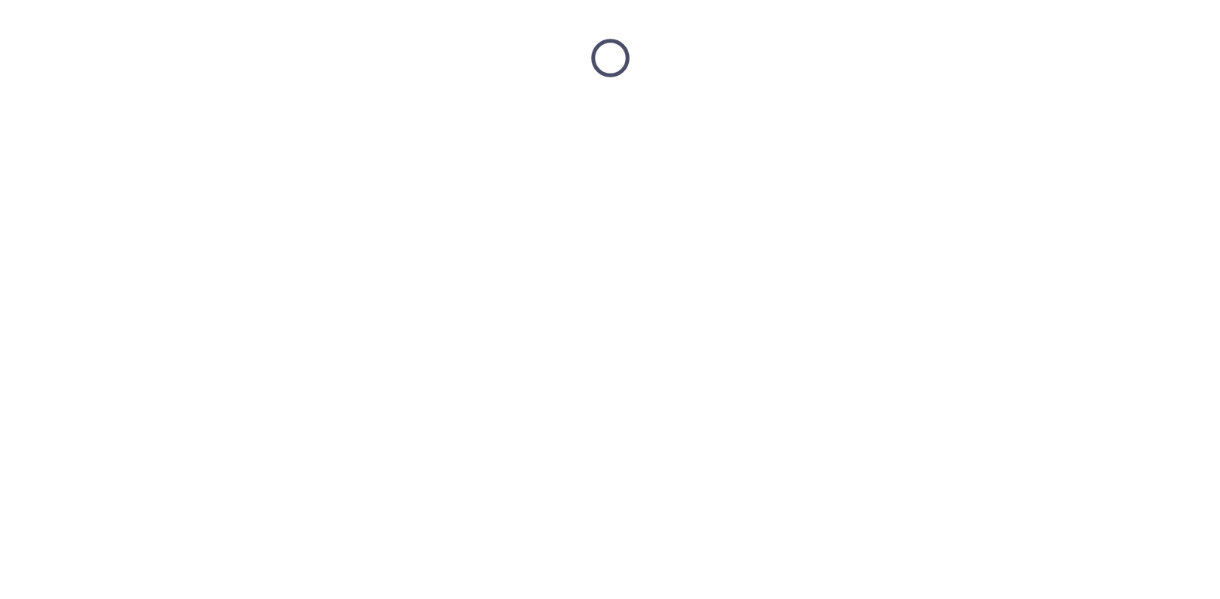
scroll to position [0, 0]
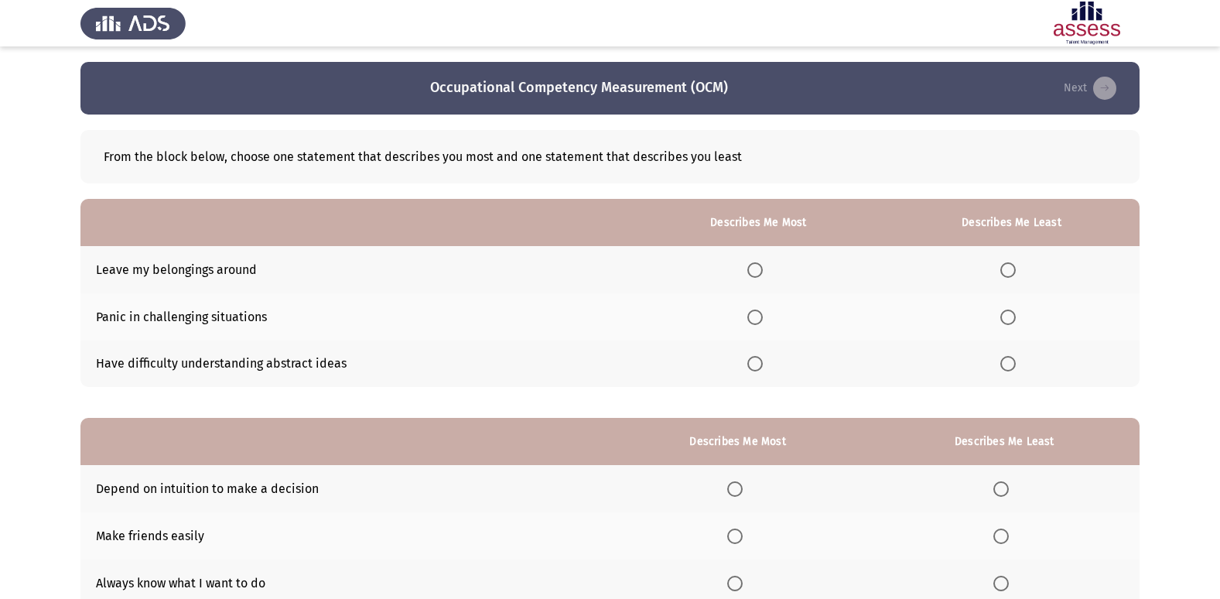
click at [757, 265] on span "Select an option" at bounding box center [755, 269] width 15 height 15
click at [757, 265] on input "Select an option" at bounding box center [755, 269] width 15 height 15
click at [1007, 313] on span "Select an option" at bounding box center [1008, 317] width 15 height 15
click at [1007, 313] on input "Select an option" at bounding box center [1008, 317] width 15 height 15
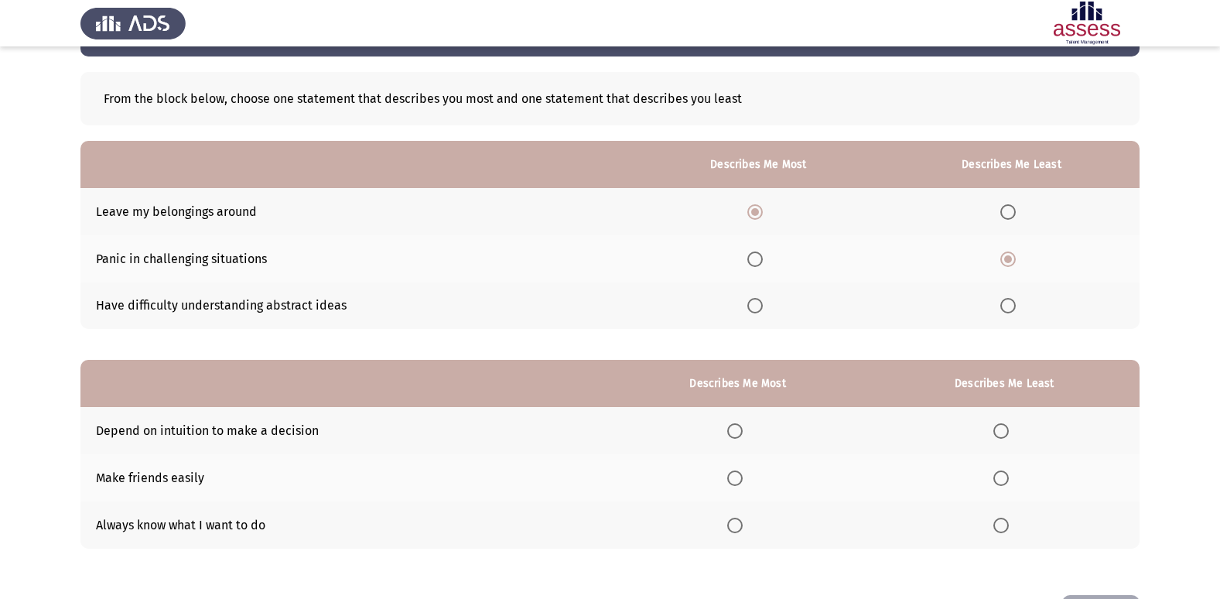
scroll to position [116, 0]
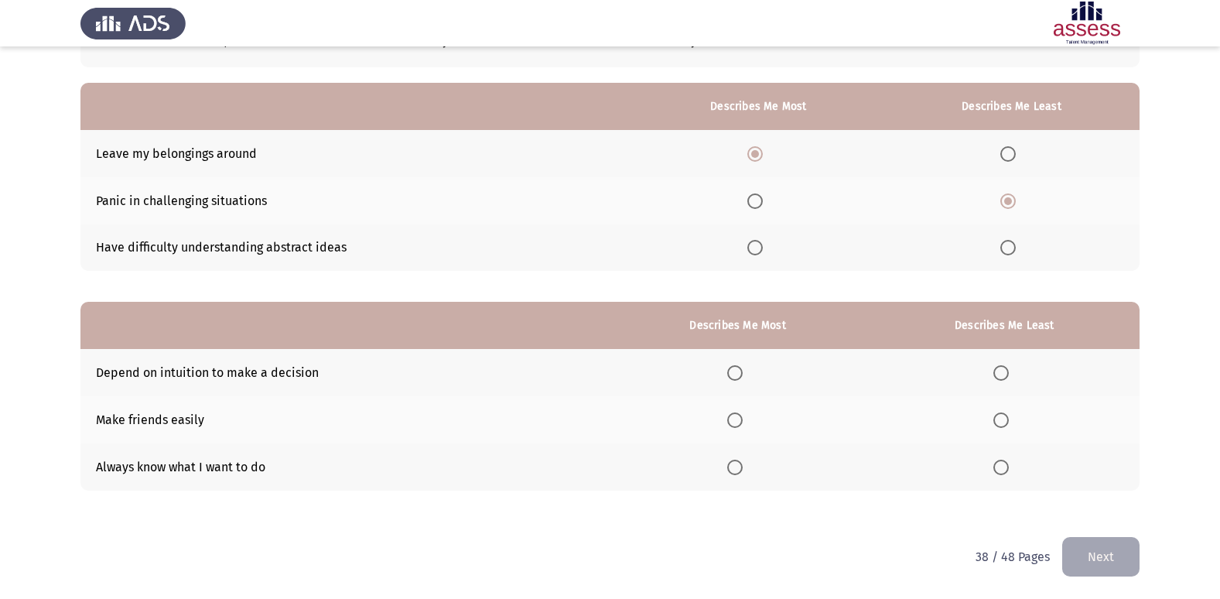
click at [738, 417] on span "Select an option" at bounding box center [734, 419] width 15 height 15
click at [738, 417] on input "Select an option" at bounding box center [734, 419] width 15 height 15
click at [743, 465] on span "Select an option" at bounding box center [734, 467] width 15 height 15
click at [743, 465] on input "Select an option" at bounding box center [734, 467] width 15 height 15
click at [1008, 369] on span "Select an option" at bounding box center [1001, 372] width 15 height 15
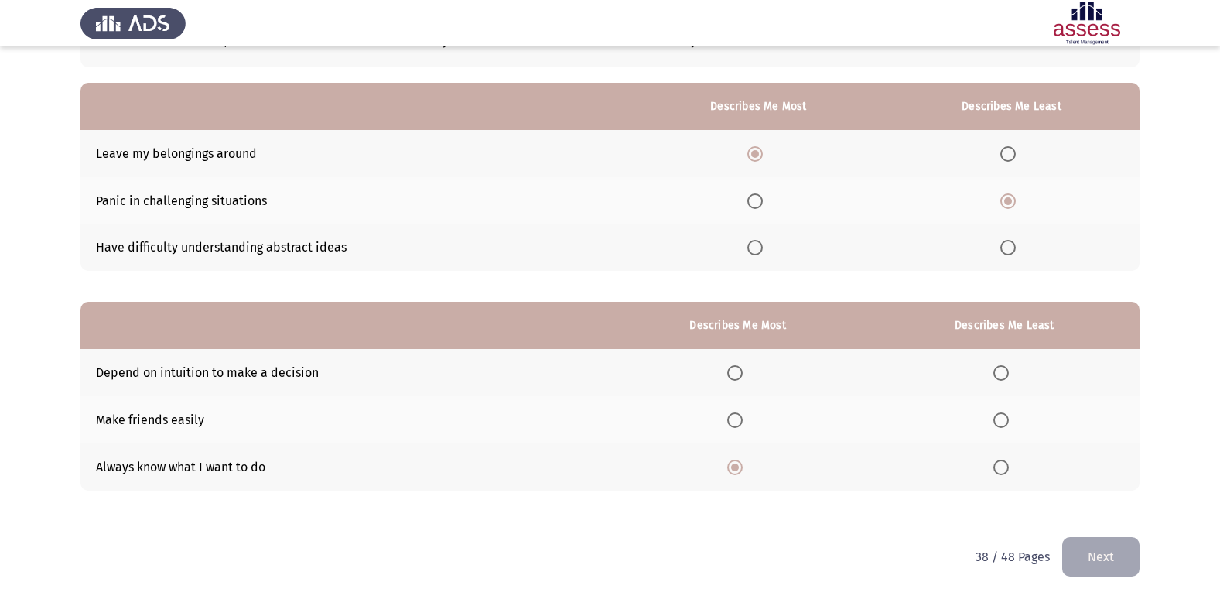
click at [1008, 369] on input "Select an option" at bounding box center [1001, 372] width 15 height 15
click at [1097, 569] on button "Next" at bounding box center [1101, 556] width 77 height 39
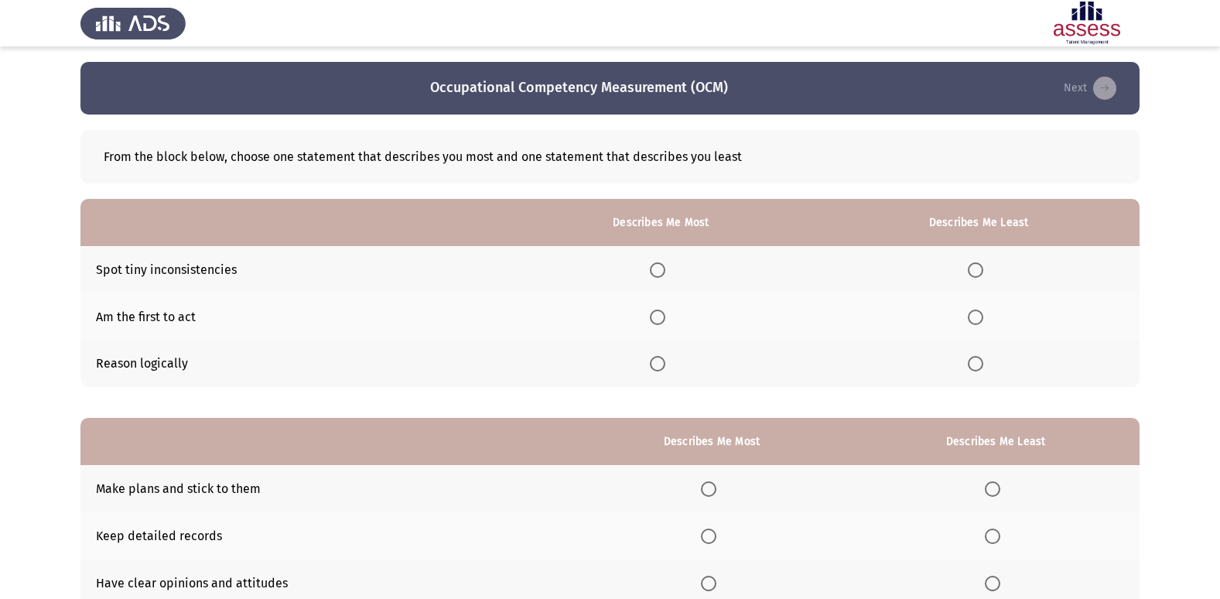
click at [974, 316] on span "Select an option" at bounding box center [975, 317] width 15 height 15
click at [974, 316] on input "Select an option" at bounding box center [975, 317] width 15 height 15
click at [663, 271] on span "Select an option" at bounding box center [657, 269] width 15 height 15
click at [663, 271] on input "Select an option" at bounding box center [657, 269] width 15 height 15
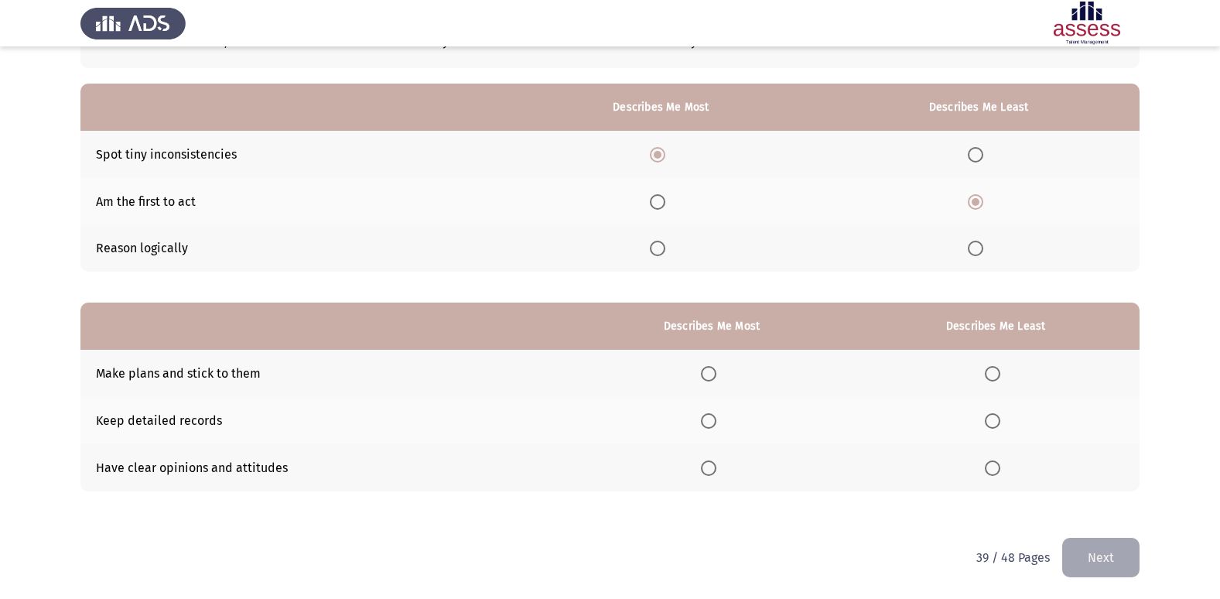
scroll to position [116, 0]
click at [716, 372] on span "Select an option" at bounding box center [708, 372] width 15 height 15
click at [716, 372] on input "Select an option" at bounding box center [708, 372] width 15 height 15
click at [995, 421] on span "Select an option" at bounding box center [992, 419] width 15 height 15
click at [995, 421] on input "Select an option" at bounding box center [992, 419] width 15 height 15
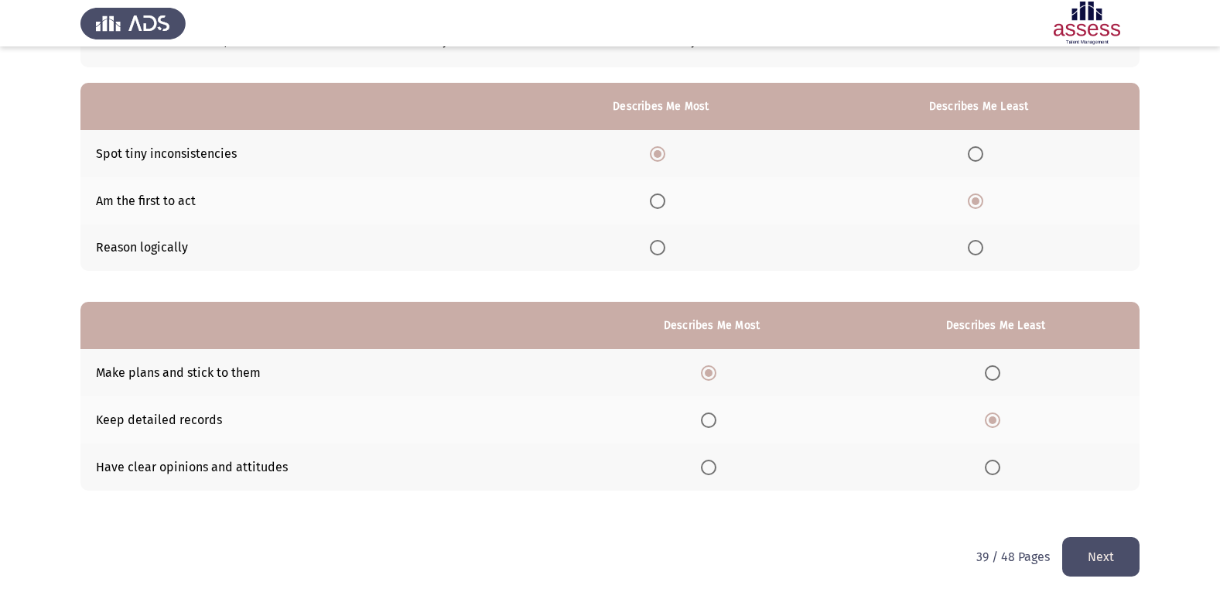
click at [1070, 555] on button "Next" at bounding box center [1101, 556] width 77 height 39
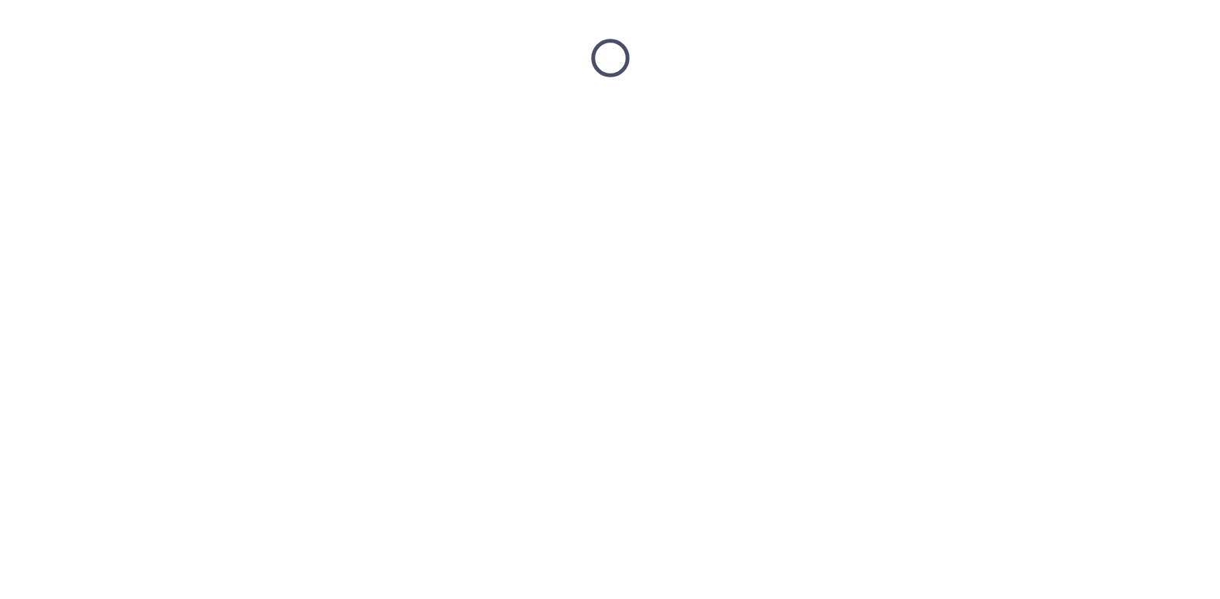
scroll to position [0, 0]
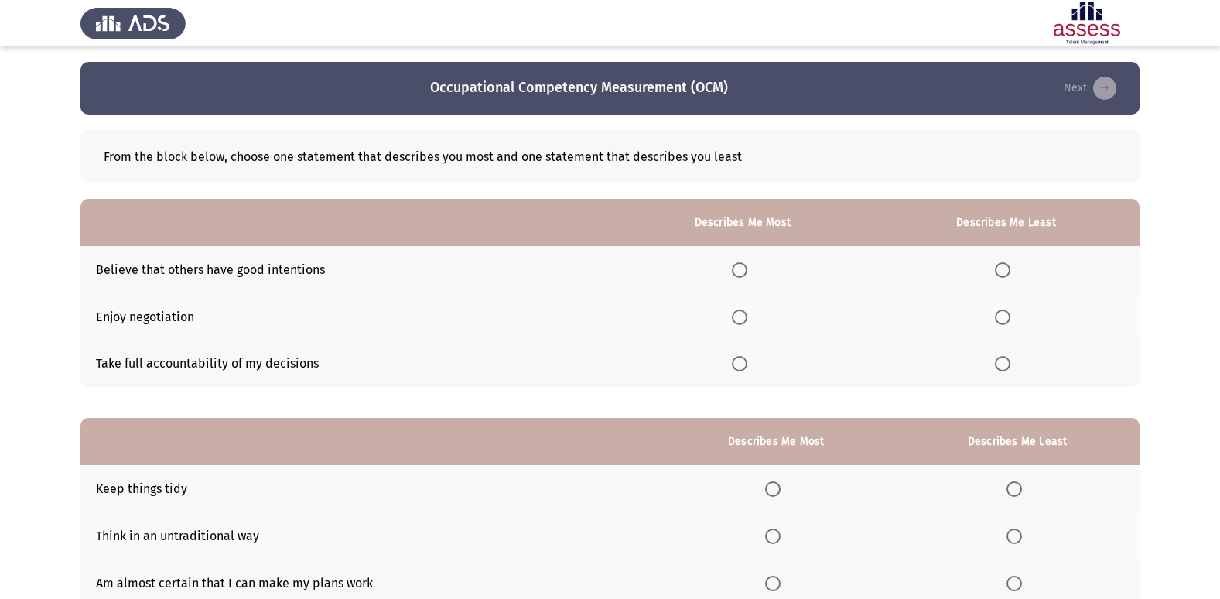
click at [743, 318] on span "Select an option" at bounding box center [739, 317] width 15 height 15
click at [743, 318] on input "Select an option" at bounding box center [739, 317] width 15 height 15
click at [1008, 270] on span "Select an option" at bounding box center [1002, 269] width 15 height 15
click at [1008, 270] on input "Select an option" at bounding box center [1002, 269] width 15 height 15
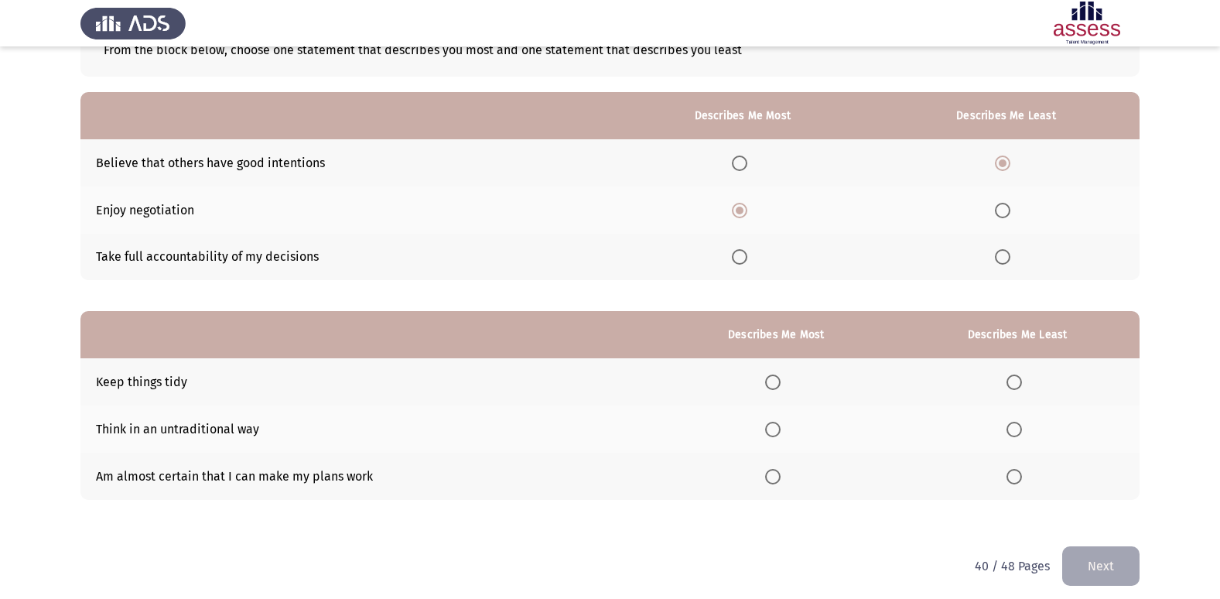
scroll to position [116, 0]
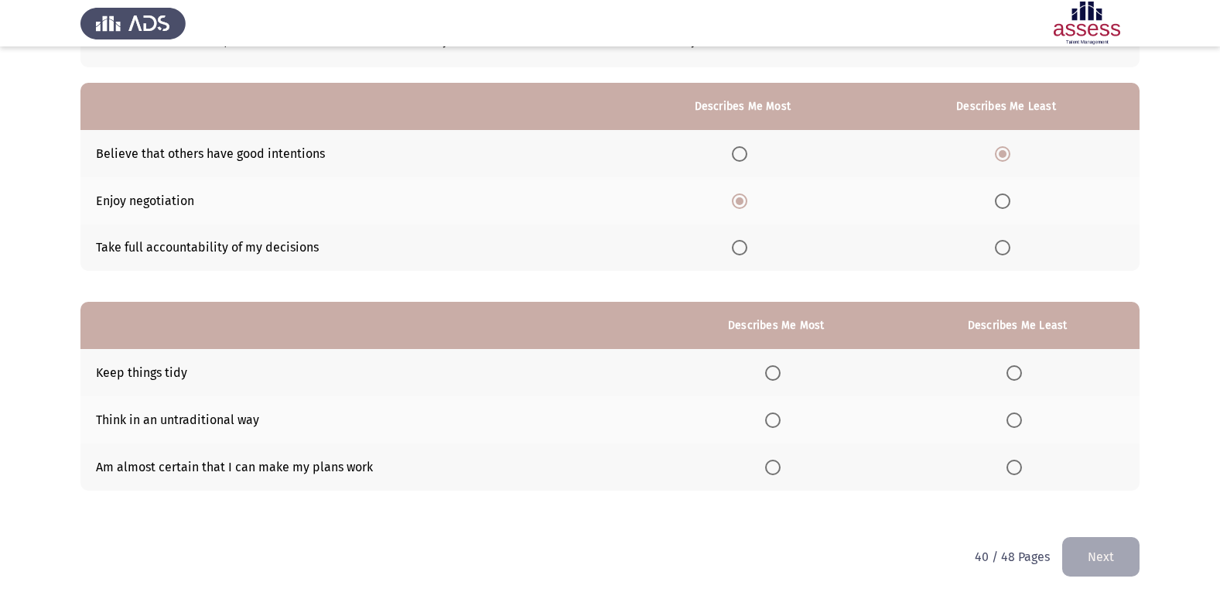
click at [774, 466] on span "Select an option" at bounding box center [772, 467] width 15 height 15
click at [774, 466] on input "Select an option" at bounding box center [772, 467] width 15 height 15
click at [1013, 376] on span "Select an option" at bounding box center [1014, 372] width 15 height 15
click at [1013, 376] on input "Select an option" at bounding box center [1014, 372] width 15 height 15
click at [1075, 553] on button "Next" at bounding box center [1101, 556] width 77 height 39
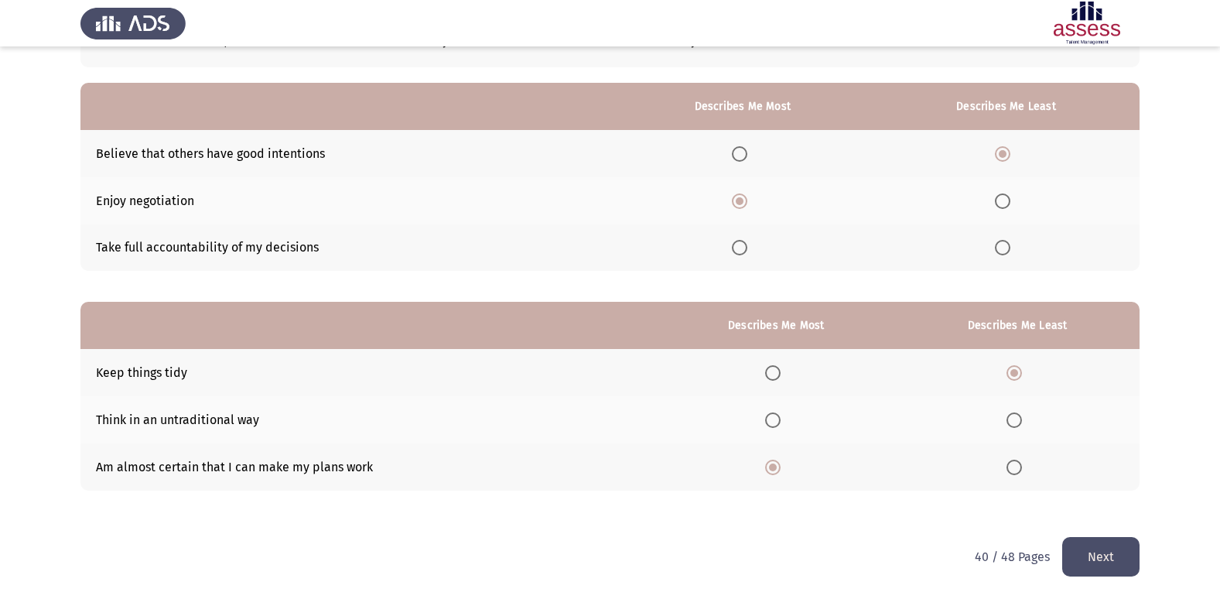
scroll to position [0, 0]
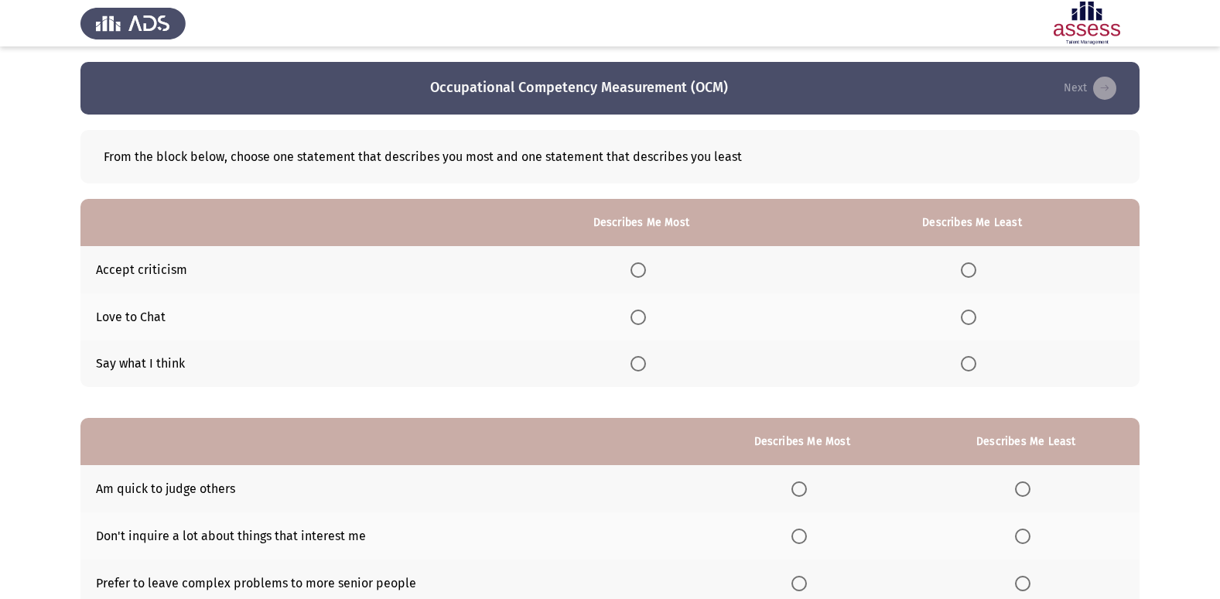
click at [967, 319] on span "Select an option" at bounding box center [968, 317] width 15 height 15
click at [967, 319] on input "Select an option" at bounding box center [968, 317] width 15 height 15
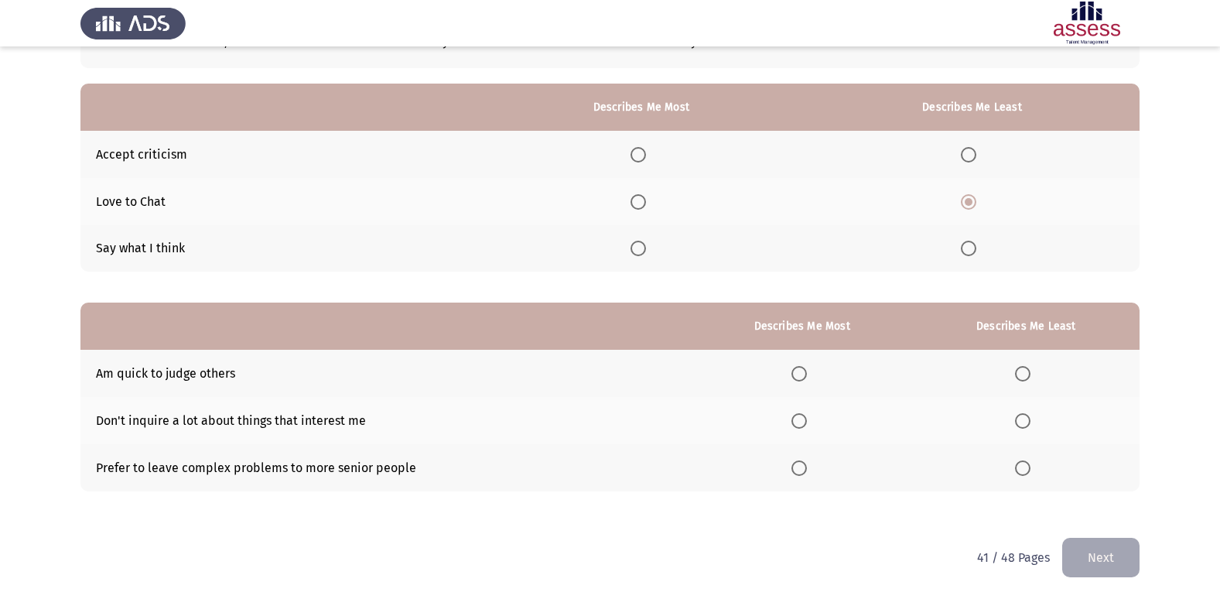
scroll to position [116, 0]
click at [1022, 377] on span "Select an option" at bounding box center [1022, 372] width 15 height 15
click at [1022, 377] on input "Select an option" at bounding box center [1022, 372] width 15 height 15
click at [807, 426] on span "Select an option" at bounding box center [799, 419] width 15 height 15
click at [807, 426] on input "Select an option" at bounding box center [799, 419] width 15 height 15
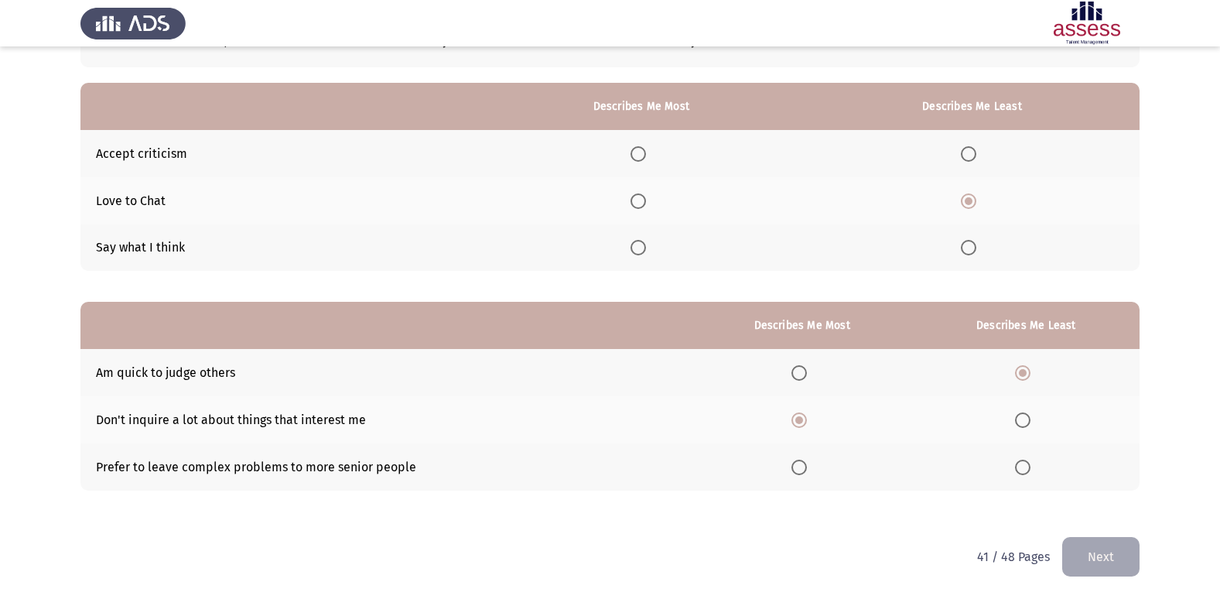
click at [1128, 549] on button "Next" at bounding box center [1101, 556] width 77 height 39
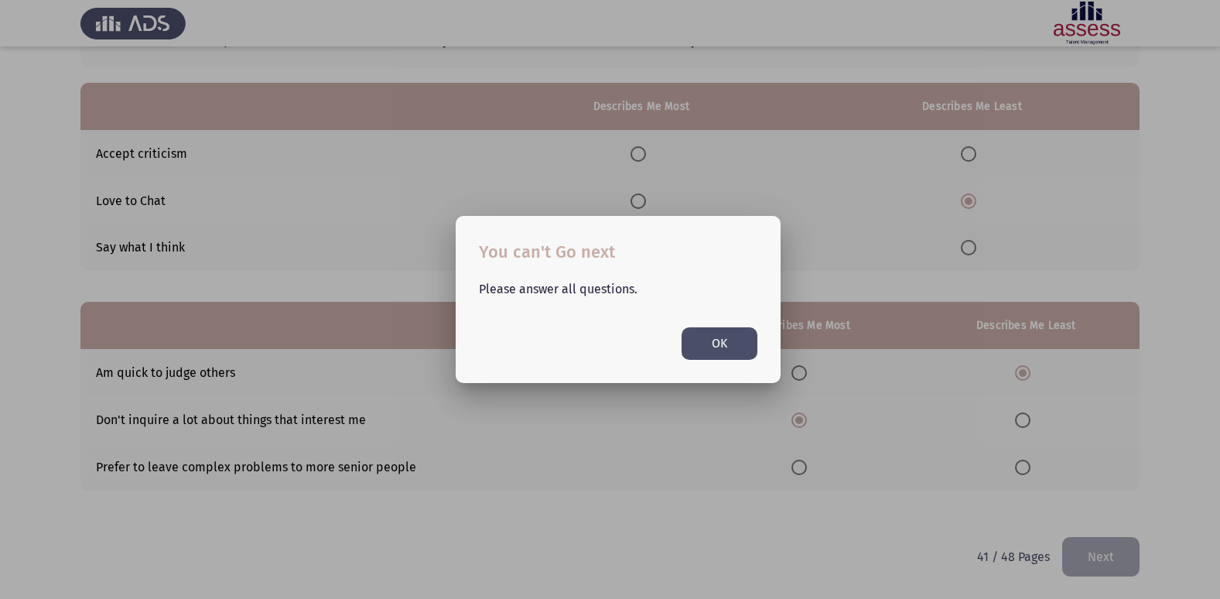
scroll to position [0, 0]
click at [733, 349] on button "OK" at bounding box center [720, 343] width 76 height 32
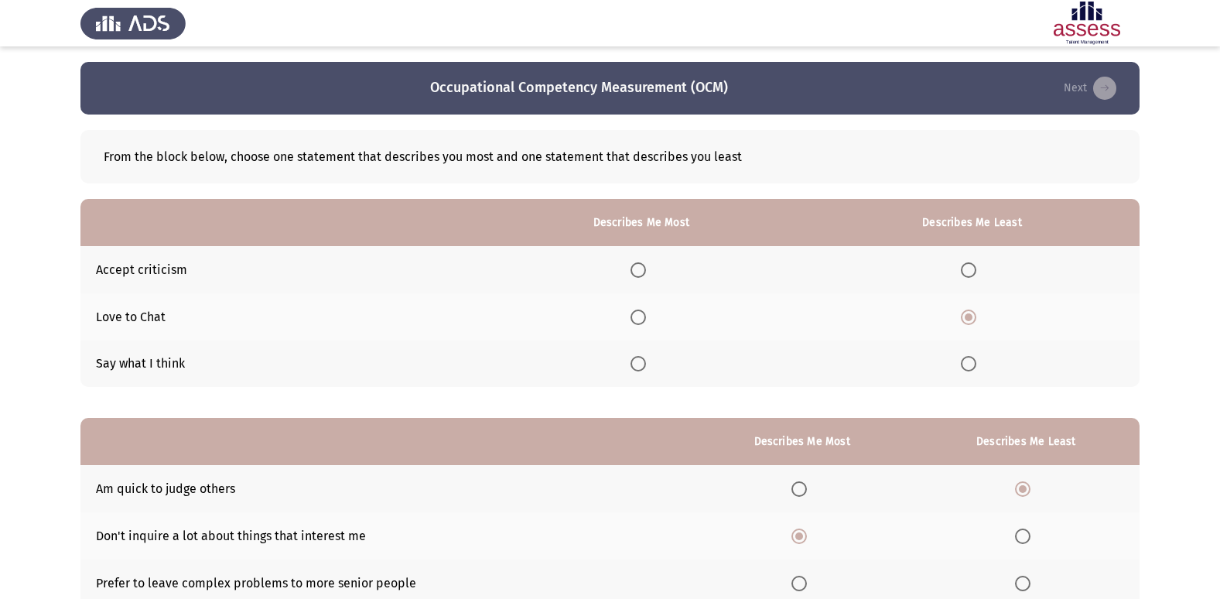
scroll to position [116, 0]
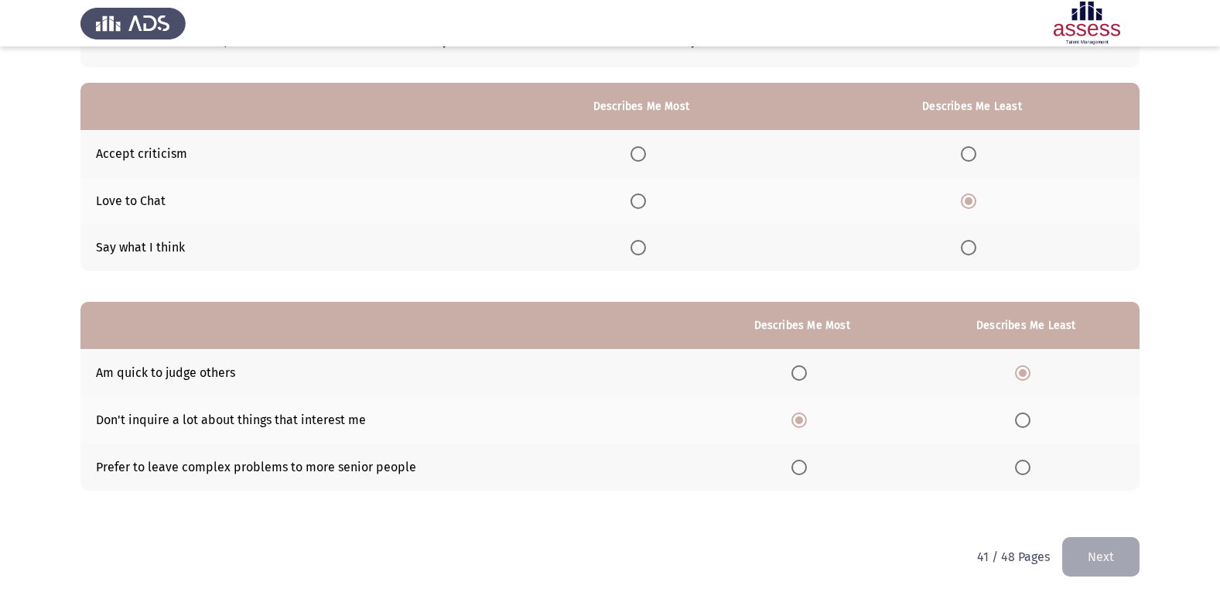
click at [639, 149] on span "Select an option" at bounding box center [638, 153] width 15 height 15
click at [639, 149] on input "Select an option" at bounding box center [638, 153] width 15 height 15
click at [1111, 555] on button "Next" at bounding box center [1101, 556] width 77 height 39
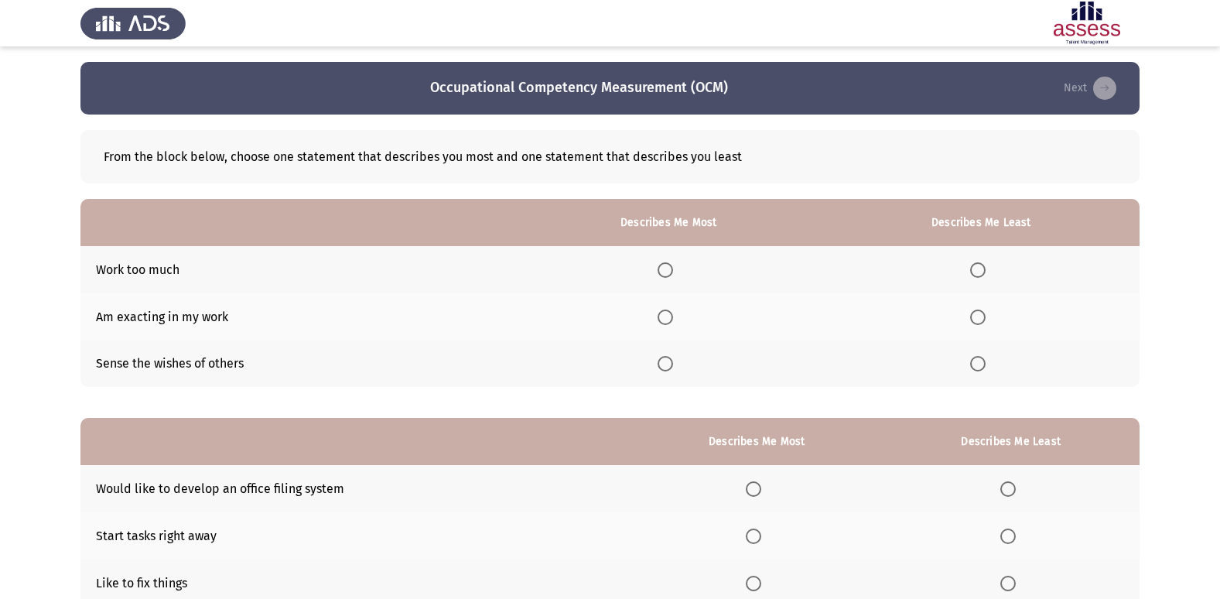
click at [981, 367] on span "Select an option" at bounding box center [977, 363] width 15 height 15
click at [981, 367] on input "Select an option" at bounding box center [977, 363] width 15 height 15
click at [673, 320] on span "Select an option" at bounding box center [665, 317] width 15 height 15
click at [673, 320] on input "Select an option" at bounding box center [665, 317] width 15 height 15
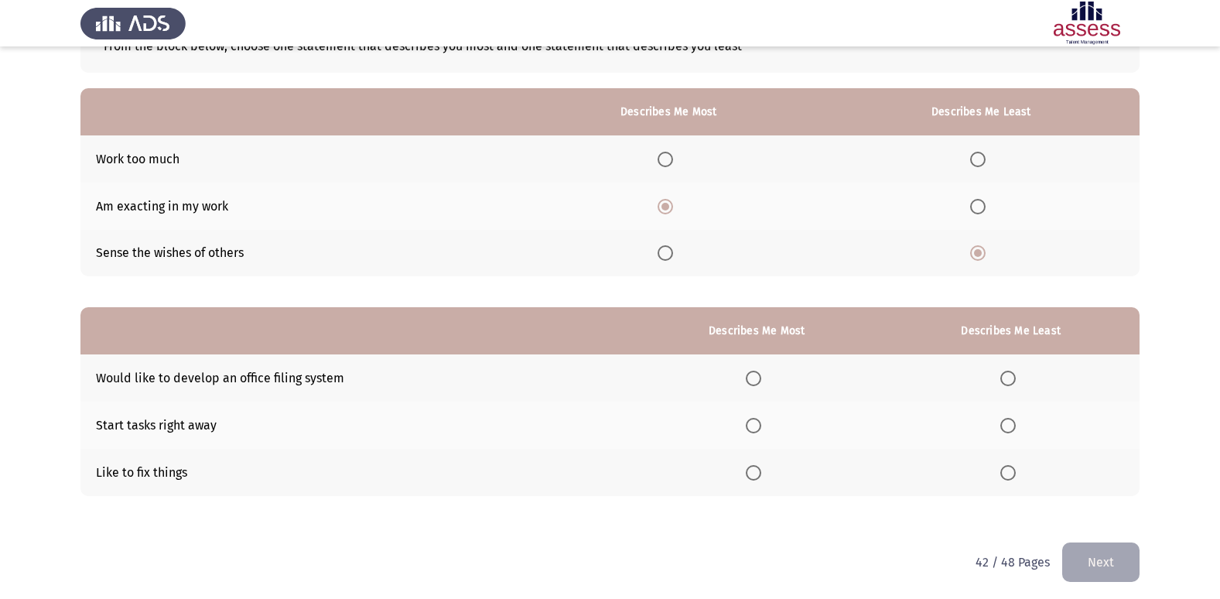
scroll to position [116, 0]
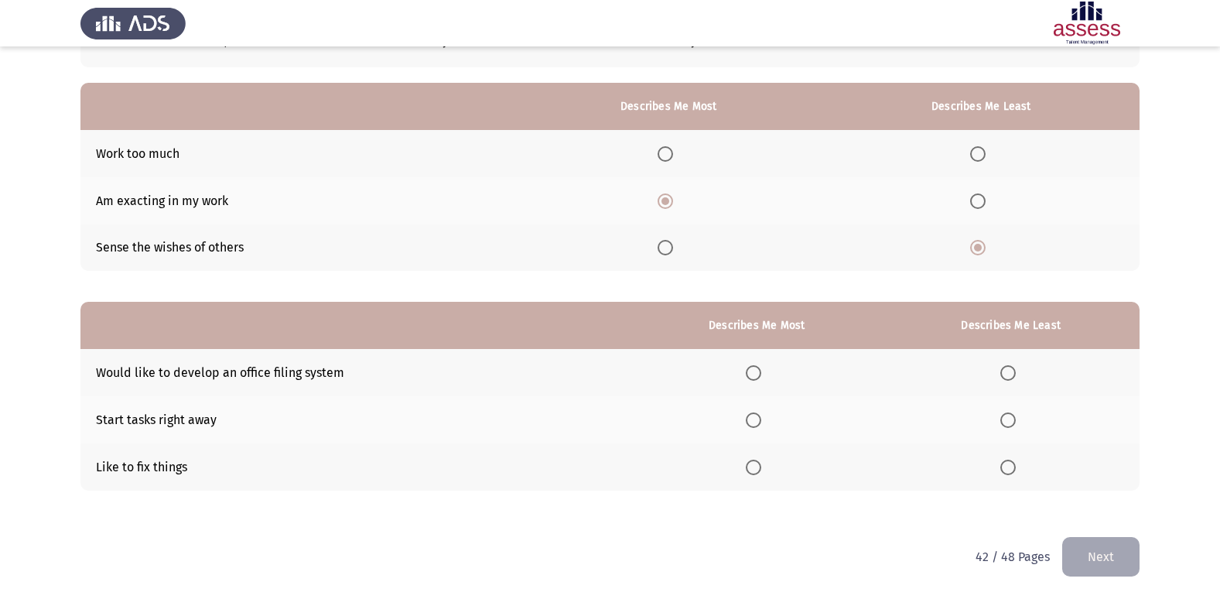
click at [751, 421] on span "Select an option" at bounding box center [753, 419] width 15 height 15
click at [751, 421] on input "Select an option" at bounding box center [753, 419] width 15 height 15
click at [1005, 467] on span "Select an option" at bounding box center [1008, 467] width 15 height 15
click at [1005, 467] on input "Select an option" at bounding box center [1008, 467] width 15 height 15
click at [1088, 547] on button "Next" at bounding box center [1101, 556] width 77 height 39
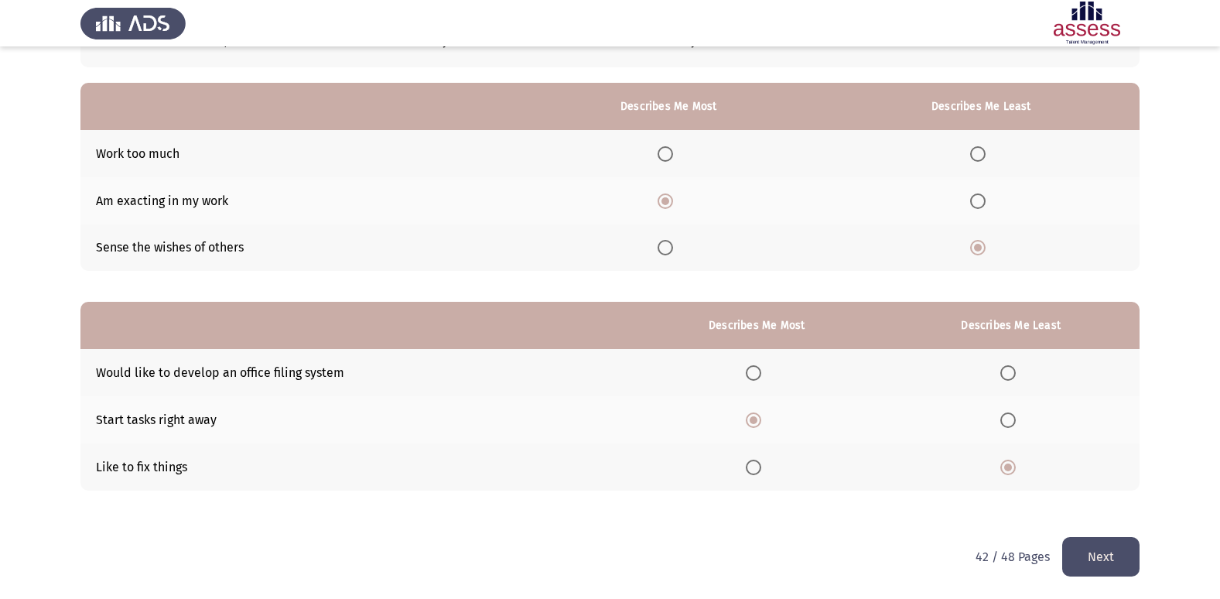
scroll to position [0, 0]
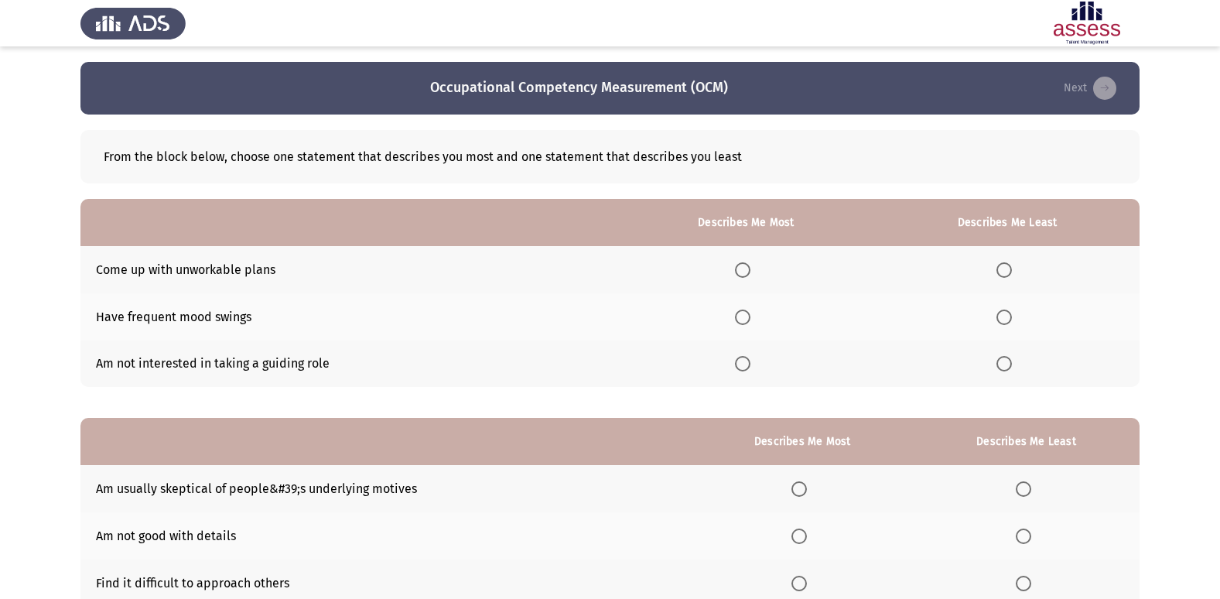
click at [1001, 267] on span "Select an option" at bounding box center [1004, 269] width 15 height 15
click at [1001, 267] on input "Select an option" at bounding box center [1004, 269] width 15 height 15
click at [741, 359] on span "Select an option" at bounding box center [742, 363] width 15 height 15
click at [741, 359] on input "Select an option" at bounding box center [742, 363] width 15 height 15
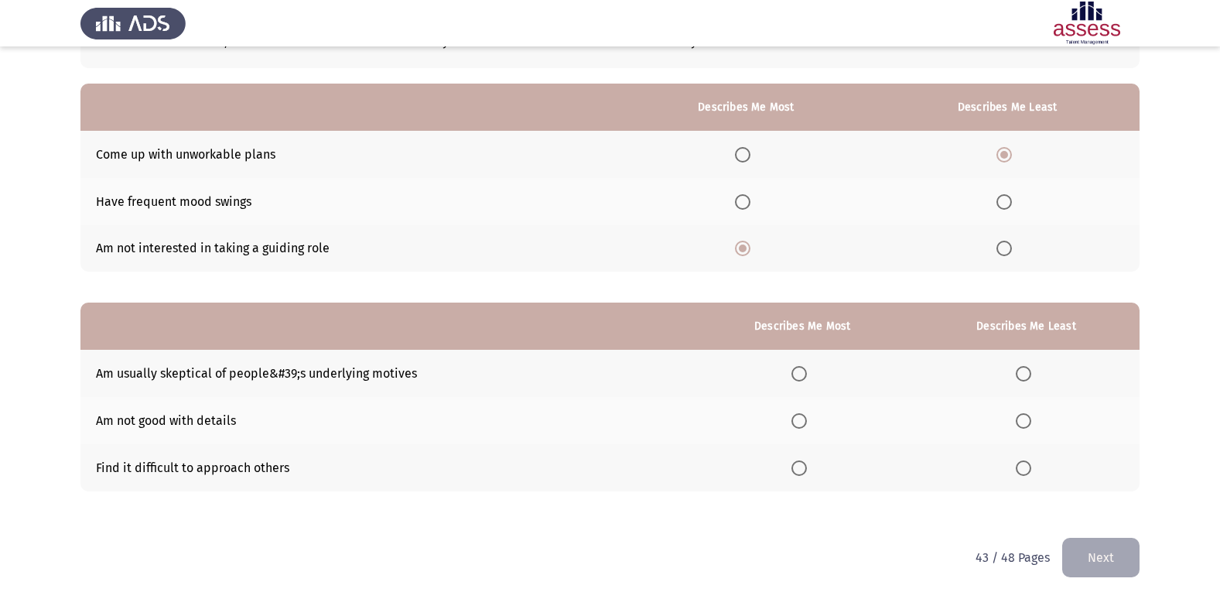
scroll to position [116, 0]
click at [800, 415] on span "Select an option" at bounding box center [799, 419] width 15 height 15
click at [800, 415] on input "Select an option" at bounding box center [799, 419] width 15 height 15
click at [1025, 472] on span "Select an option" at bounding box center [1023, 467] width 15 height 15
click at [1025, 472] on input "Select an option" at bounding box center [1023, 467] width 15 height 15
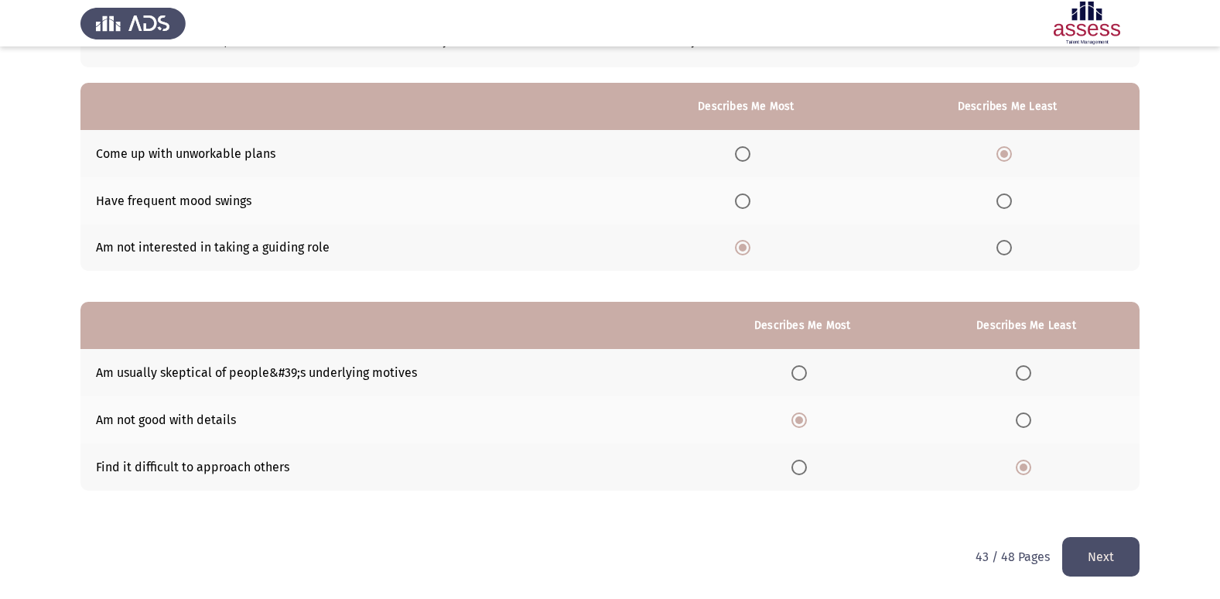
click at [1084, 553] on button "Next" at bounding box center [1101, 556] width 77 height 39
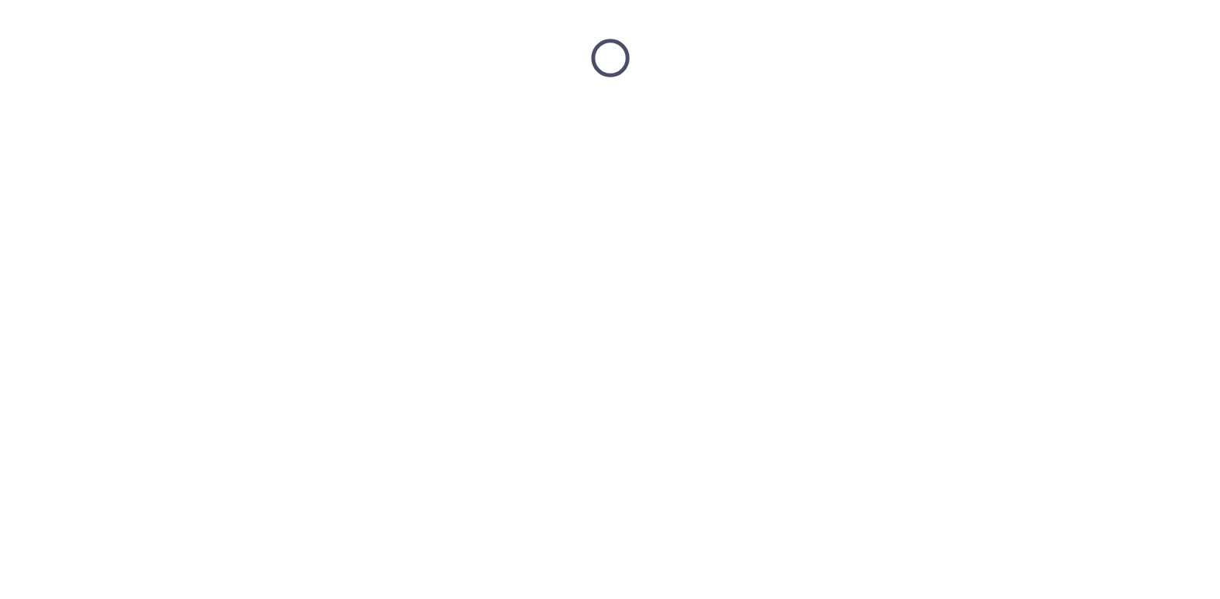
scroll to position [0, 0]
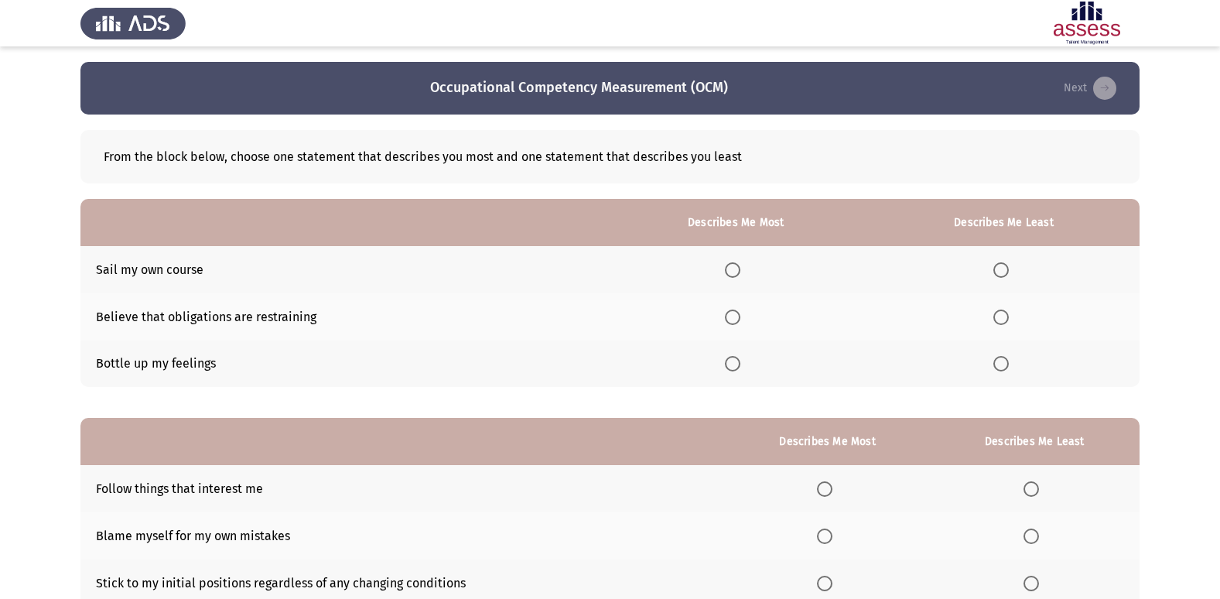
click at [740, 359] on span "Select an option" at bounding box center [732, 363] width 15 height 15
click at [740, 359] on input "Select an option" at bounding box center [732, 363] width 15 height 15
click at [1001, 320] on span "Select an option" at bounding box center [1001, 317] width 15 height 15
click at [1001, 320] on input "Select an option" at bounding box center [1001, 317] width 15 height 15
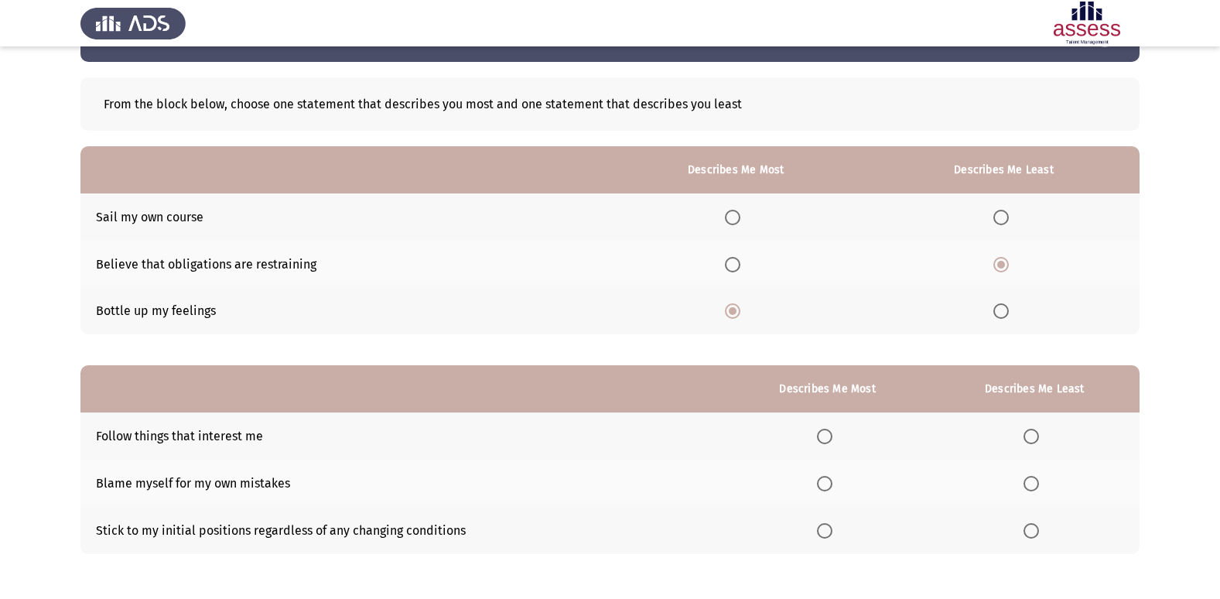
scroll to position [116, 0]
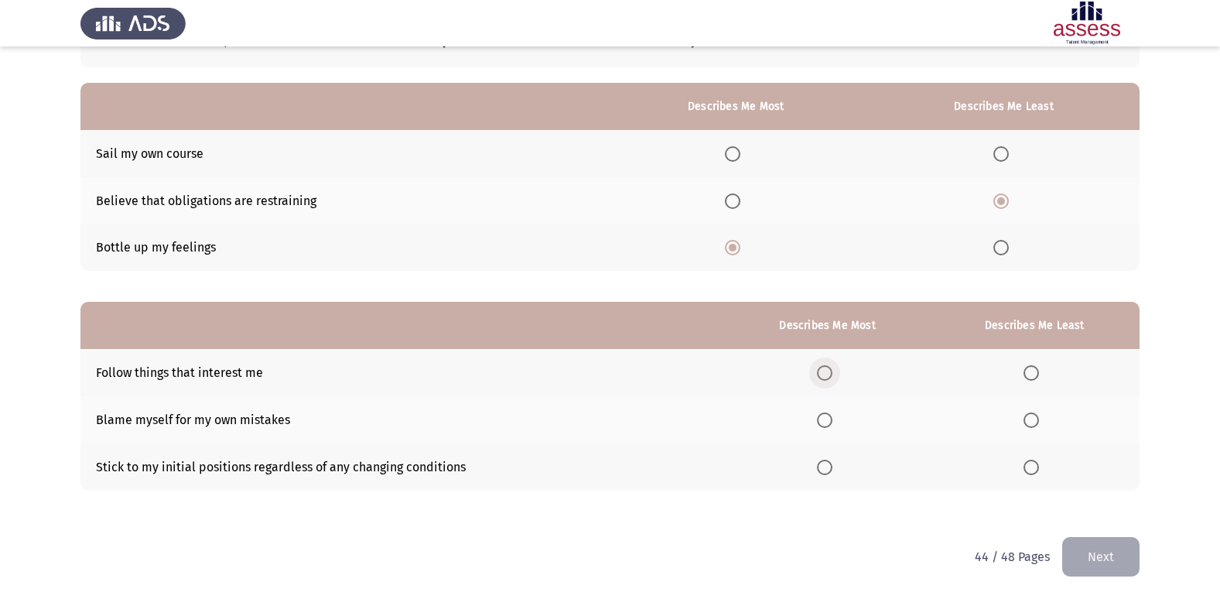
click at [825, 374] on span "Select an option" at bounding box center [824, 372] width 15 height 15
click at [825, 374] on input "Select an option" at bounding box center [824, 372] width 15 height 15
click at [1035, 471] on span "Select an option" at bounding box center [1031, 467] width 15 height 15
click at [1035, 471] on input "Select an option" at bounding box center [1031, 467] width 15 height 15
click at [1106, 560] on button "Next" at bounding box center [1101, 556] width 77 height 39
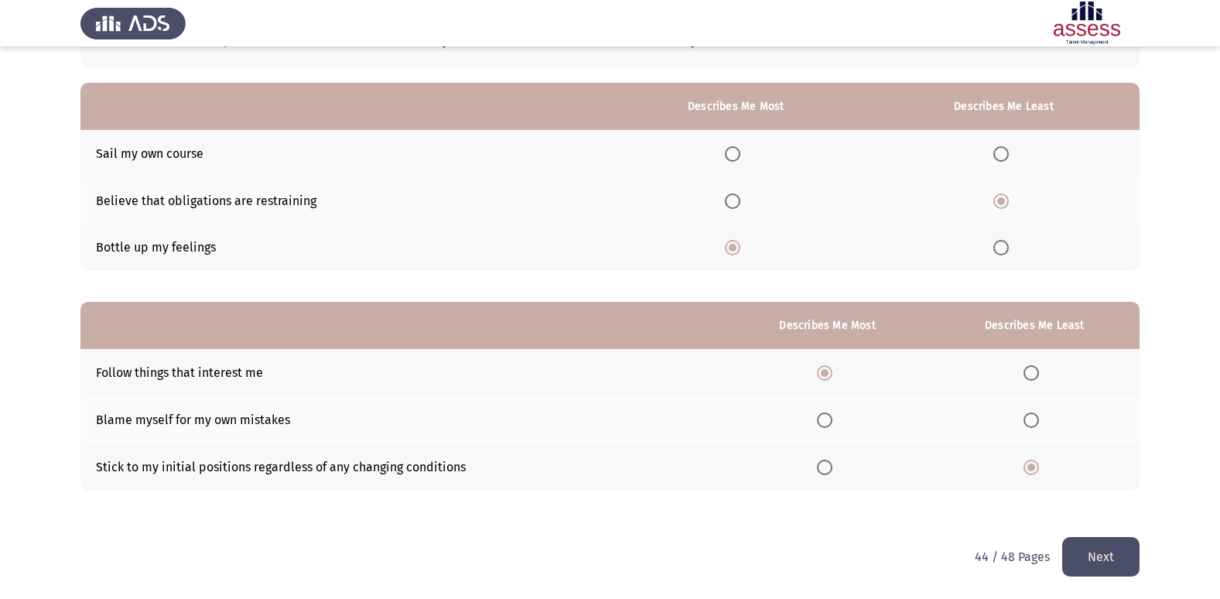
scroll to position [0, 0]
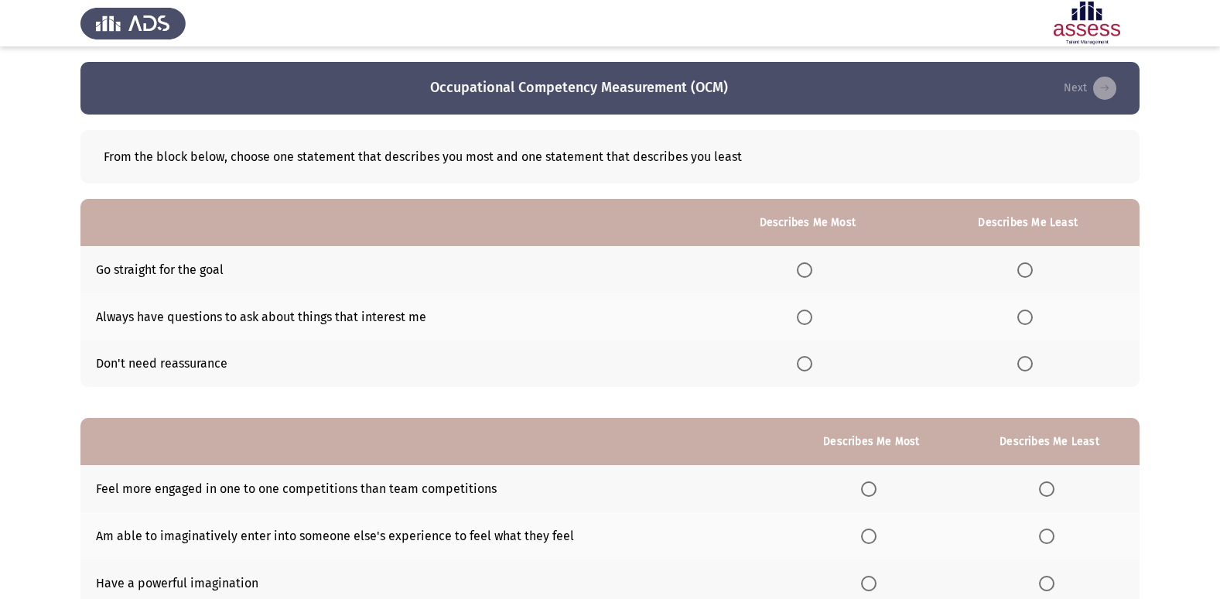
click at [1029, 362] on span "Select an option" at bounding box center [1025, 363] width 15 height 15
click at [1029, 362] on input "Select an option" at bounding box center [1025, 363] width 15 height 15
click at [804, 265] on span "Select an option" at bounding box center [804, 269] width 15 height 15
click at [804, 265] on input "Select an option" at bounding box center [804, 269] width 15 height 15
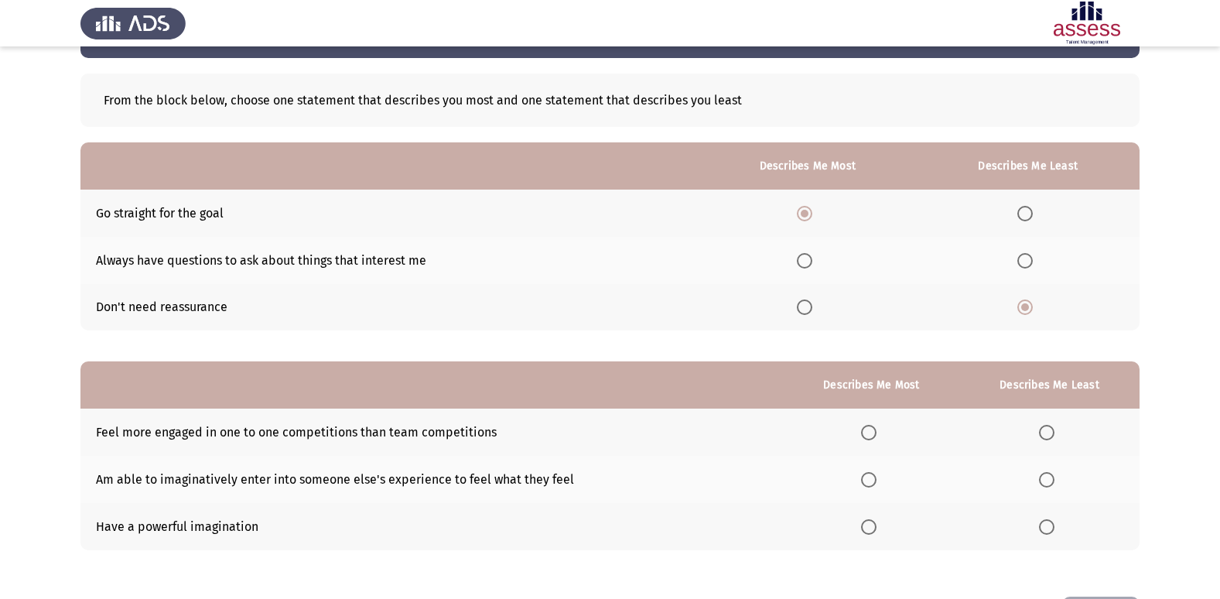
scroll to position [116, 0]
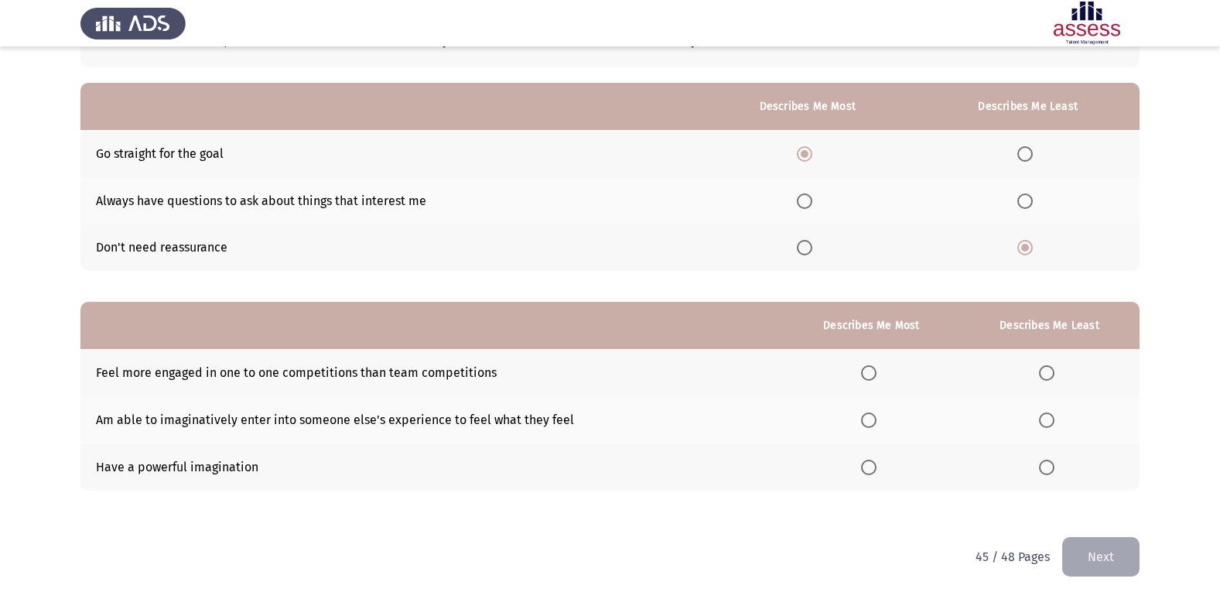
click at [869, 461] on span "Select an option" at bounding box center [868, 467] width 15 height 15
click at [869, 461] on input "Select an option" at bounding box center [868, 467] width 15 height 15
click at [1050, 375] on span "Select an option" at bounding box center [1046, 372] width 15 height 15
click at [1050, 375] on input "Select an option" at bounding box center [1046, 372] width 15 height 15
click at [1083, 546] on button "Next" at bounding box center [1101, 556] width 77 height 39
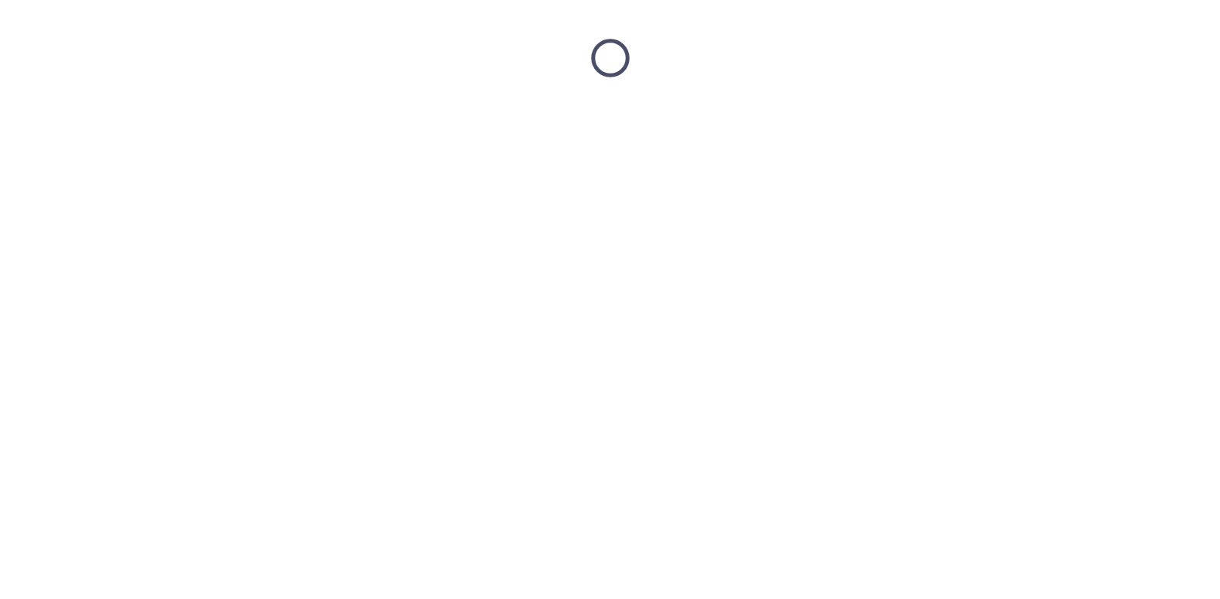
scroll to position [0, 0]
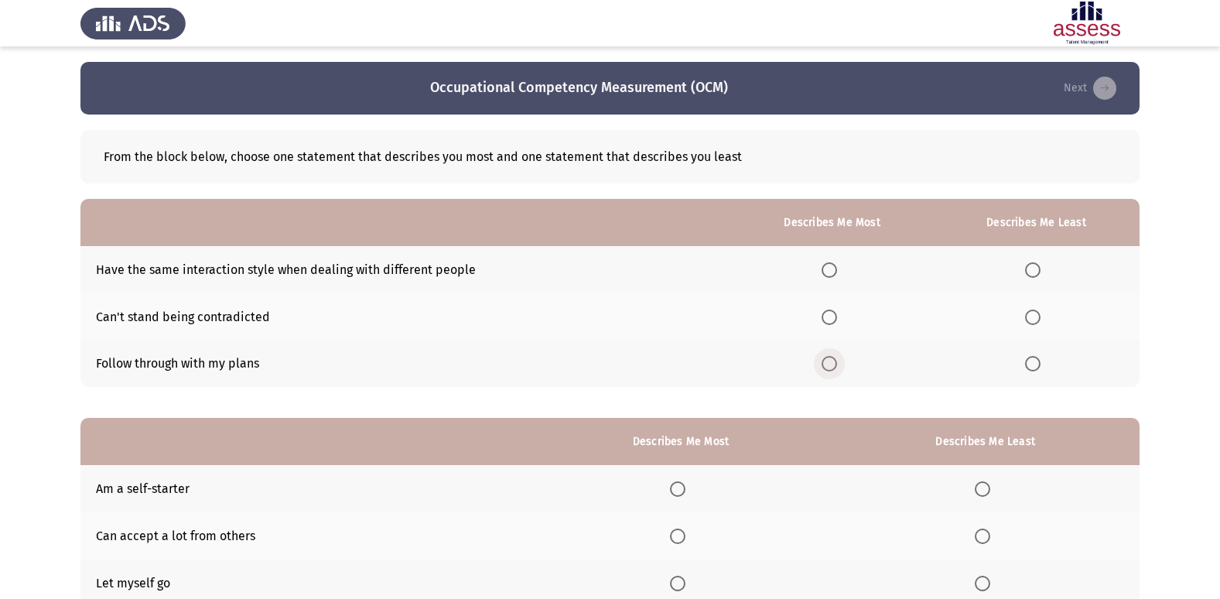
click at [830, 362] on span "Select an option" at bounding box center [829, 363] width 15 height 15
click at [830, 362] on input "Select an option" at bounding box center [829, 363] width 15 height 15
click at [1039, 318] on span "Select an option" at bounding box center [1032, 317] width 15 height 15
click at [1039, 318] on input "Select an option" at bounding box center [1032, 317] width 15 height 15
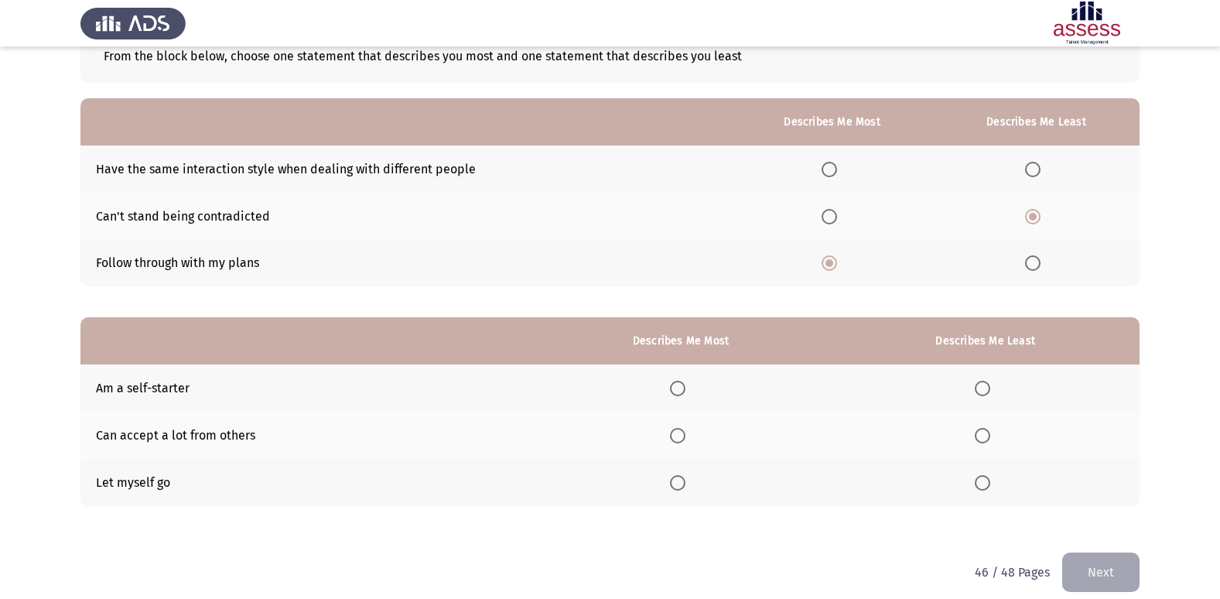
scroll to position [116, 0]
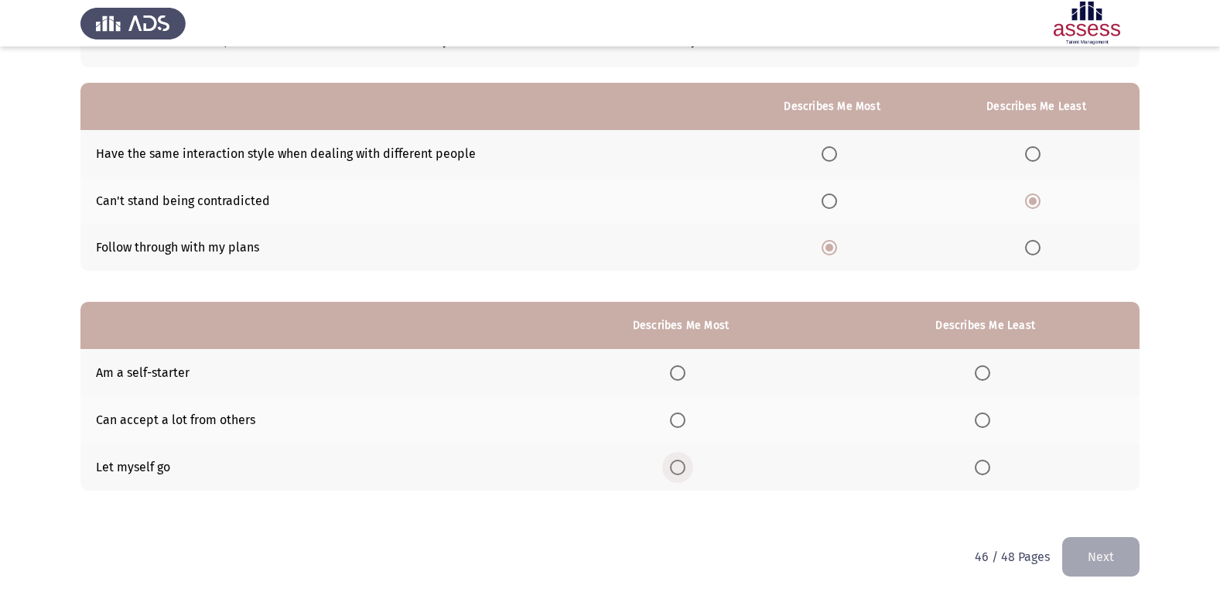
click at [679, 466] on span "Select an option" at bounding box center [677, 467] width 15 height 15
click at [679, 466] on input "Select an option" at bounding box center [677, 467] width 15 height 15
click at [990, 419] on span "Select an option" at bounding box center [982, 419] width 15 height 15
click at [990, 419] on input "Select an option" at bounding box center [982, 419] width 15 height 15
click at [1091, 556] on button "Next" at bounding box center [1101, 556] width 77 height 39
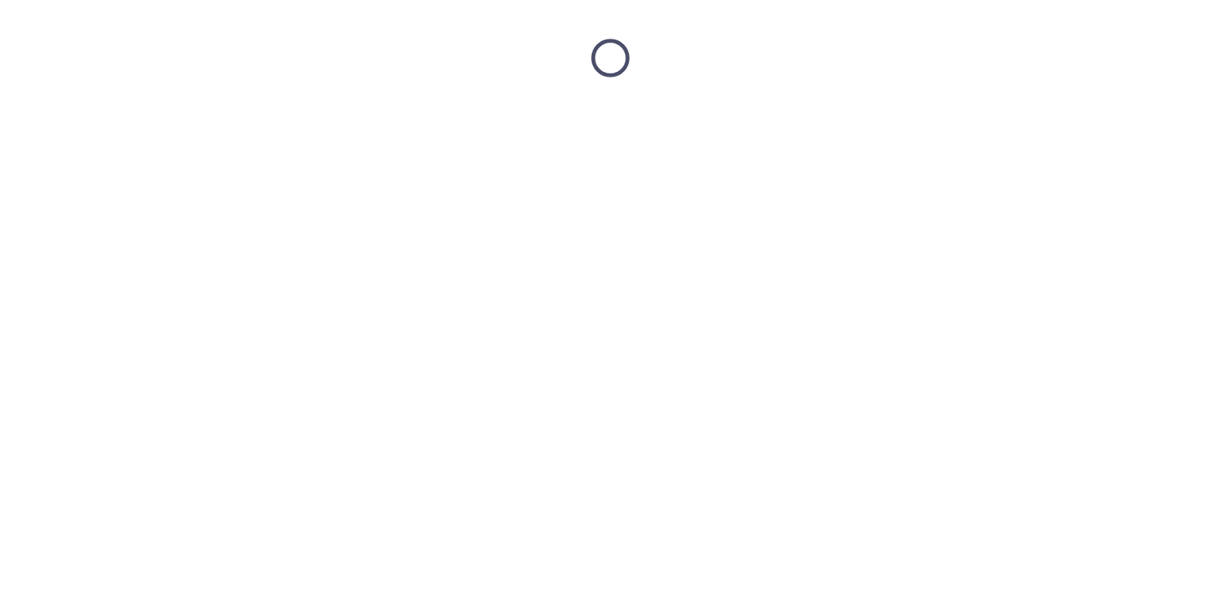
scroll to position [0, 0]
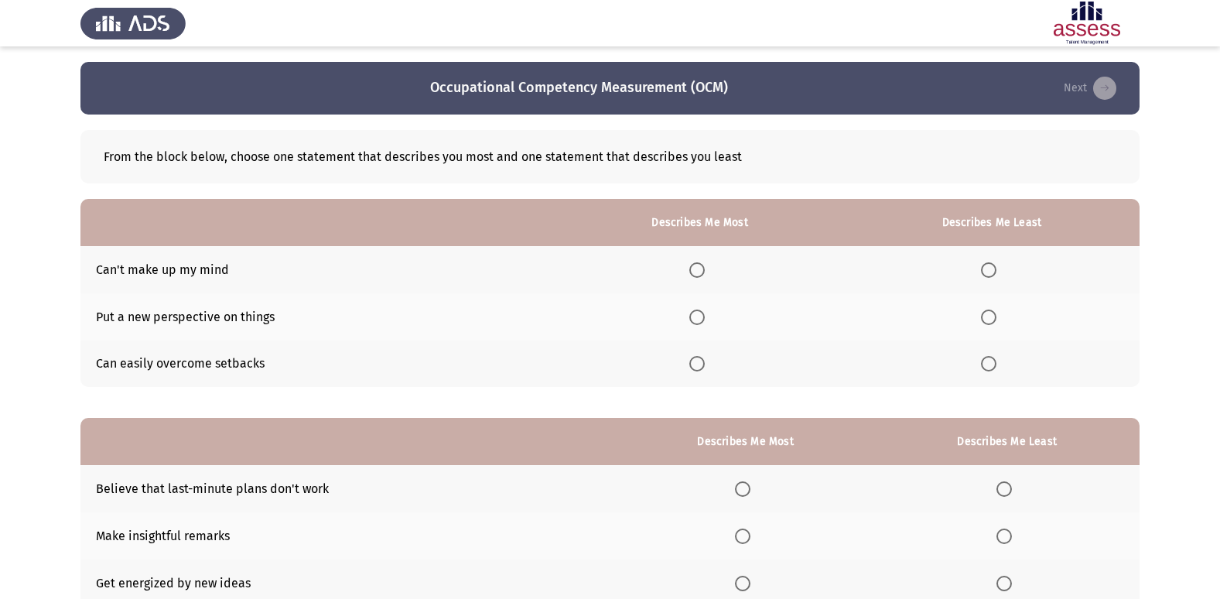
click at [703, 314] on span "Select an option" at bounding box center [697, 317] width 15 height 15
click at [703, 314] on input "Select an option" at bounding box center [697, 317] width 15 height 15
click at [991, 267] on span "Select an option" at bounding box center [988, 269] width 15 height 15
click at [991, 267] on input "Select an option" at bounding box center [988, 269] width 15 height 15
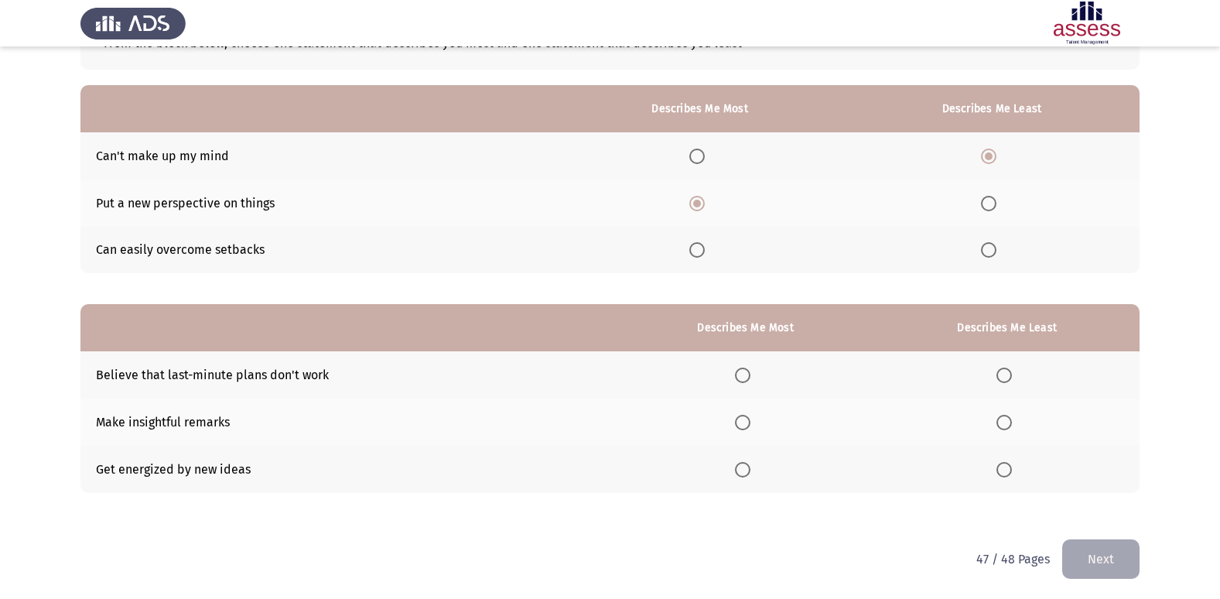
scroll to position [116, 0]
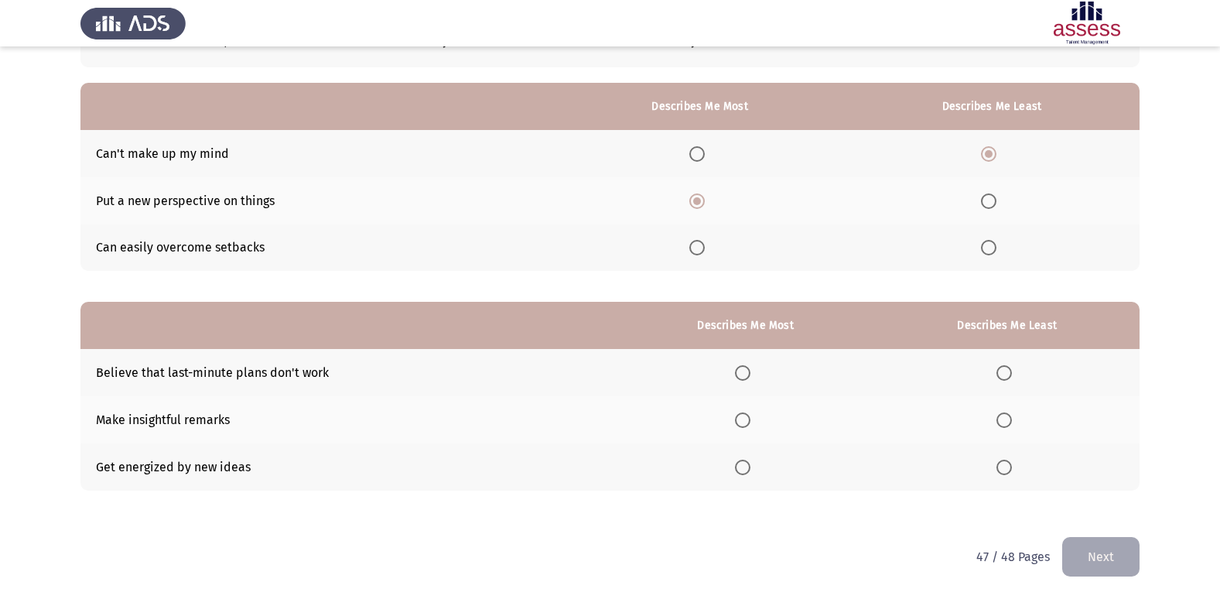
click at [1003, 371] on span "Select an option" at bounding box center [1004, 372] width 15 height 15
click at [1003, 371] on input "Select an option" at bounding box center [1004, 372] width 15 height 15
click at [750, 466] on span "Select an option" at bounding box center [742, 467] width 15 height 15
click at [750, 466] on input "Select an option" at bounding box center [742, 467] width 15 height 15
click at [1099, 553] on button "Next" at bounding box center [1101, 556] width 77 height 39
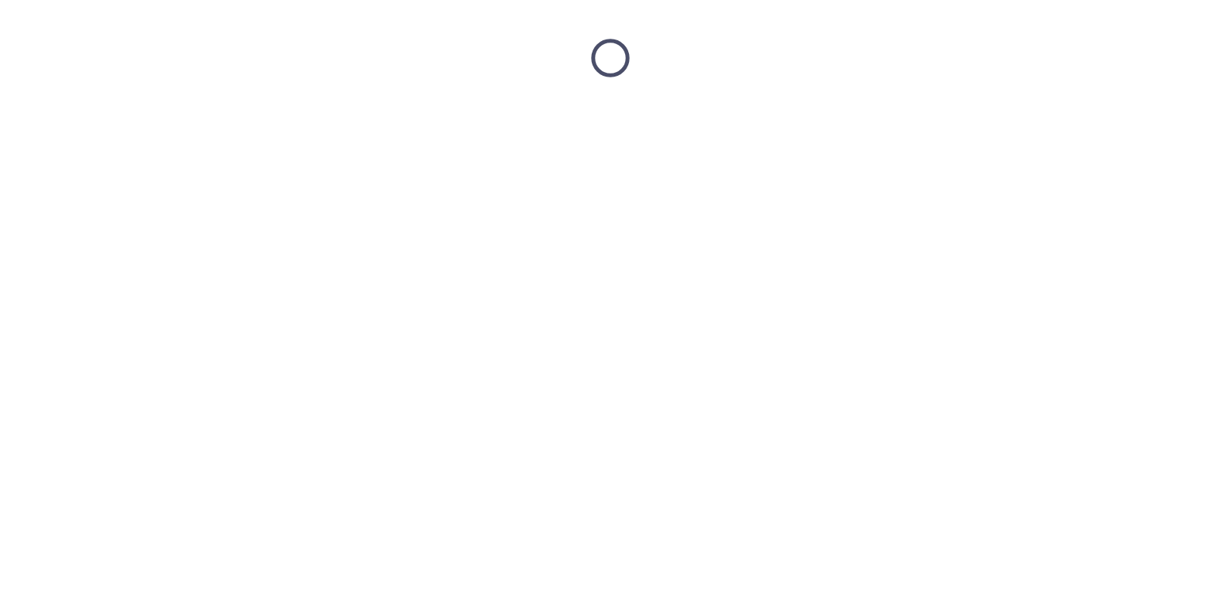
scroll to position [0, 0]
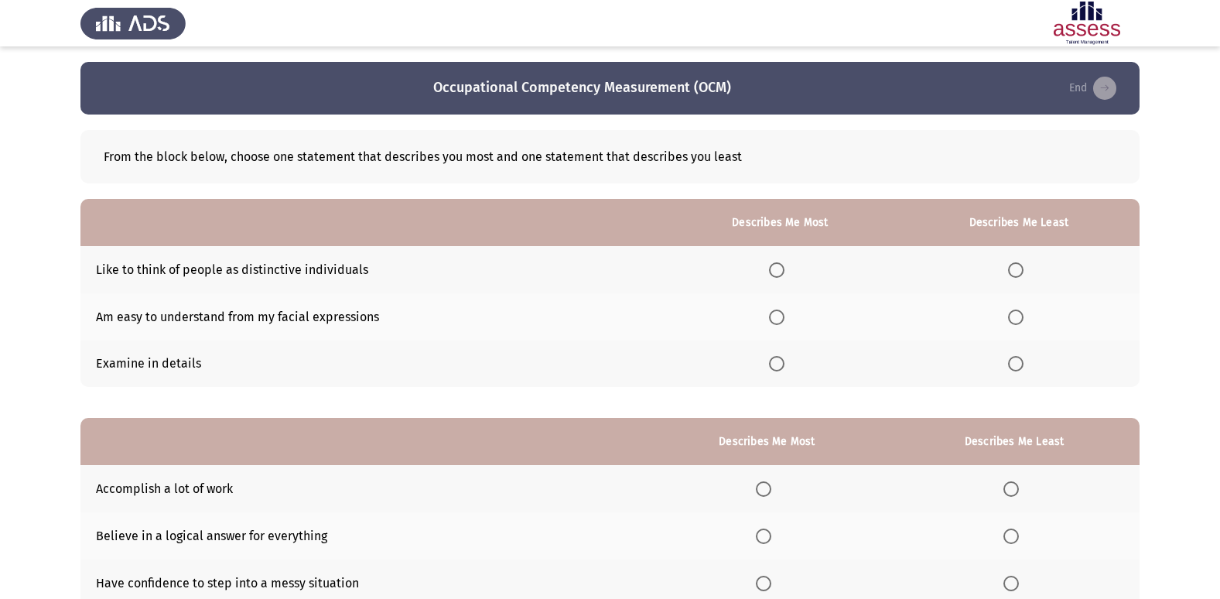
click at [784, 365] on span "Select an option" at bounding box center [776, 363] width 15 height 15
click at [784, 365] on input "Select an option" at bounding box center [776, 363] width 15 height 15
click at [1021, 319] on span "Select an option" at bounding box center [1015, 317] width 15 height 15
click at [1021, 319] on input "Select an option" at bounding box center [1015, 317] width 15 height 15
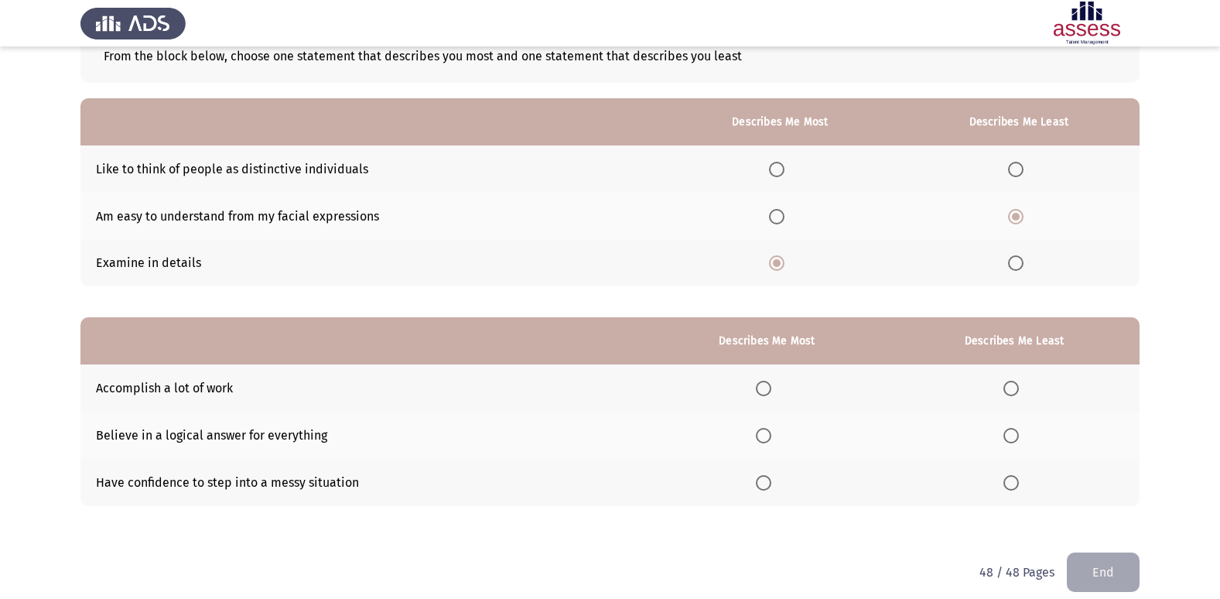
scroll to position [116, 0]
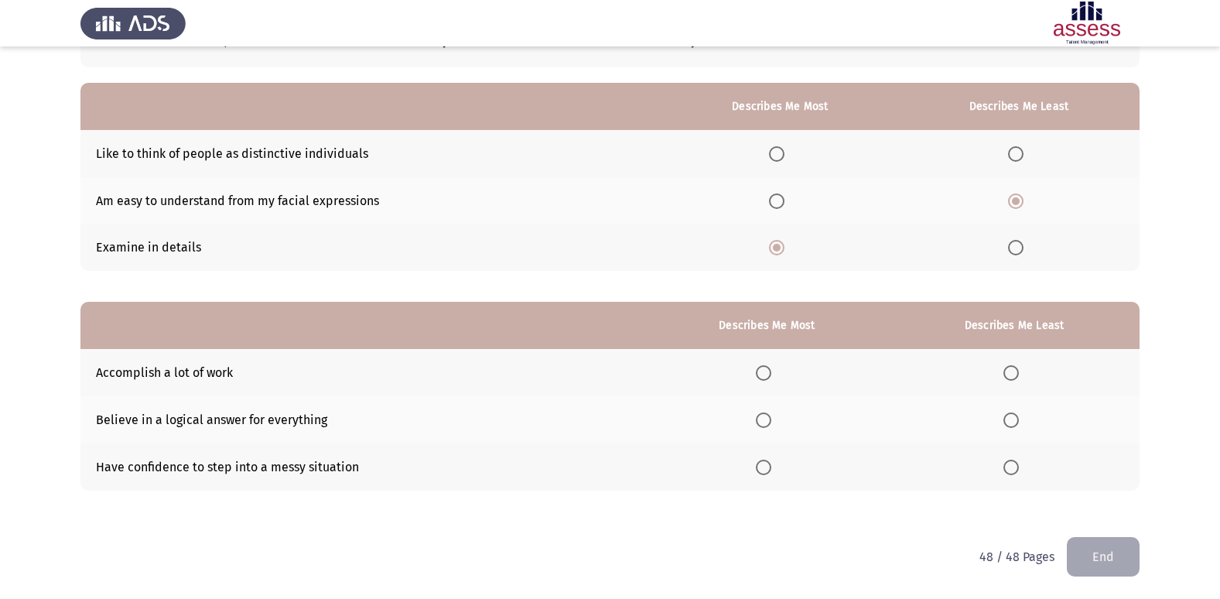
click at [770, 379] on span "Select an option" at bounding box center [763, 372] width 15 height 15
click at [770, 379] on input "Select an option" at bounding box center [763, 372] width 15 height 15
click at [1011, 467] on span "Select an option" at bounding box center [1011, 467] width 15 height 15
click at [1011, 467] on input "Select an option" at bounding box center [1011, 467] width 15 height 15
click at [1098, 556] on button "End" at bounding box center [1103, 556] width 73 height 39
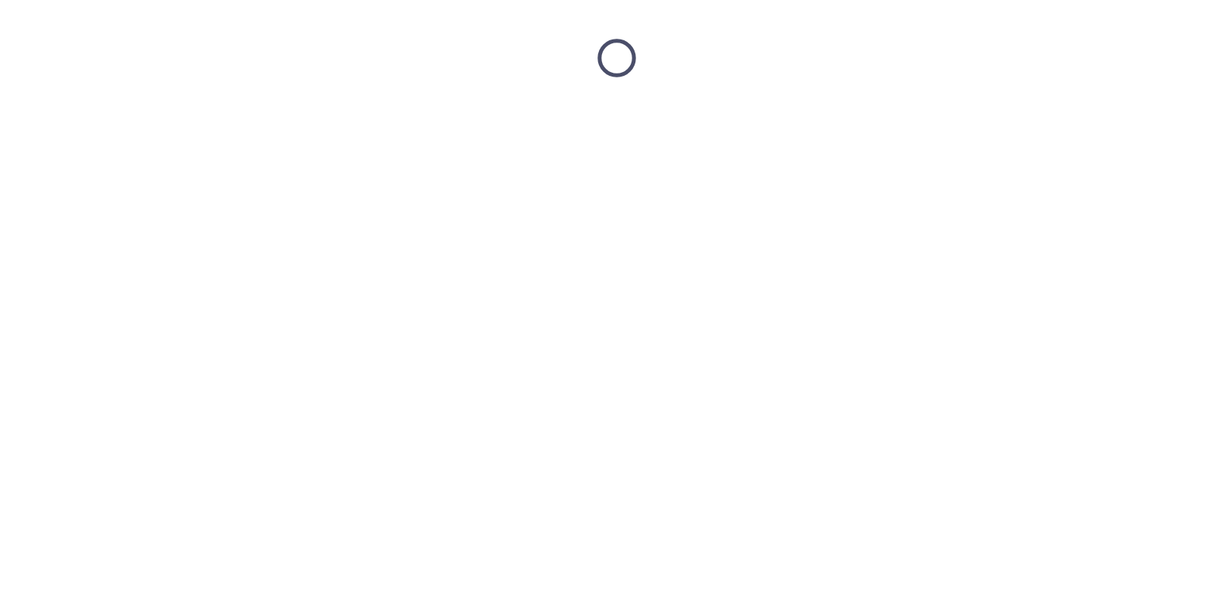
scroll to position [0, 0]
